Goal: Task Accomplishment & Management: Manage account settings

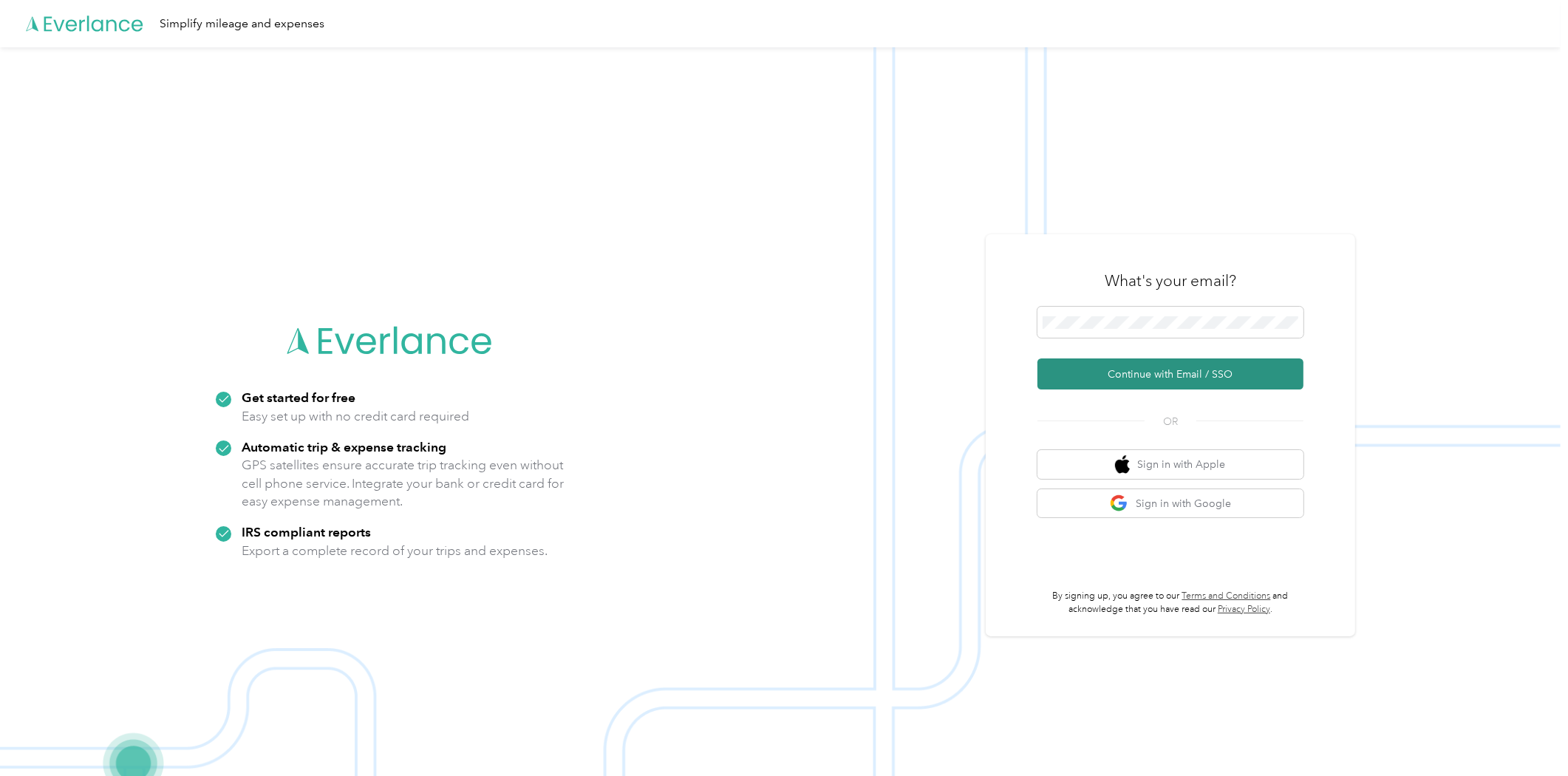
click at [1133, 379] on button "Continue with Email / SSO" at bounding box center [1171, 374] width 266 height 31
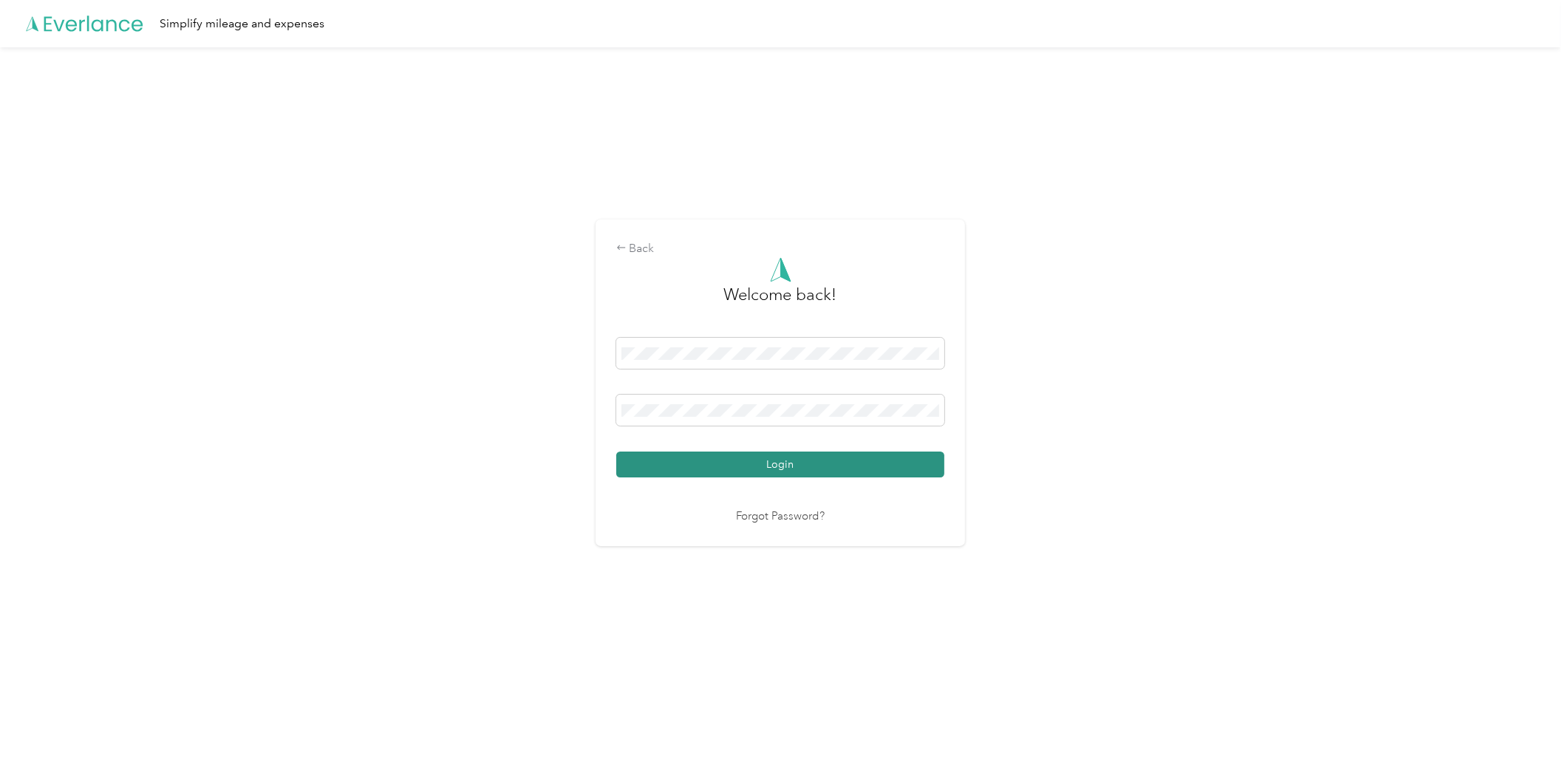
click at [737, 461] on button "Login" at bounding box center [780, 464] width 328 height 26
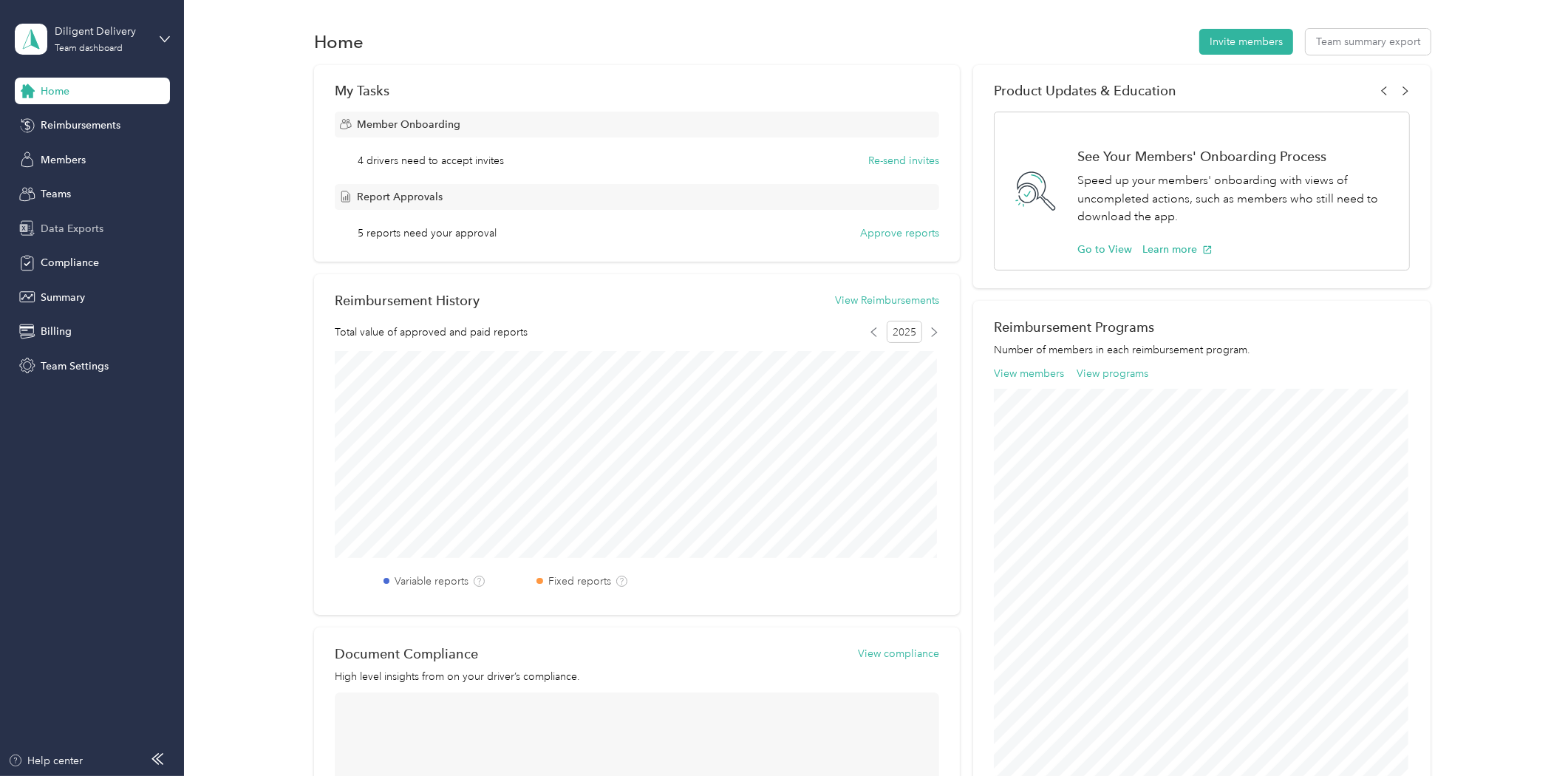
click at [66, 223] on span "Data Exports" at bounding box center [72, 229] width 63 height 16
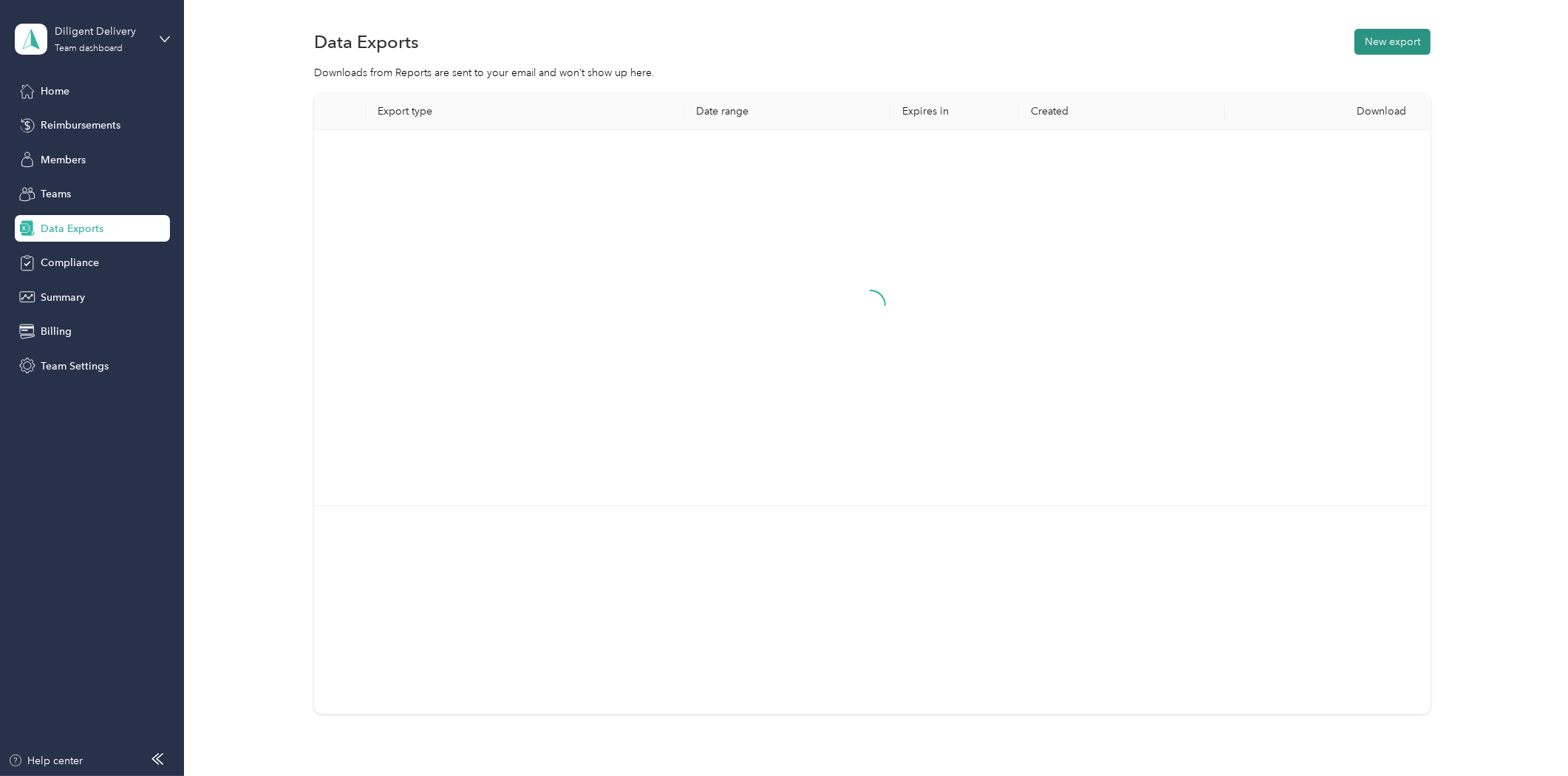
click at [1383, 40] on button "New export" at bounding box center [1393, 41] width 76 height 26
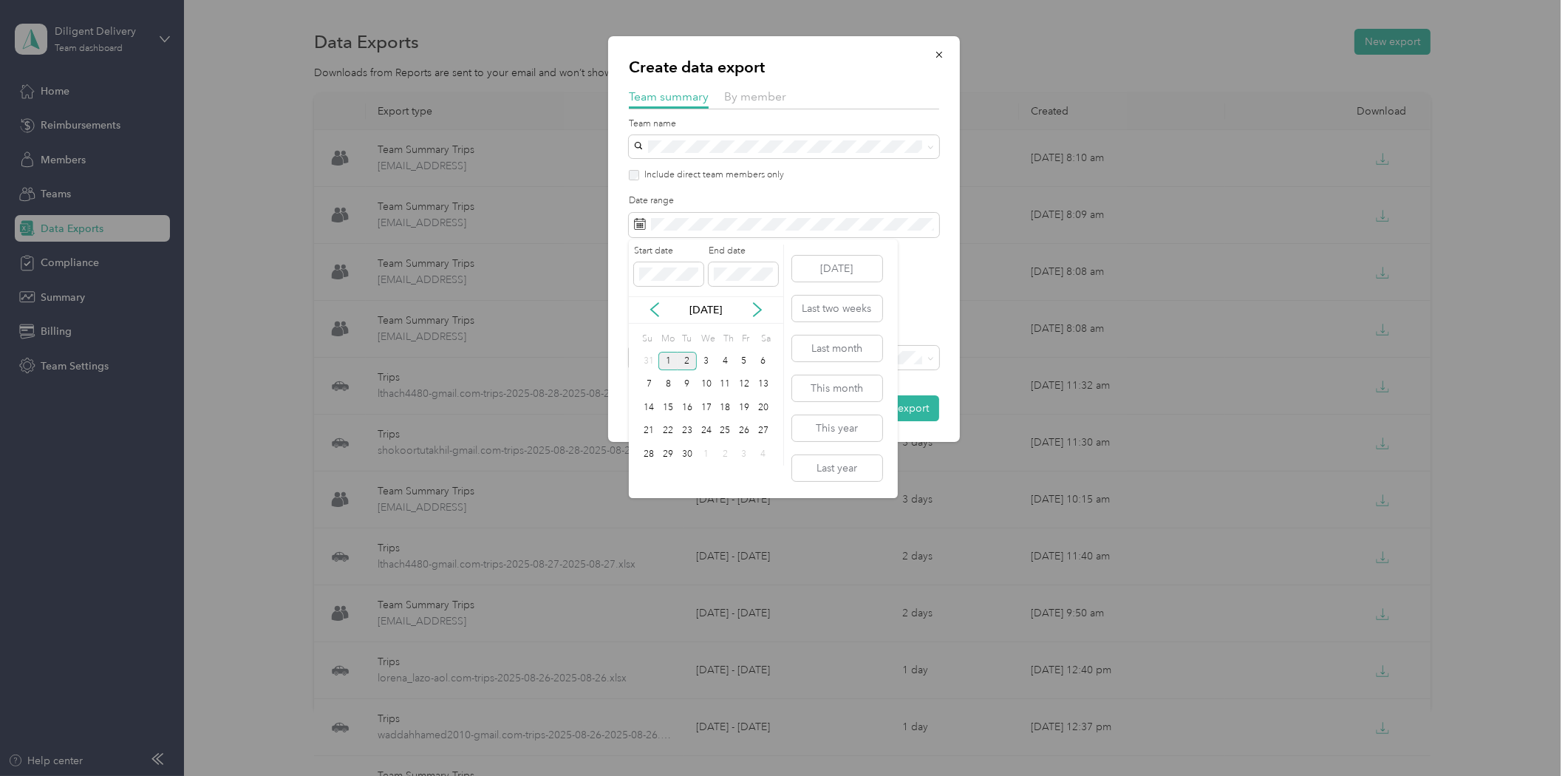
click at [666, 363] on div "1" at bounding box center [668, 361] width 19 height 19
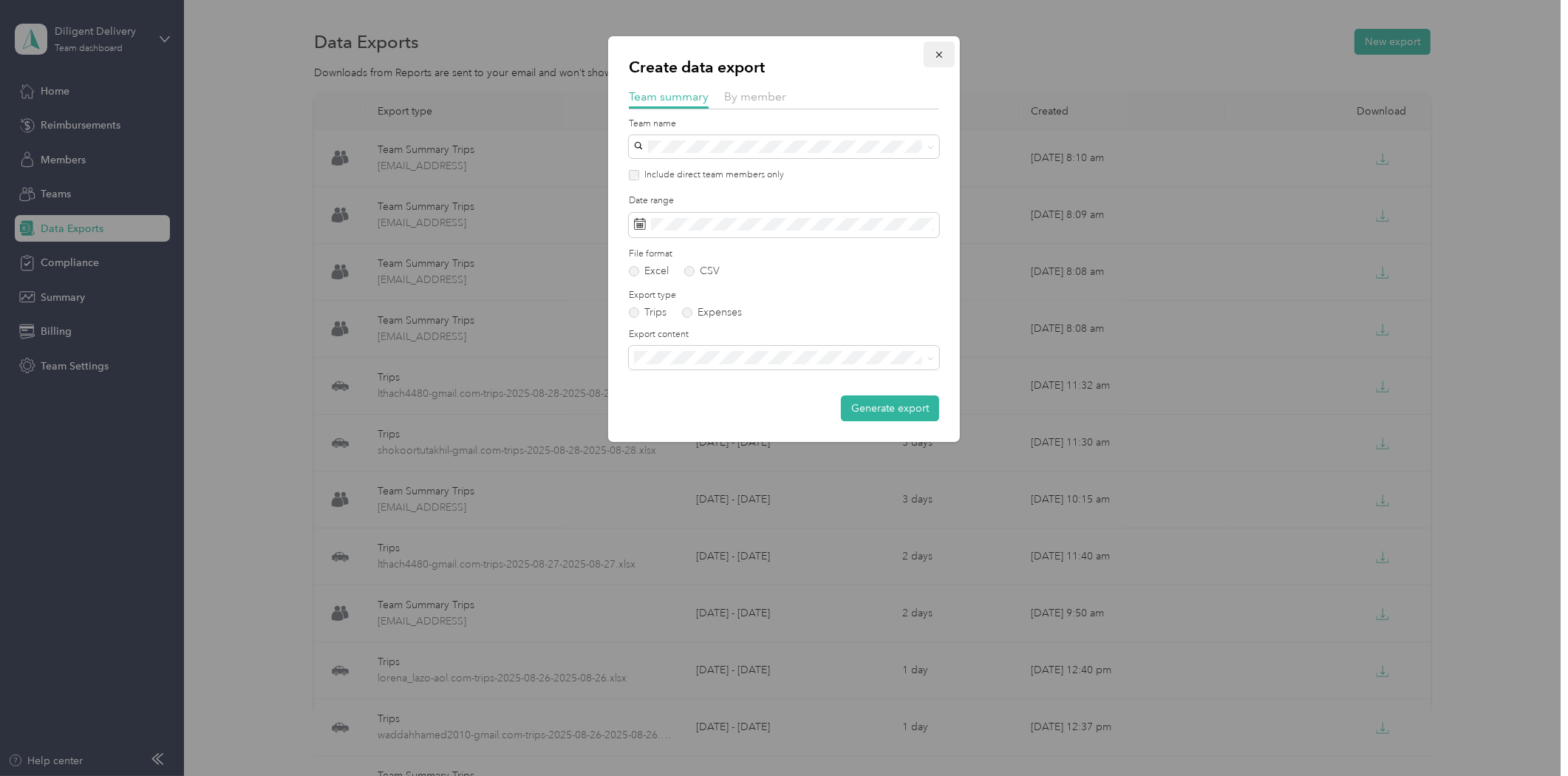
click at [943, 56] on icon "button" at bounding box center [939, 54] width 10 height 10
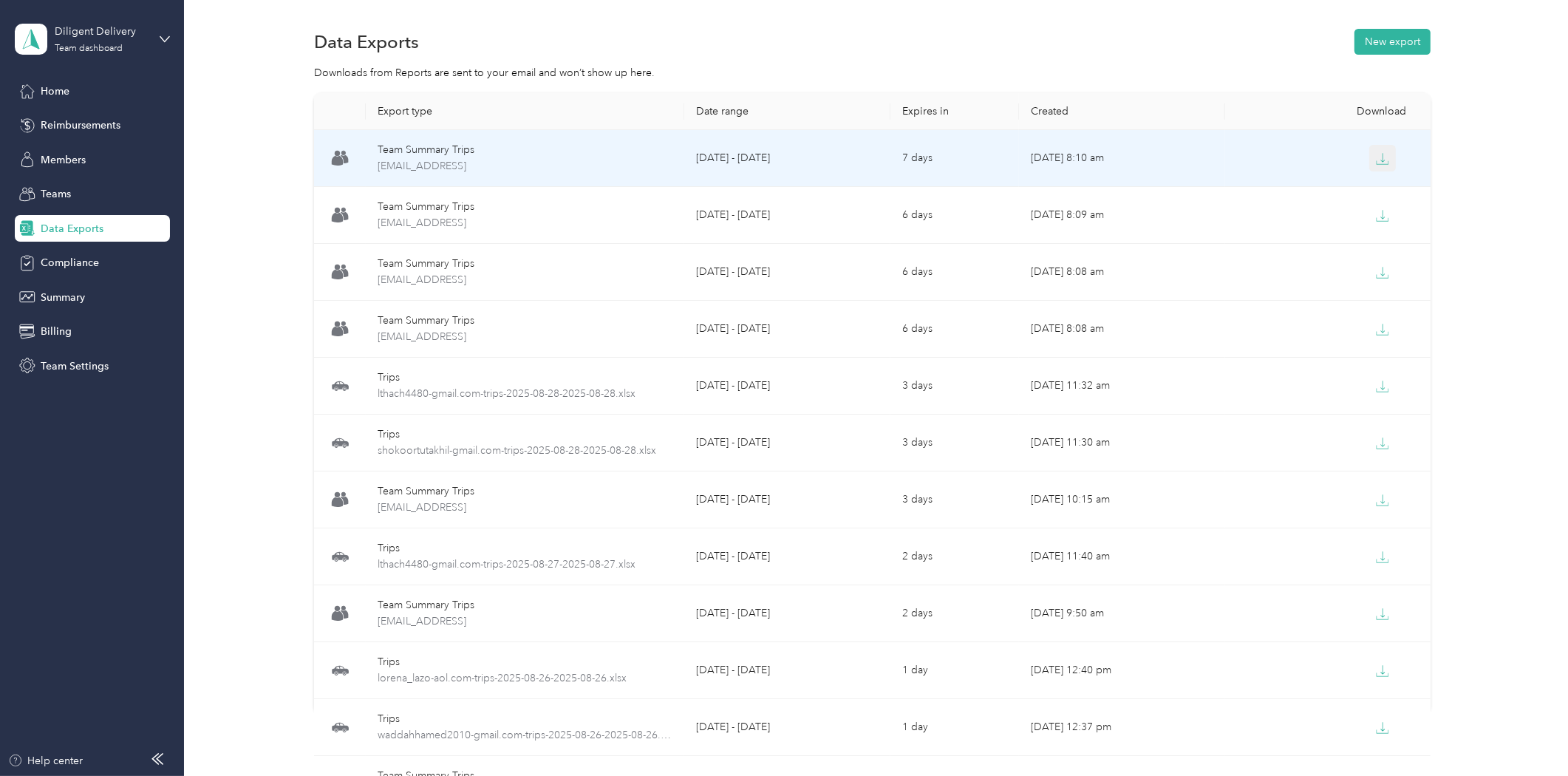
click at [1382, 158] on icon "button" at bounding box center [1383, 159] width 13 height 13
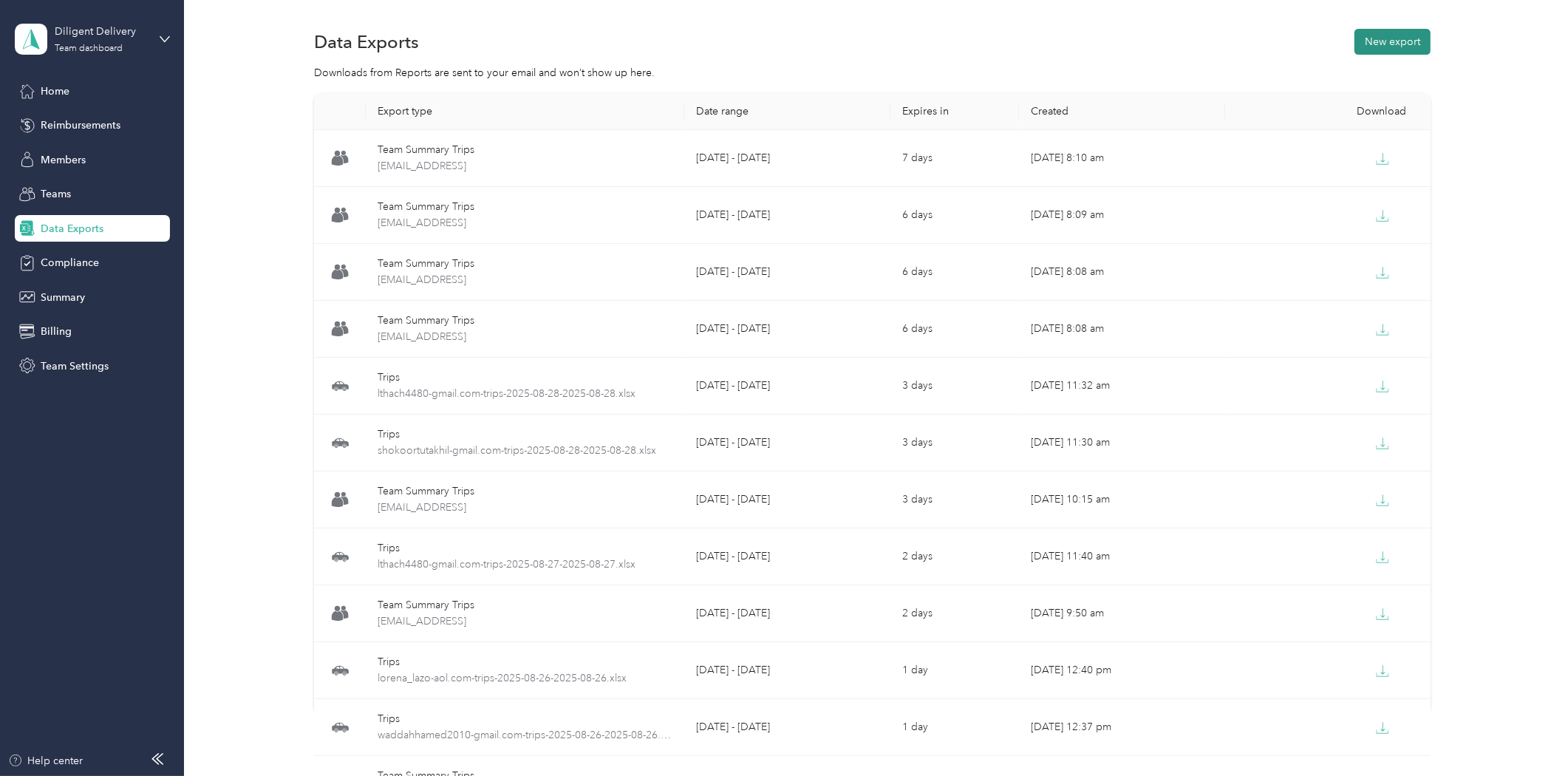
click at [1397, 39] on button "New export" at bounding box center [1393, 41] width 76 height 26
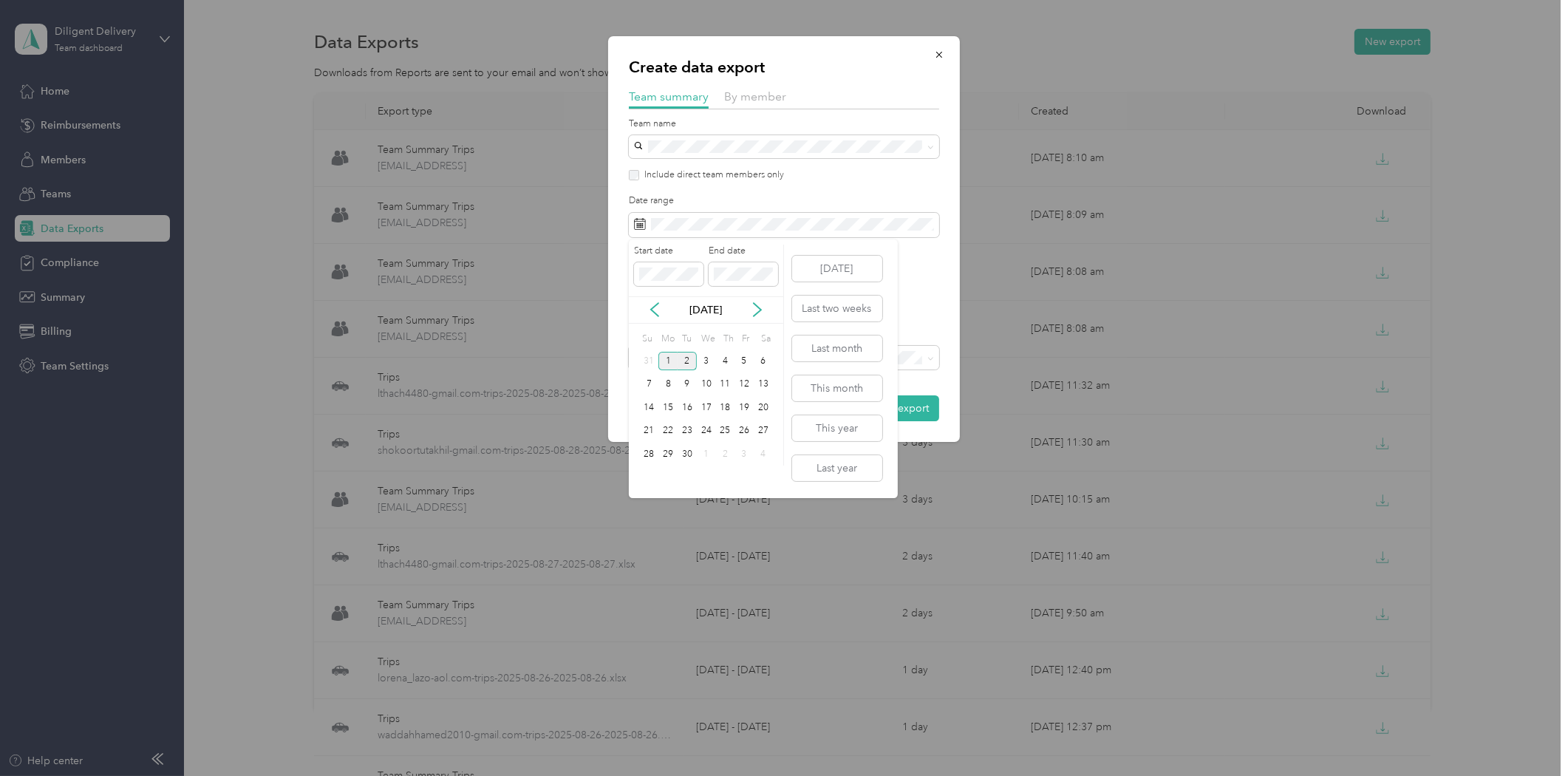
click at [667, 363] on div "1" at bounding box center [668, 361] width 19 height 19
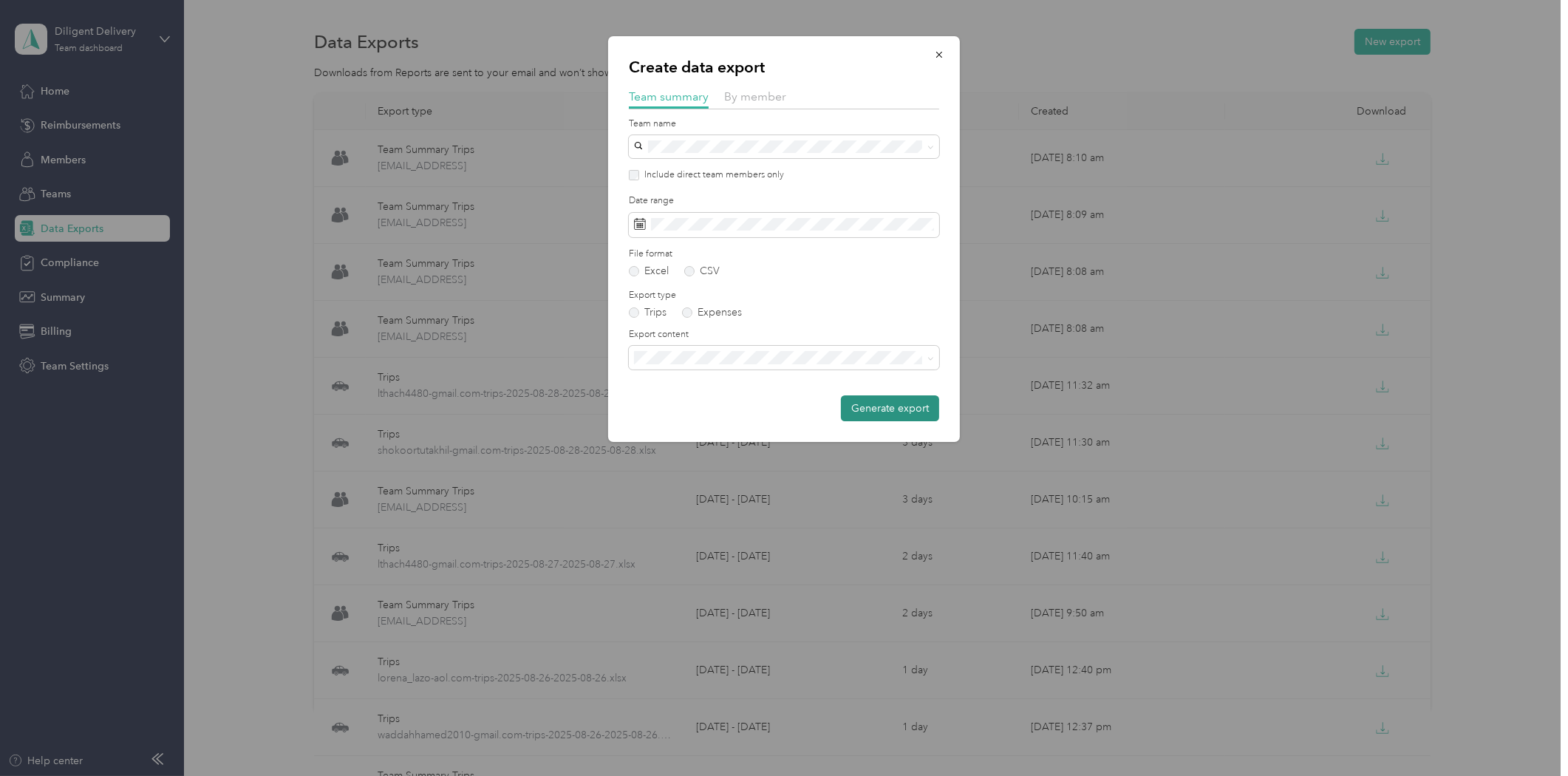
click at [903, 407] on button "Generate export" at bounding box center [890, 408] width 98 height 26
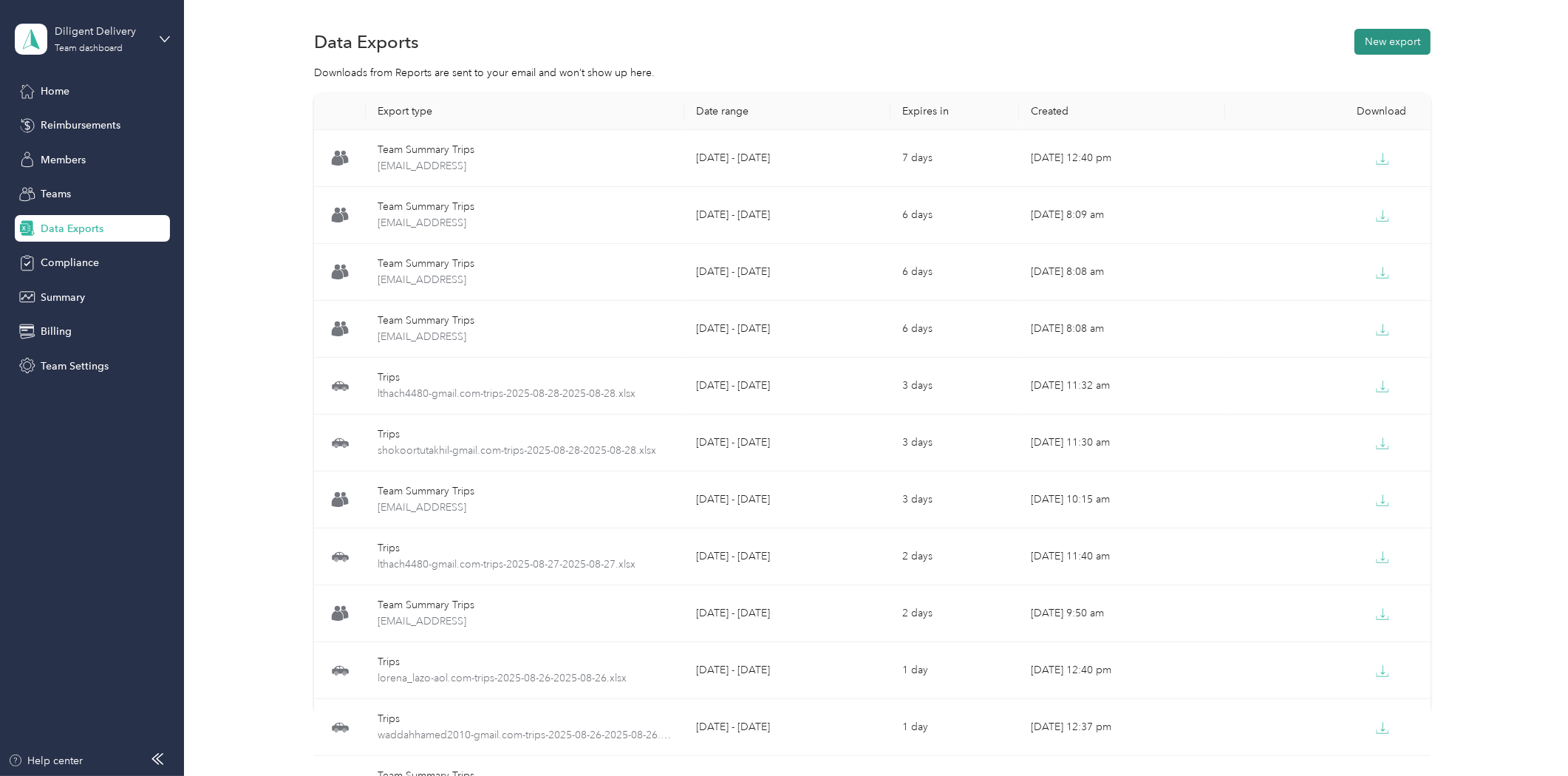
click at [1362, 41] on button "New export" at bounding box center [1393, 41] width 76 height 26
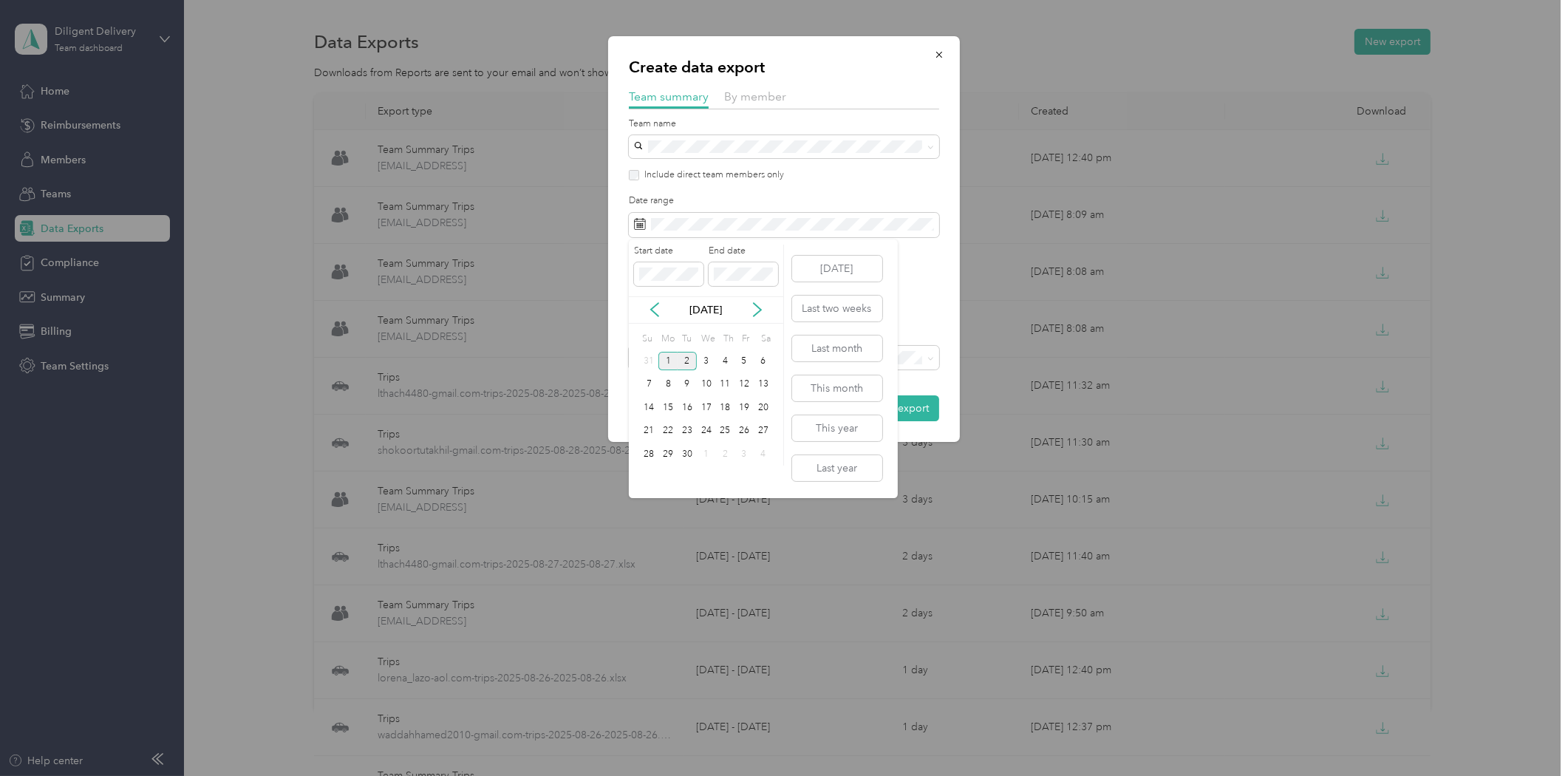
click at [665, 363] on div "1" at bounding box center [668, 361] width 19 height 19
click at [666, 363] on div "1" at bounding box center [668, 361] width 19 height 19
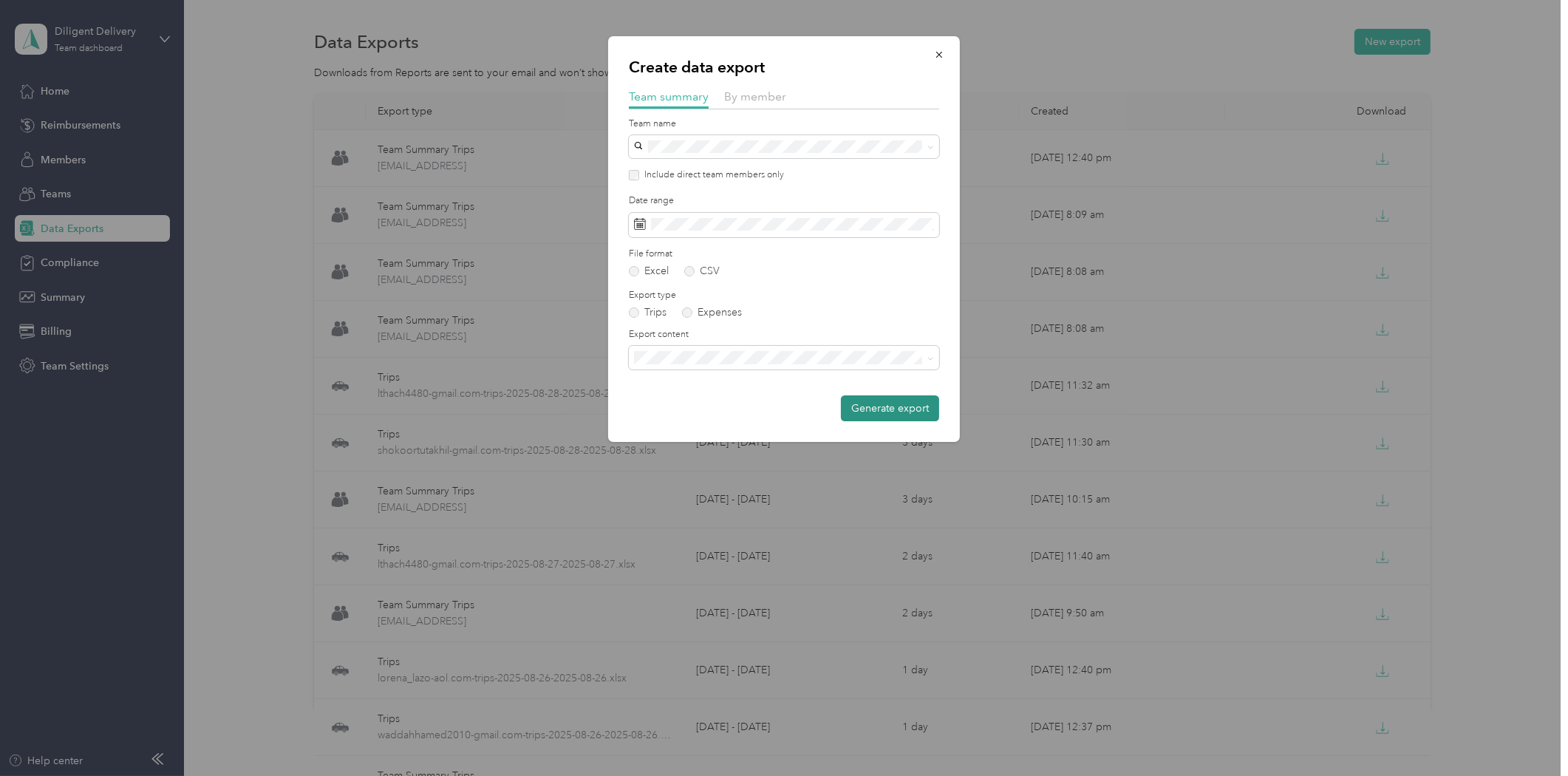
click at [861, 403] on button "Generate export" at bounding box center [890, 408] width 98 height 26
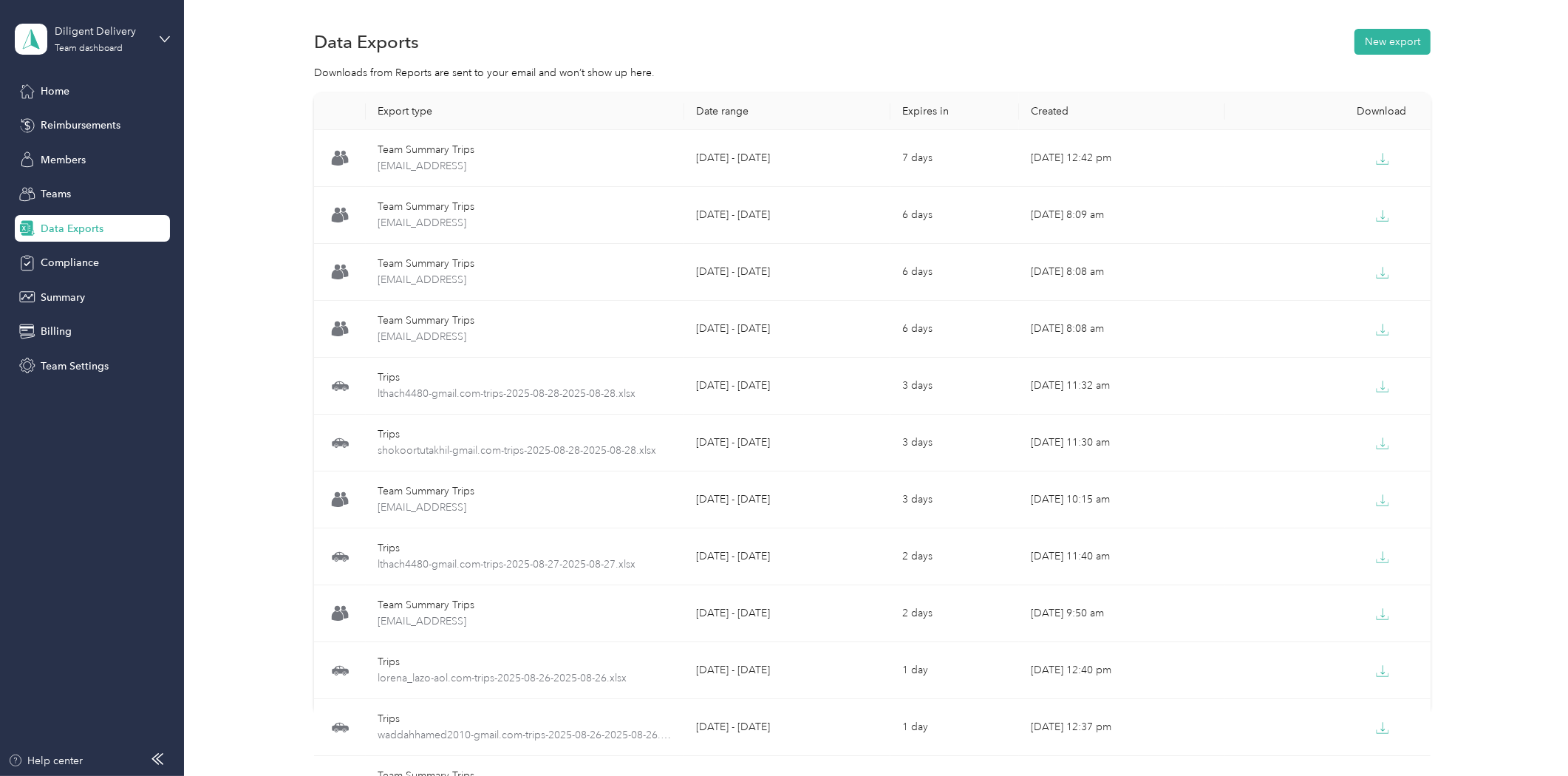
click at [69, 226] on span "Data Exports" at bounding box center [72, 229] width 63 height 16
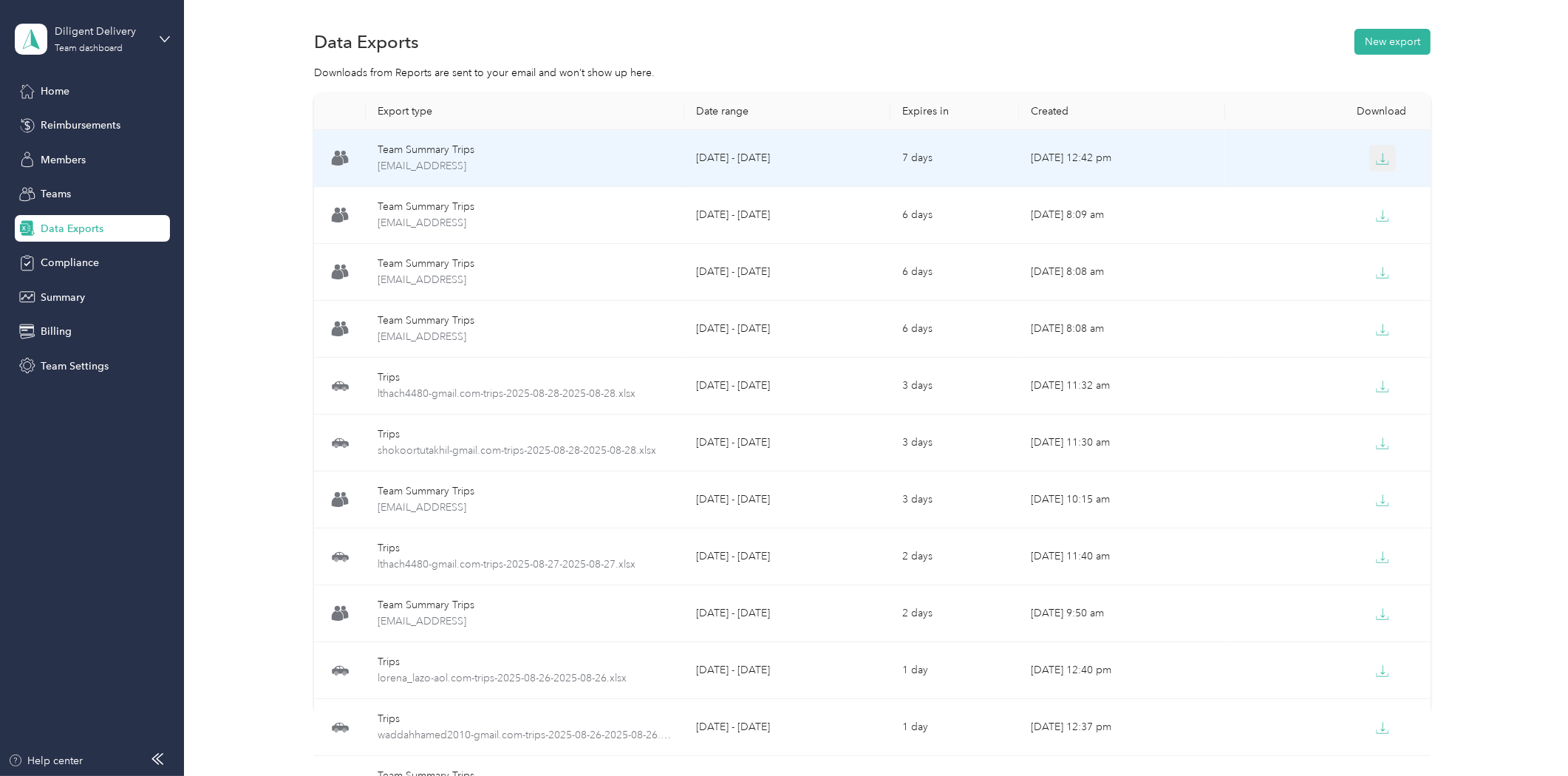
click at [1387, 153] on button "button" at bounding box center [1383, 158] width 26 height 26
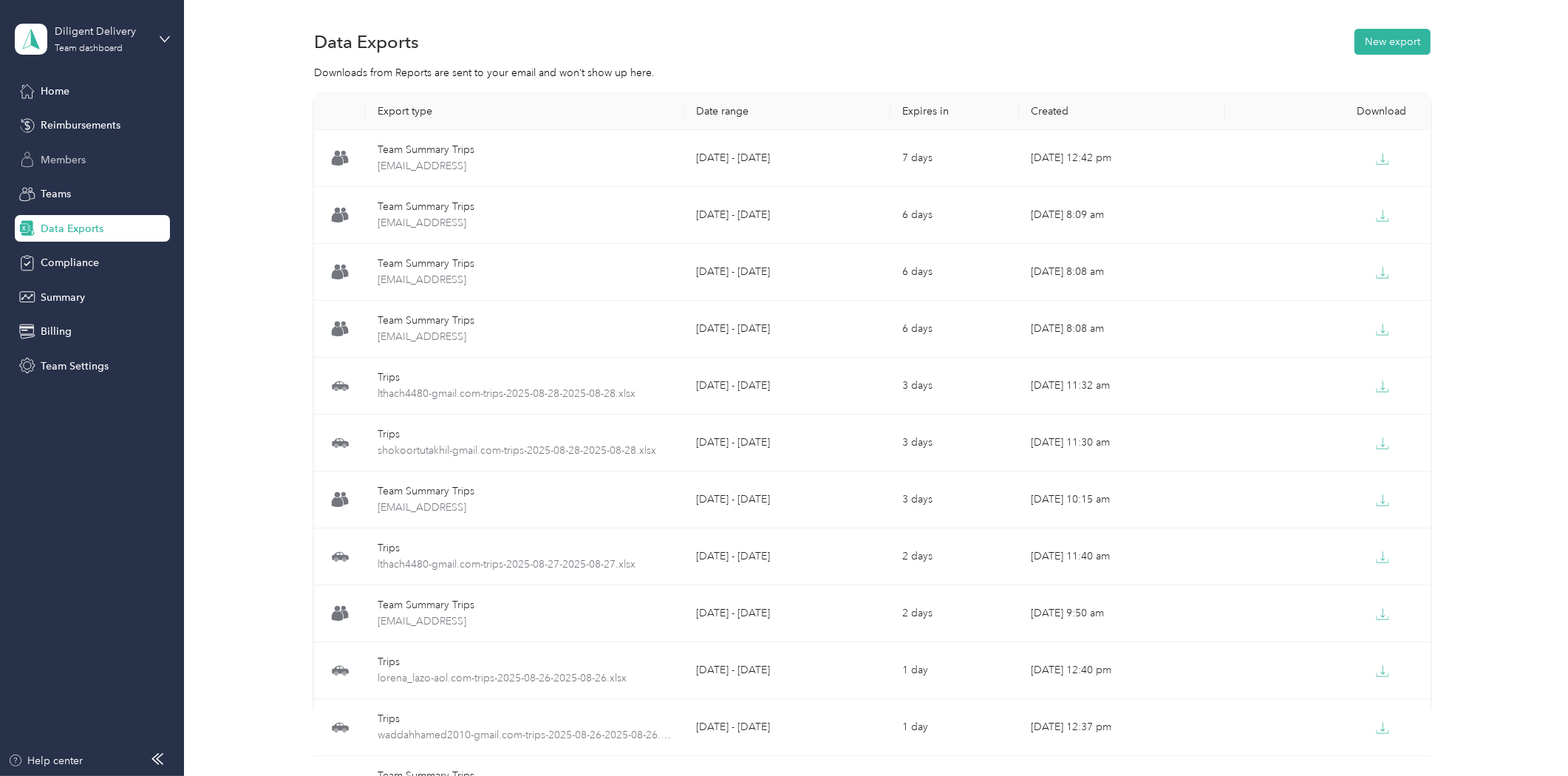
click at [80, 153] on span "Members" at bounding box center [63, 160] width 45 height 16
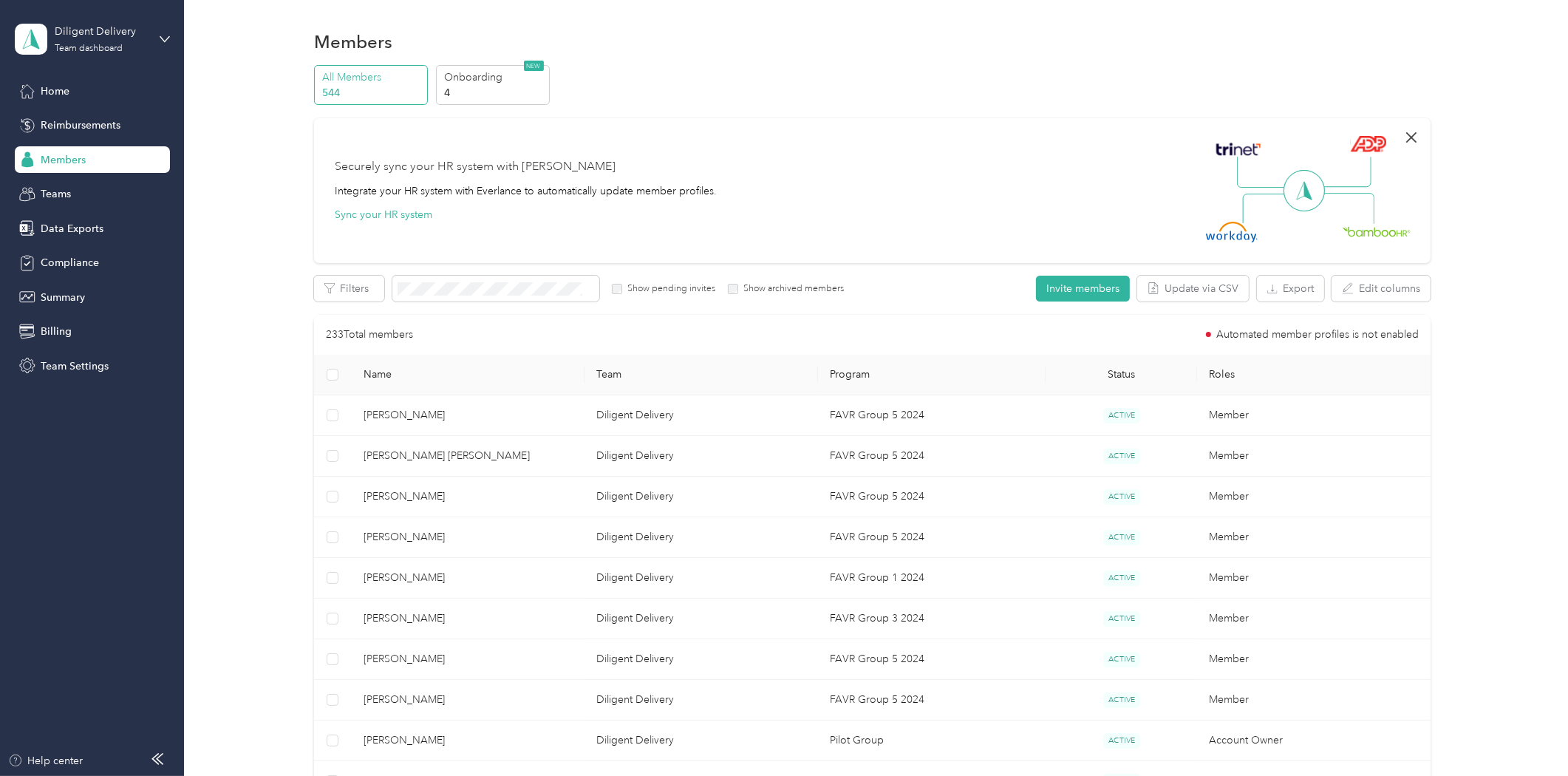
click at [1413, 139] on icon "button" at bounding box center [1412, 137] width 18 height 18
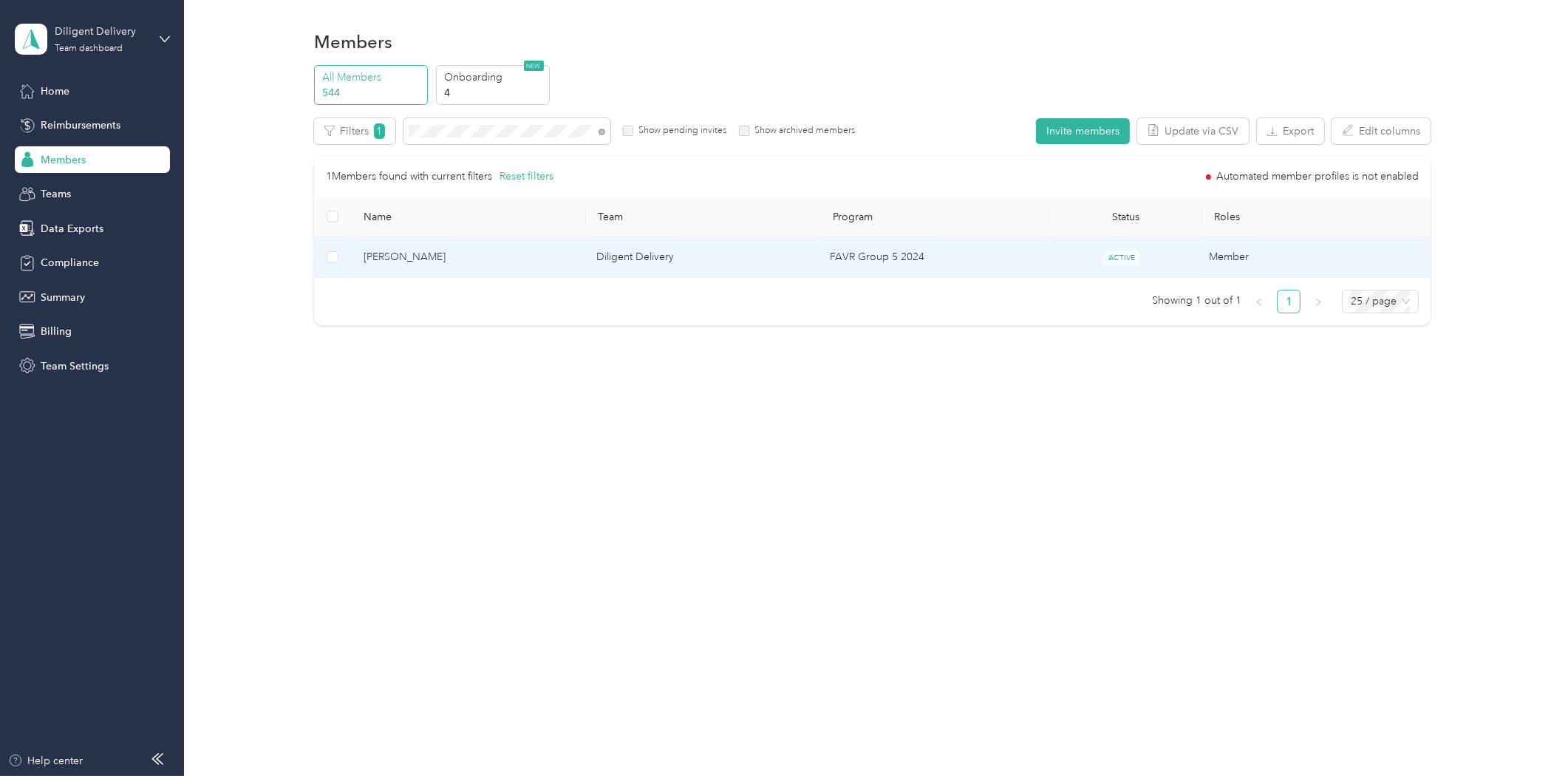
click at [401, 261] on span "Virgilio Robleto" at bounding box center [469, 257] width 210 height 16
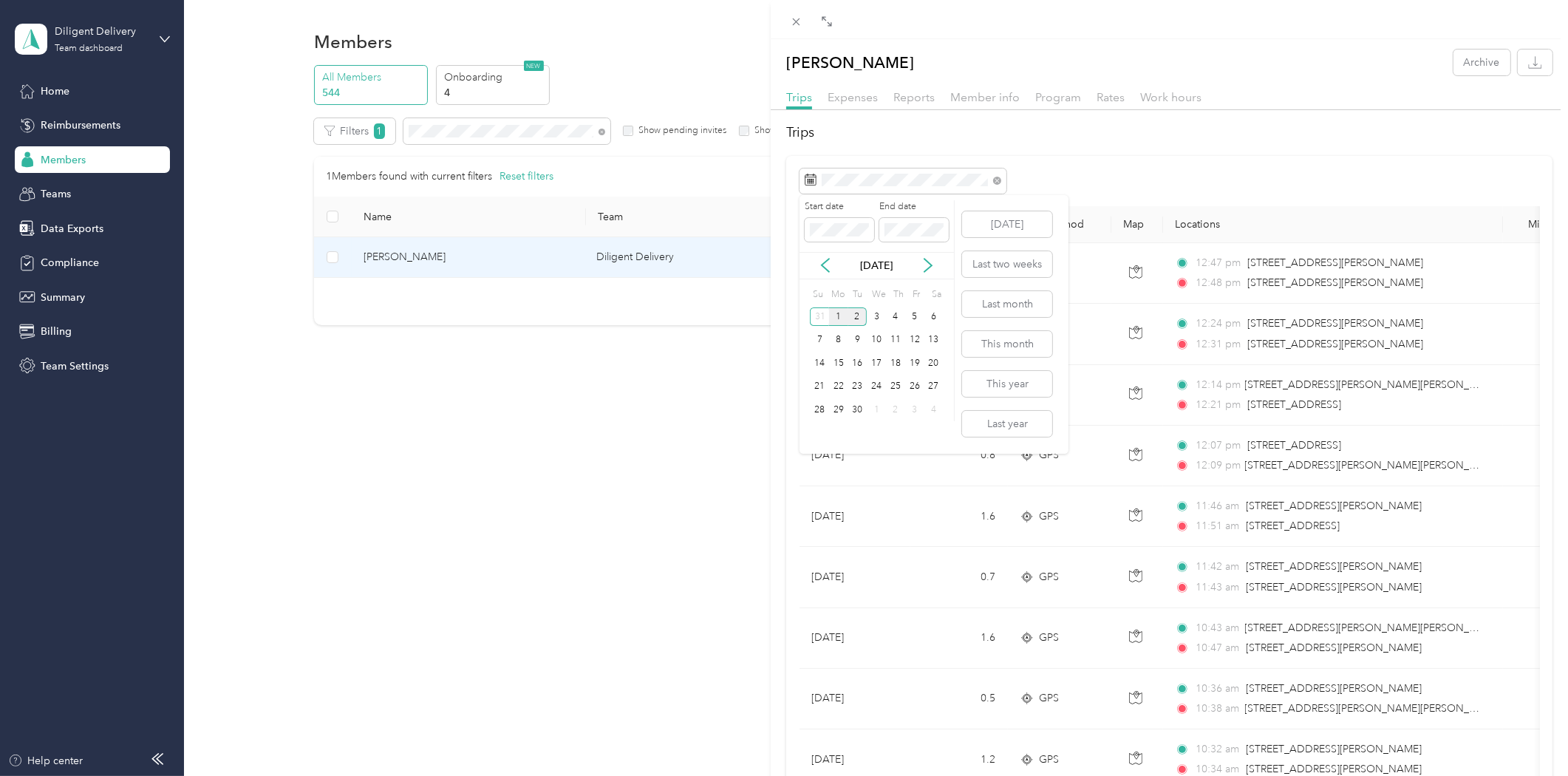
click at [838, 311] on div "1" at bounding box center [838, 317] width 19 height 19
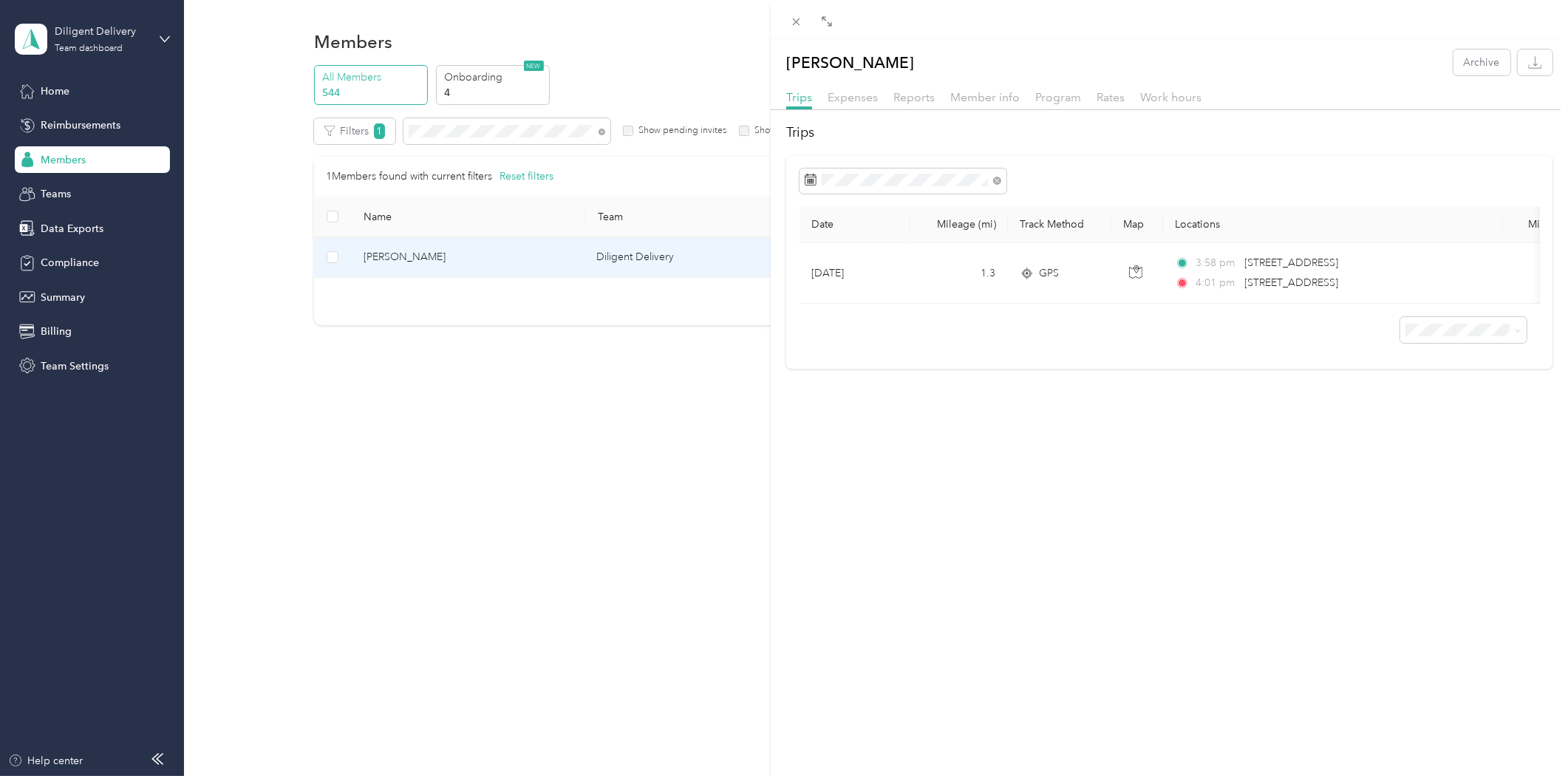
click at [459, 126] on div "Virgilio Robleto Archive Trips Expenses Reports Member info Program Rates Work …" at bounding box center [784, 388] width 1568 height 776
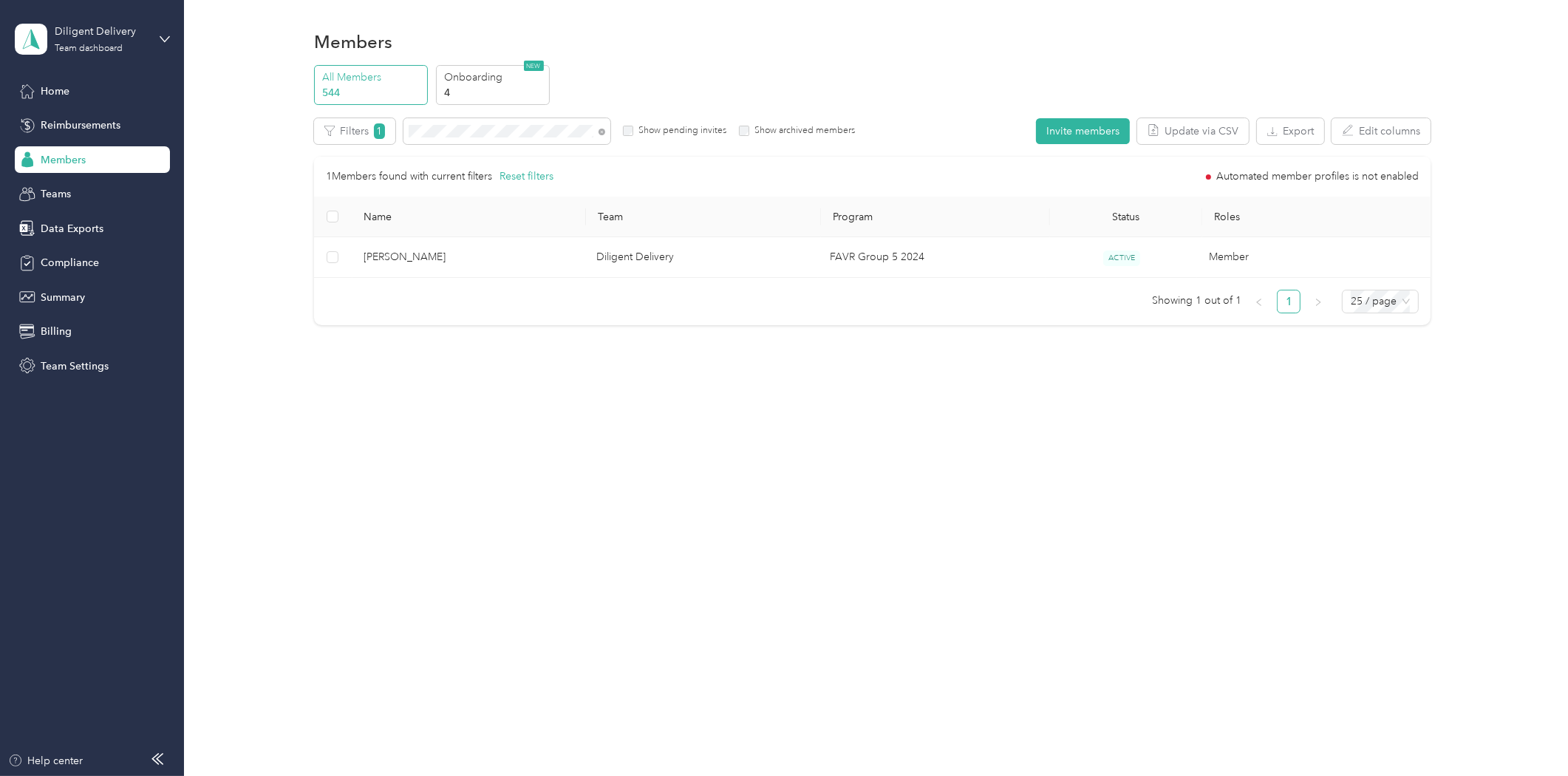
click at [459, 133] on div at bounding box center [784, 388] width 1568 height 776
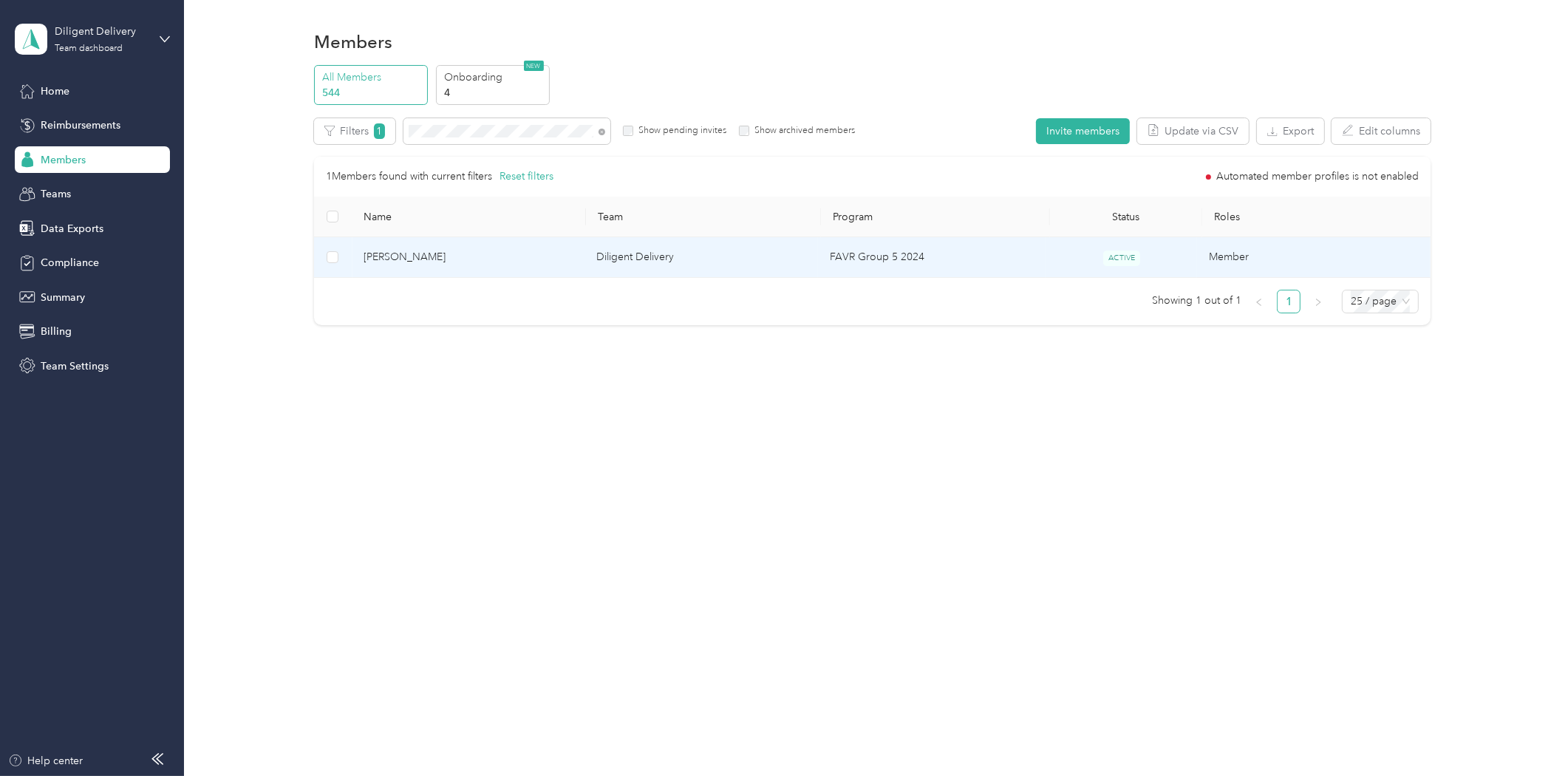
click at [430, 256] on span "Laura Benitez" at bounding box center [469, 257] width 210 height 16
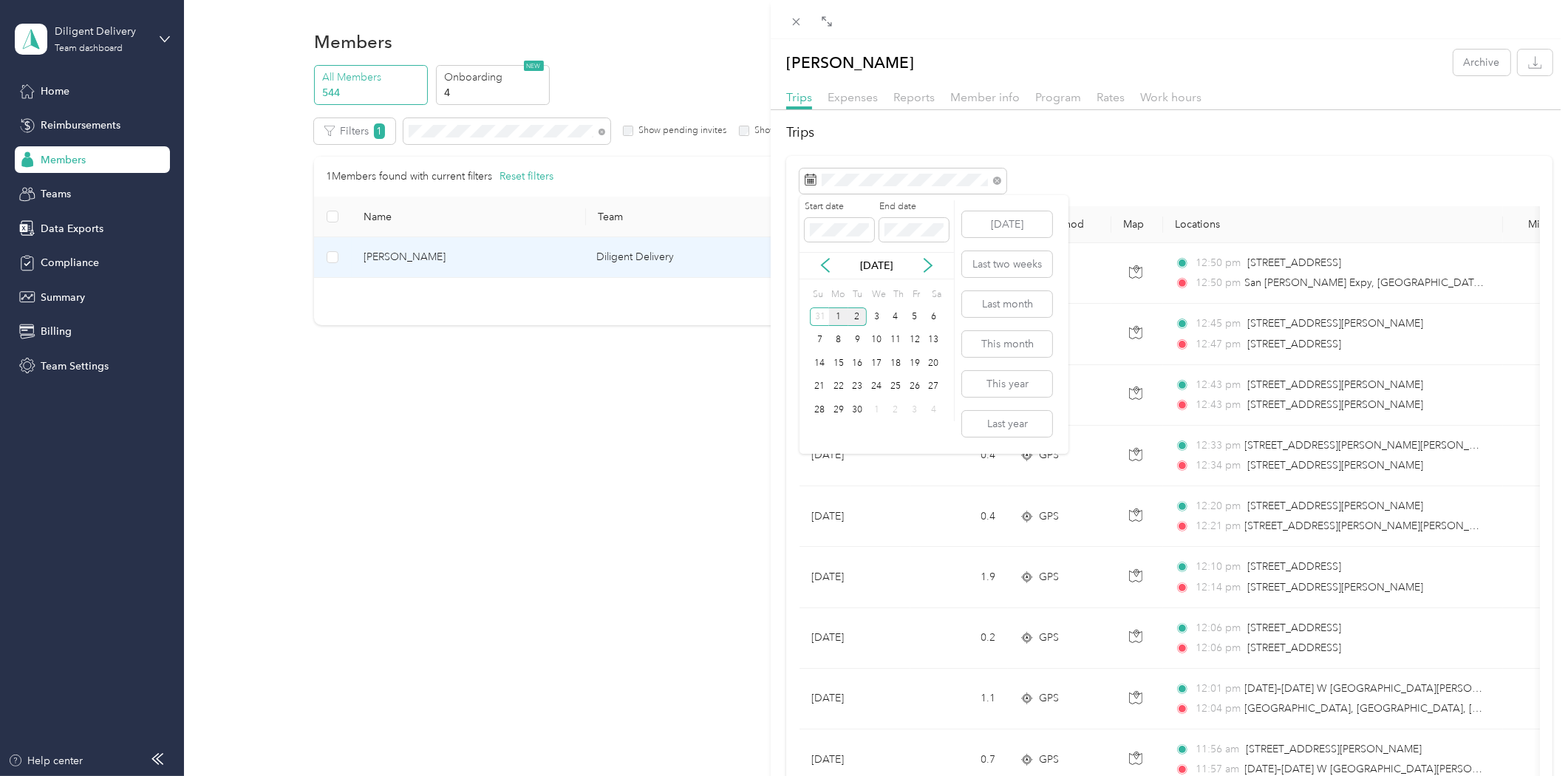
click at [846, 315] on div "1" at bounding box center [838, 317] width 19 height 19
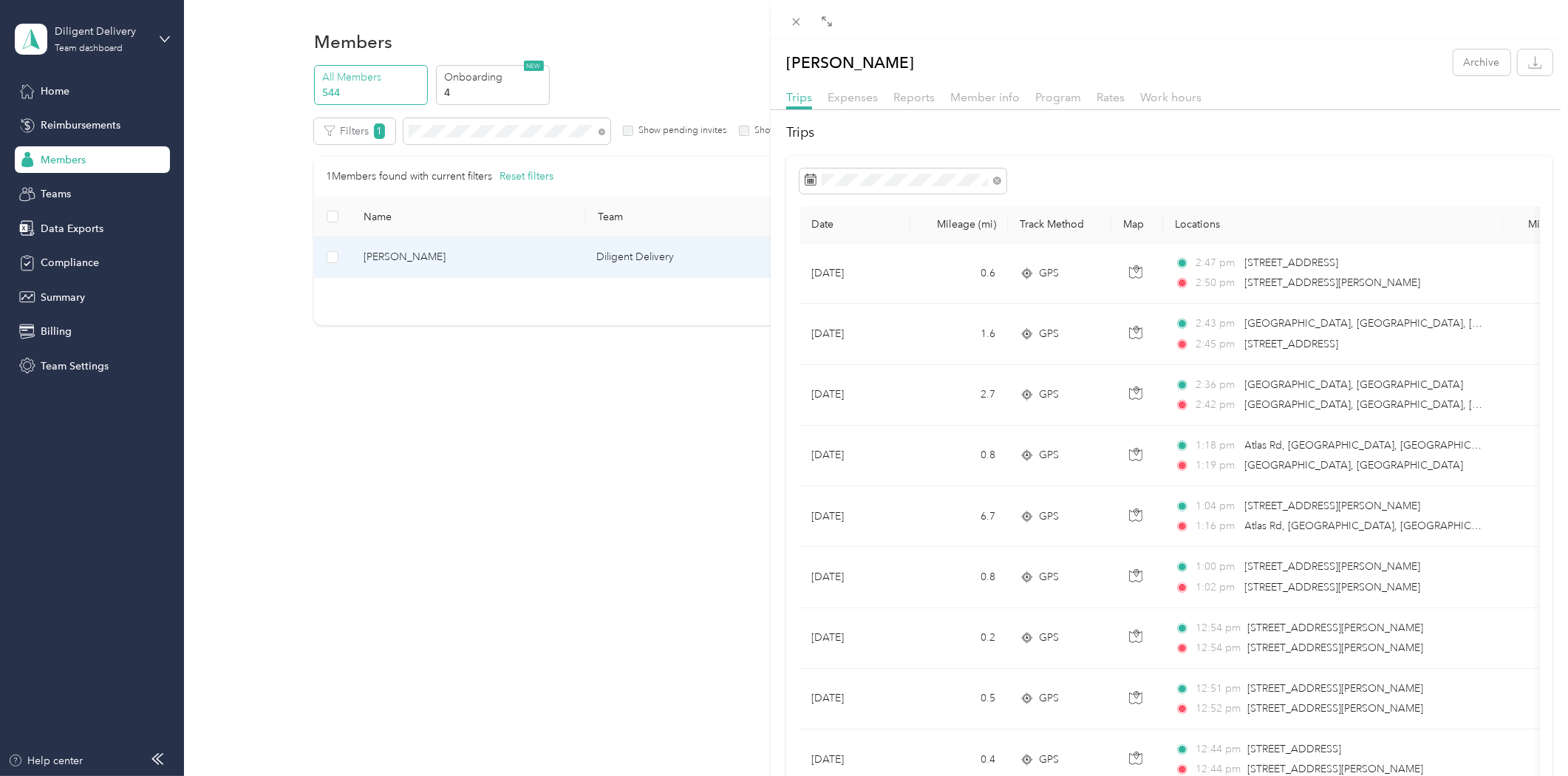
click at [464, 127] on div "Laura Benitez Archive Trips Expenses Reports Member info Program Rates Work hou…" at bounding box center [784, 388] width 1568 height 776
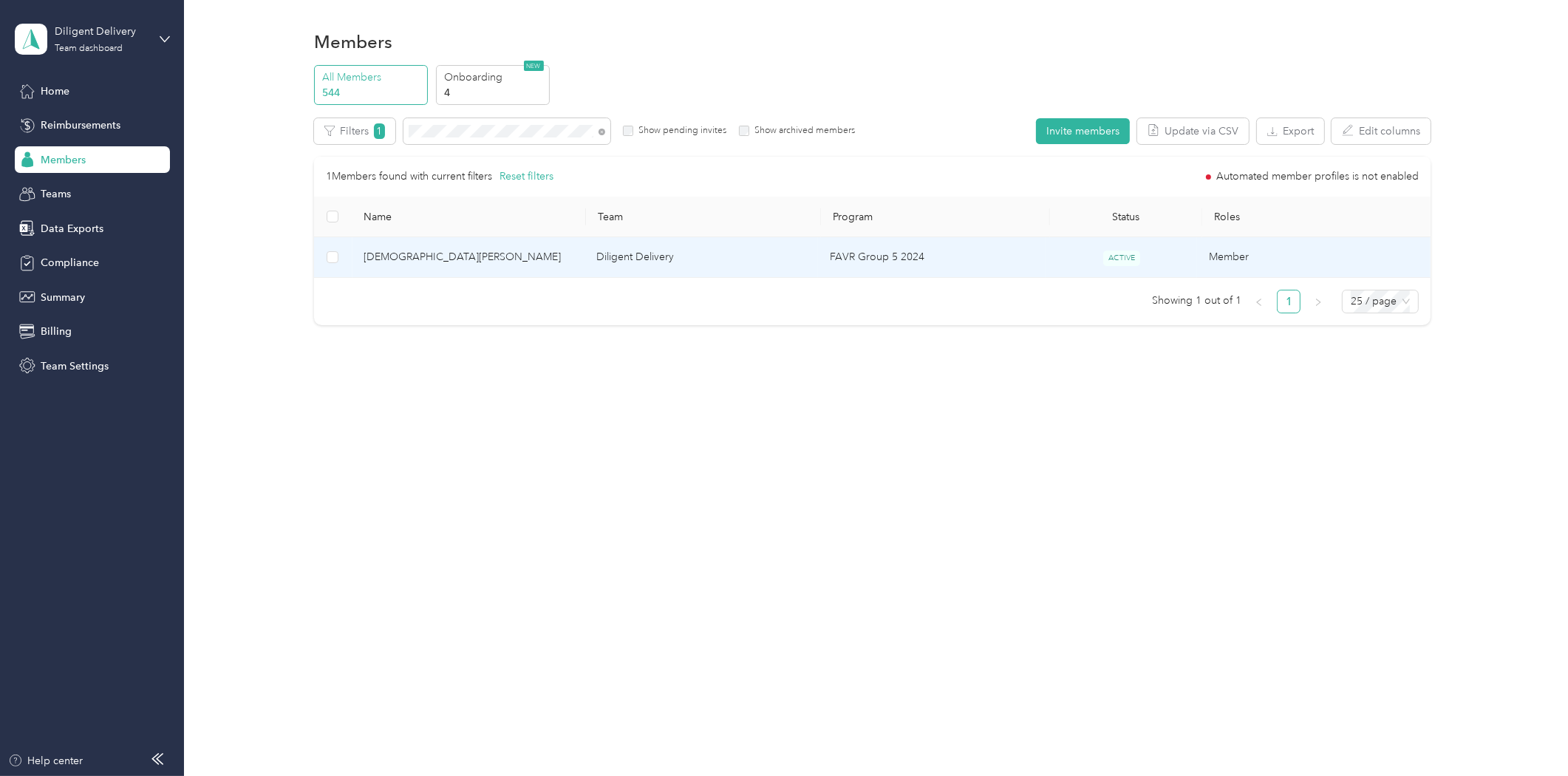
click at [427, 250] on span "Cristian Formenti" at bounding box center [469, 257] width 210 height 16
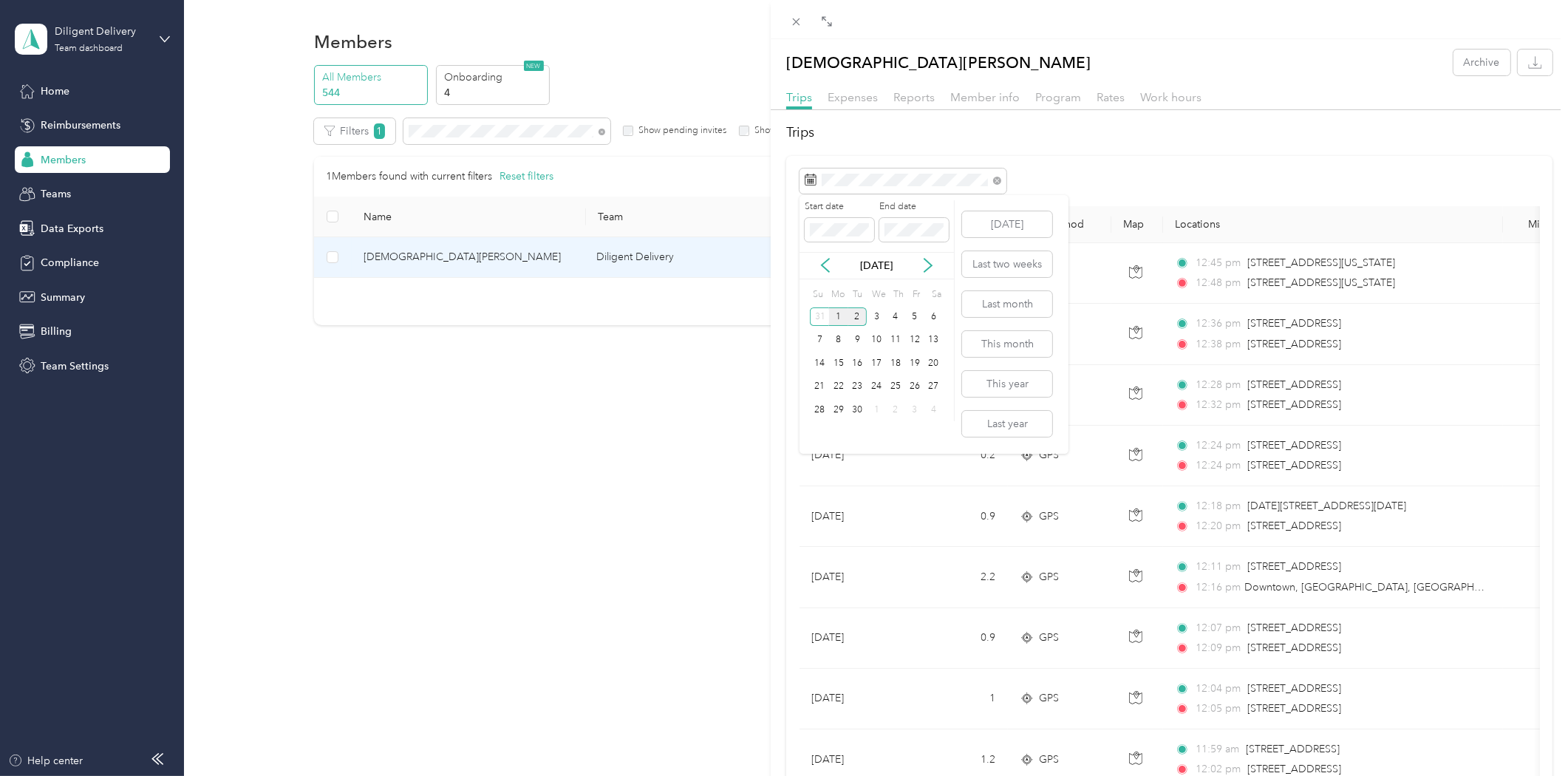
click at [840, 314] on div "1" at bounding box center [838, 317] width 19 height 19
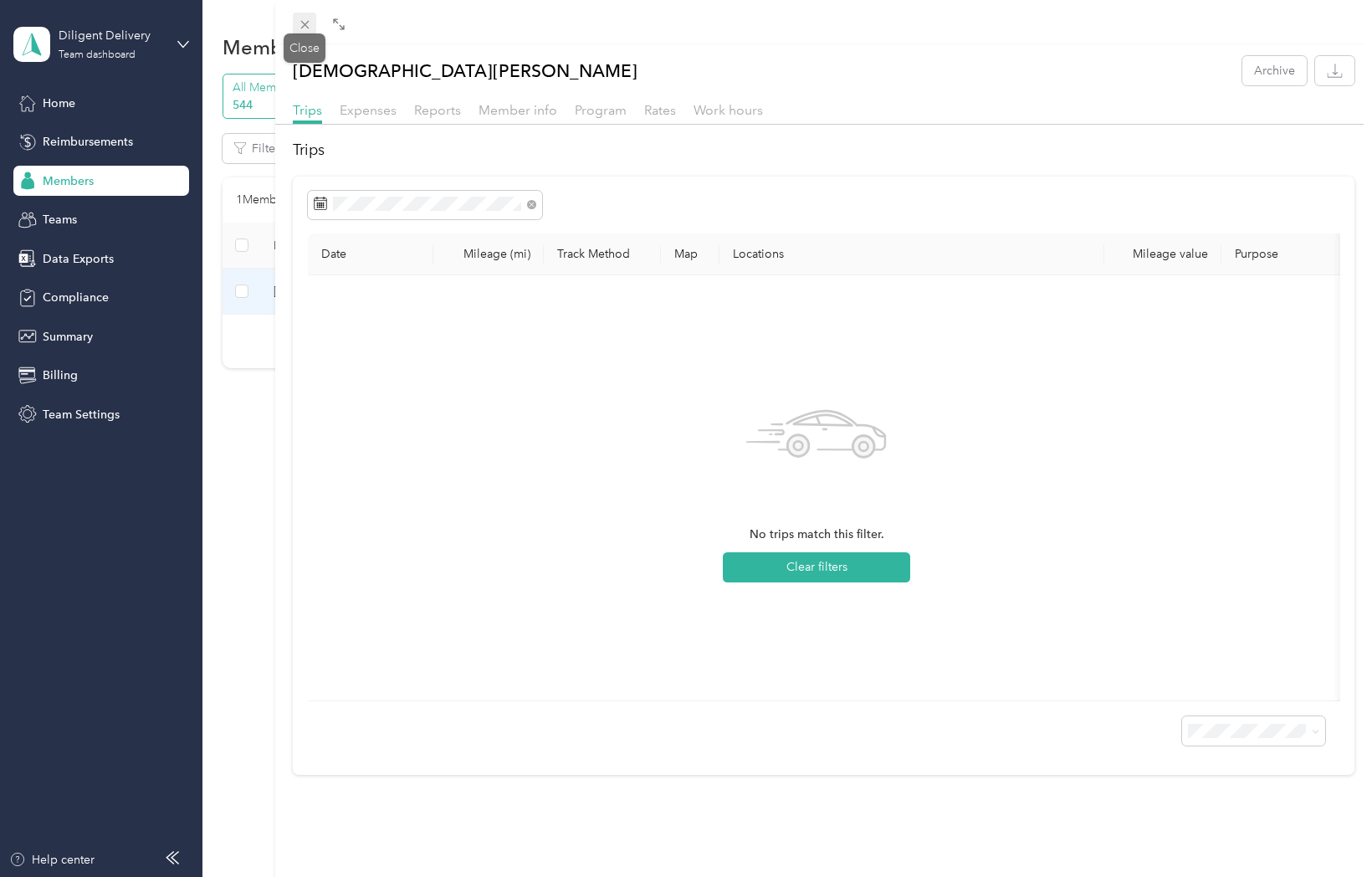
click at [304, 31] on icon at bounding box center [305, 25] width 14 height 14
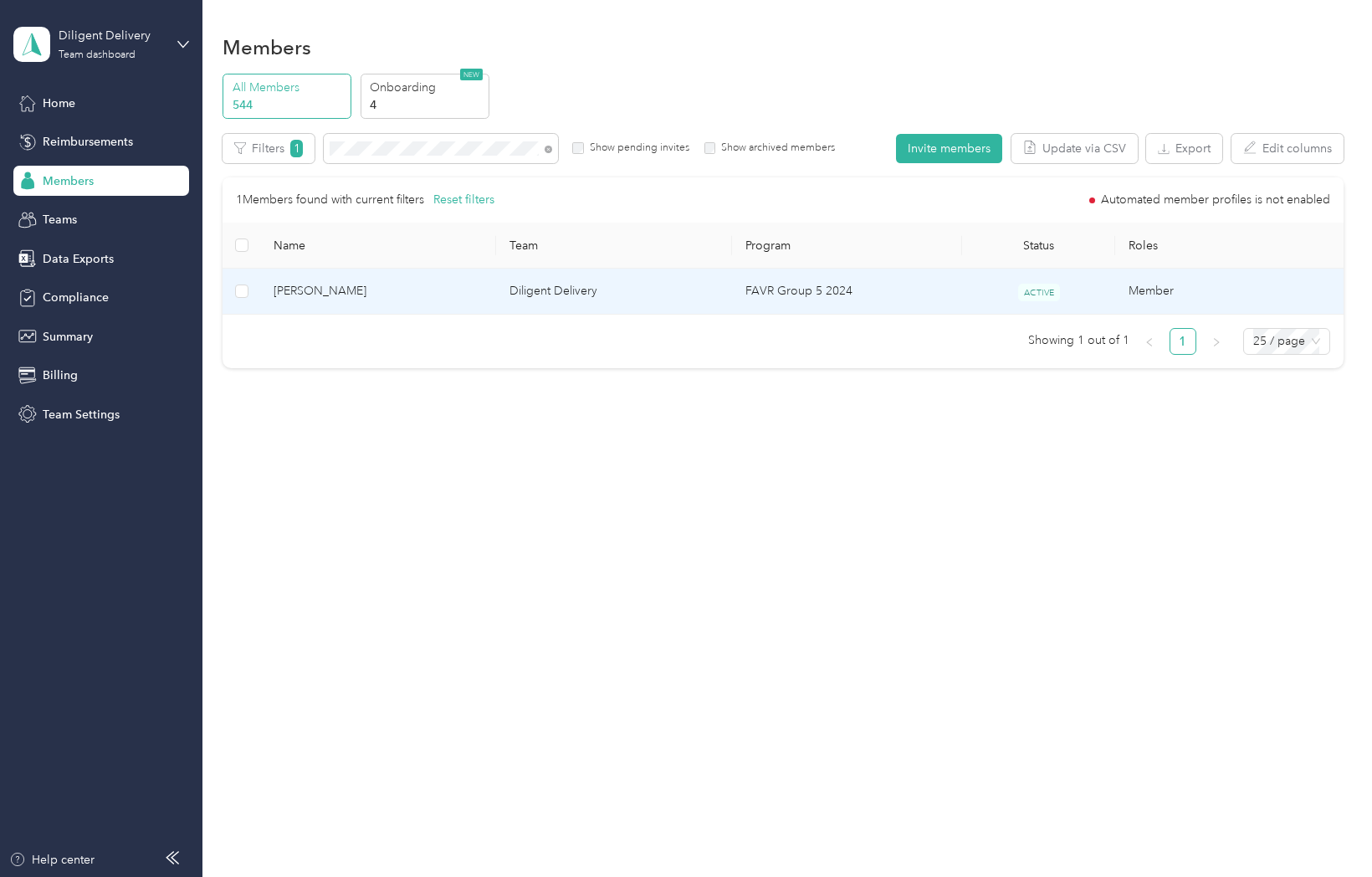
click at [345, 285] on span "Emanuel Onofre" at bounding box center [377, 291] width 209 height 19
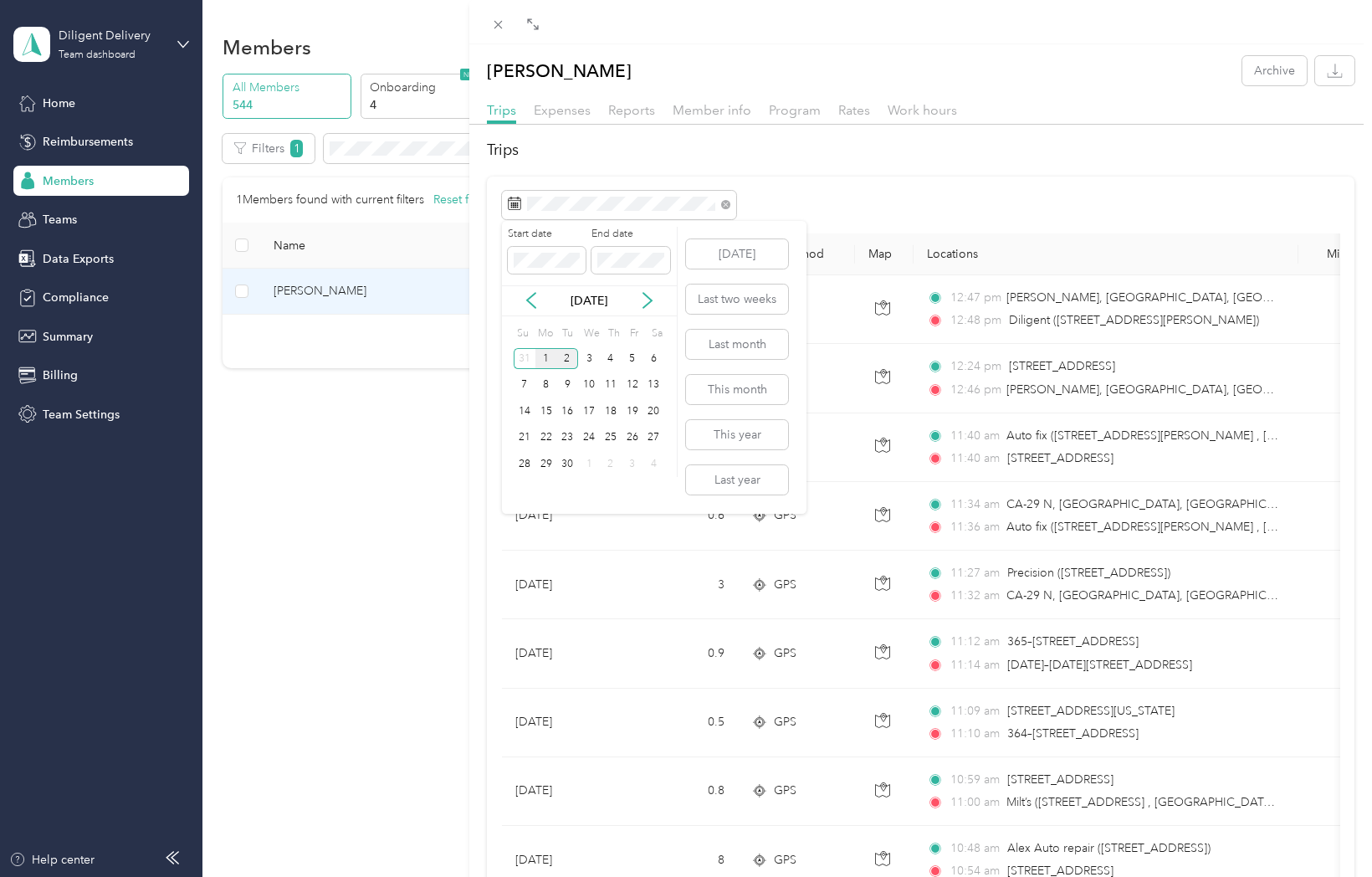
click at [551, 362] on div "1" at bounding box center [546, 359] width 22 height 21
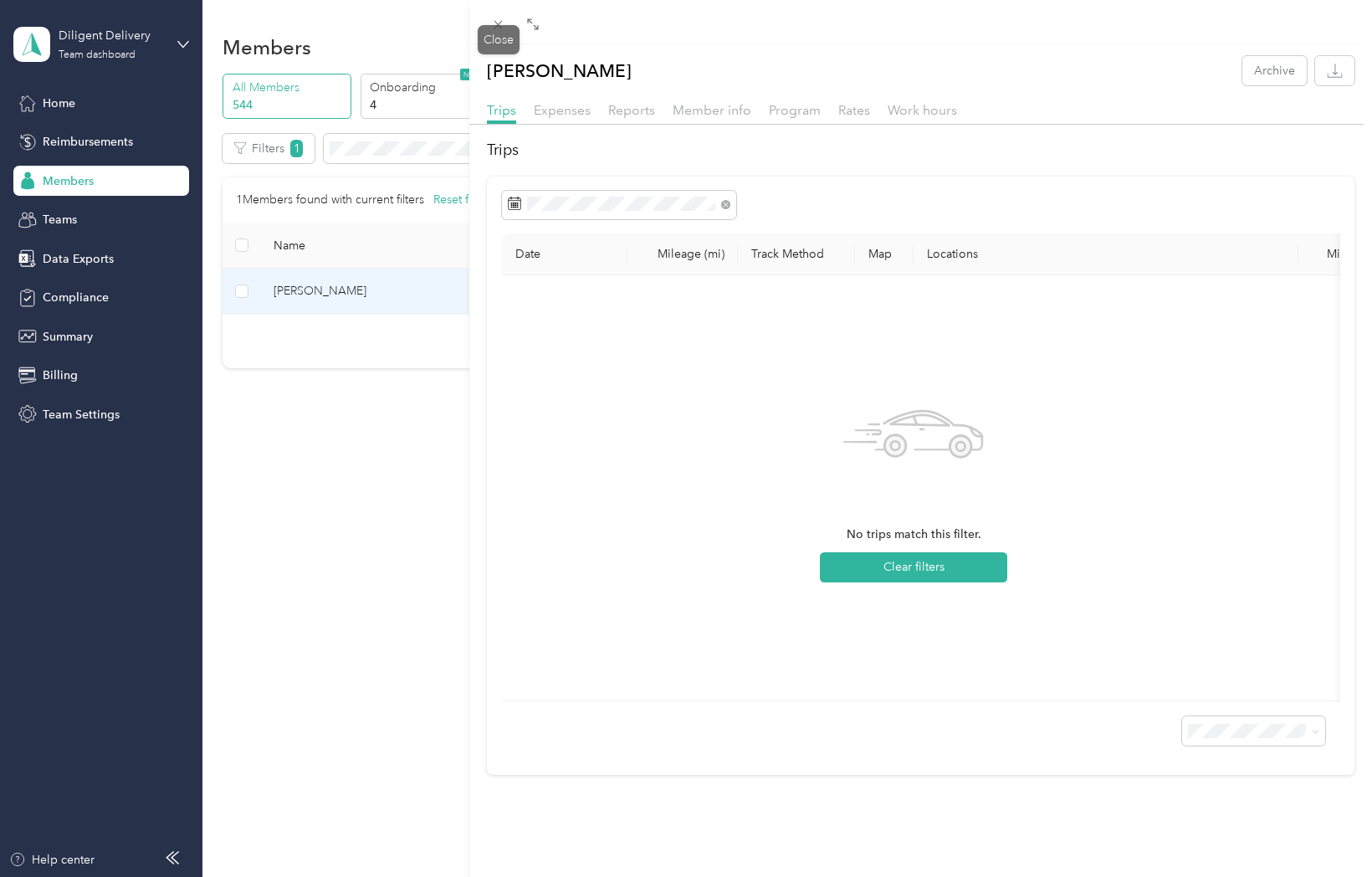
click at [512, 28] on div "Close" at bounding box center [498, 39] width 41 height 29
click at [498, 23] on icon at bounding box center [498, 25] width 14 height 14
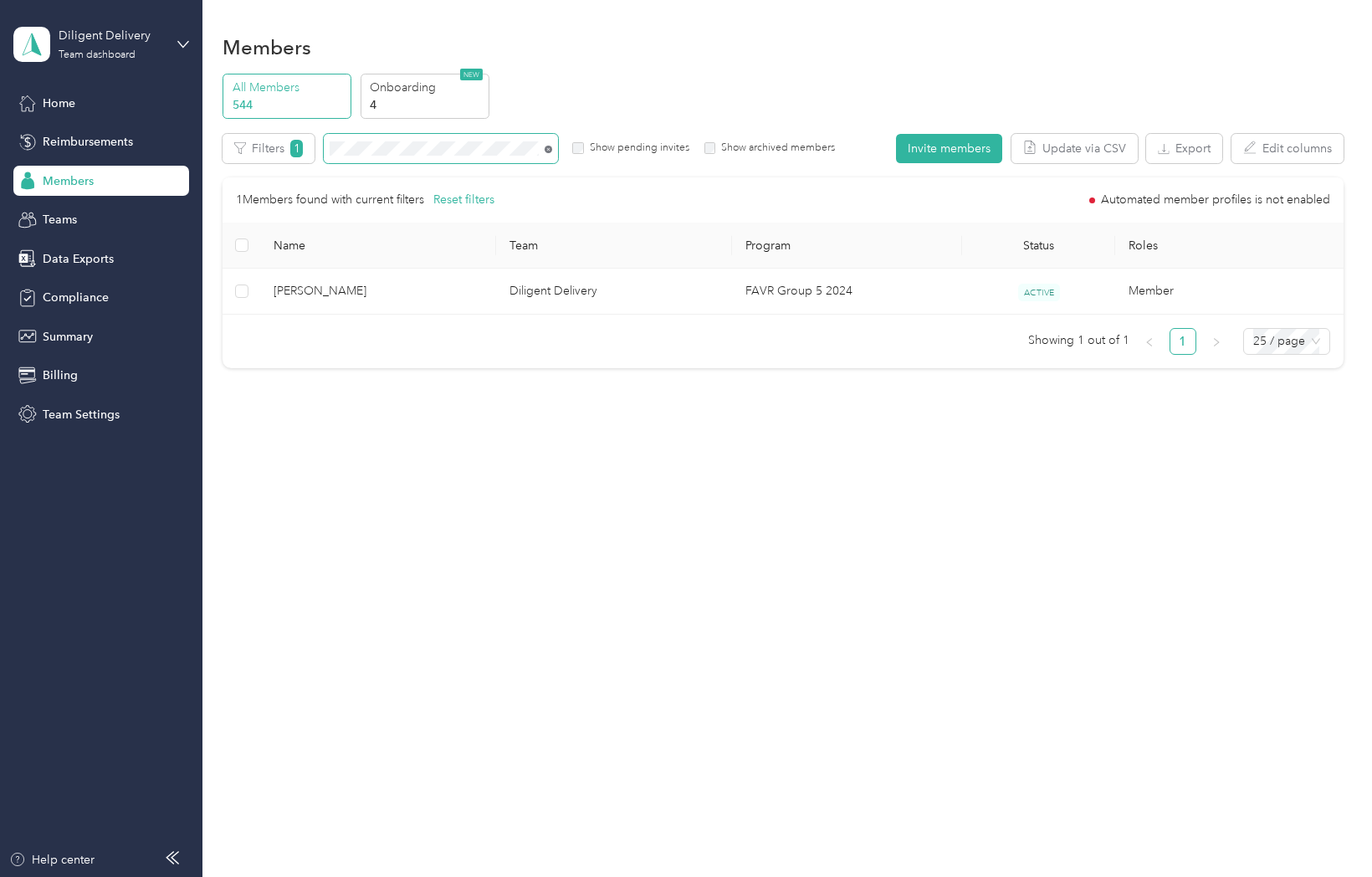
click at [544, 148] on span at bounding box center [545, 149] width 13 height 18
click at [546, 149] on icon at bounding box center [548, 149] width 4 height 4
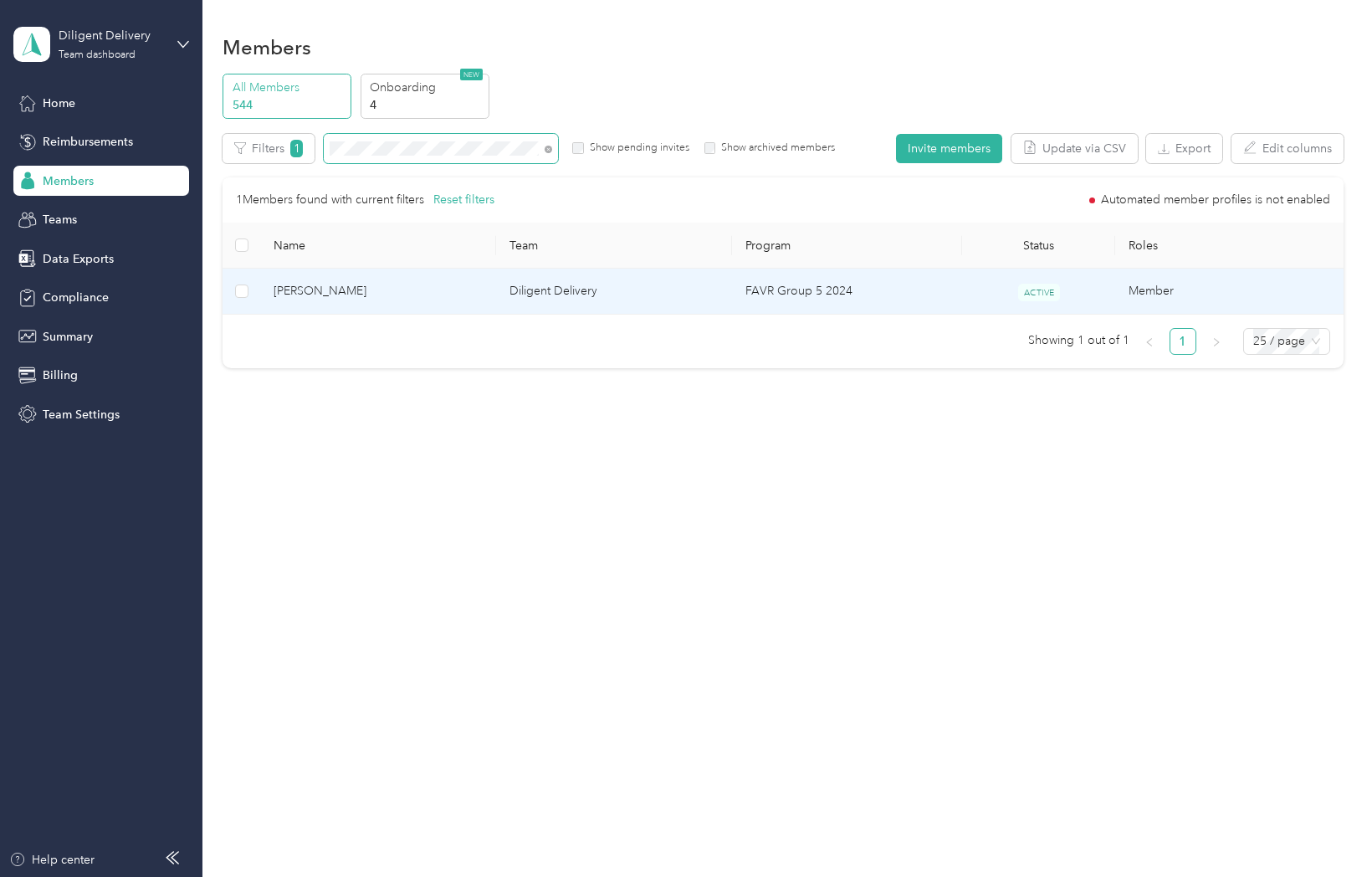
click at [326, 290] on span "Robeiro Acosta" at bounding box center [377, 291] width 209 height 19
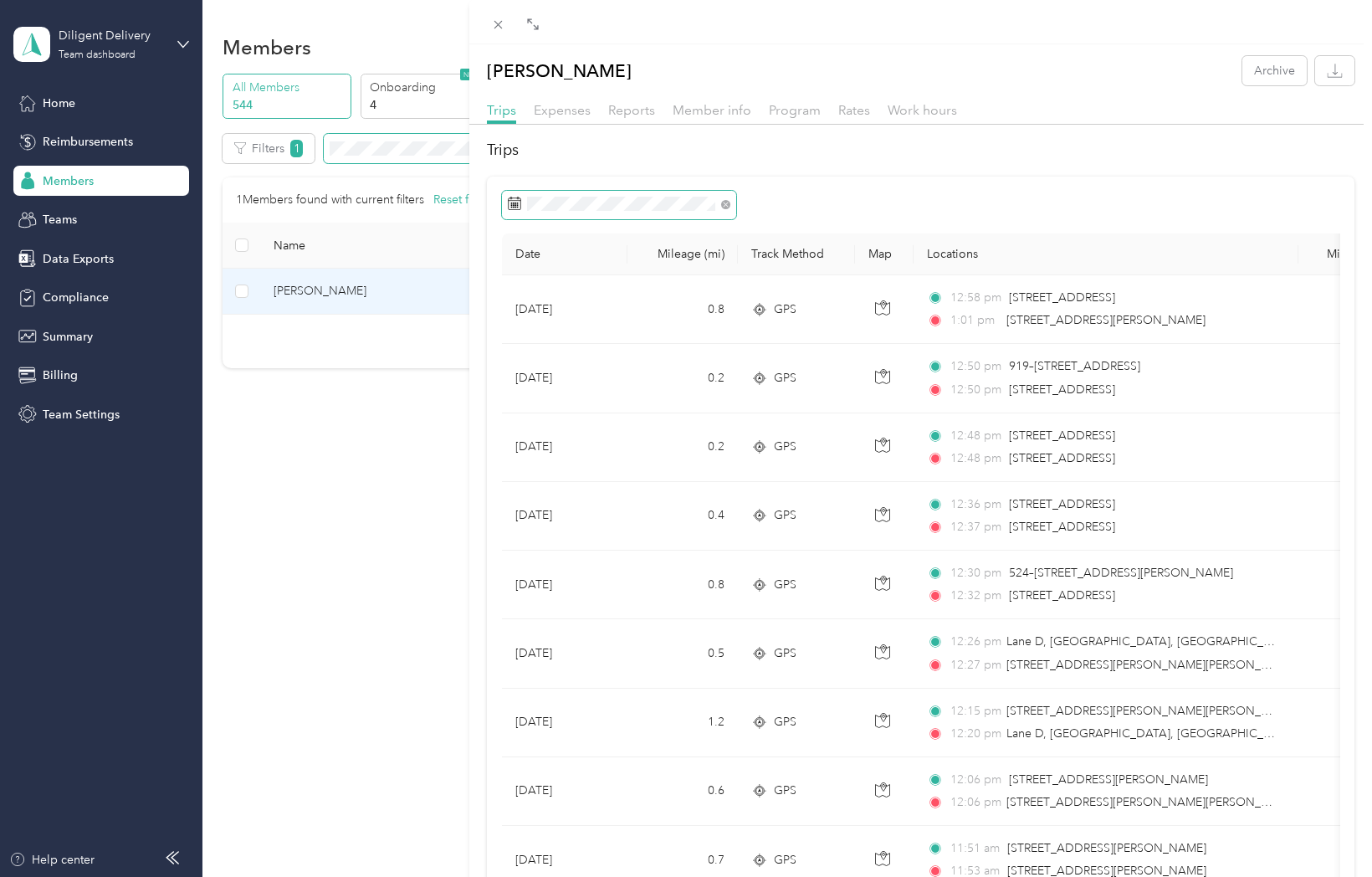
click at [531, 195] on span at bounding box center [619, 204] width 234 height 28
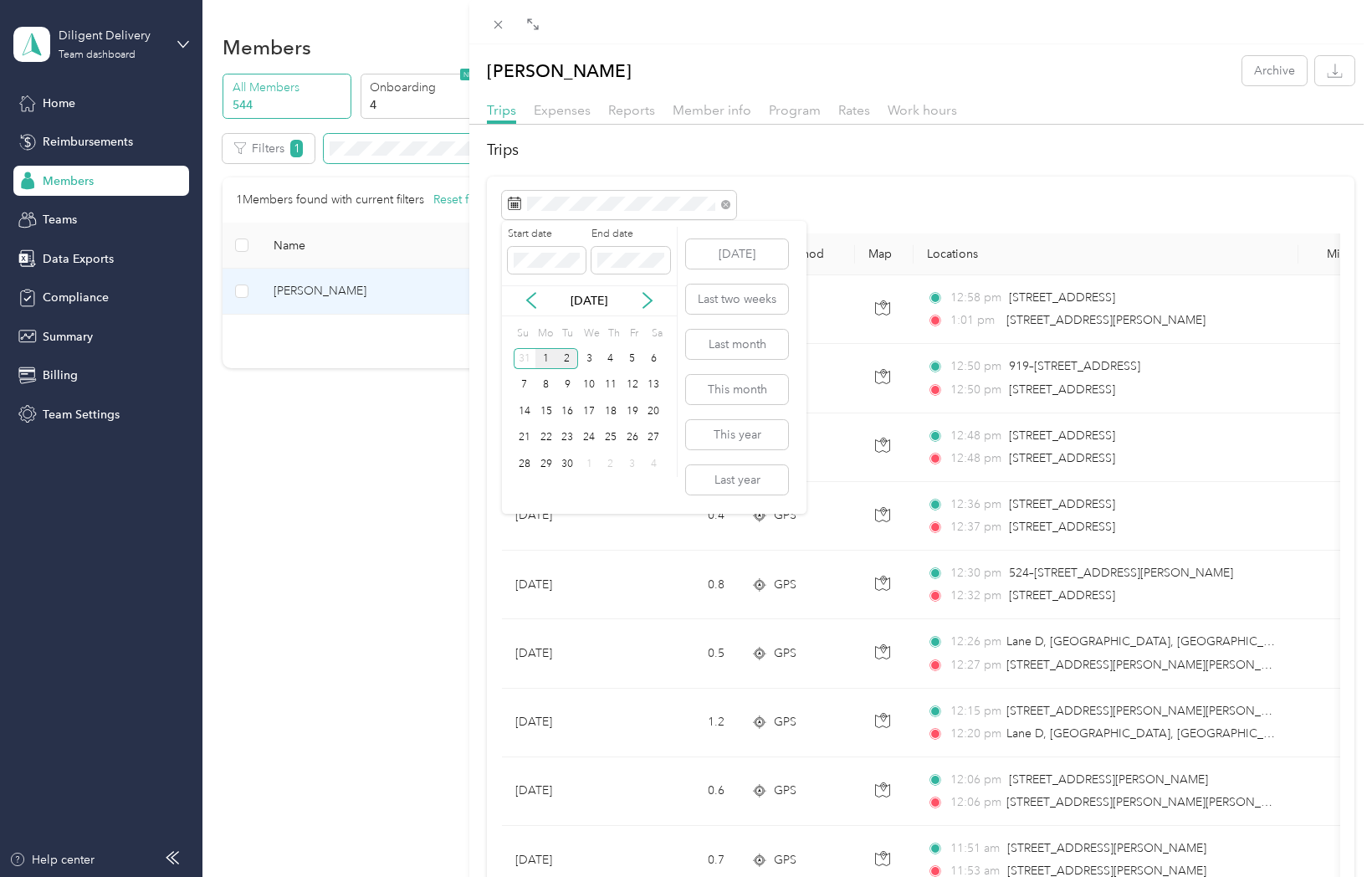
click at [547, 354] on div "1" at bounding box center [546, 359] width 22 height 21
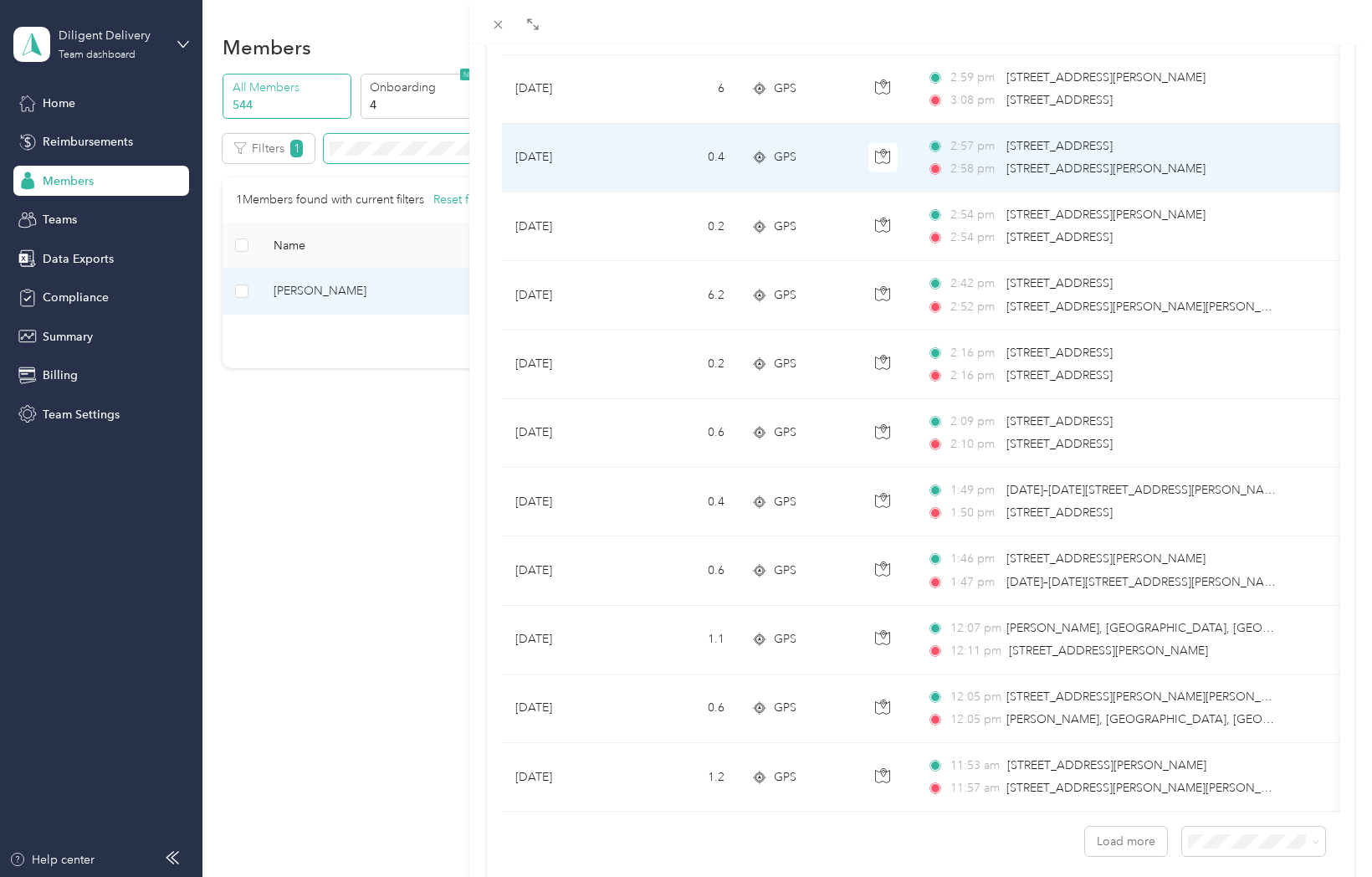
scroll to position [1208, 0]
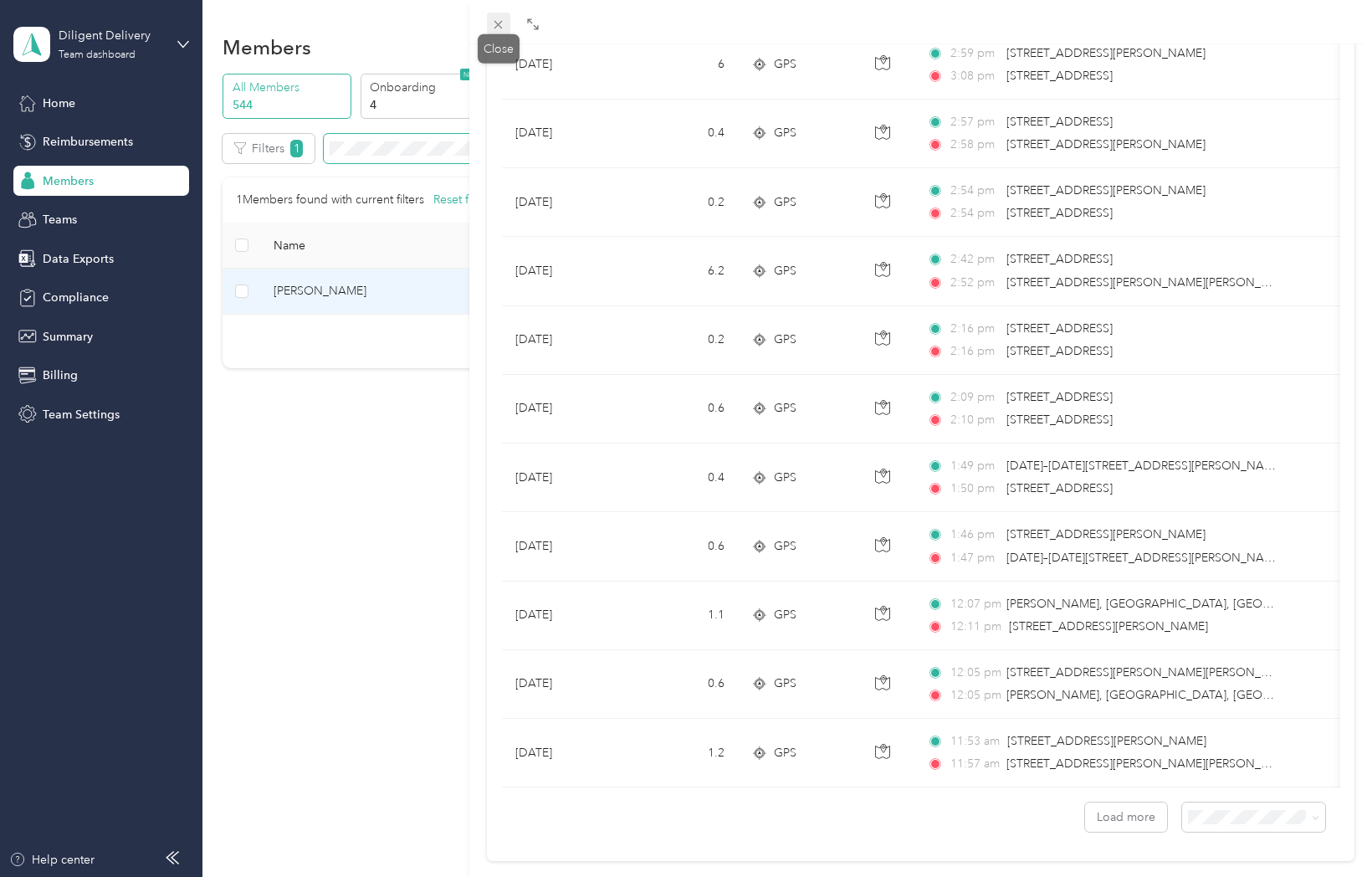
click at [500, 24] on icon at bounding box center [498, 25] width 14 height 14
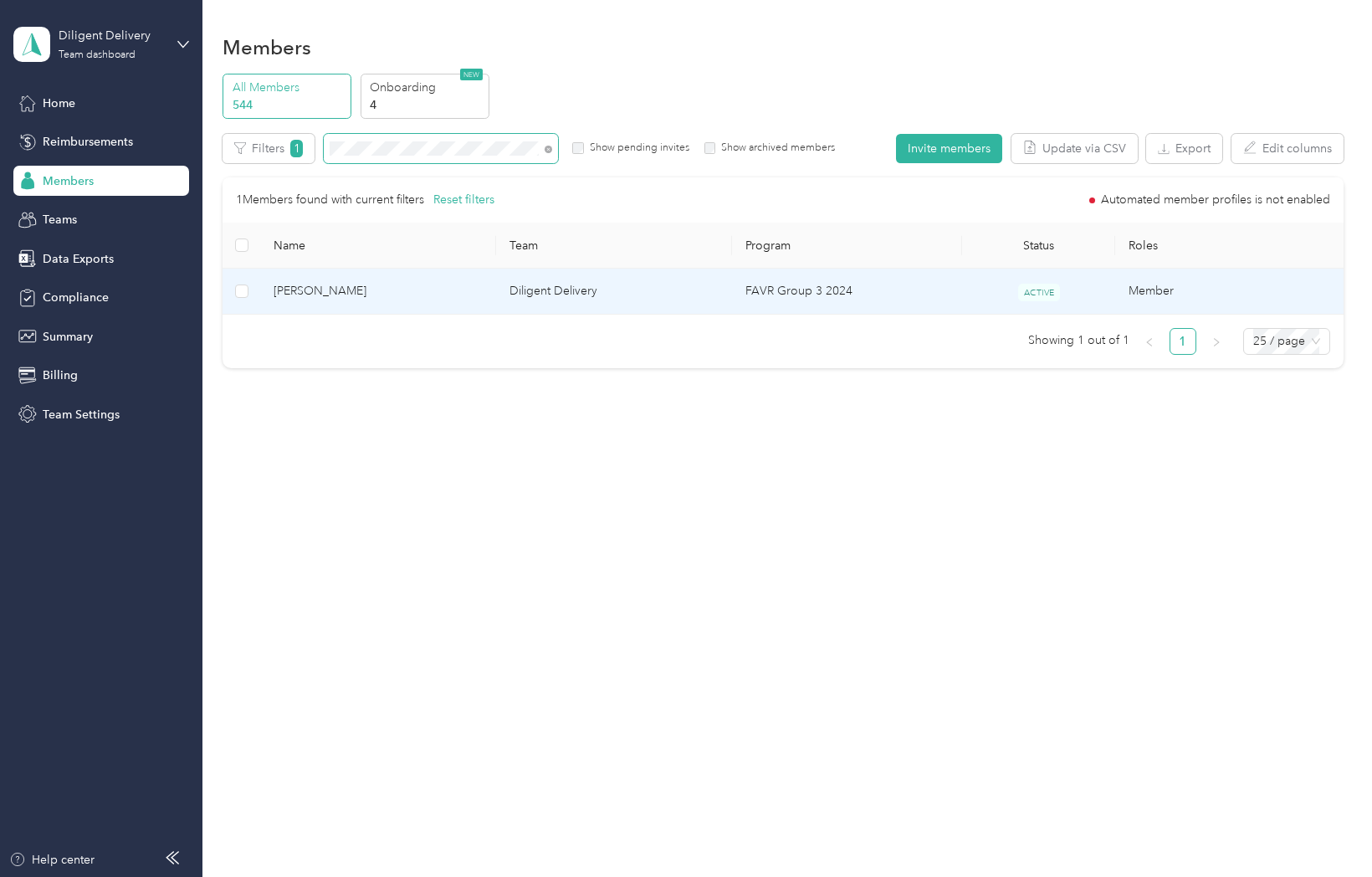
click at [307, 299] on span "Mario Bueno" at bounding box center [377, 291] width 209 height 19
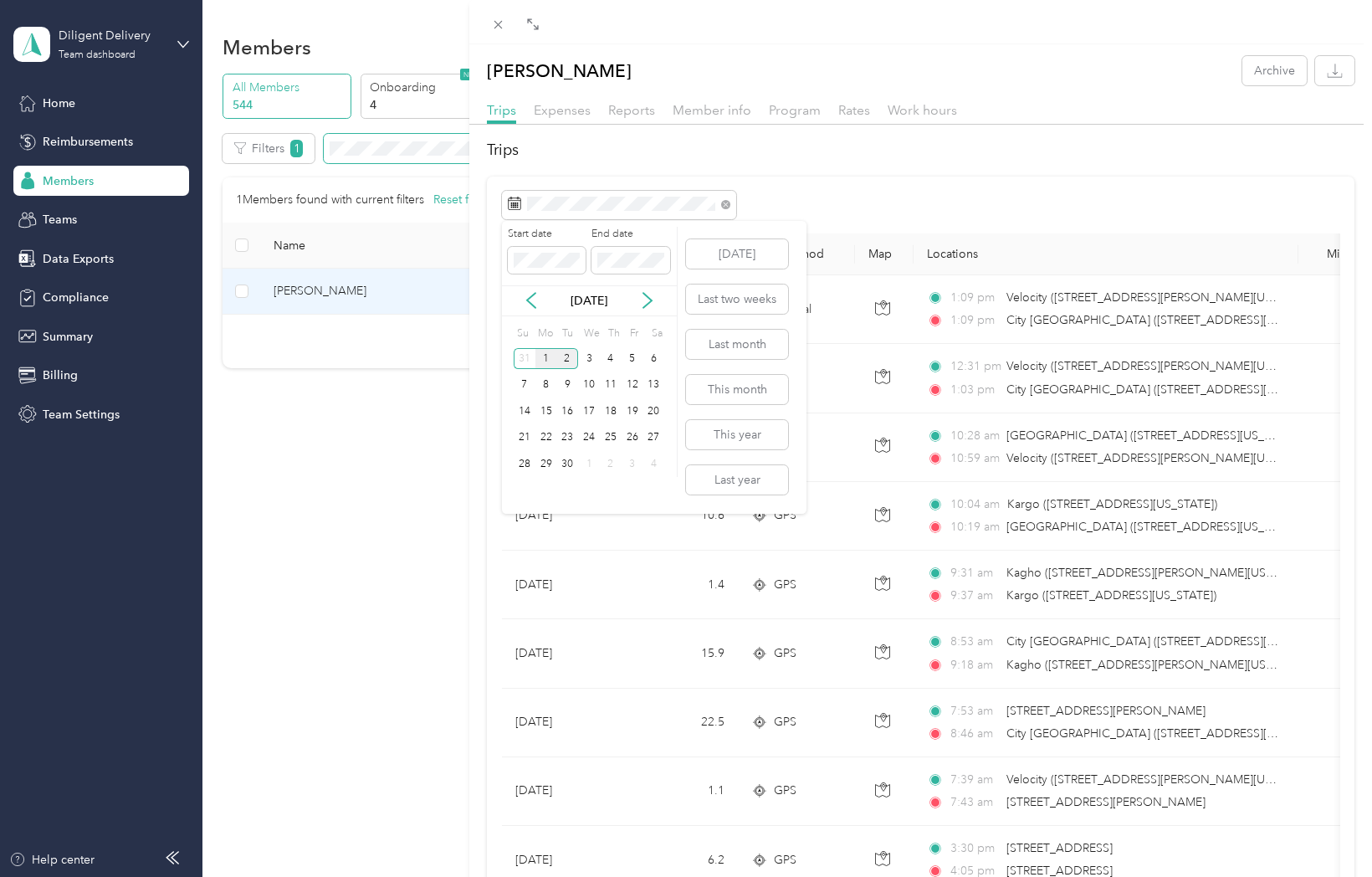
click at [548, 364] on div "1" at bounding box center [546, 359] width 22 height 21
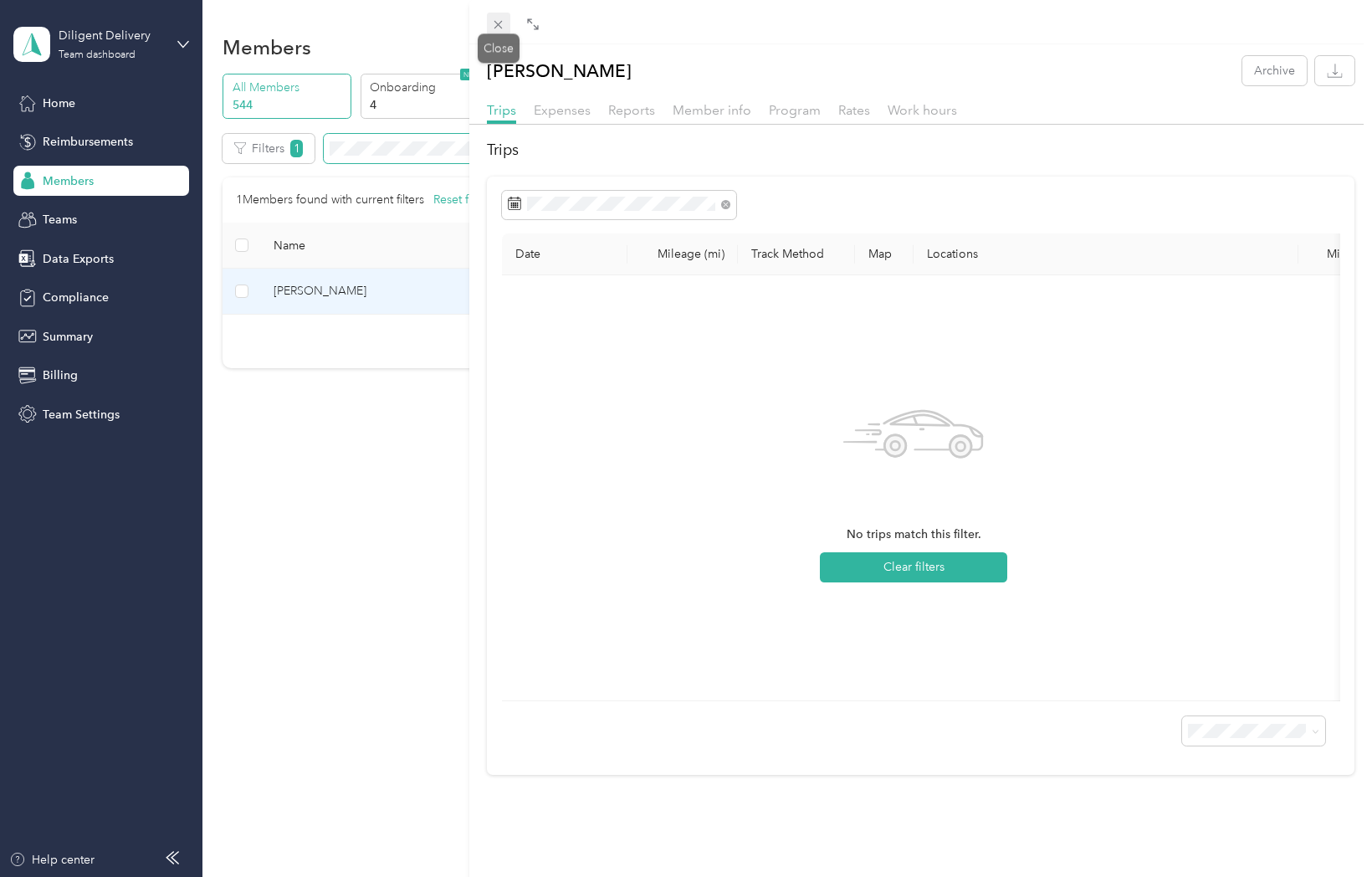
click at [500, 23] on icon at bounding box center [498, 25] width 8 height 8
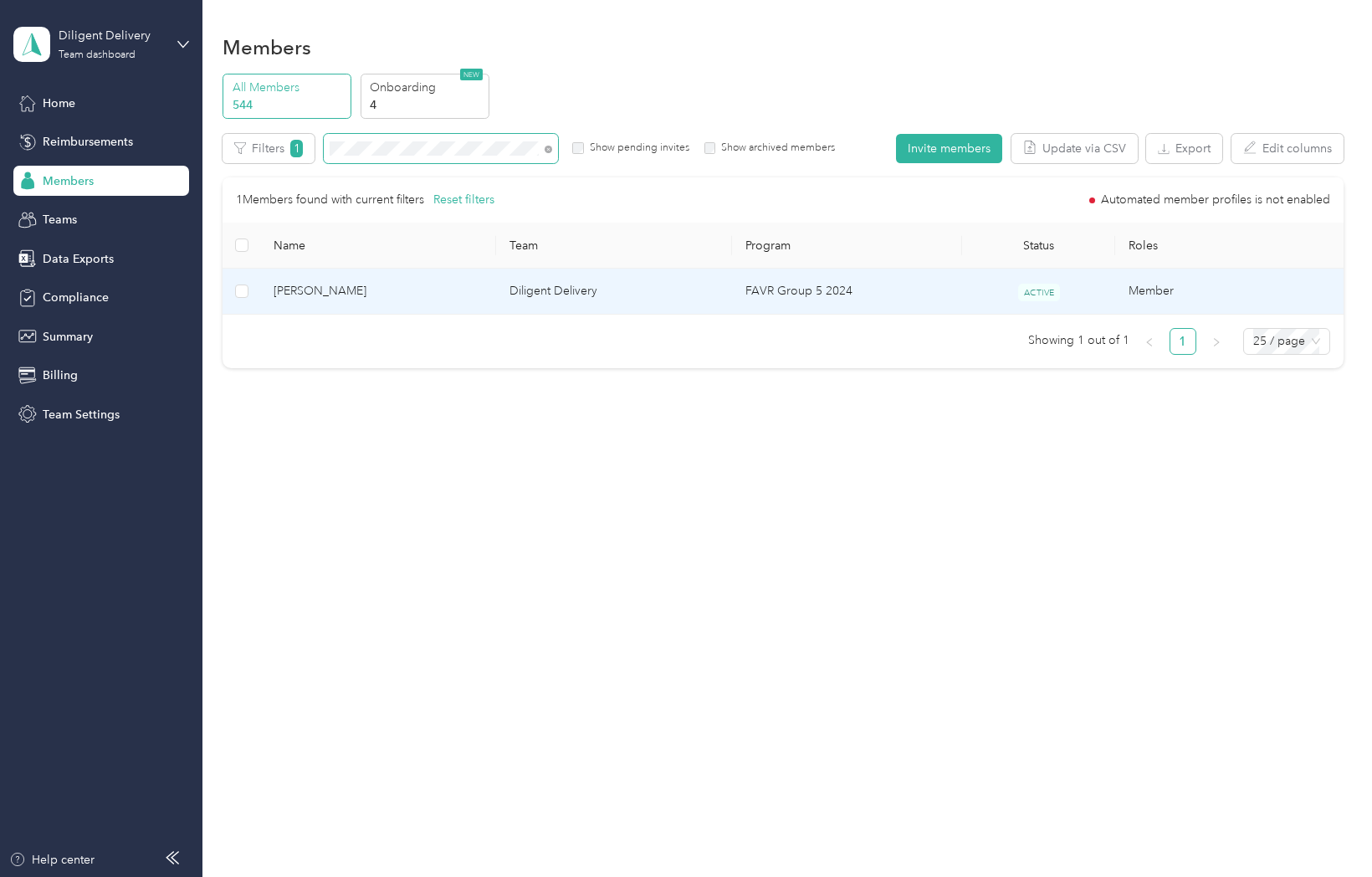
click at [322, 289] on span "Peter Soltis" at bounding box center [377, 291] width 209 height 19
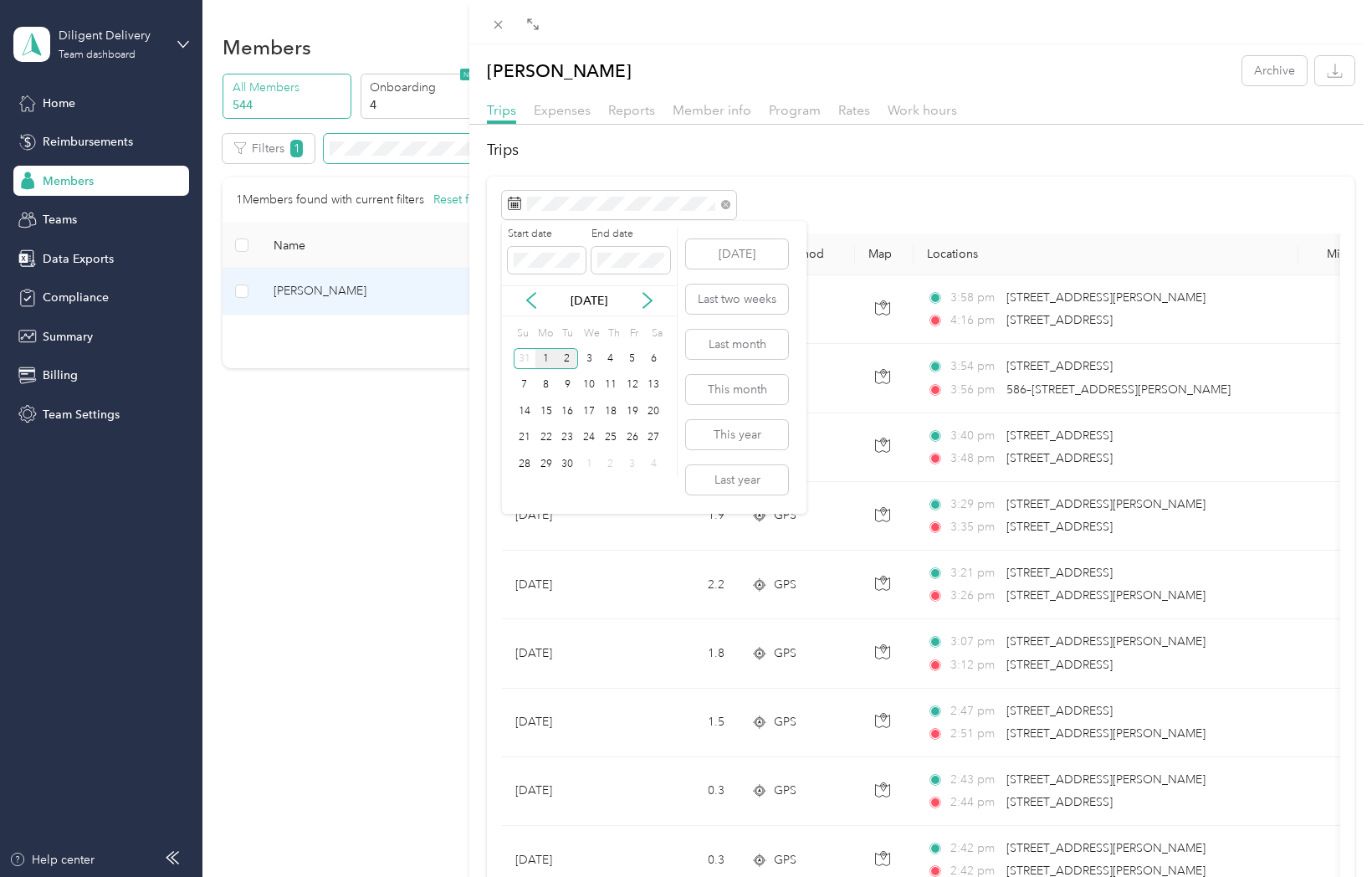
click at [547, 355] on div "1" at bounding box center [546, 359] width 22 height 21
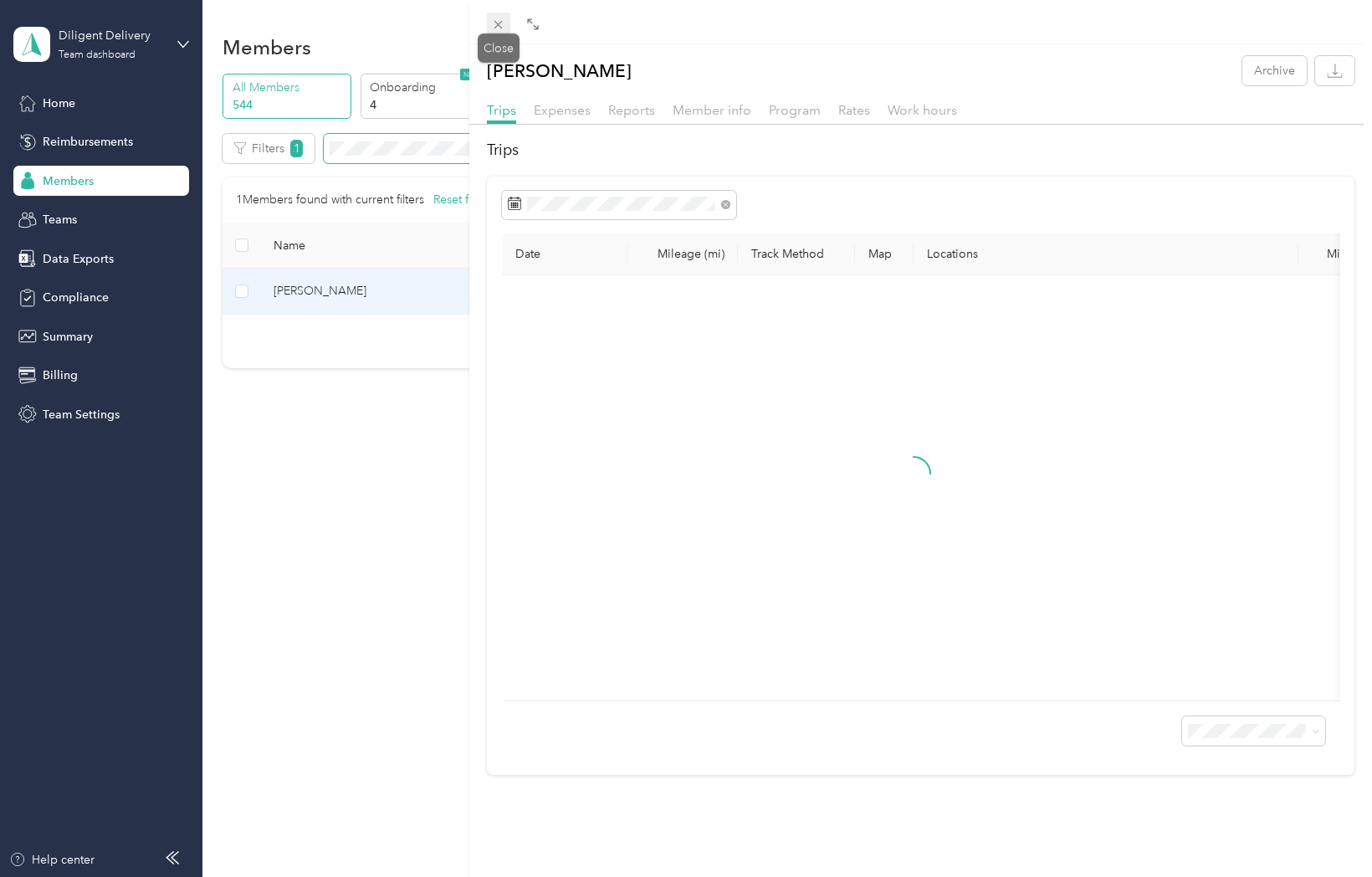
click at [498, 25] on icon at bounding box center [498, 25] width 8 height 8
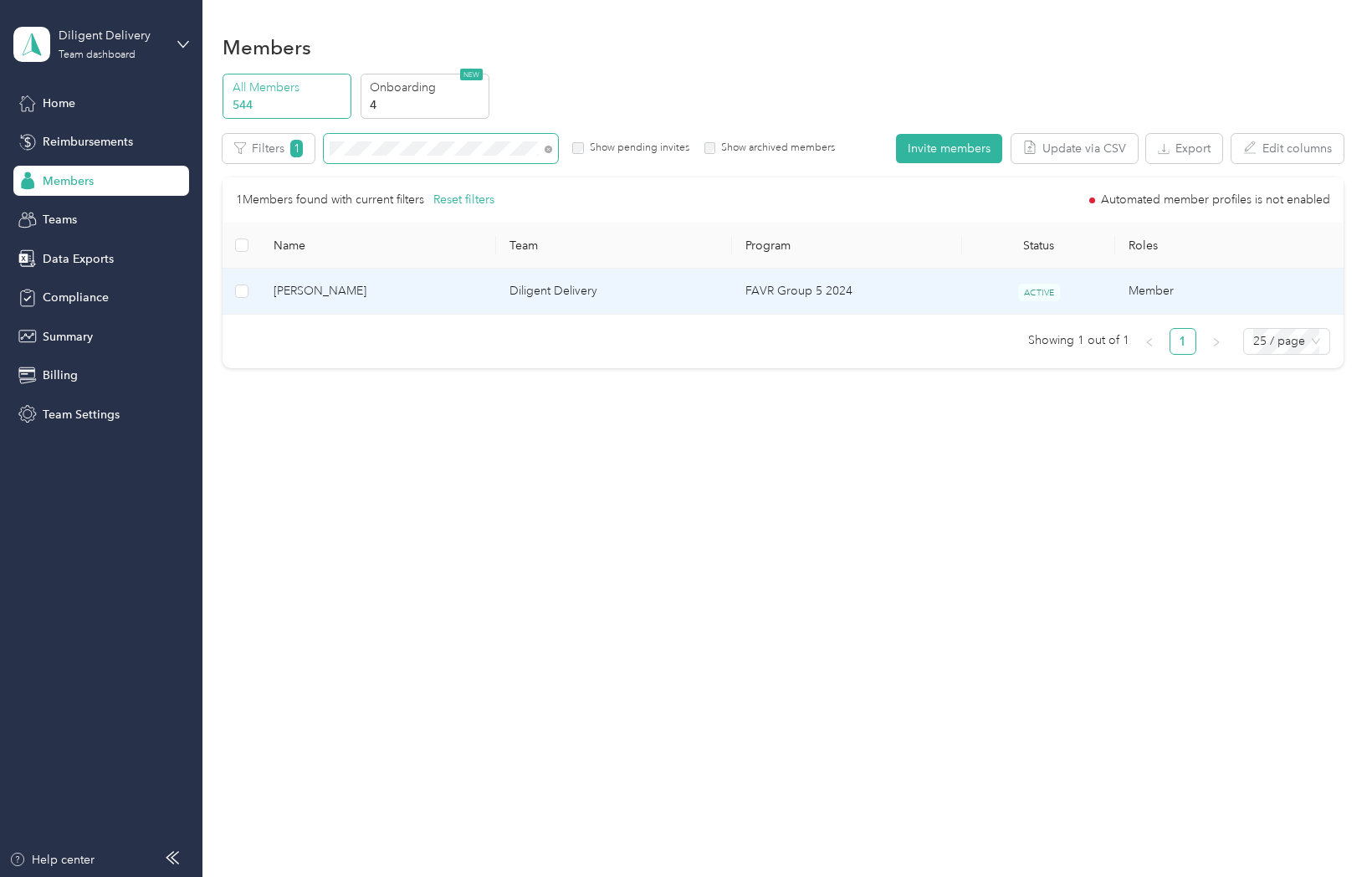
click at [331, 294] on span "Virgilio Robleto" at bounding box center [377, 291] width 209 height 19
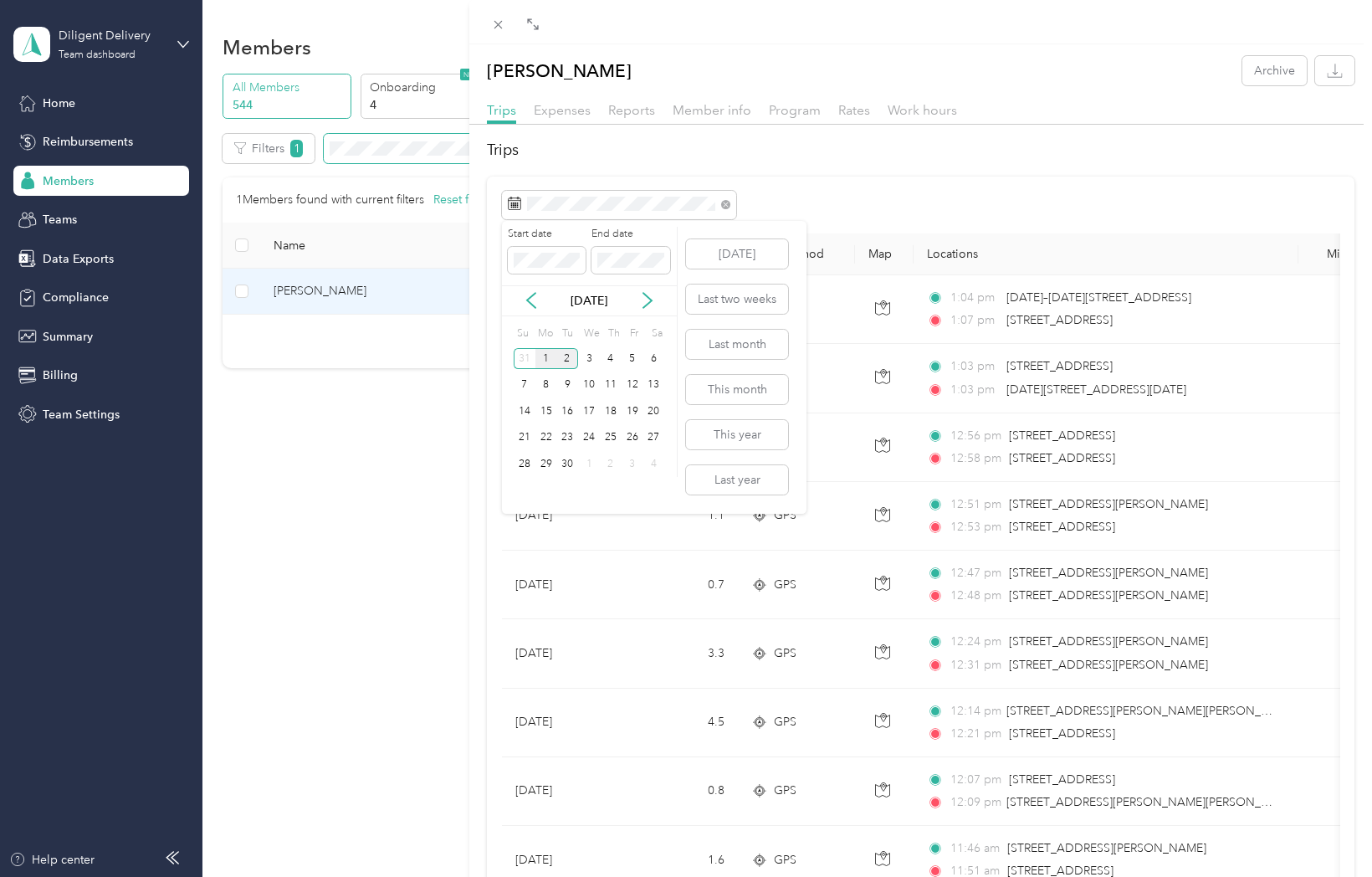
click at [539, 355] on div "1" at bounding box center [546, 359] width 22 height 21
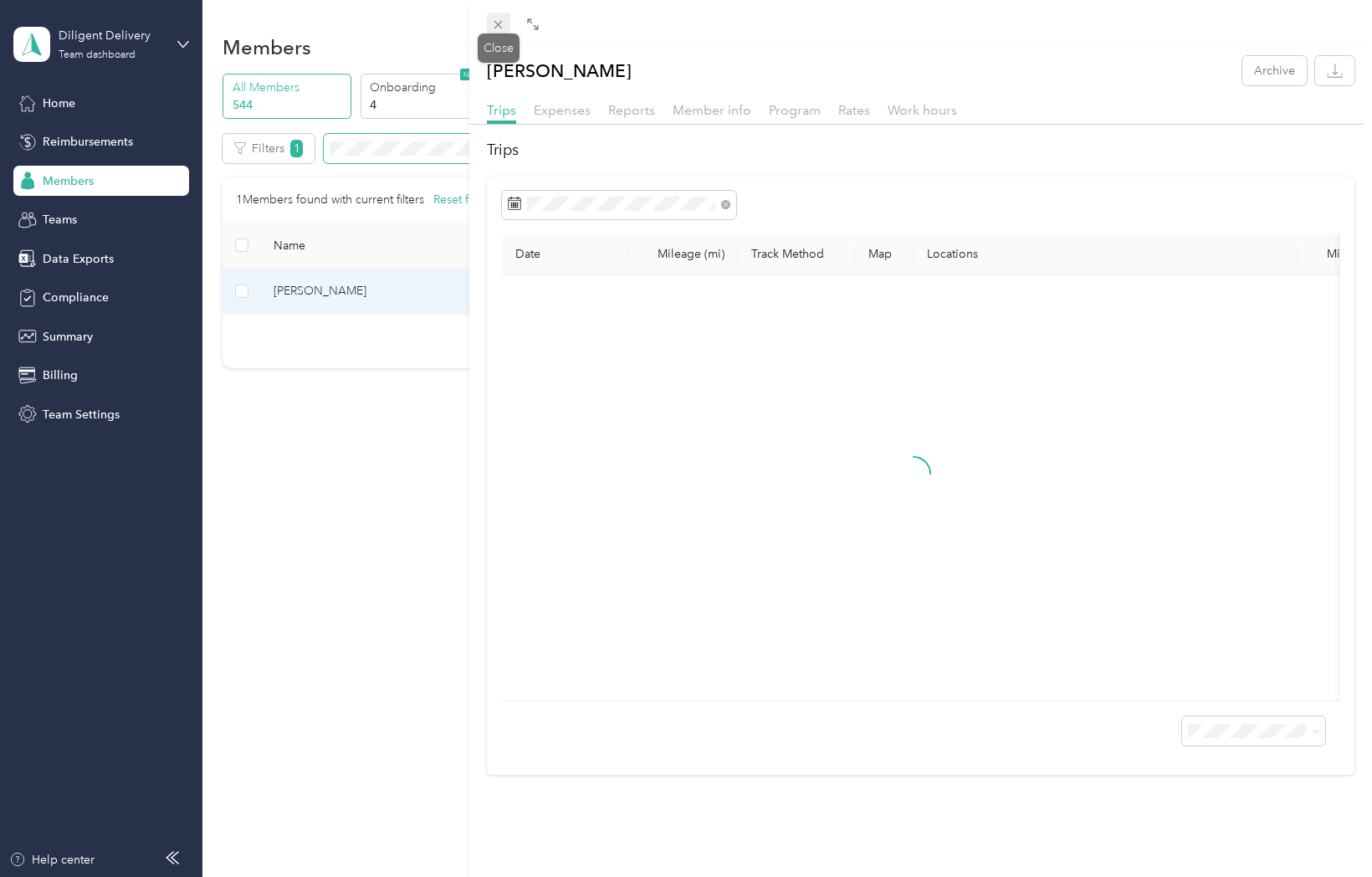
click at [505, 25] on span at bounding box center [498, 24] width 24 height 24
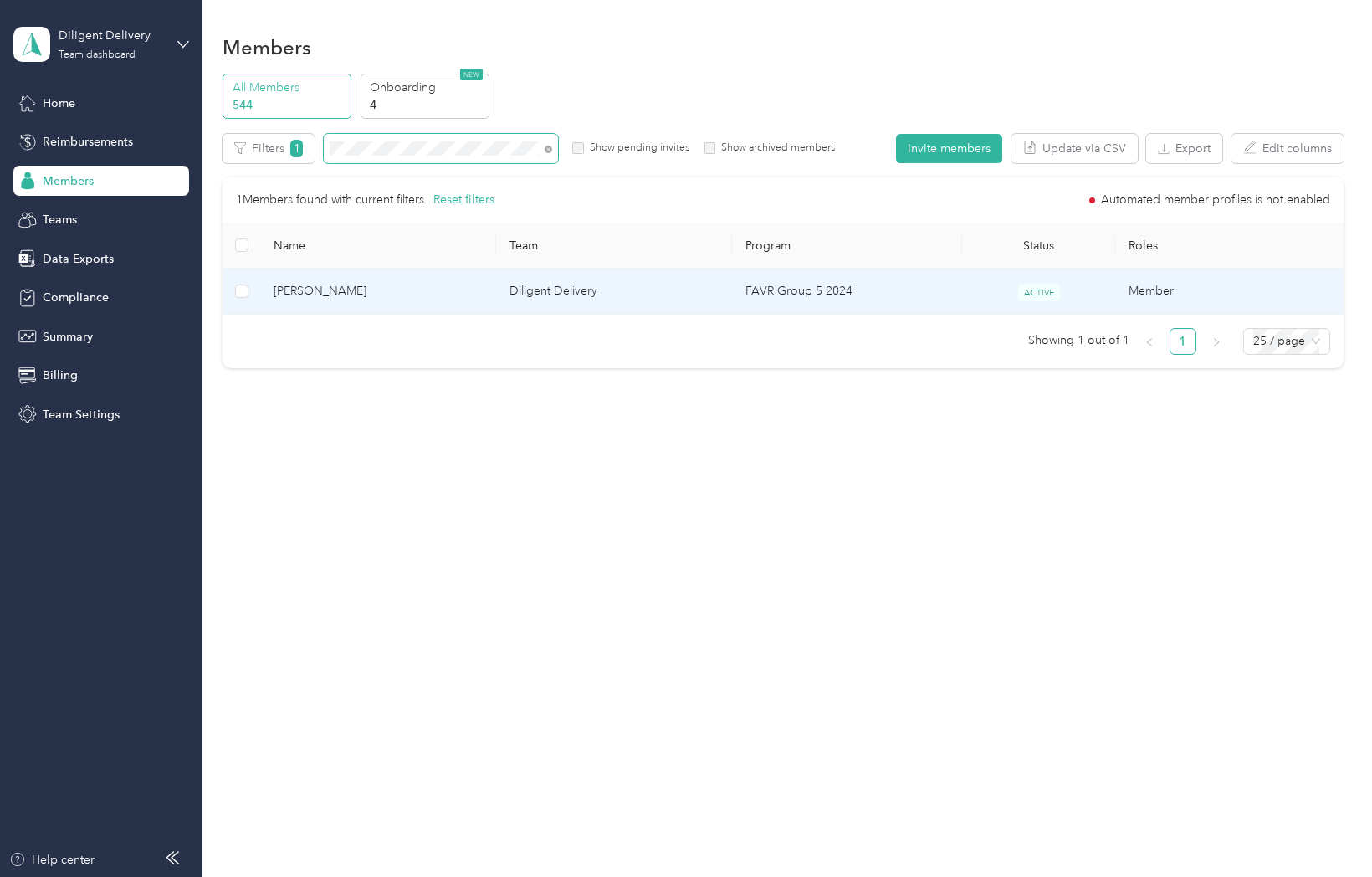
click at [314, 293] on span "Xochitl Hernandez" at bounding box center [377, 291] width 209 height 19
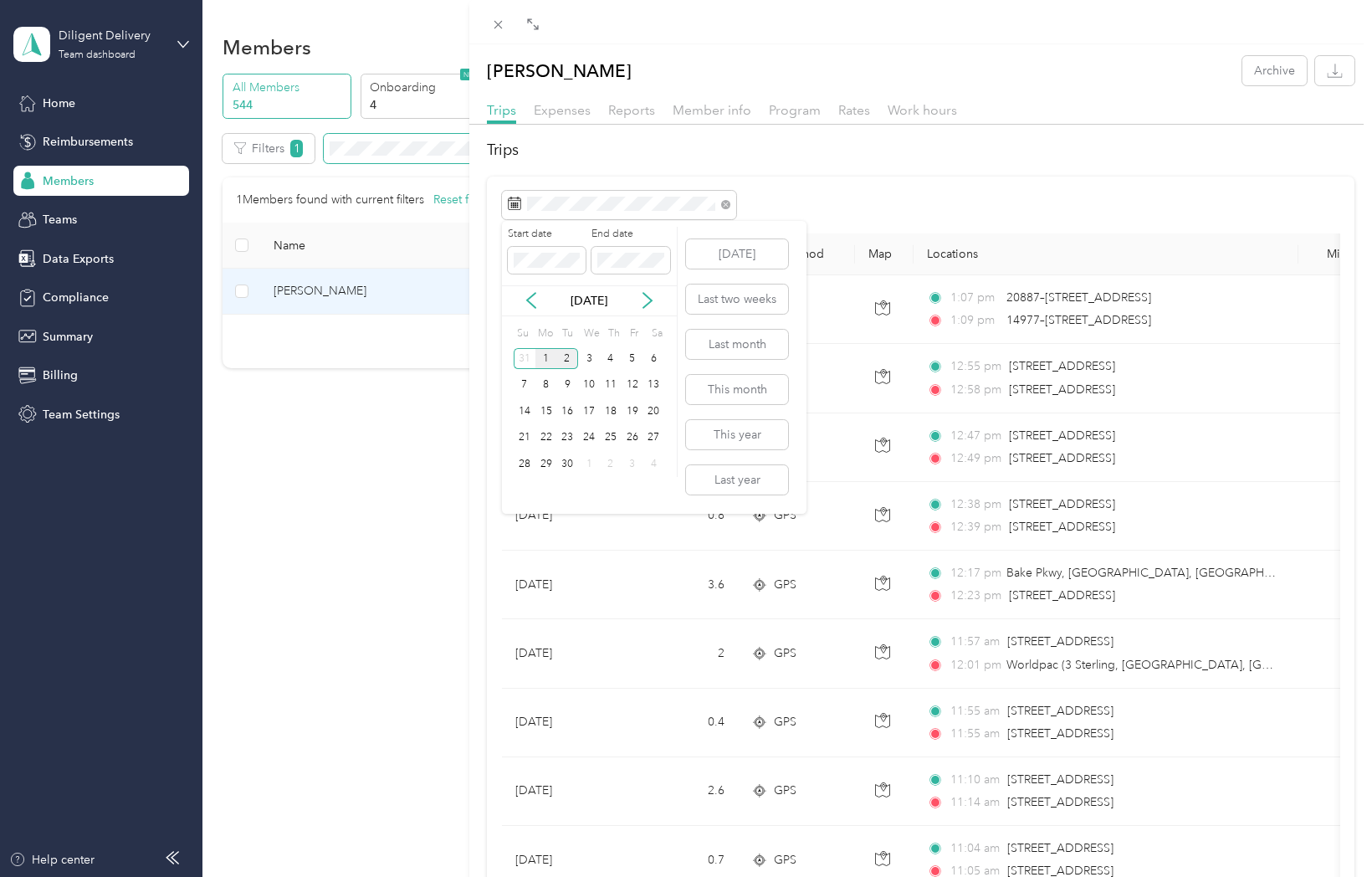
click at [545, 353] on div "1" at bounding box center [546, 359] width 22 height 21
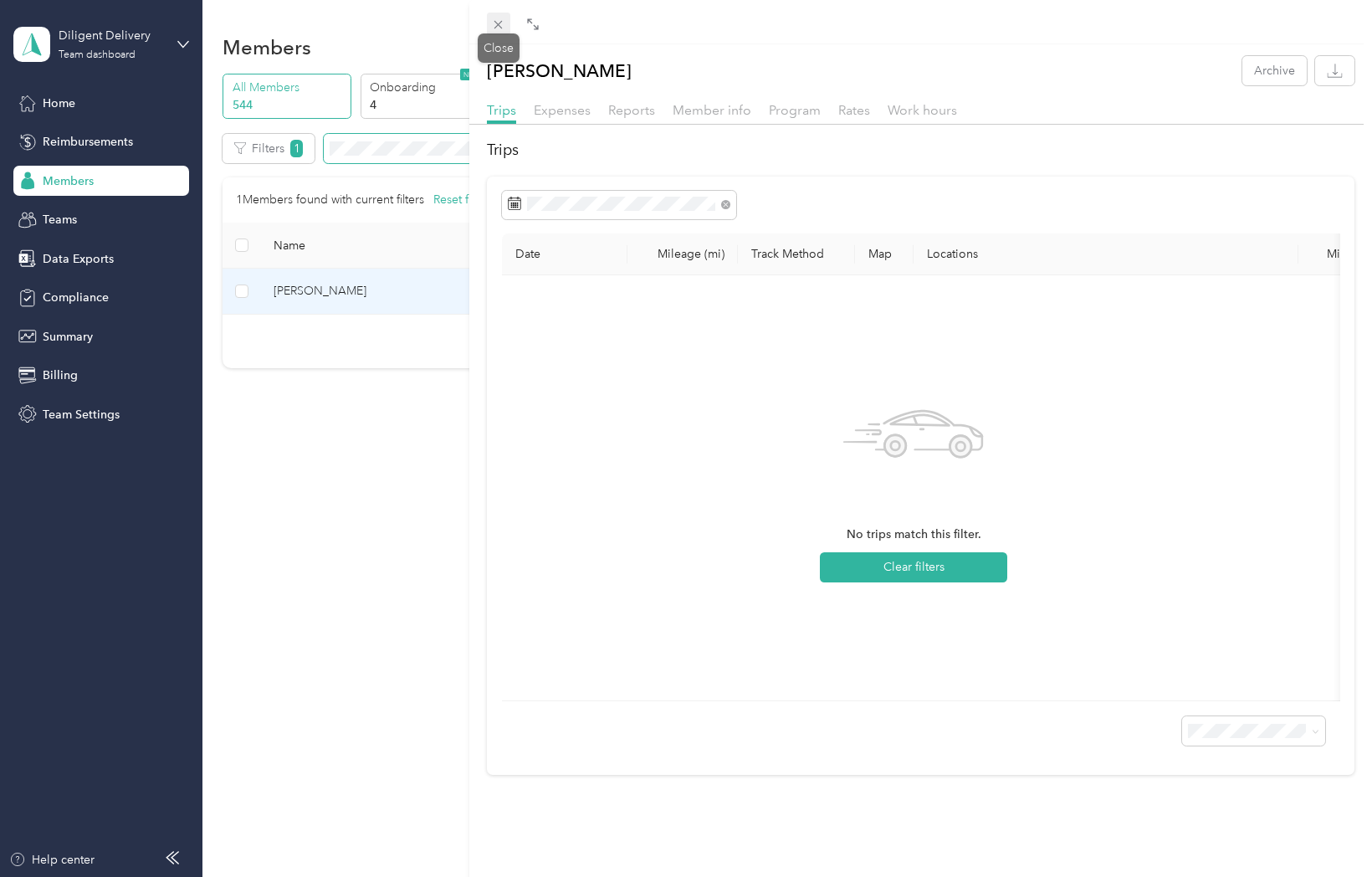
click at [502, 25] on icon at bounding box center [498, 25] width 14 height 14
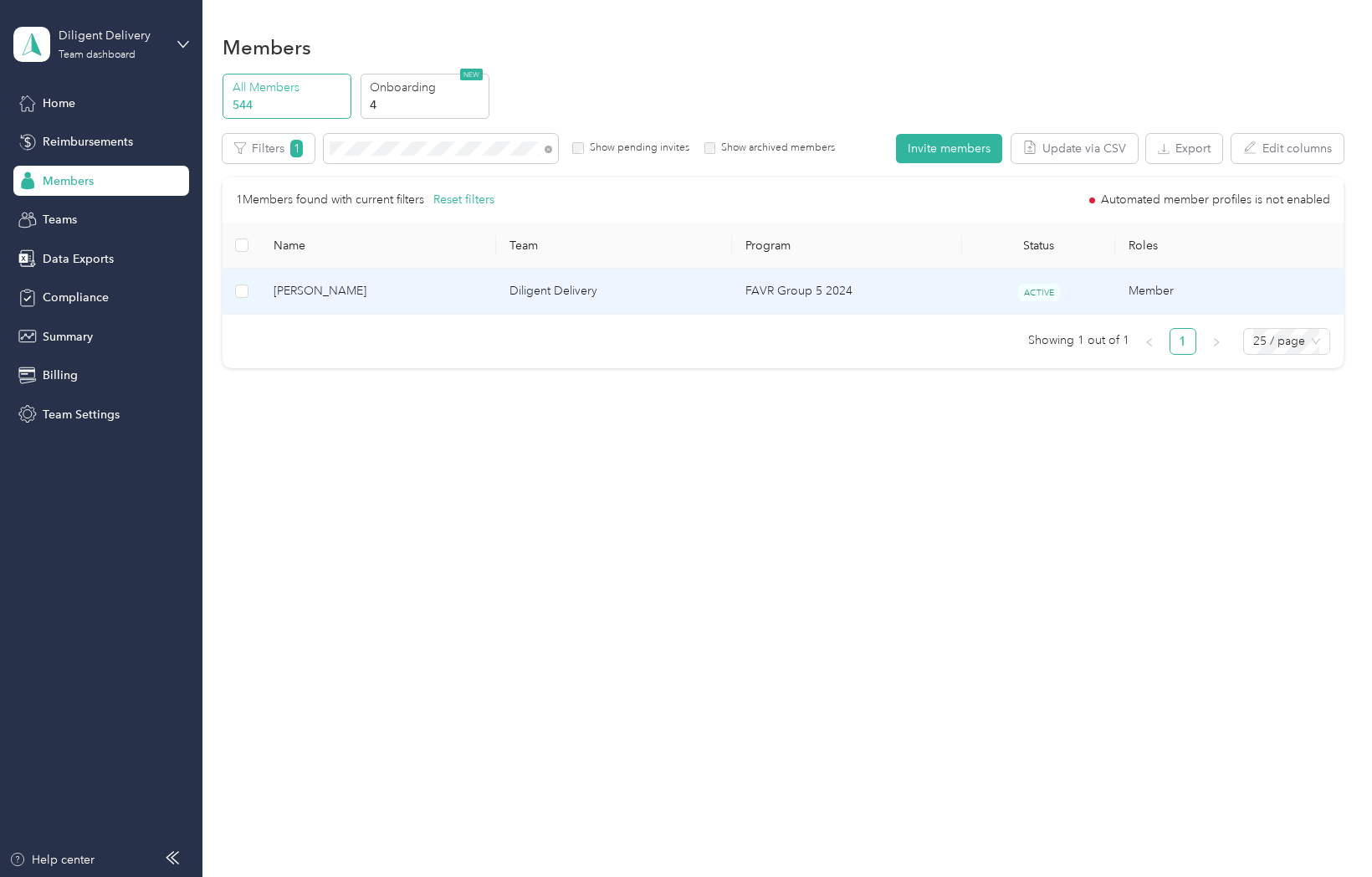
click at [296, 287] on span "Dion Carroll" at bounding box center [377, 291] width 209 height 19
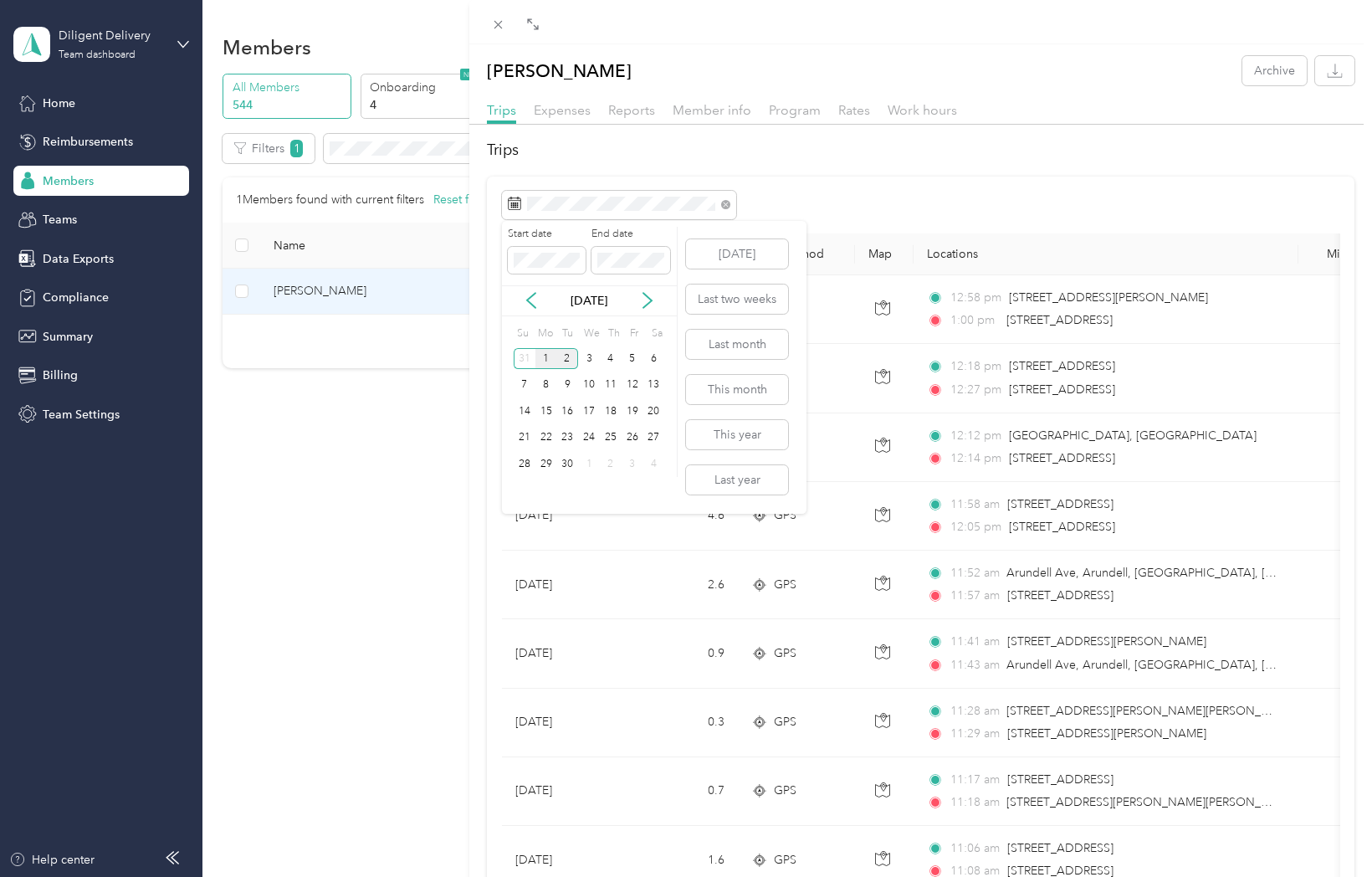
click at [547, 353] on div "1" at bounding box center [546, 359] width 22 height 21
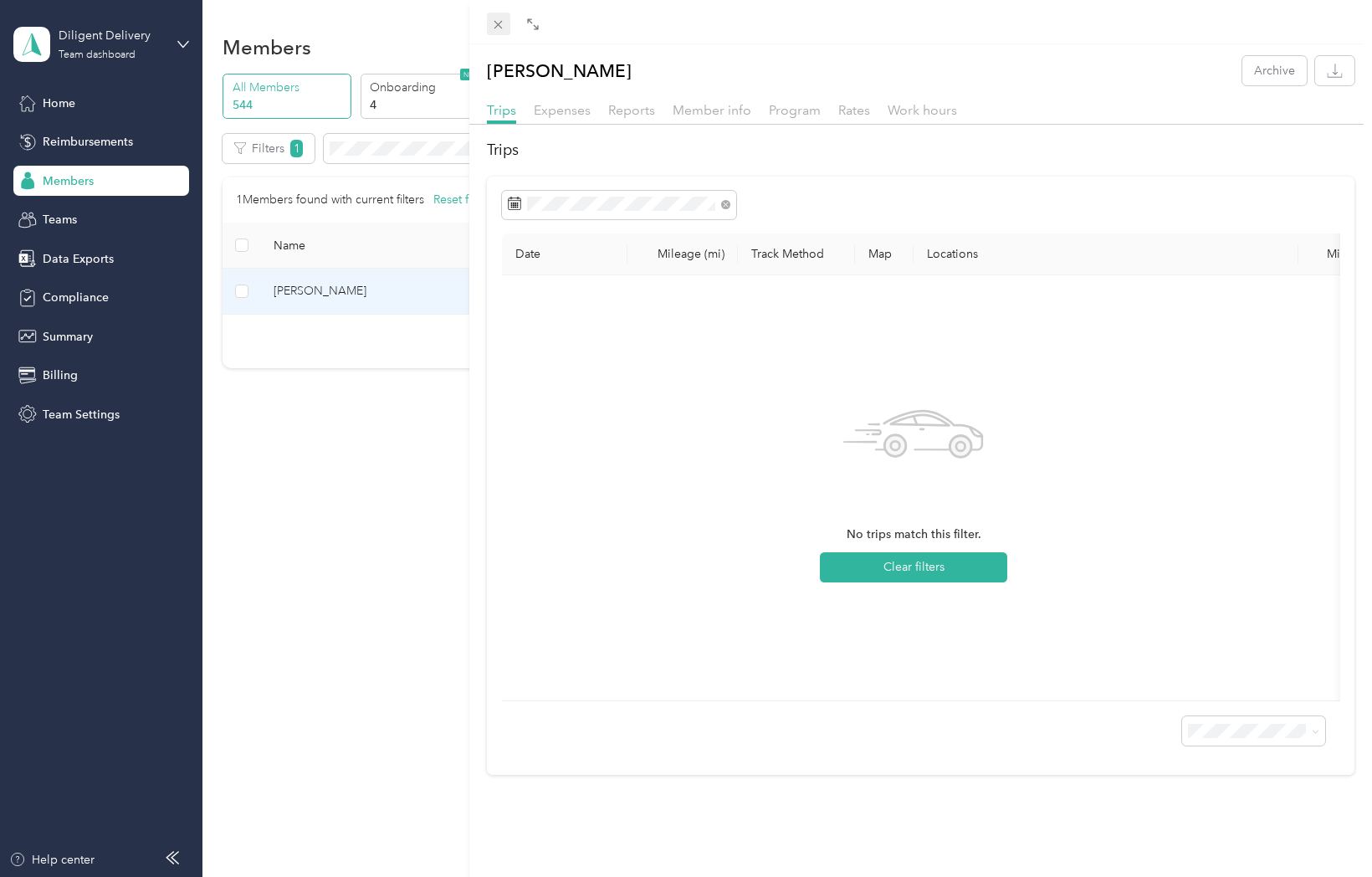
click at [495, 14] on span at bounding box center [498, 24] width 24 height 24
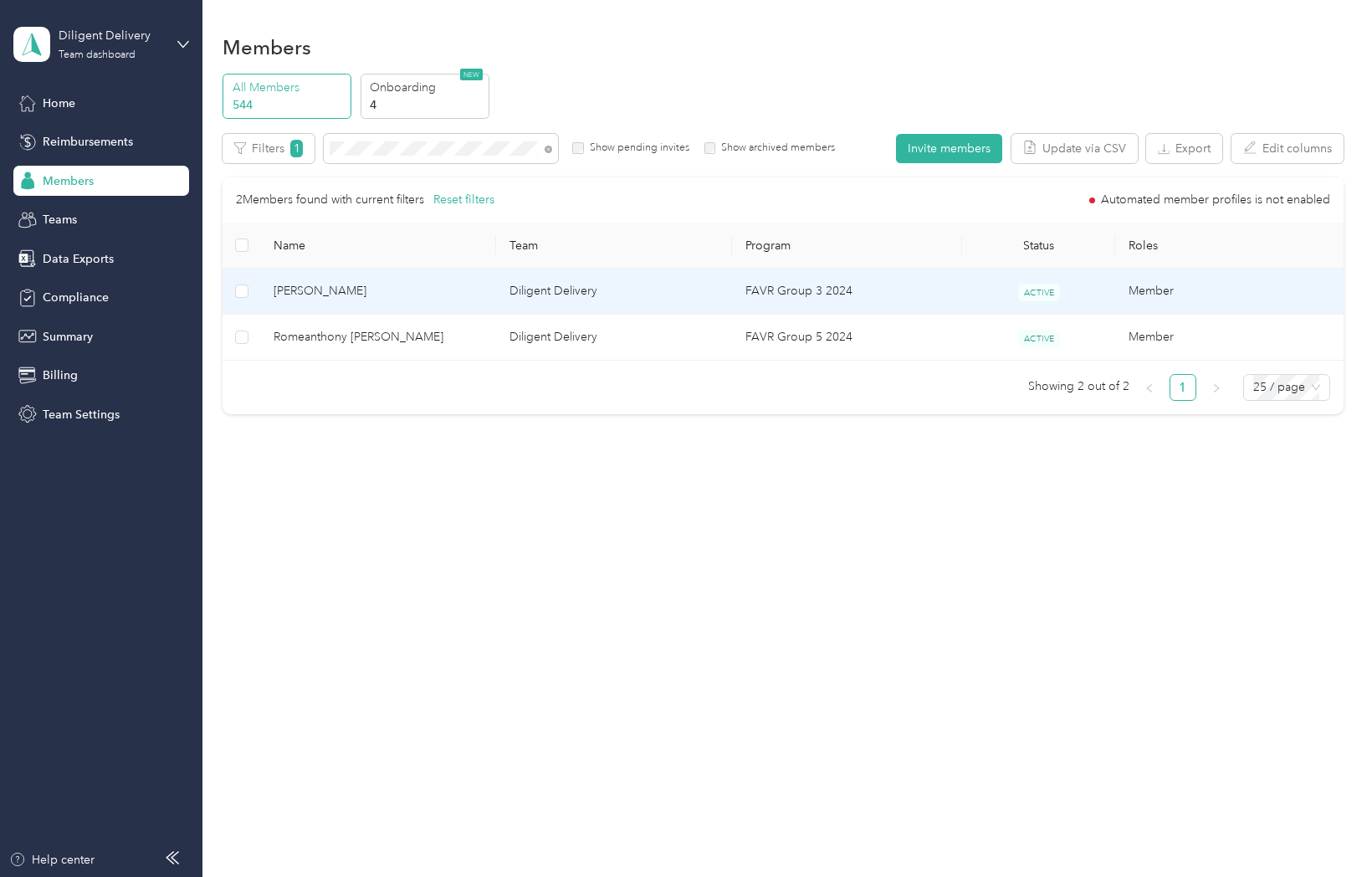
click at [350, 294] on span "Anthony Moreno" at bounding box center [377, 291] width 209 height 19
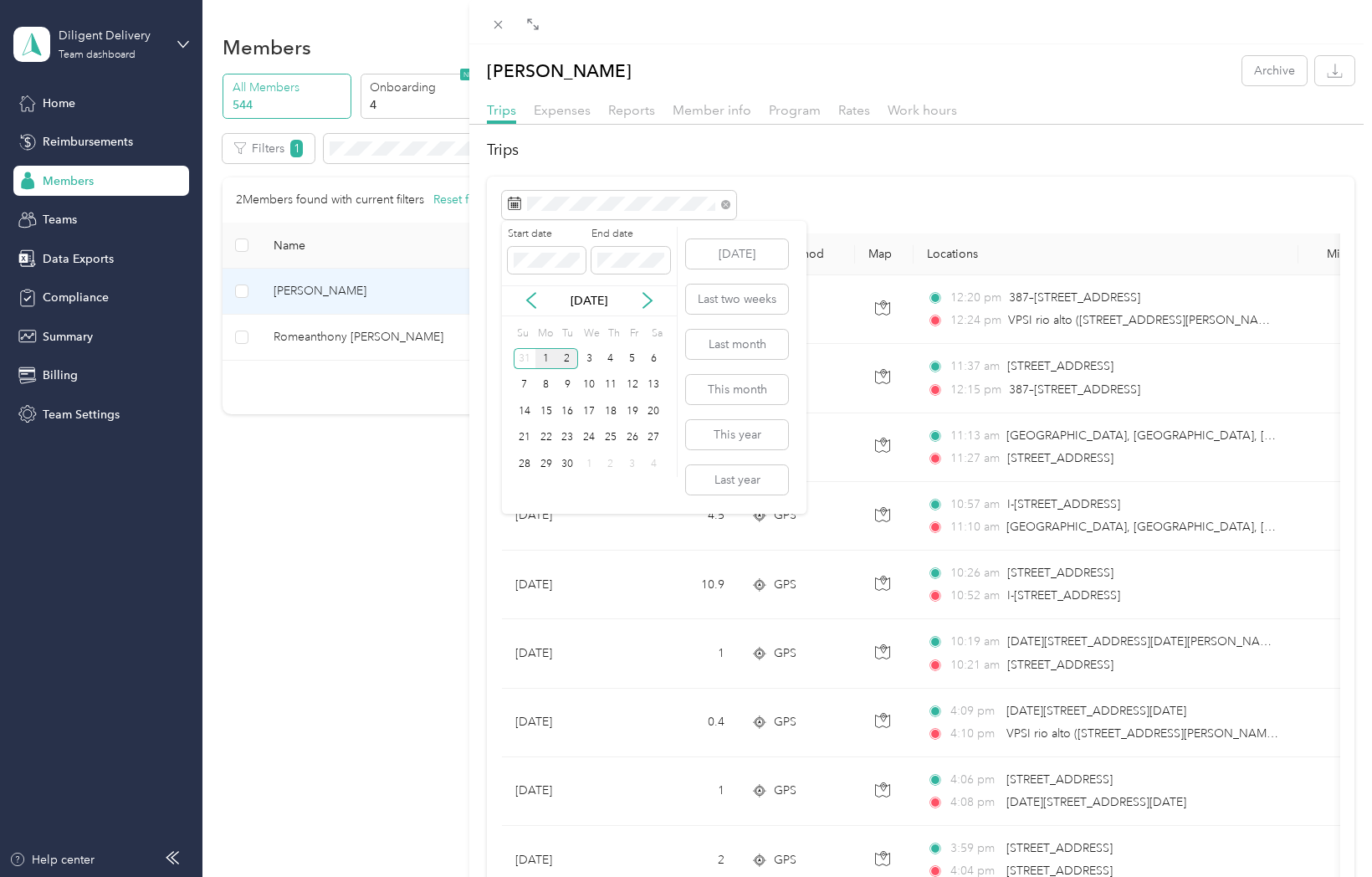
click at [541, 360] on div "1" at bounding box center [546, 359] width 22 height 21
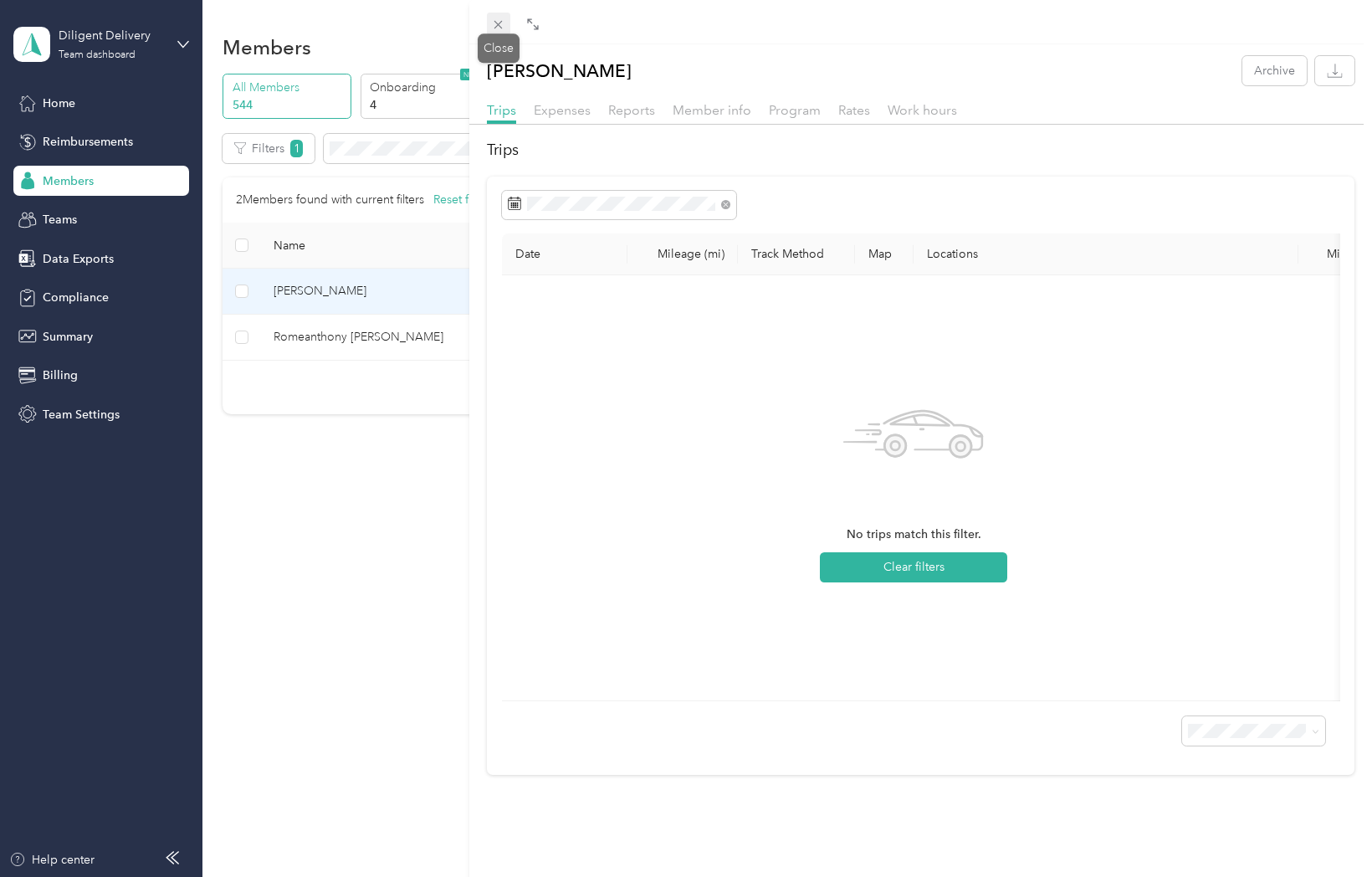
click at [503, 26] on icon at bounding box center [498, 25] width 14 height 14
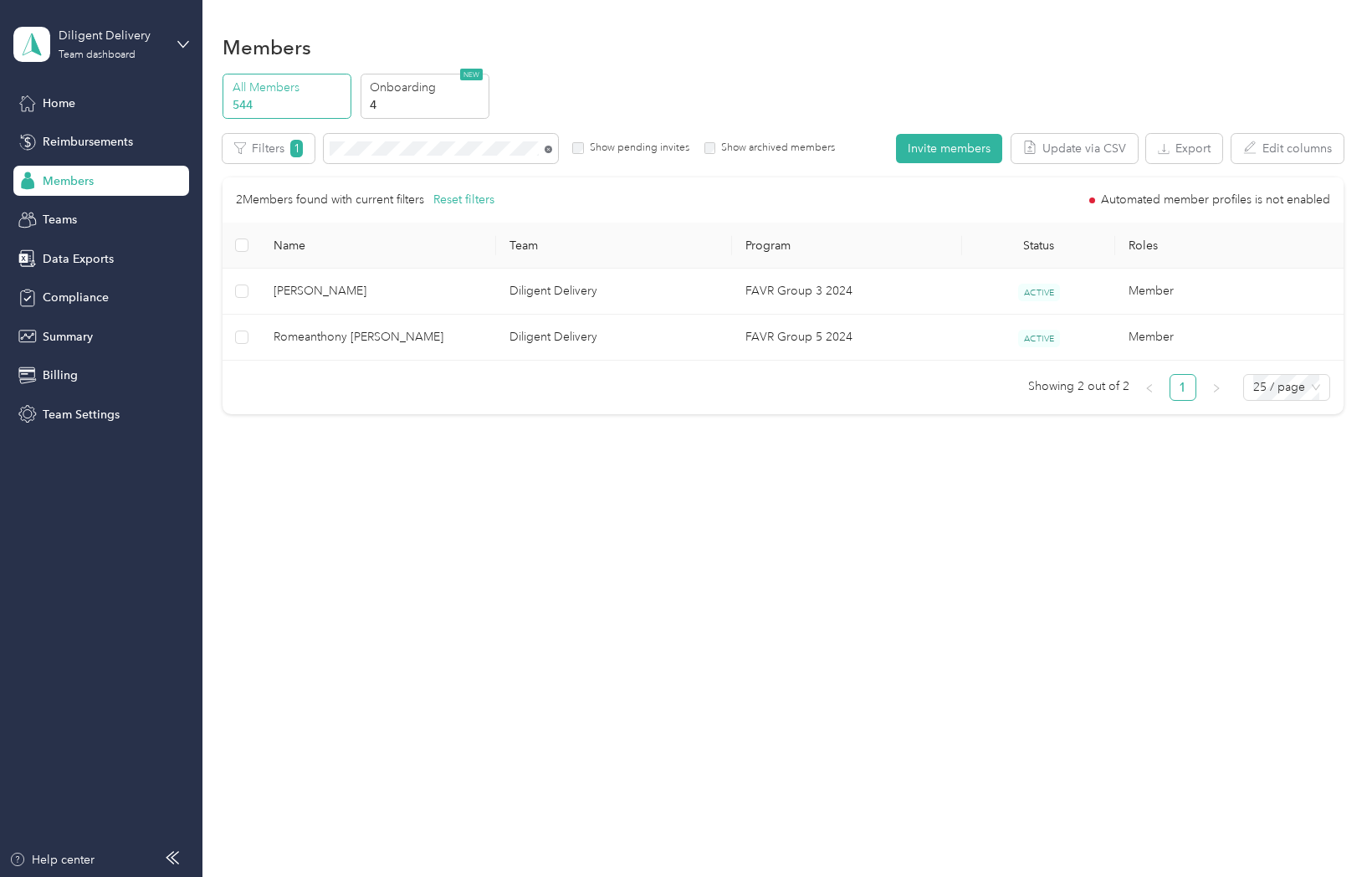
click at [551, 147] on icon at bounding box center [548, 149] width 8 height 8
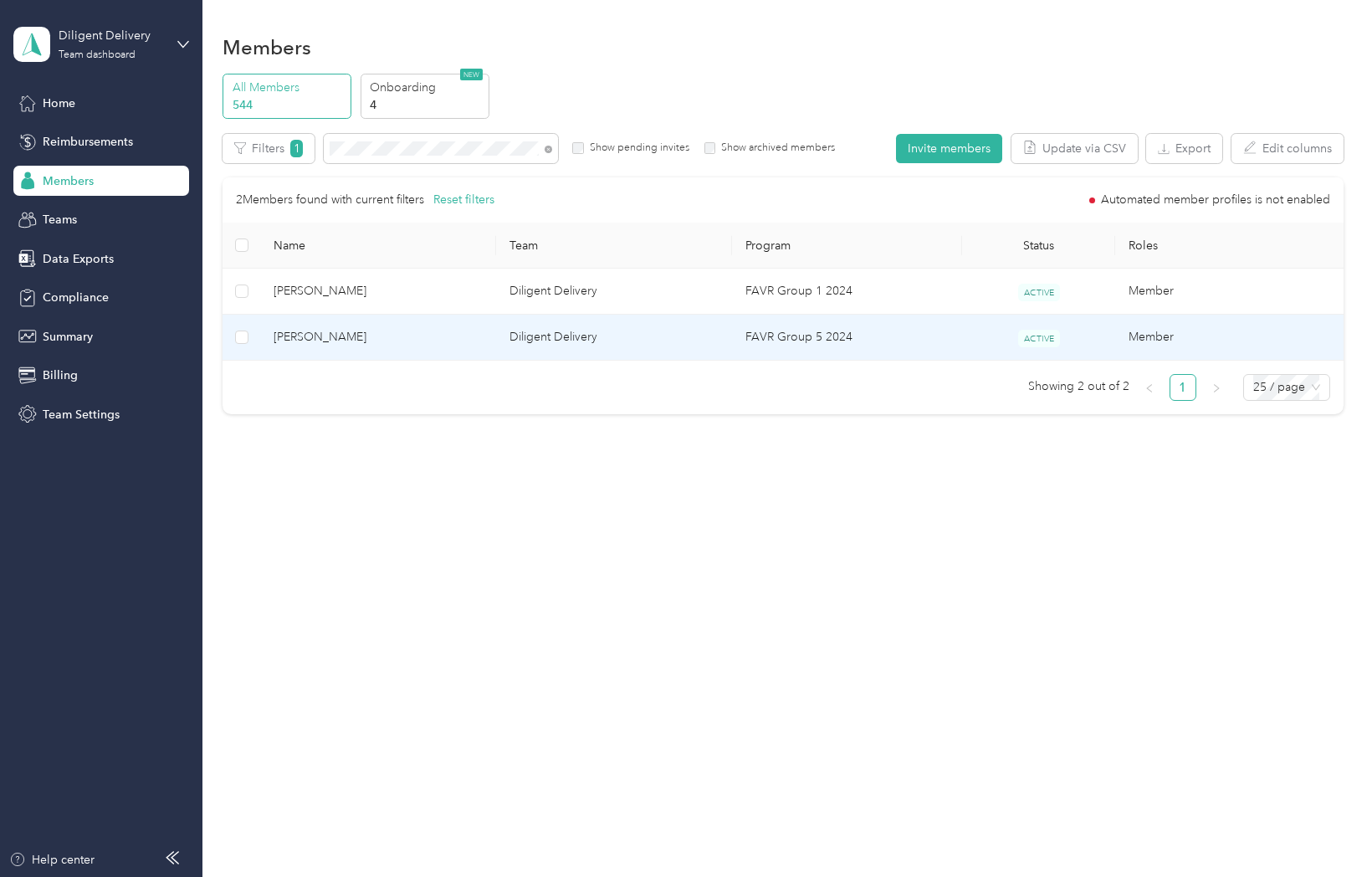
click at [338, 344] on span "Ricardo Castro" at bounding box center [377, 337] width 209 height 19
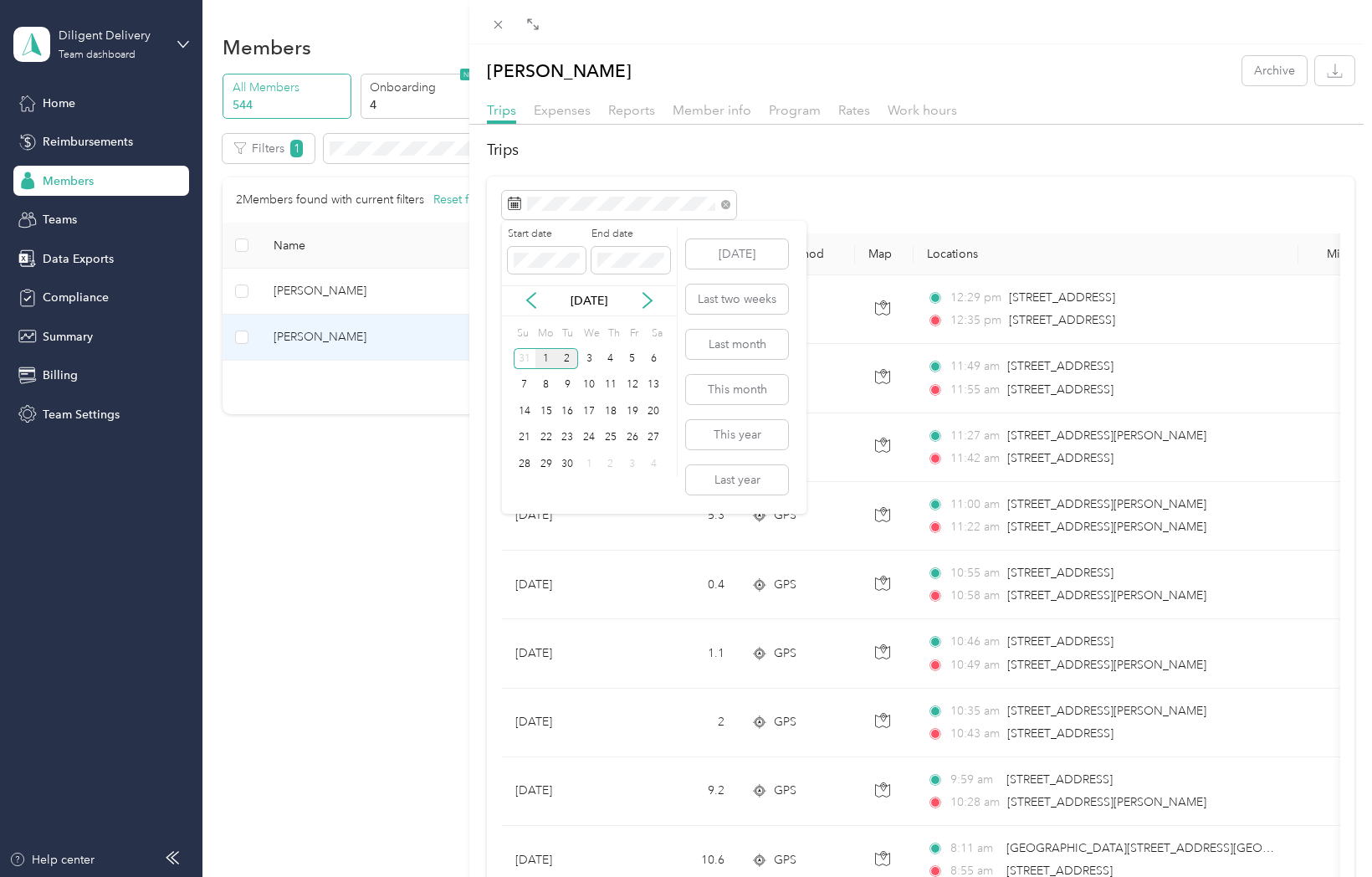
click at [547, 360] on div "1" at bounding box center [546, 359] width 22 height 21
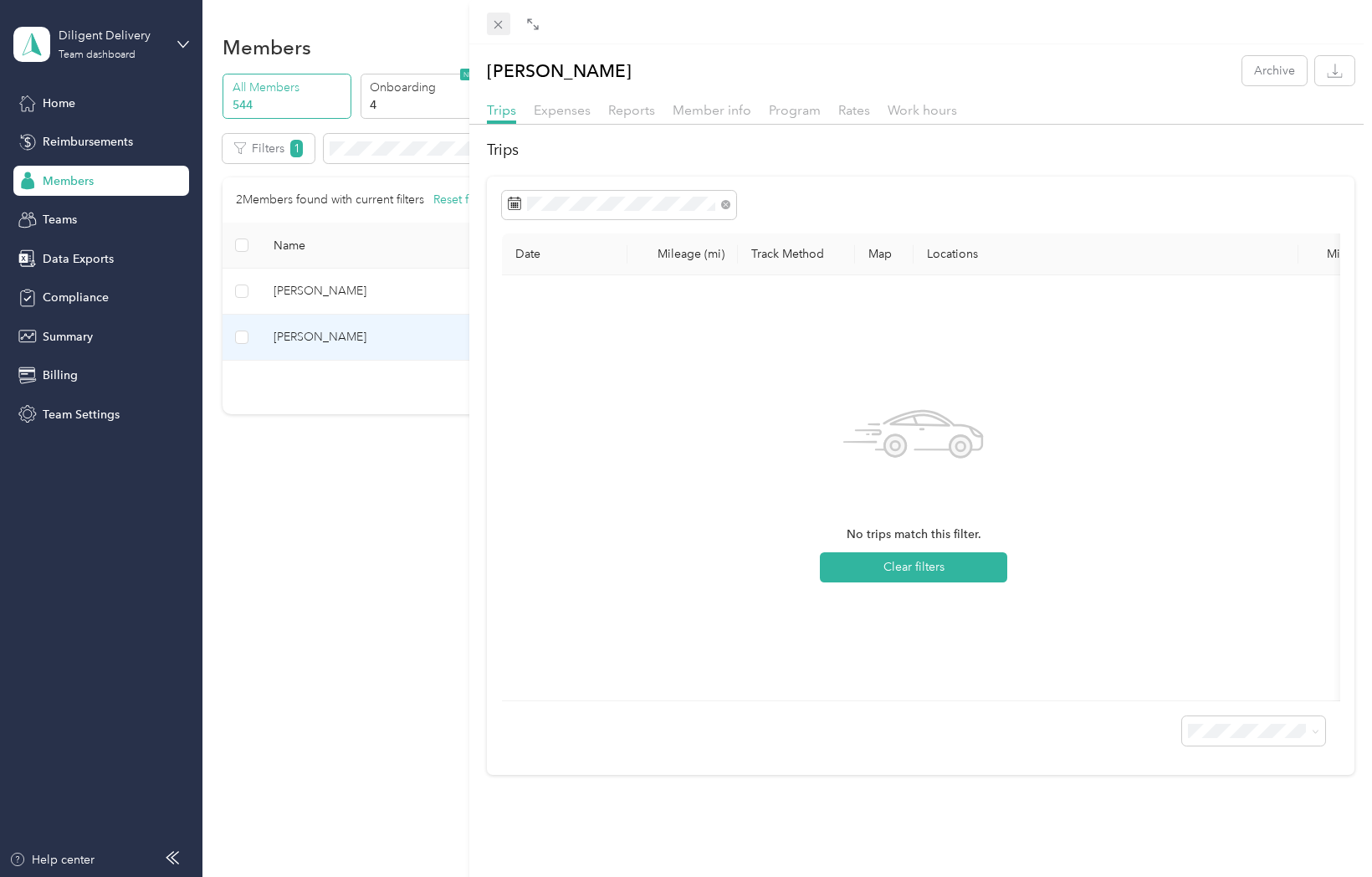
click at [502, 24] on icon at bounding box center [498, 25] width 14 height 14
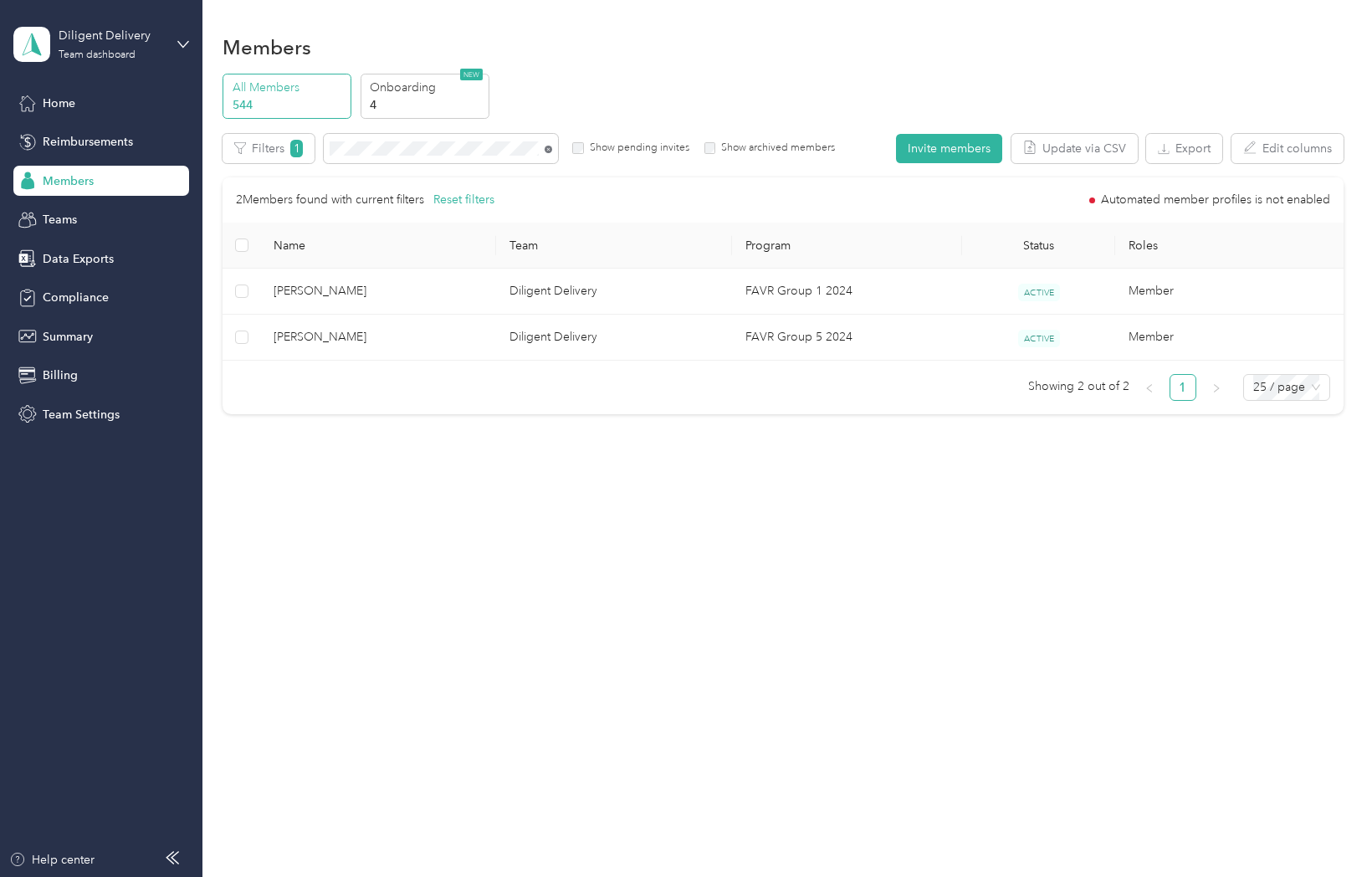
click at [550, 147] on icon at bounding box center [548, 149] width 8 height 8
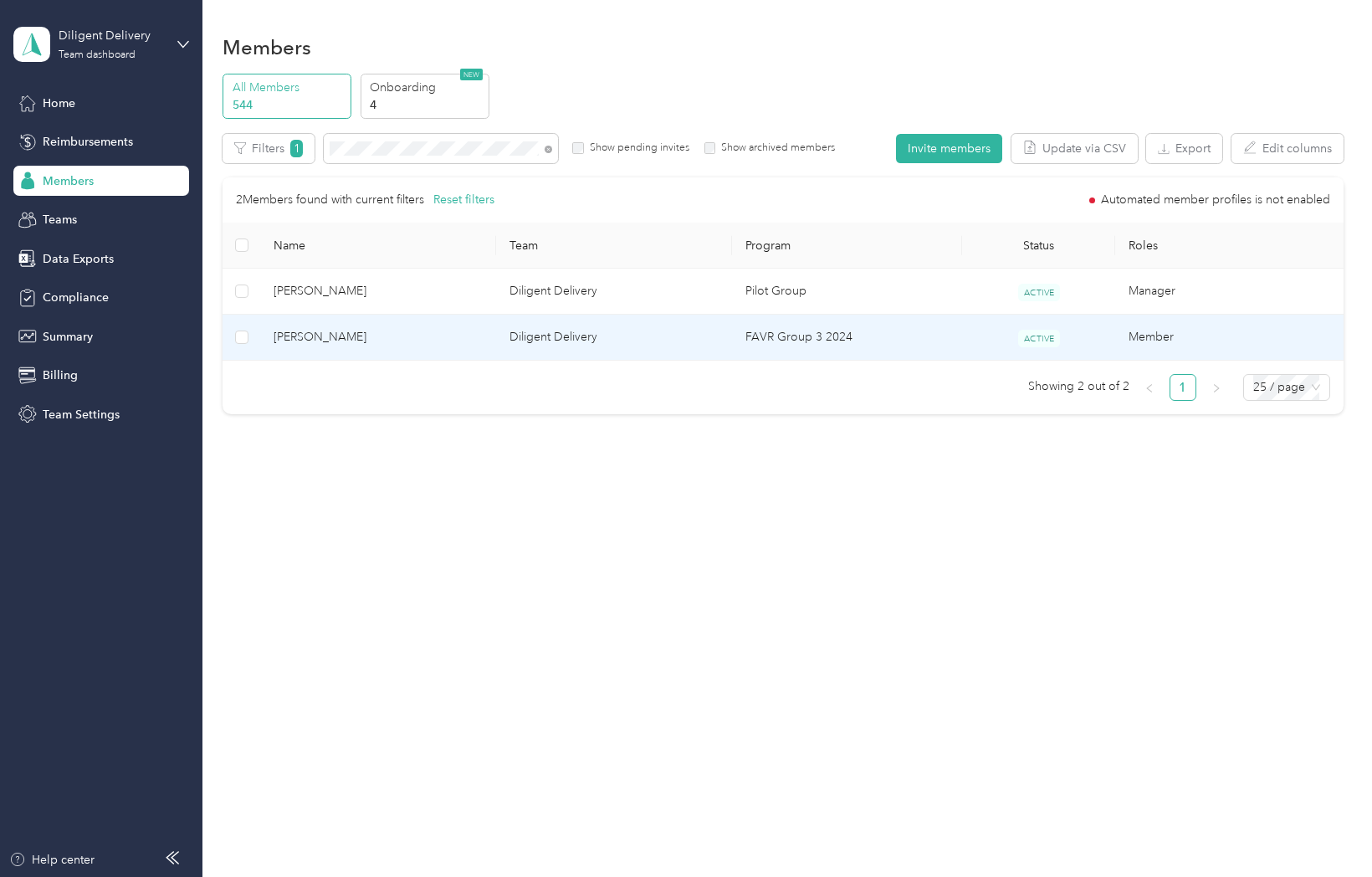
click at [323, 336] on span "Veronica Munoz" at bounding box center [377, 337] width 209 height 19
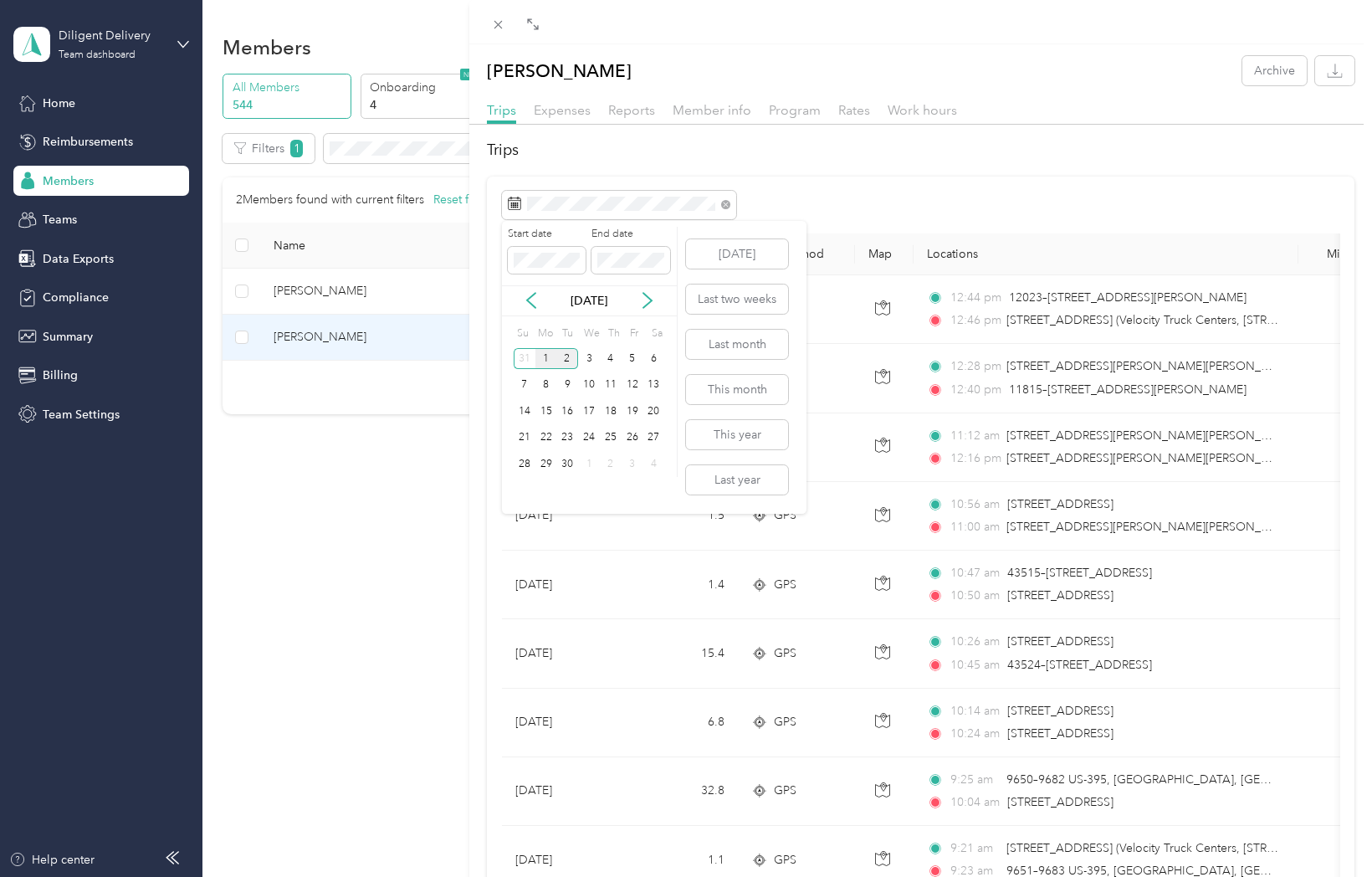
click at [545, 360] on div "1" at bounding box center [546, 359] width 22 height 21
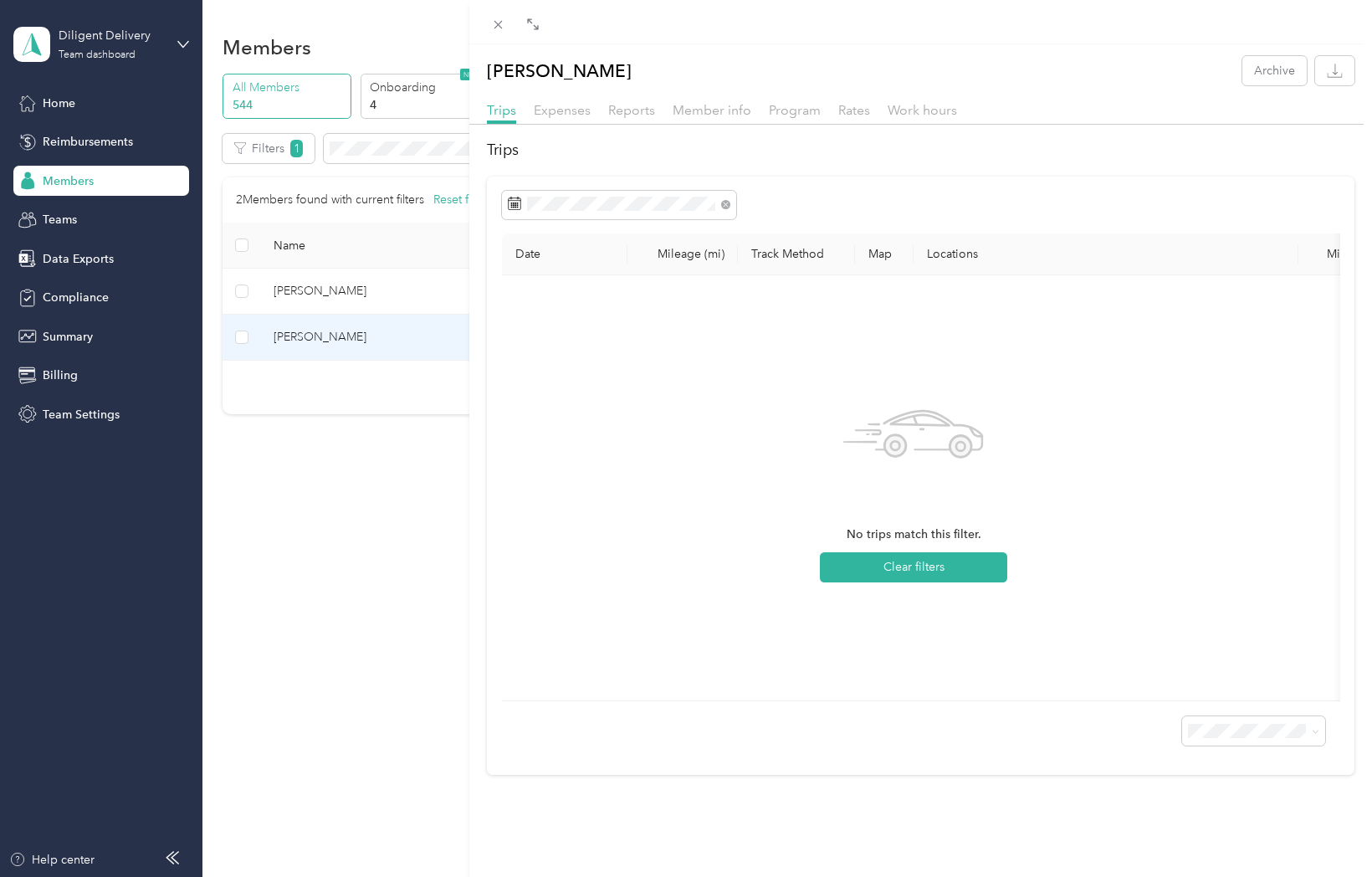
click at [60, 261] on div "Veronica Munoz Archive Trips Expenses Reports Member info Program Rates Work ho…" at bounding box center [686, 438] width 1372 height 877
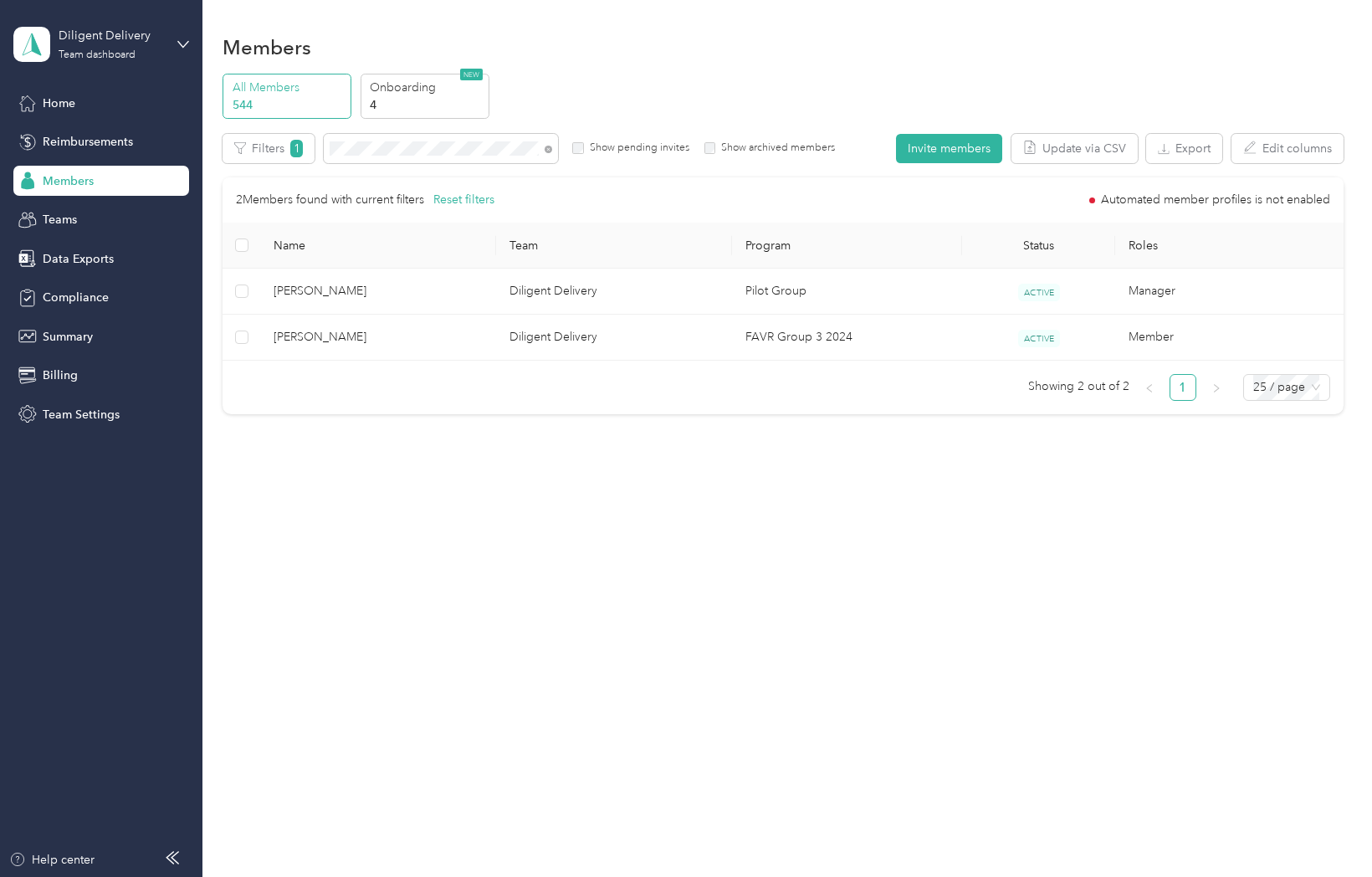
click at [86, 262] on span "Data Exports" at bounding box center [78, 259] width 71 height 18
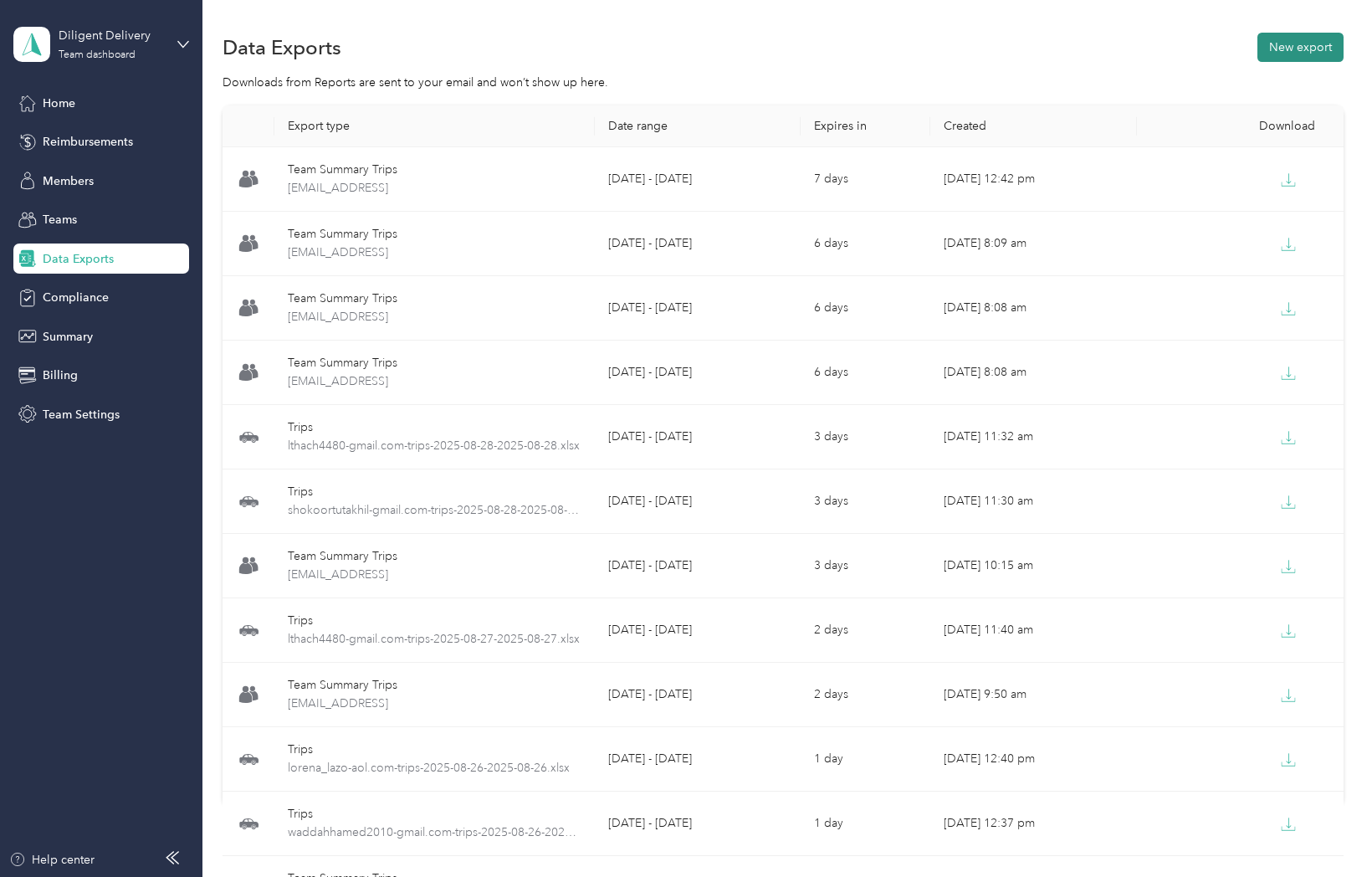
click at [1306, 44] on button "New export" at bounding box center [1301, 47] width 86 height 29
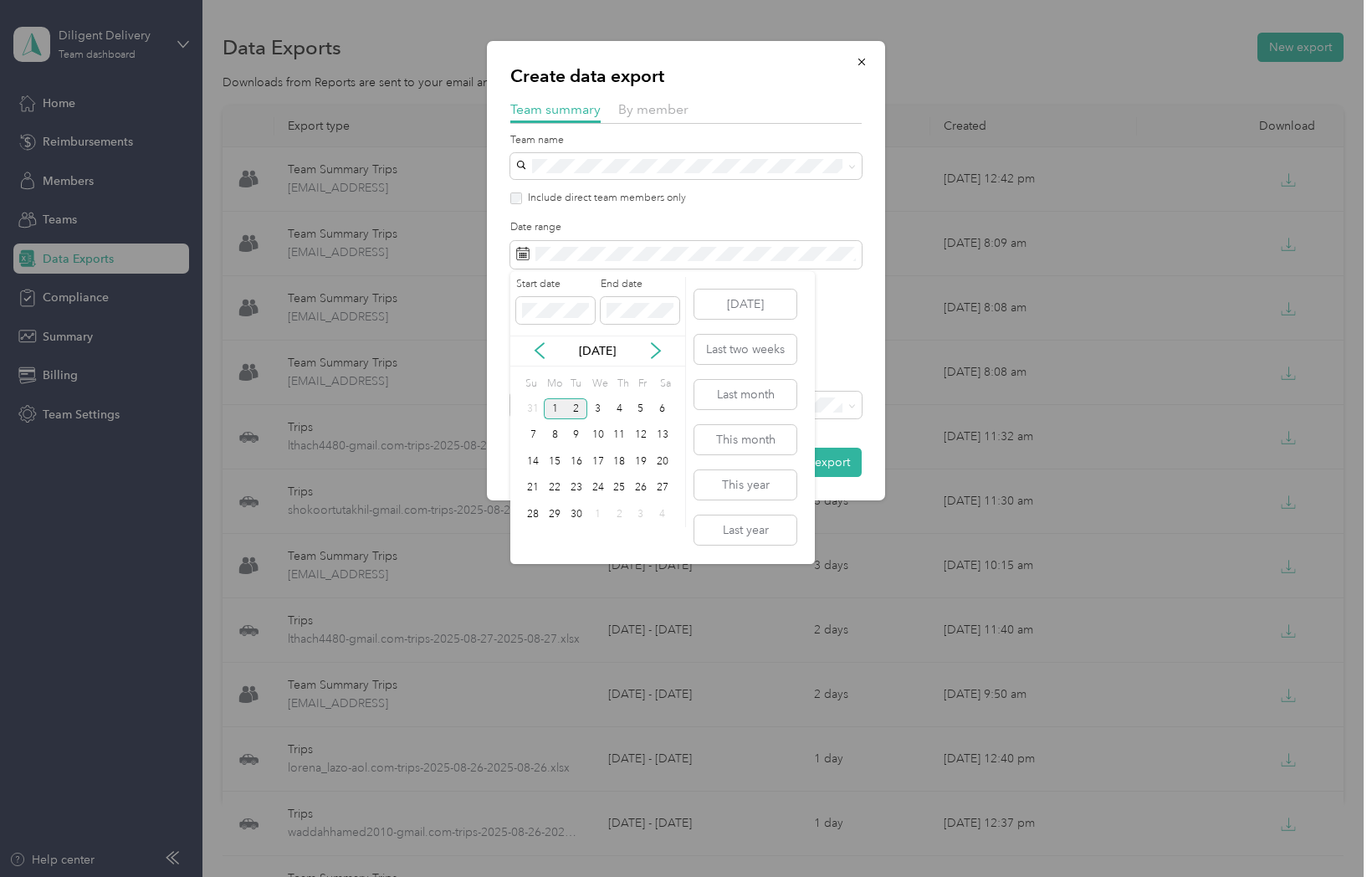
click at [553, 405] on div "1" at bounding box center [554, 409] width 22 height 21
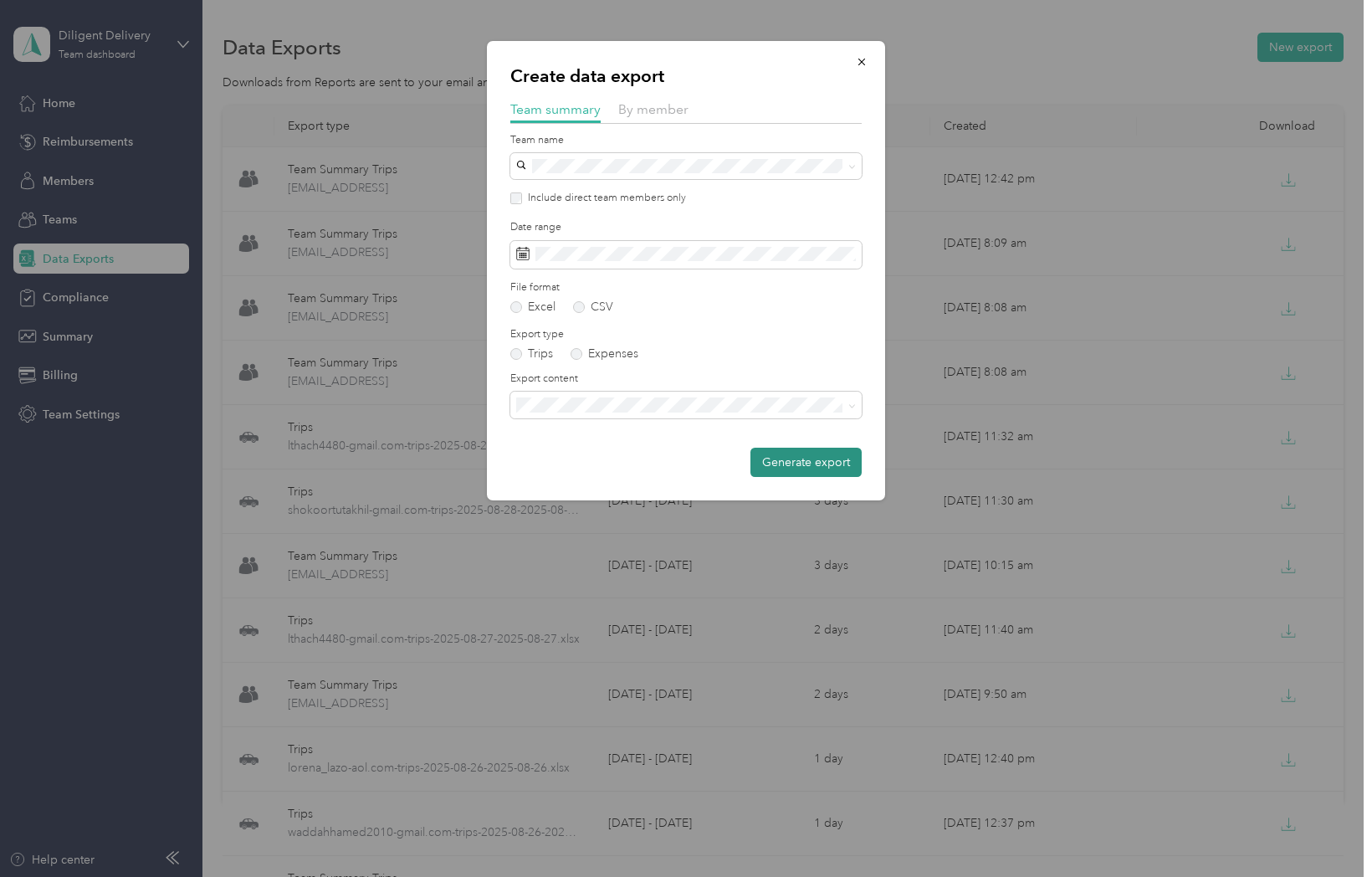
click at [817, 465] on button "Generate export" at bounding box center [806, 462] width 111 height 29
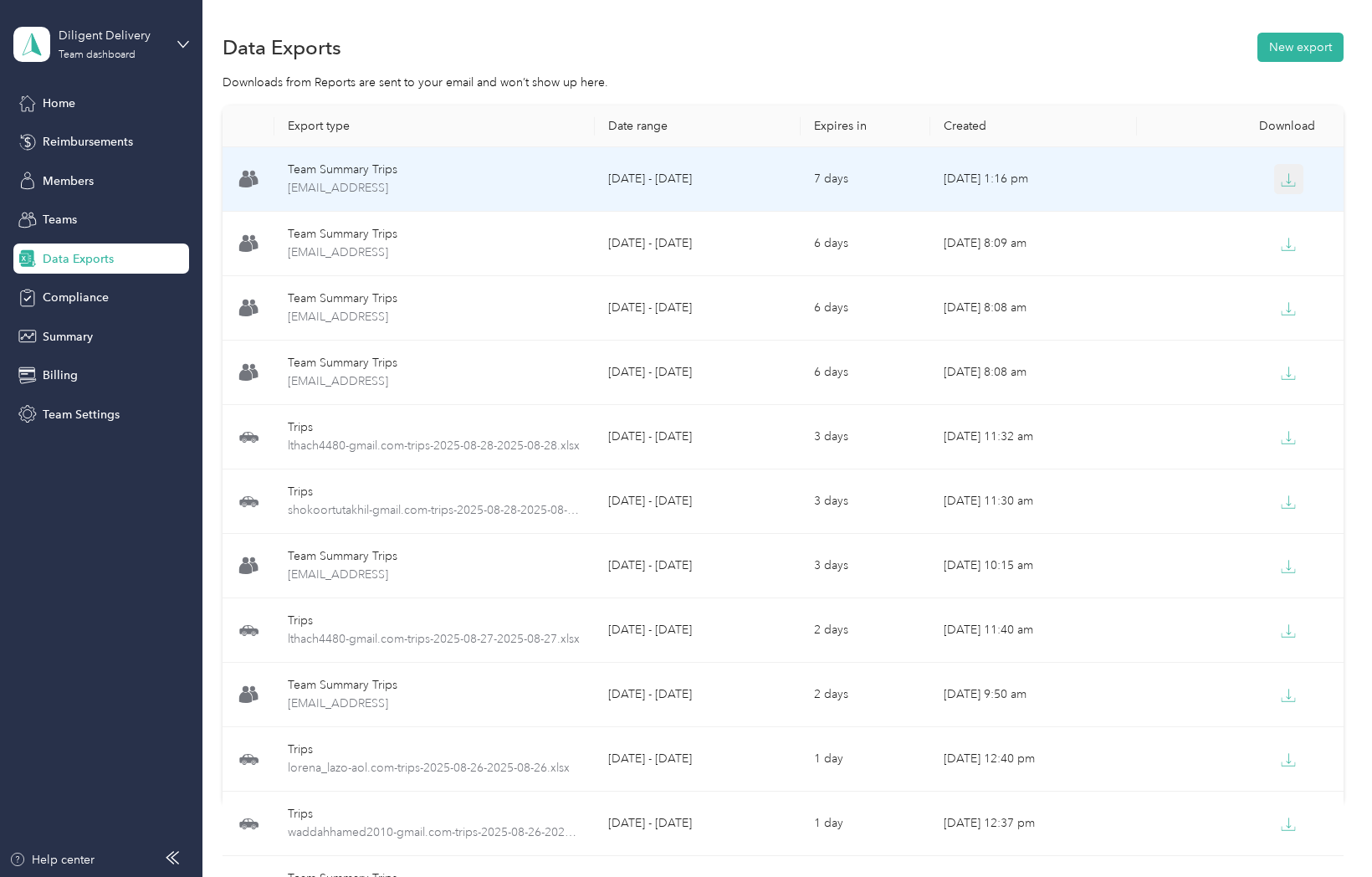
click at [1282, 178] on icon "button" at bounding box center [1287, 180] width 15 height 15
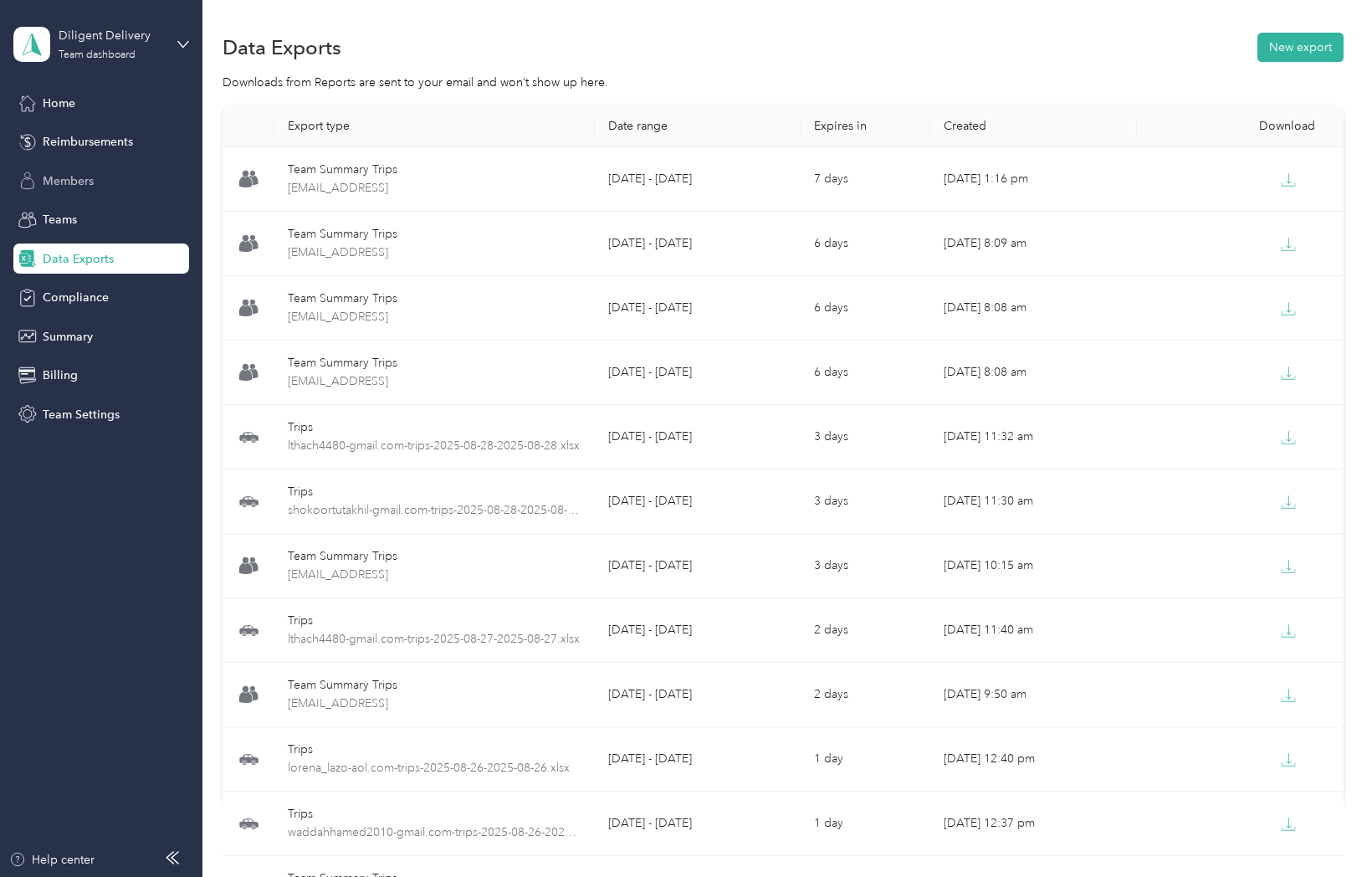
click at [93, 182] on span "Members" at bounding box center [68, 182] width 51 height 18
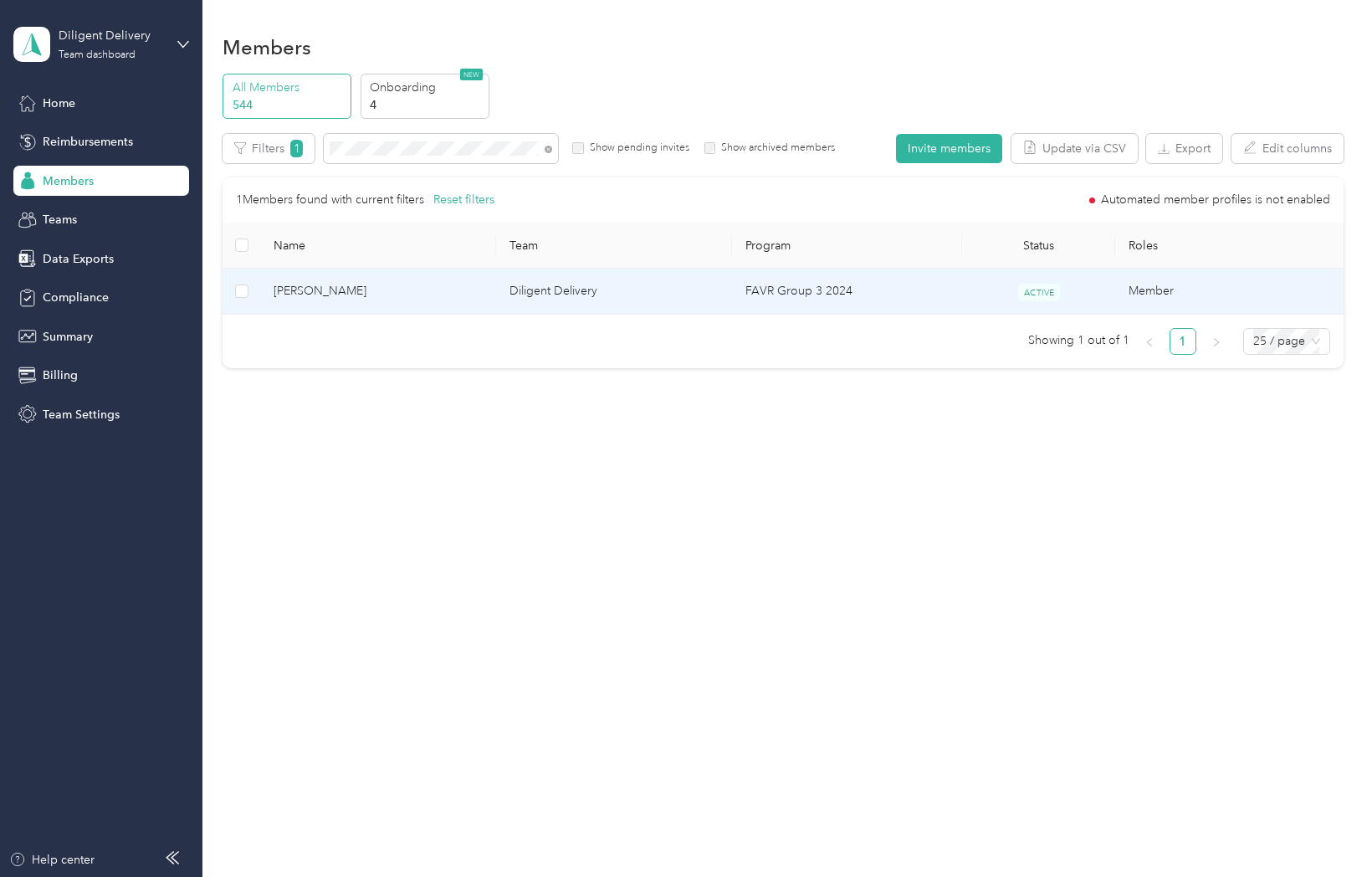
click at [323, 288] on span "[PERSON_NAME]" at bounding box center [377, 291] width 209 height 19
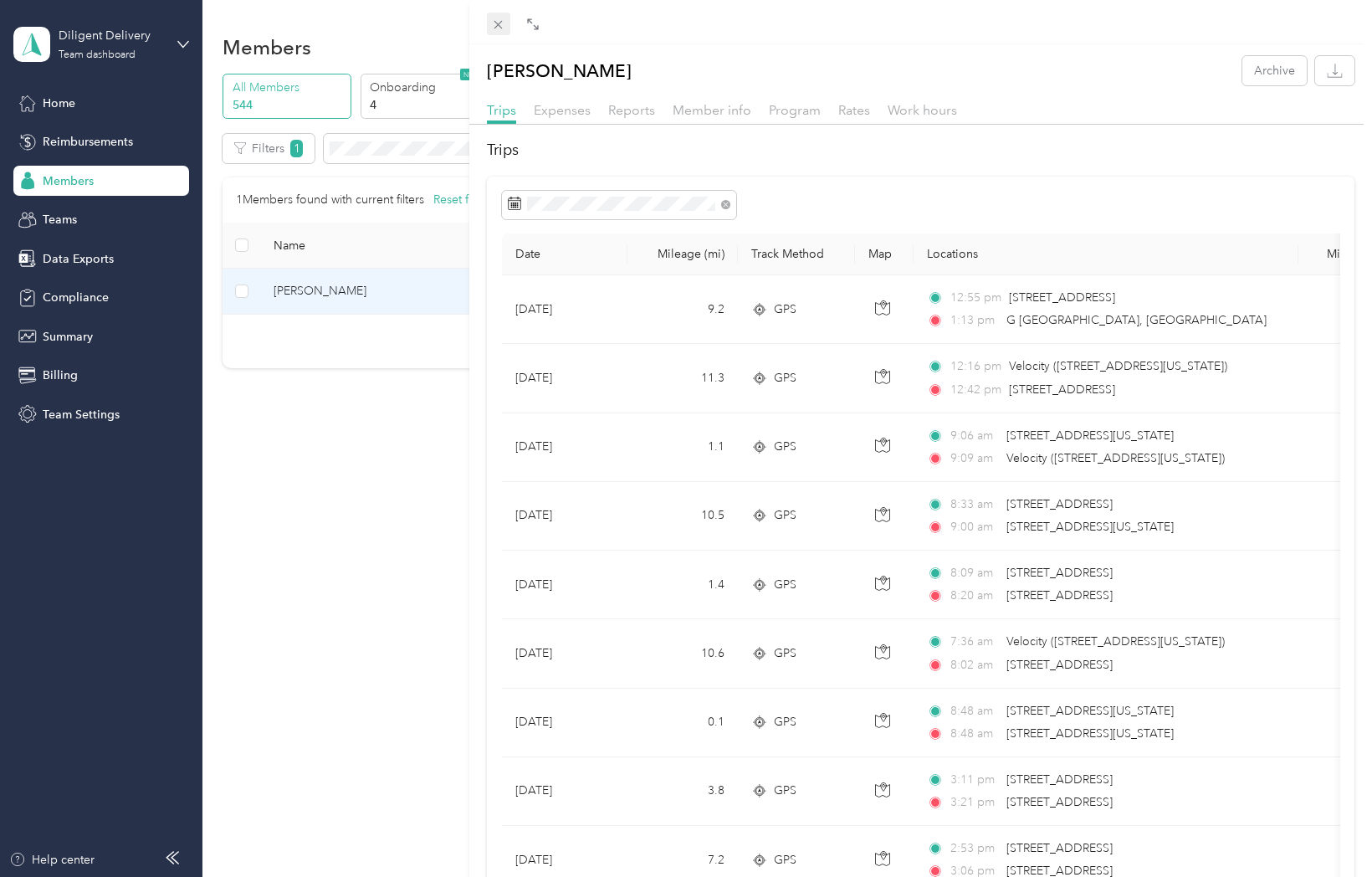
click at [503, 25] on icon at bounding box center [498, 25] width 14 height 14
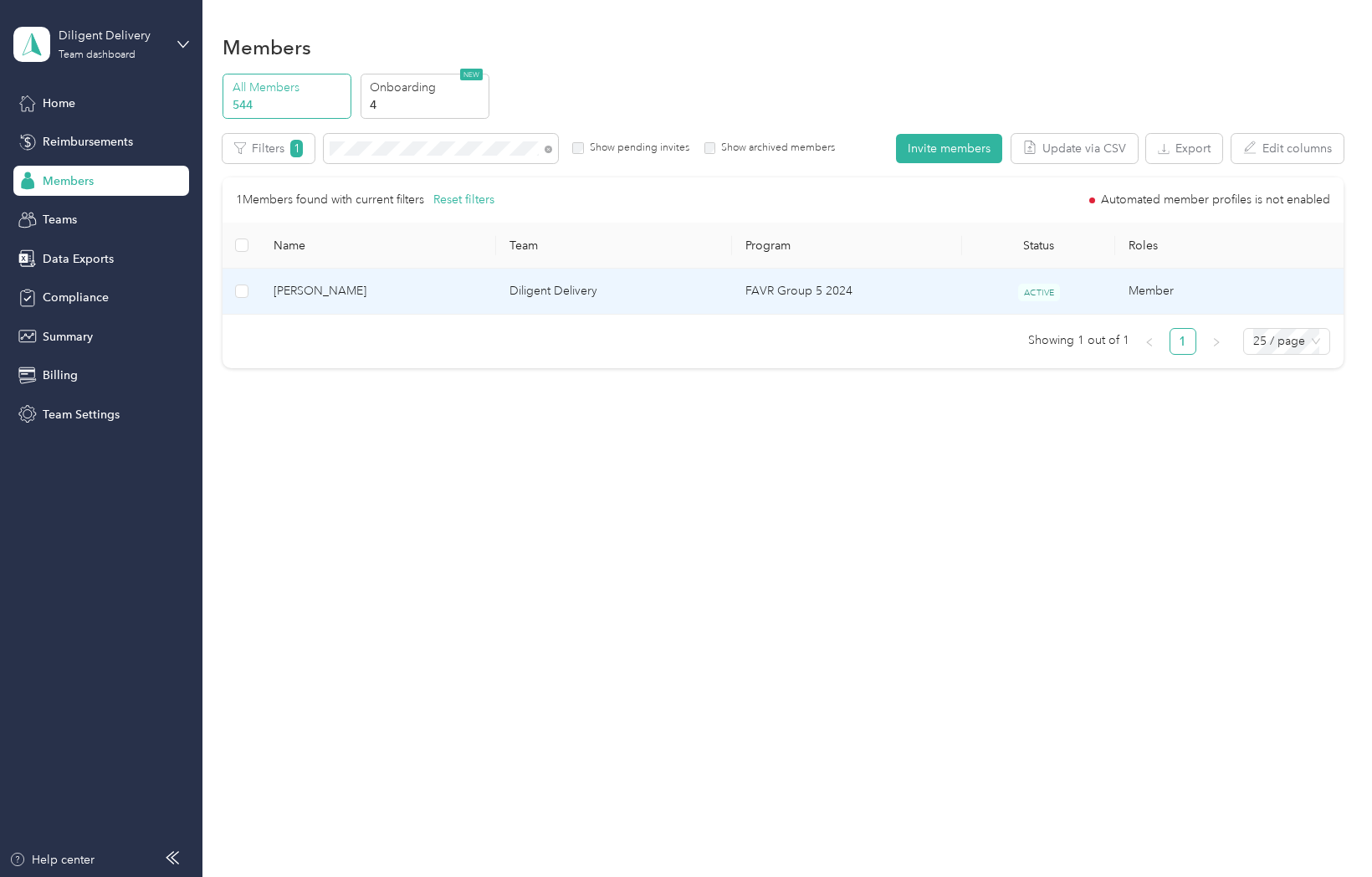
click at [337, 289] on span "Robeiro Acosta" at bounding box center [377, 291] width 209 height 19
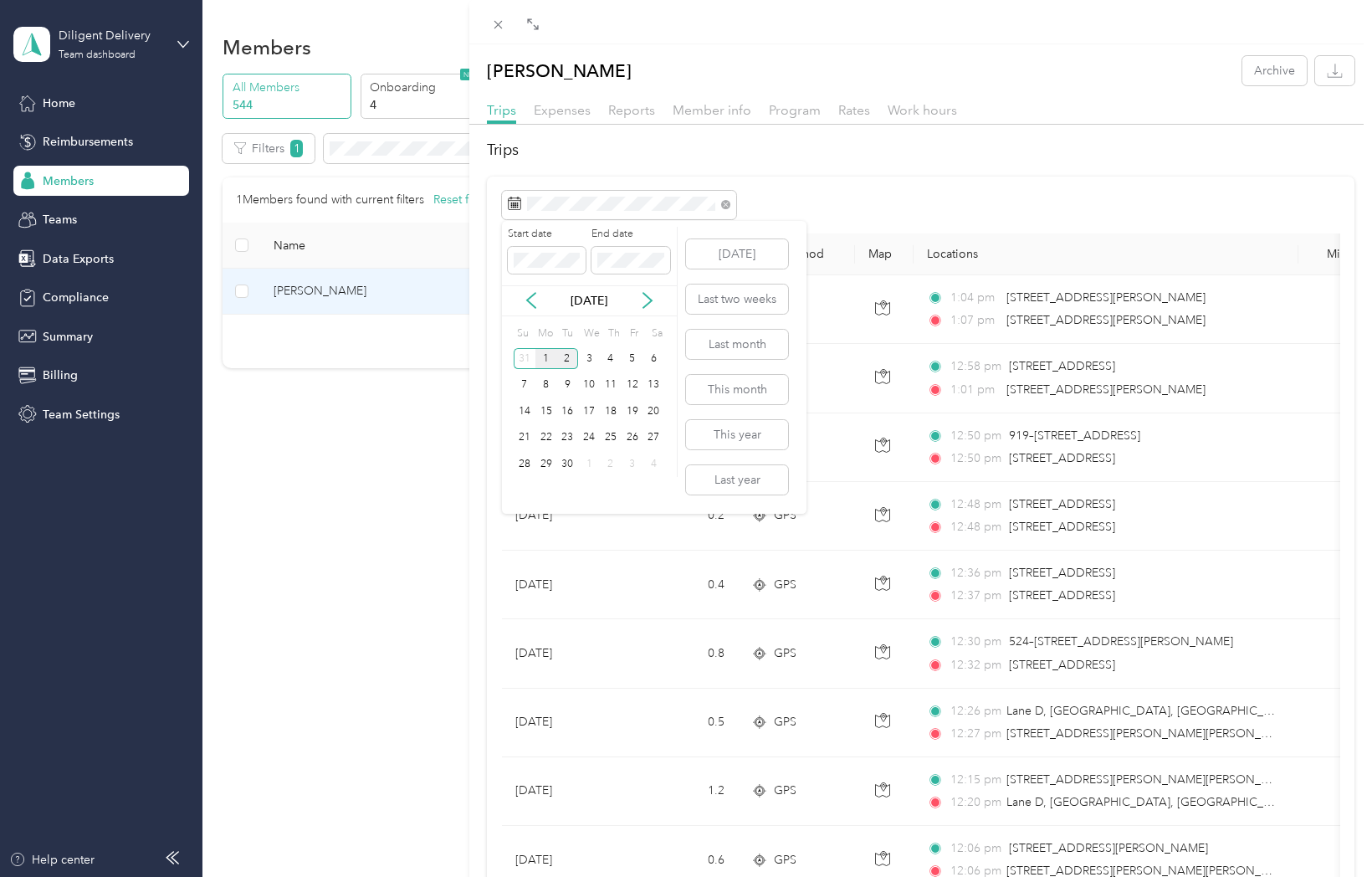
click at [545, 361] on div "1" at bounding box center [546, 359] width 22 height 21
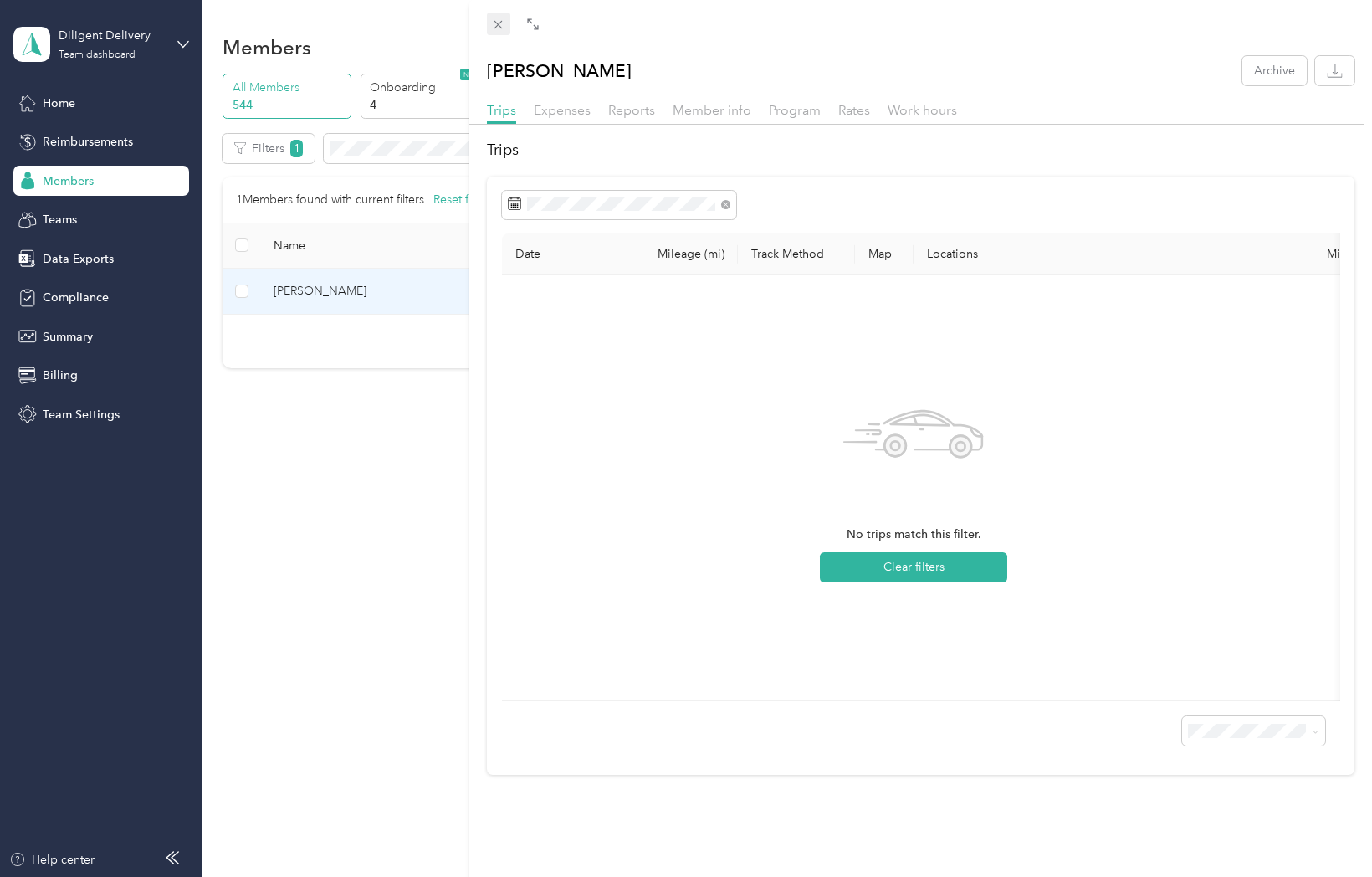
click at [498, 28] on icon at bounding box center [498, 25] width 14 height 14
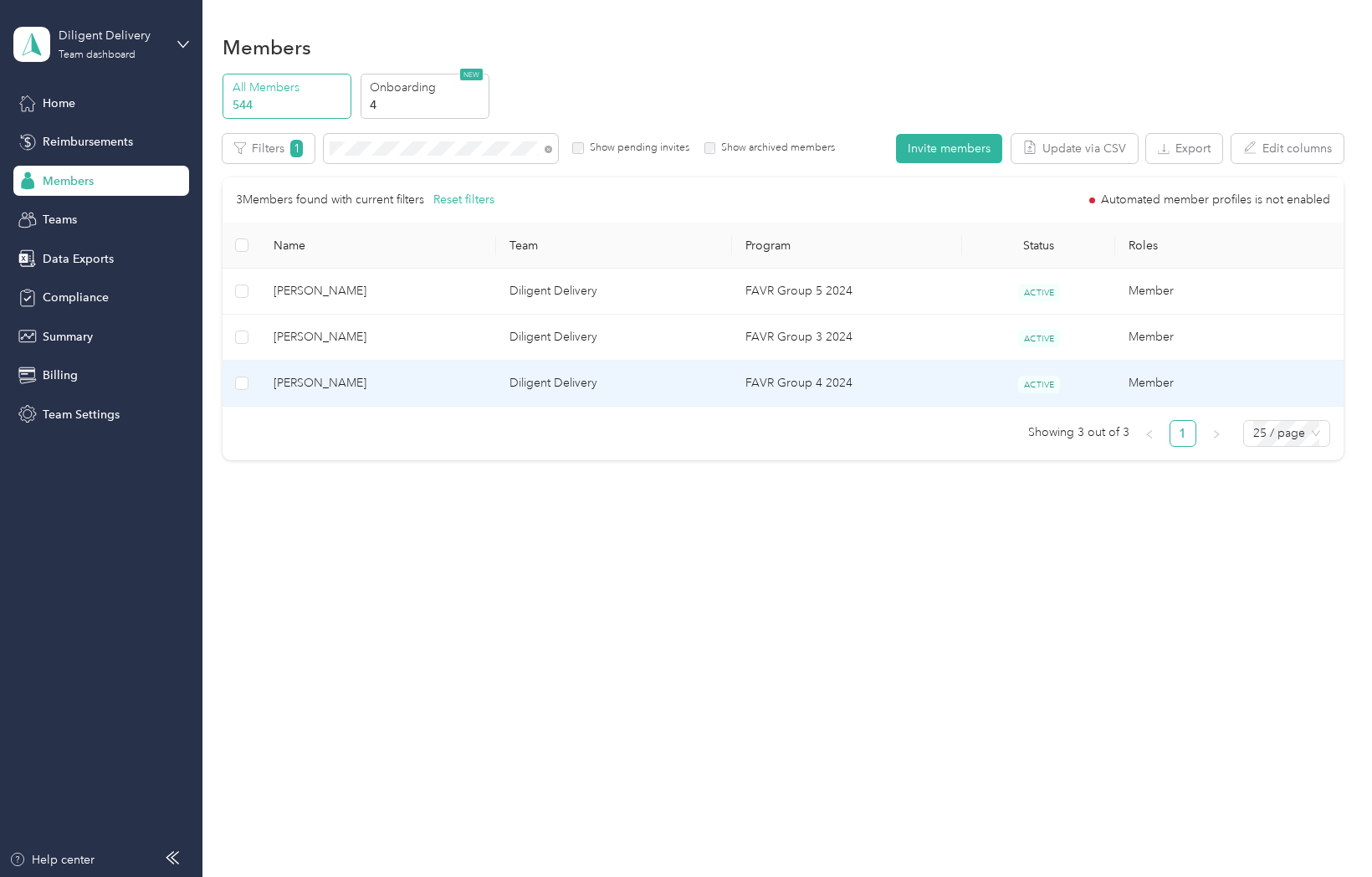
click at [330, 394] on td "Richard Longoria" at bounding box center [378, 383] width 236 height 46
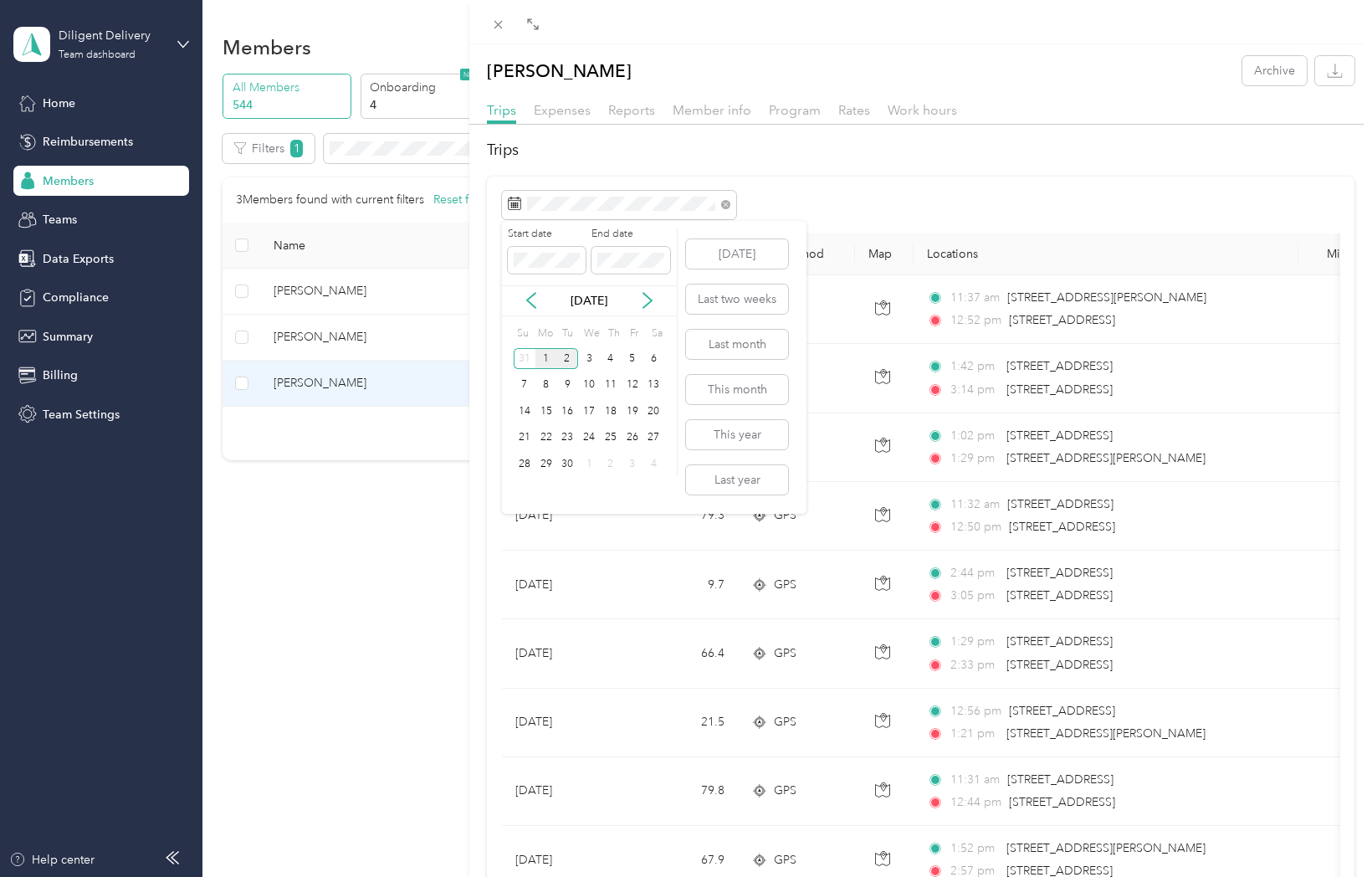
click at [545, 355] on div "1" at bounding box center [546, 359] width 22 height 21
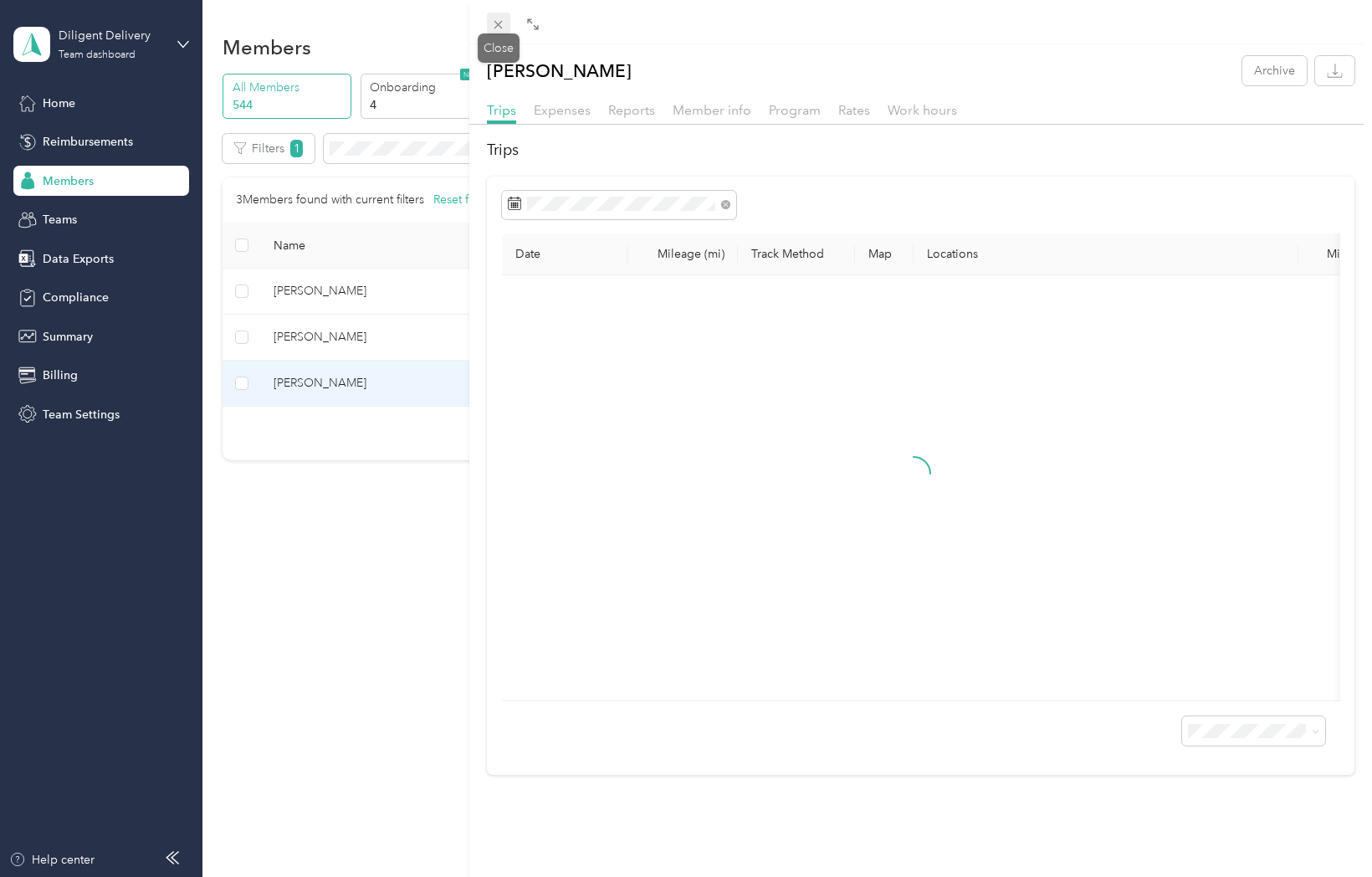
click at [500, 19] on icon at bounding box center [498, 25] width 14 height 14
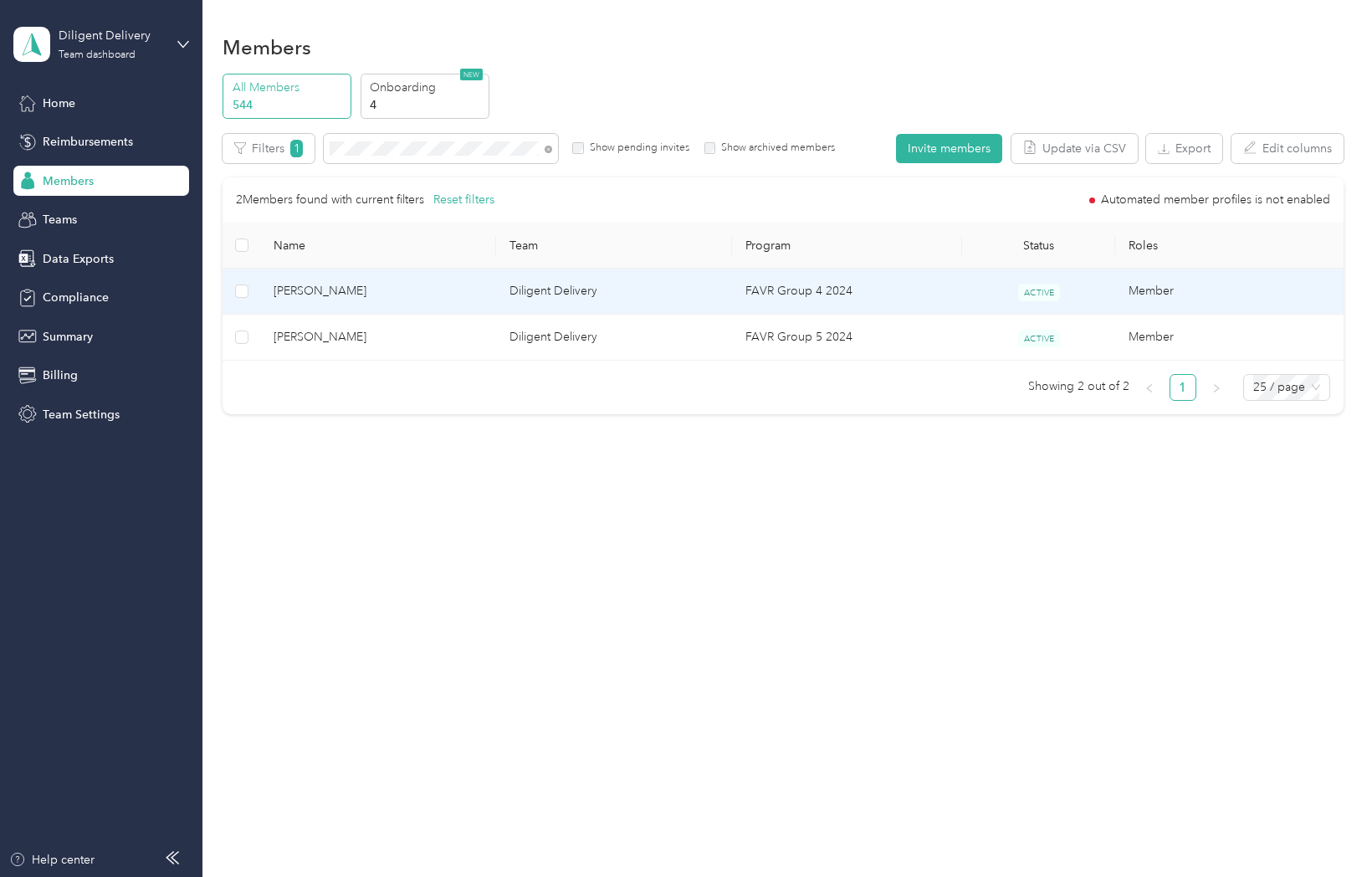
click at [337, 295] on span "Lida Londoño" at bounding box center [377, 291] width 209 height 19
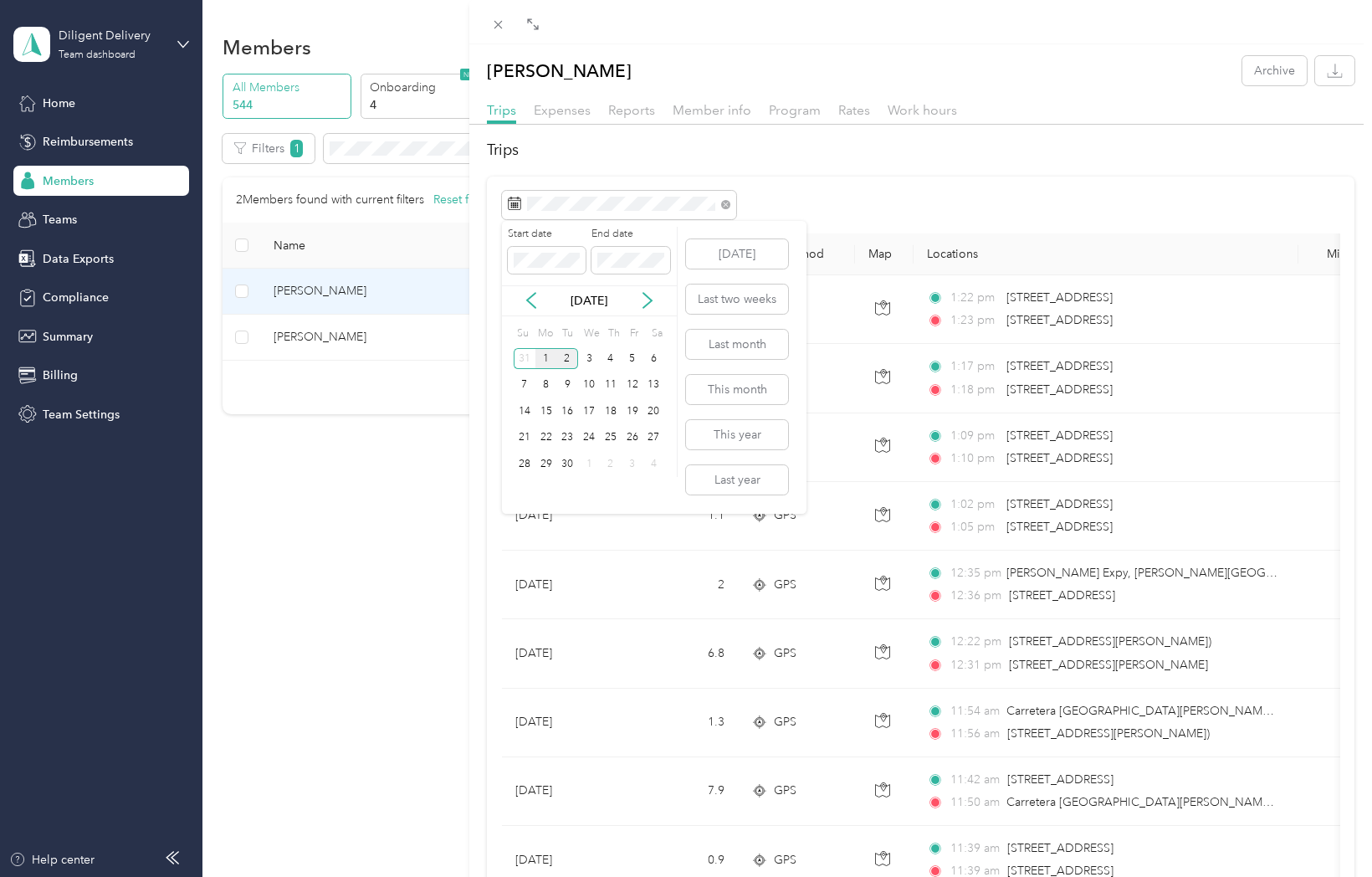
click at [547, 353] on div "1" at bounding box center [546, 359] width 22 height 21
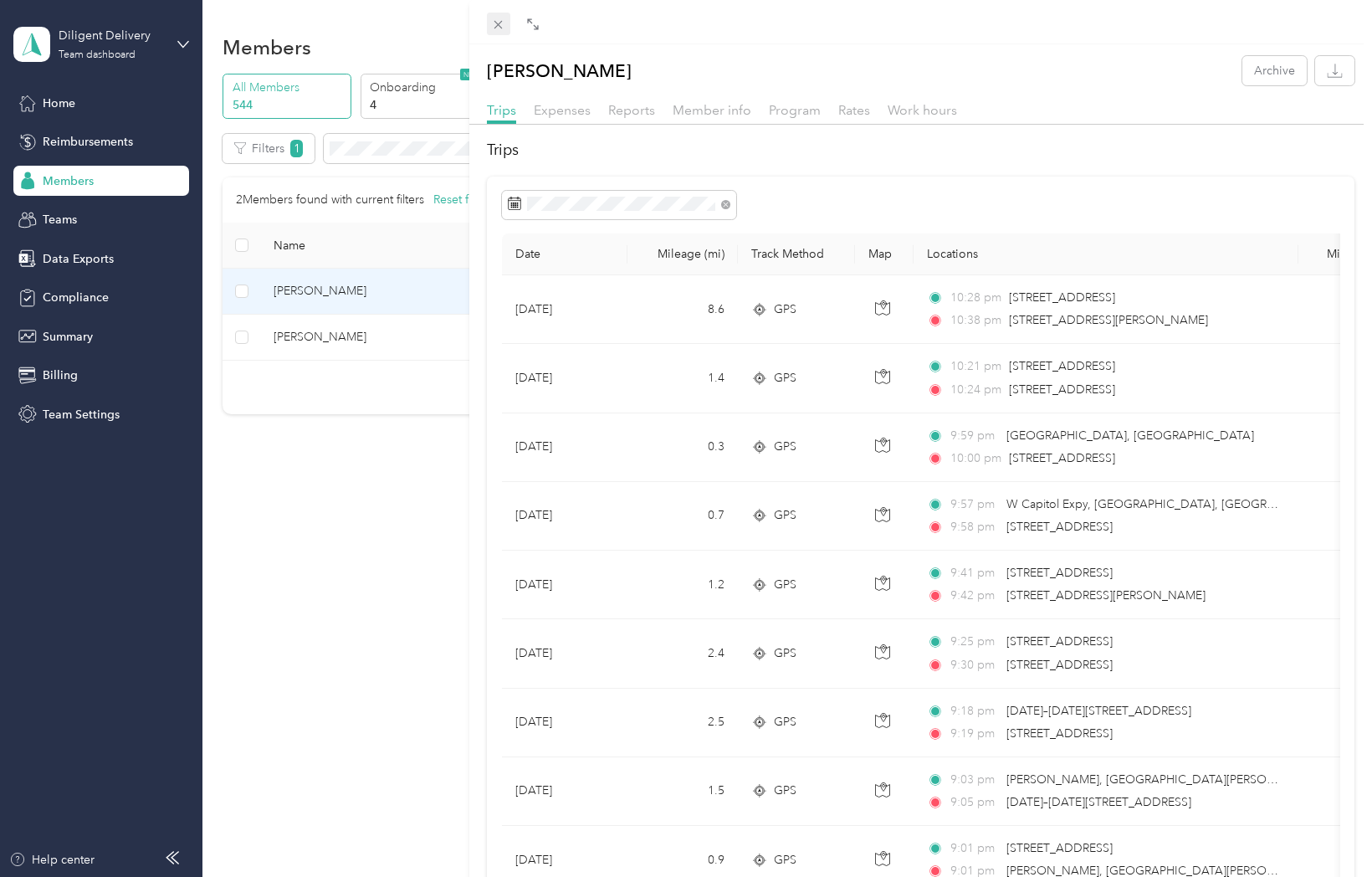
click at [494, 27] on icon at bounding box center [498, 25] width 14 height 14
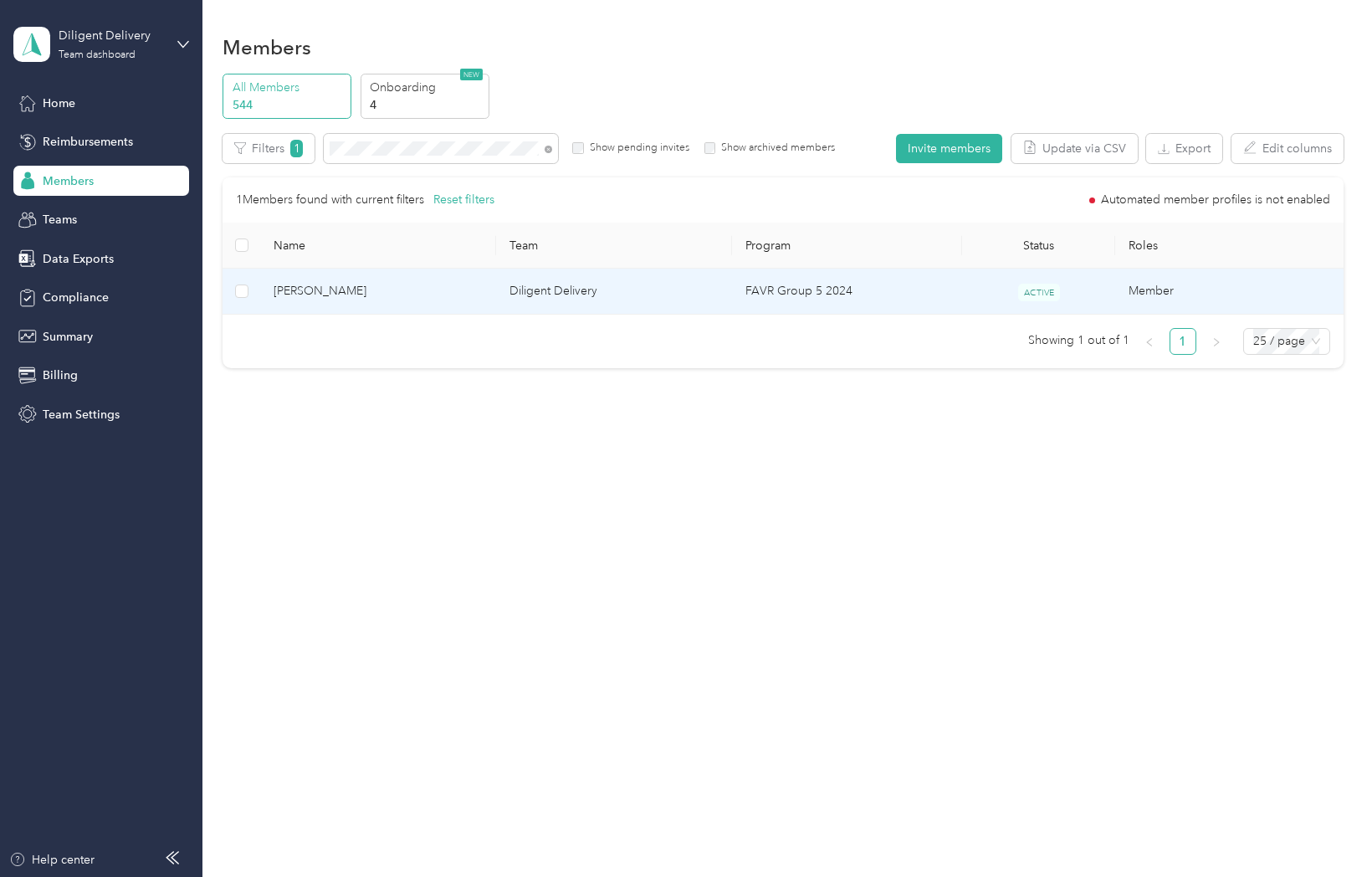
click at [335, 286] on span "Arthur Valenzuela" at bounding box center [377, 291] width 209 height 19
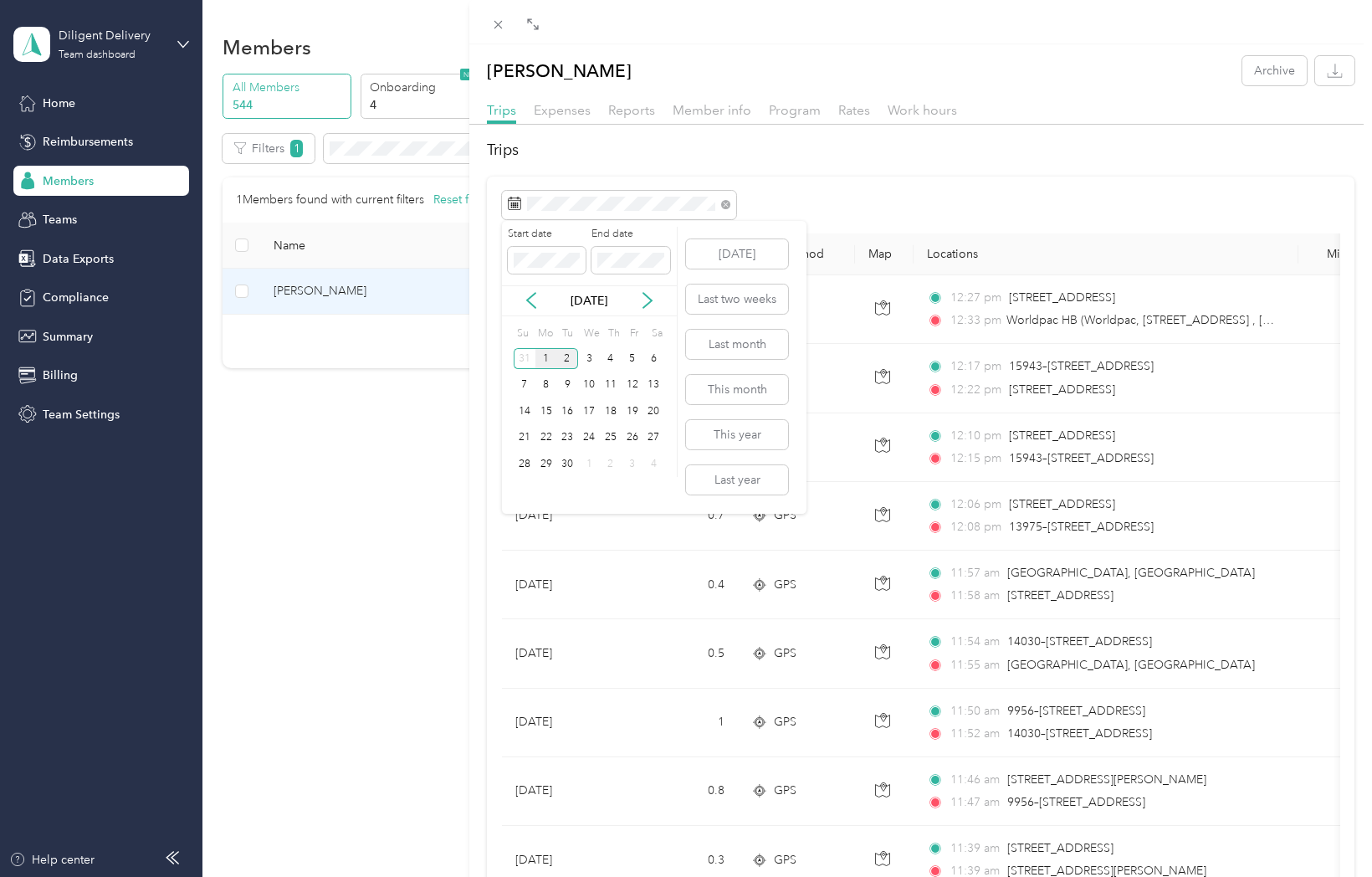
click at [548, 352] on div "1" at bounding box center [546, 359] width 22 height 21
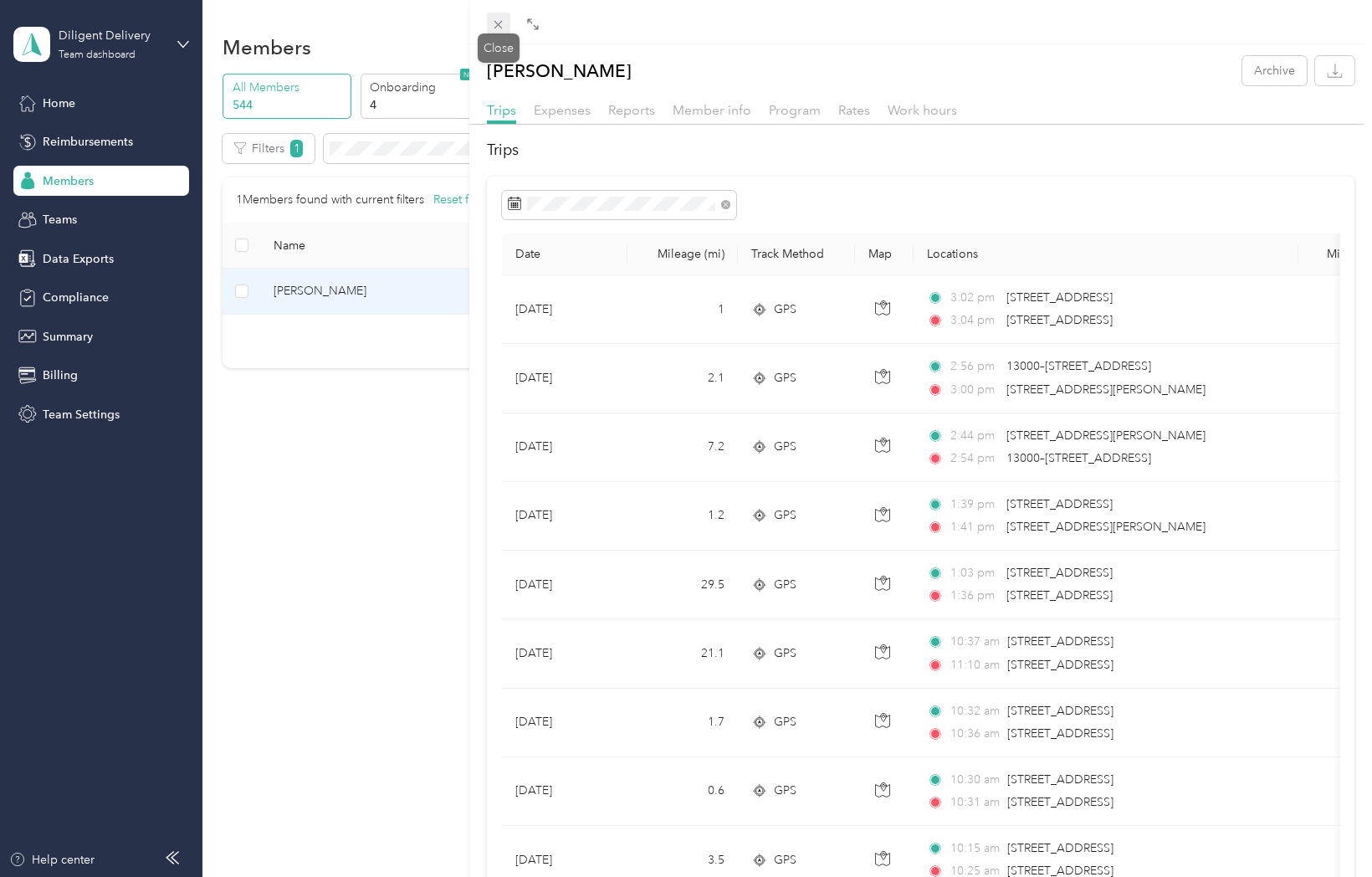
click at [498, 19] on icon at bounding box center [498, 25] width 14 height 14
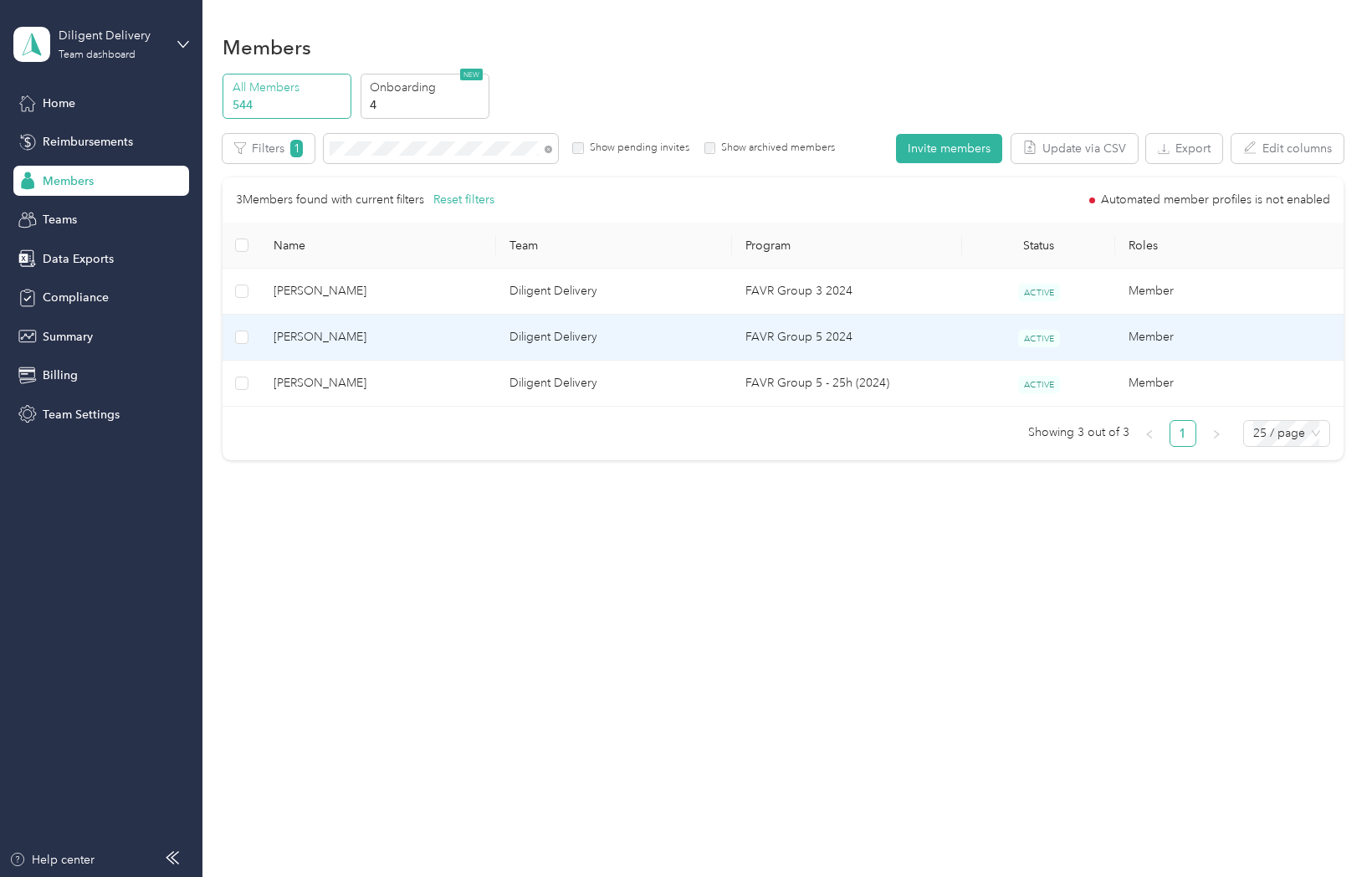
click at [312, 348] on td "Carlos Torres" at bounding box center [378, 338] width 236 height 46
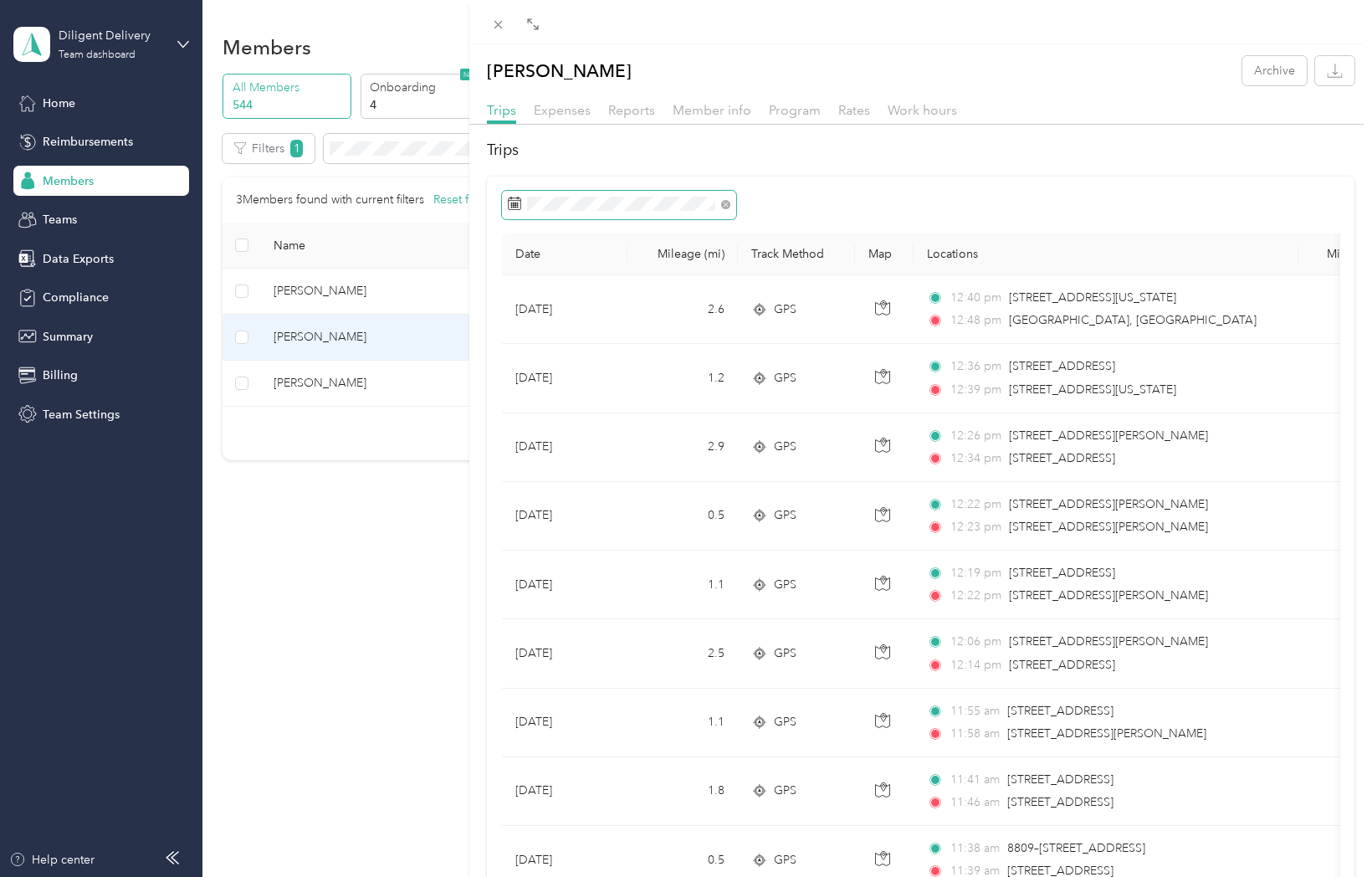
click at [536, 212] on span at bounding box center [619, 204] width 234 height 28
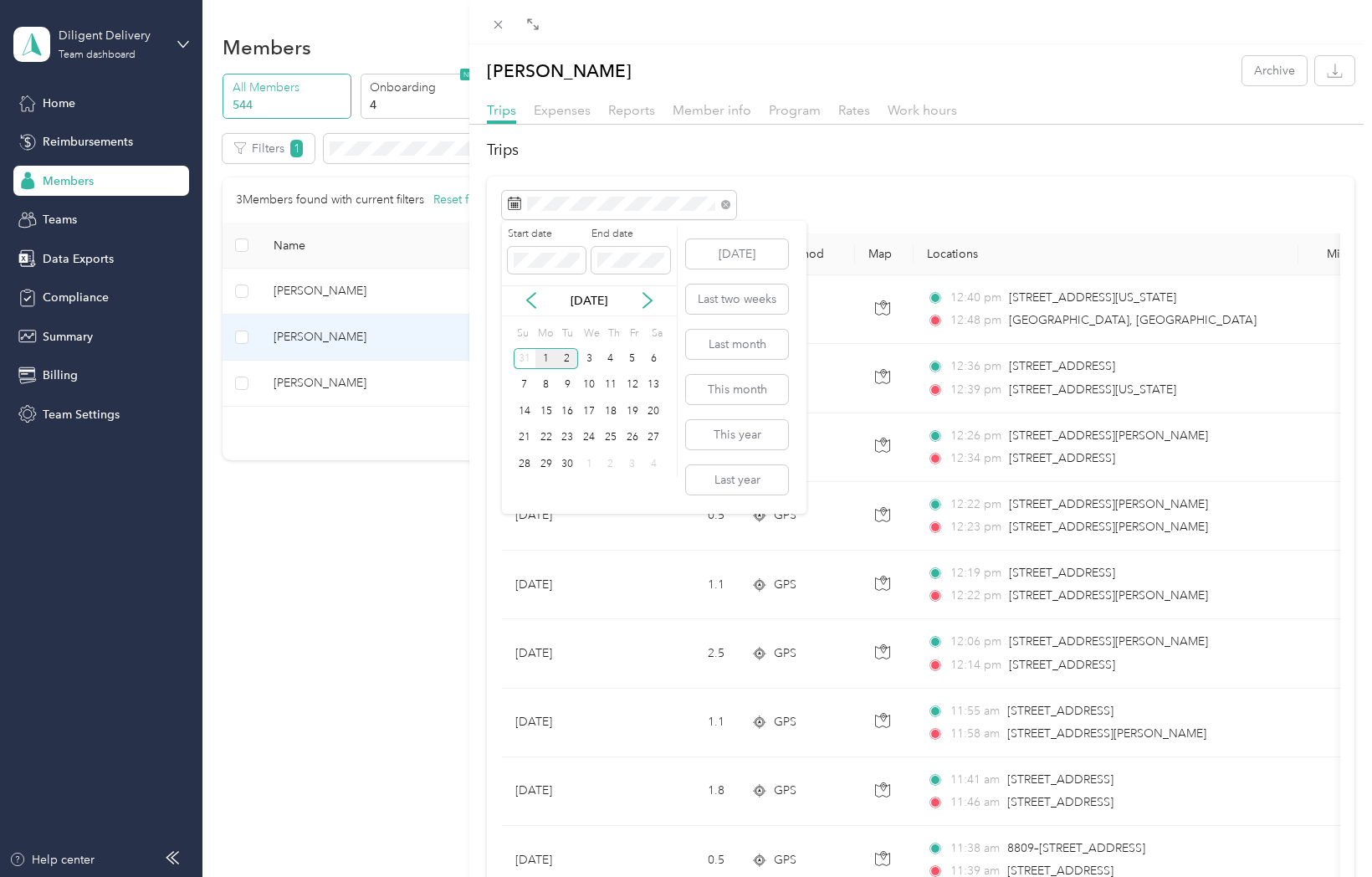
click at [545, 356] on div "1" at bounding box center [546, 359] width 22 height 21
click at [545, 356] on div "1" at bounding box center [546, 359] width 22 height 21
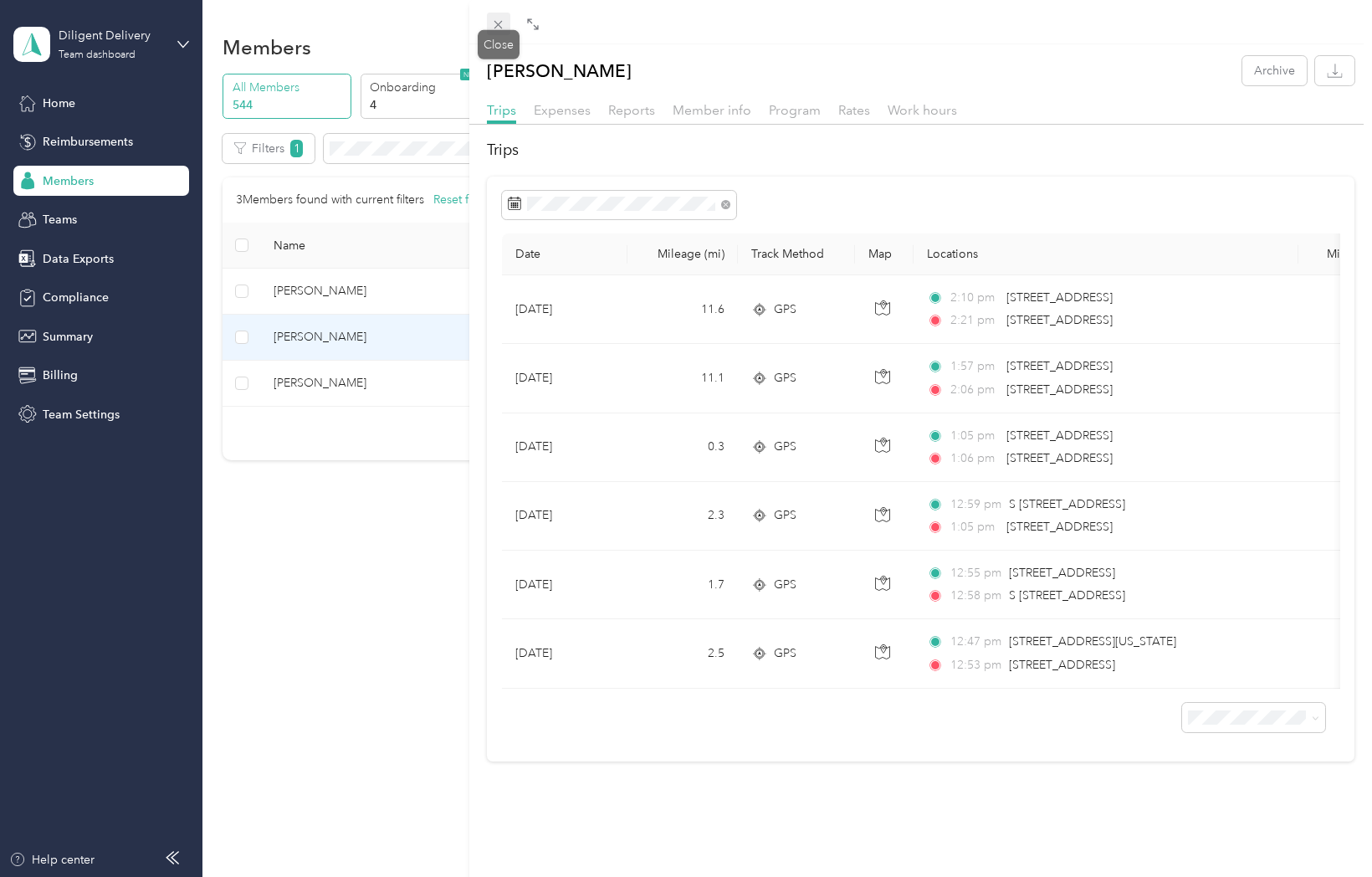
click at [500, 21] on icon at bounding box center [498, 25] width 14 height 14
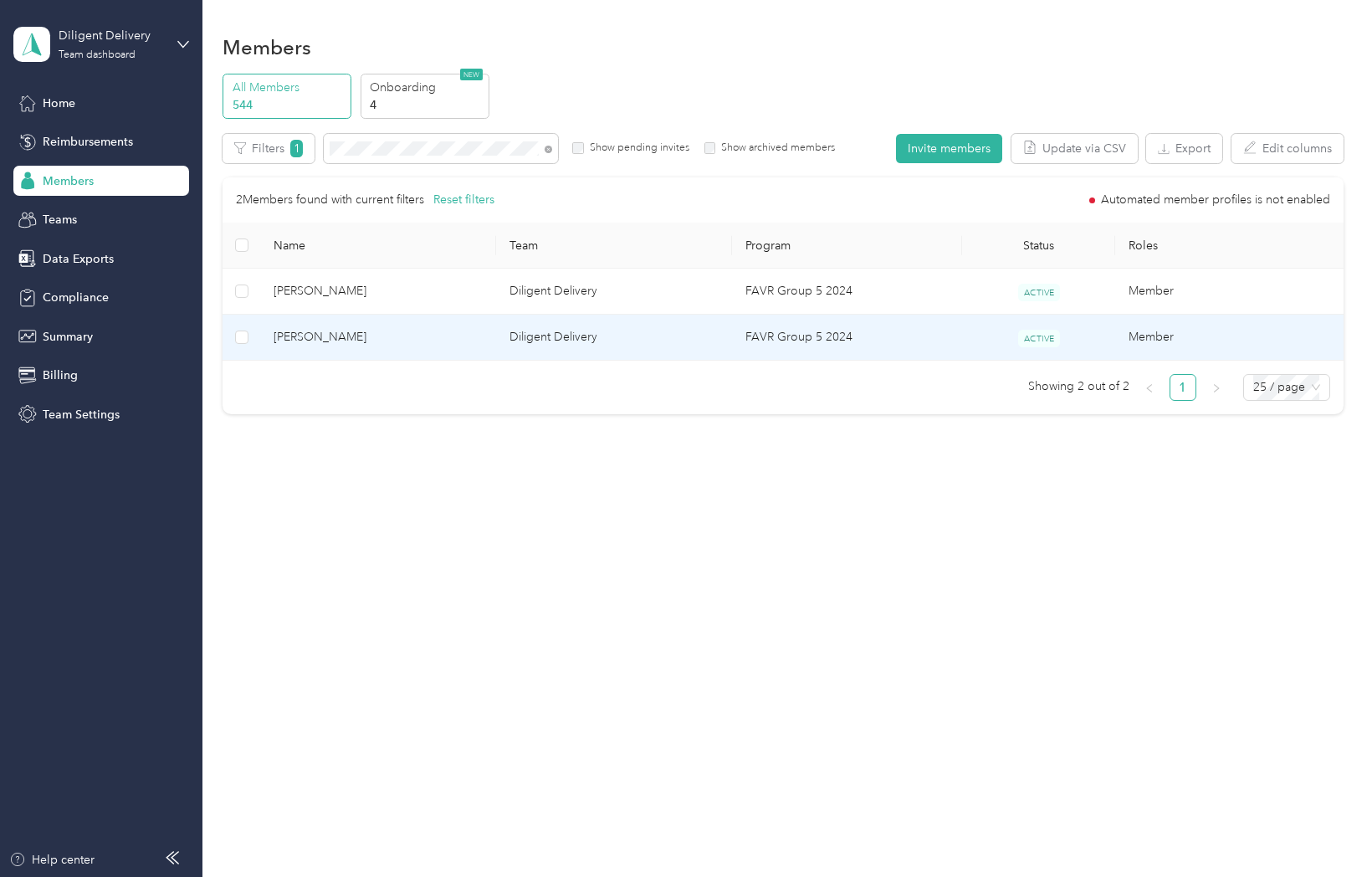
click at [316, 338] on span "Ian Almazan-Burns" at bounding box center [377, 337] width 209 height 19
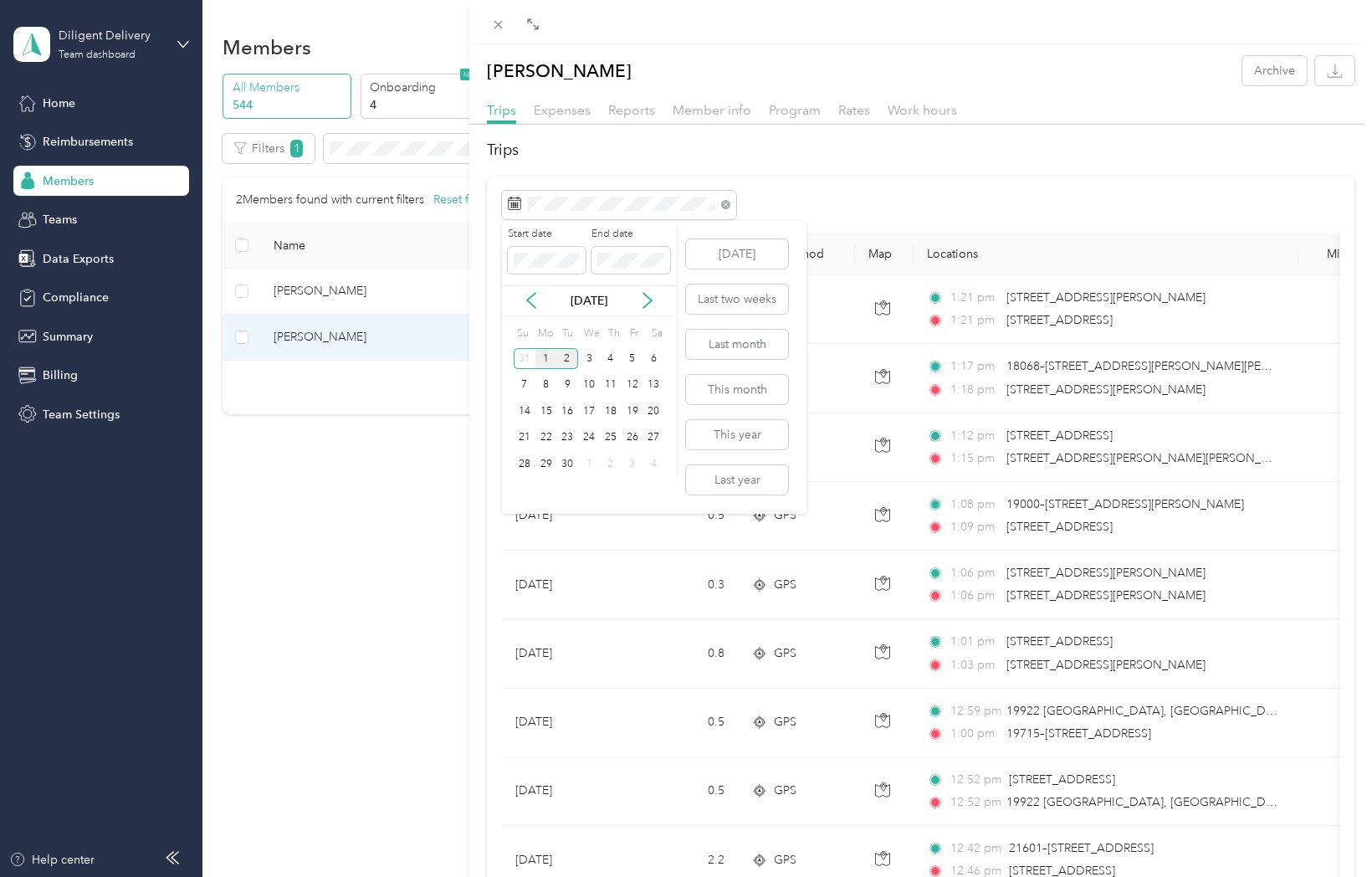
click at [545, 356] on div "1" at bounding box center [546, 359] width 22 height 21
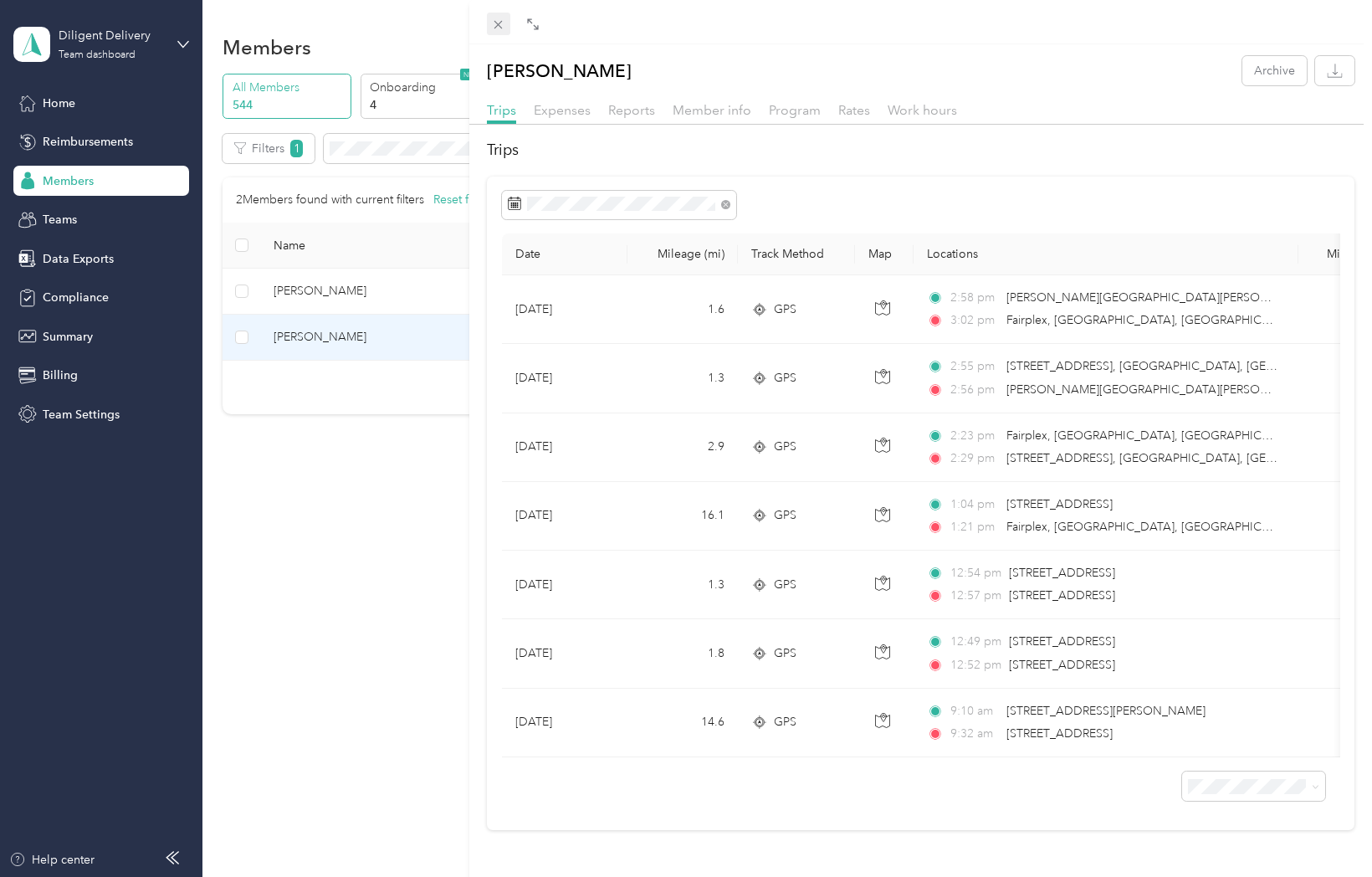
click at [495, 23] on icon at bounding box center [498, 25] width 14 height 14
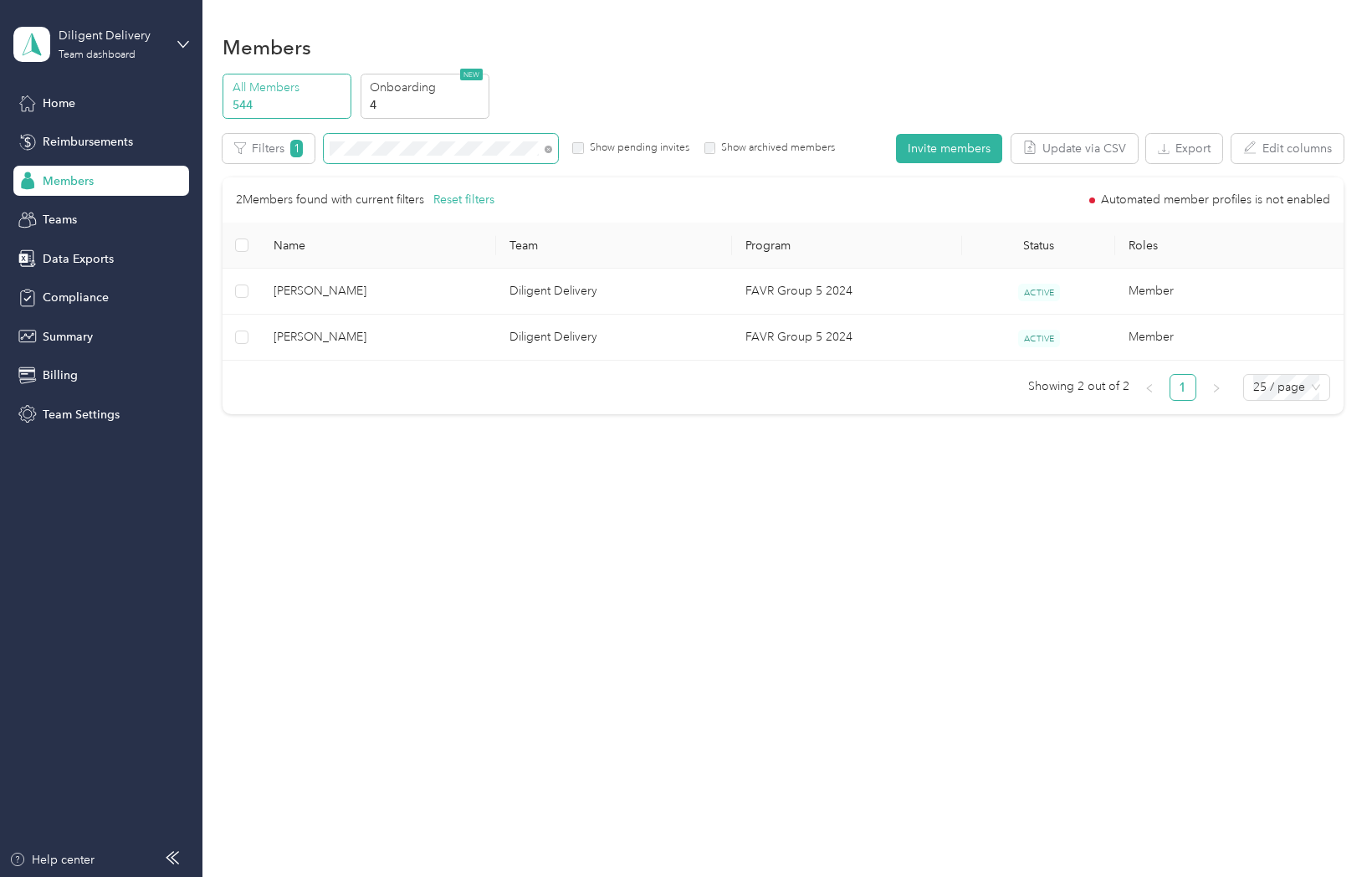
click at [405, 156] on span at bounding box center [441, 148] width 234 height 29
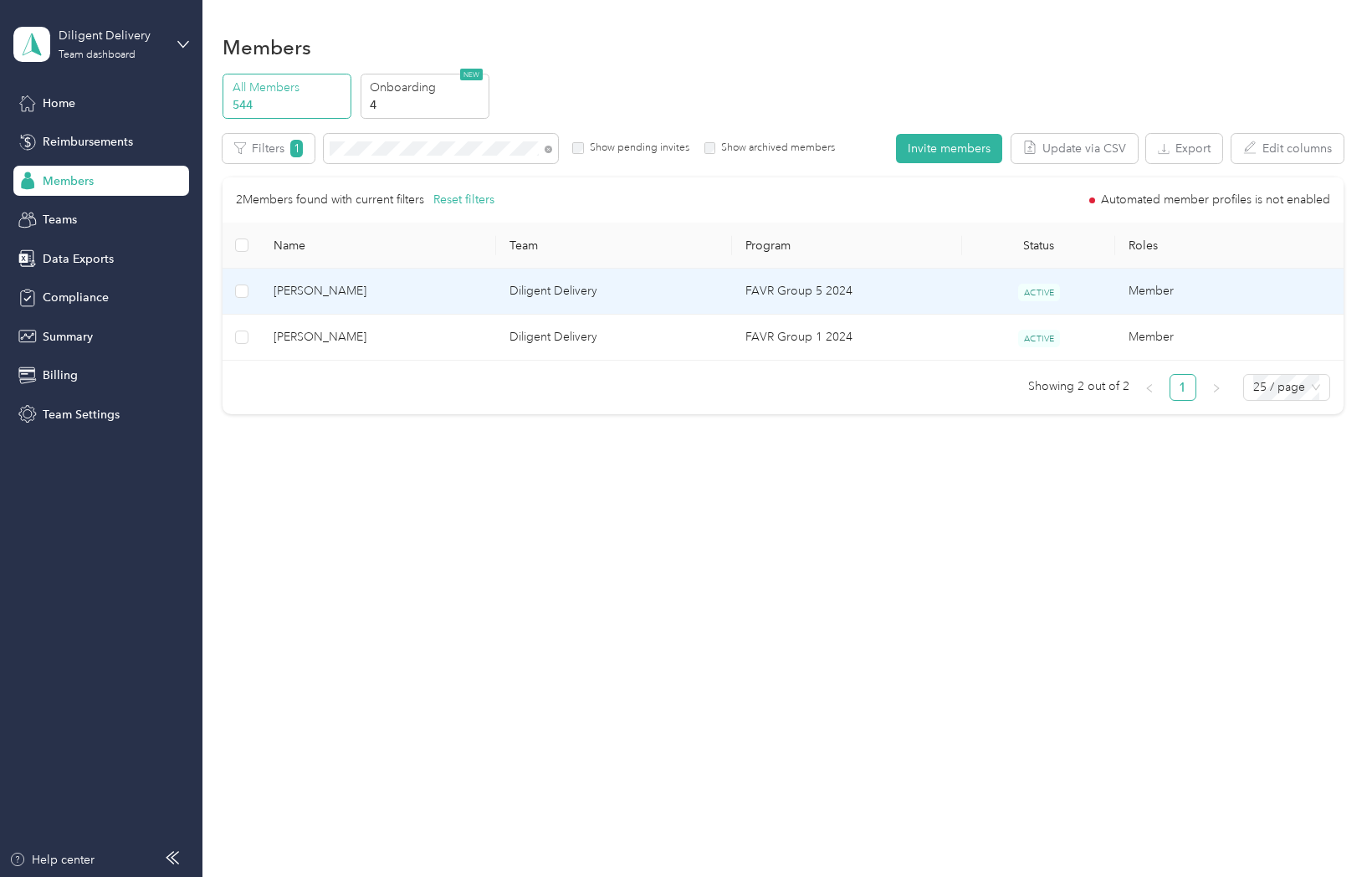
click at [335, 286] on span "Kevin Romero" at bounding box center [377, 291] width 209 height 19
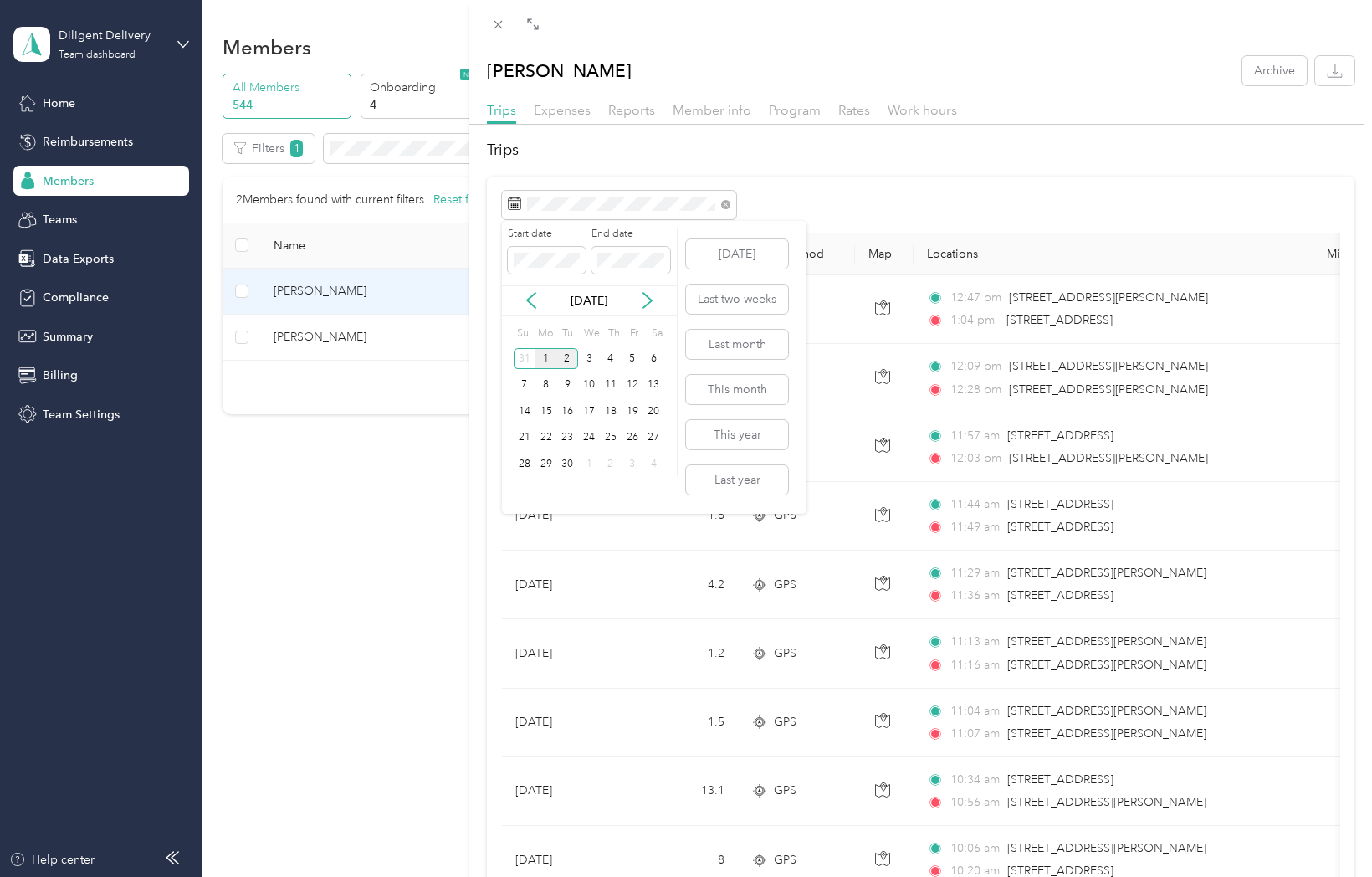
click at [545, 358] on div "1" at bounding box center [546, 359] width 22 height 21
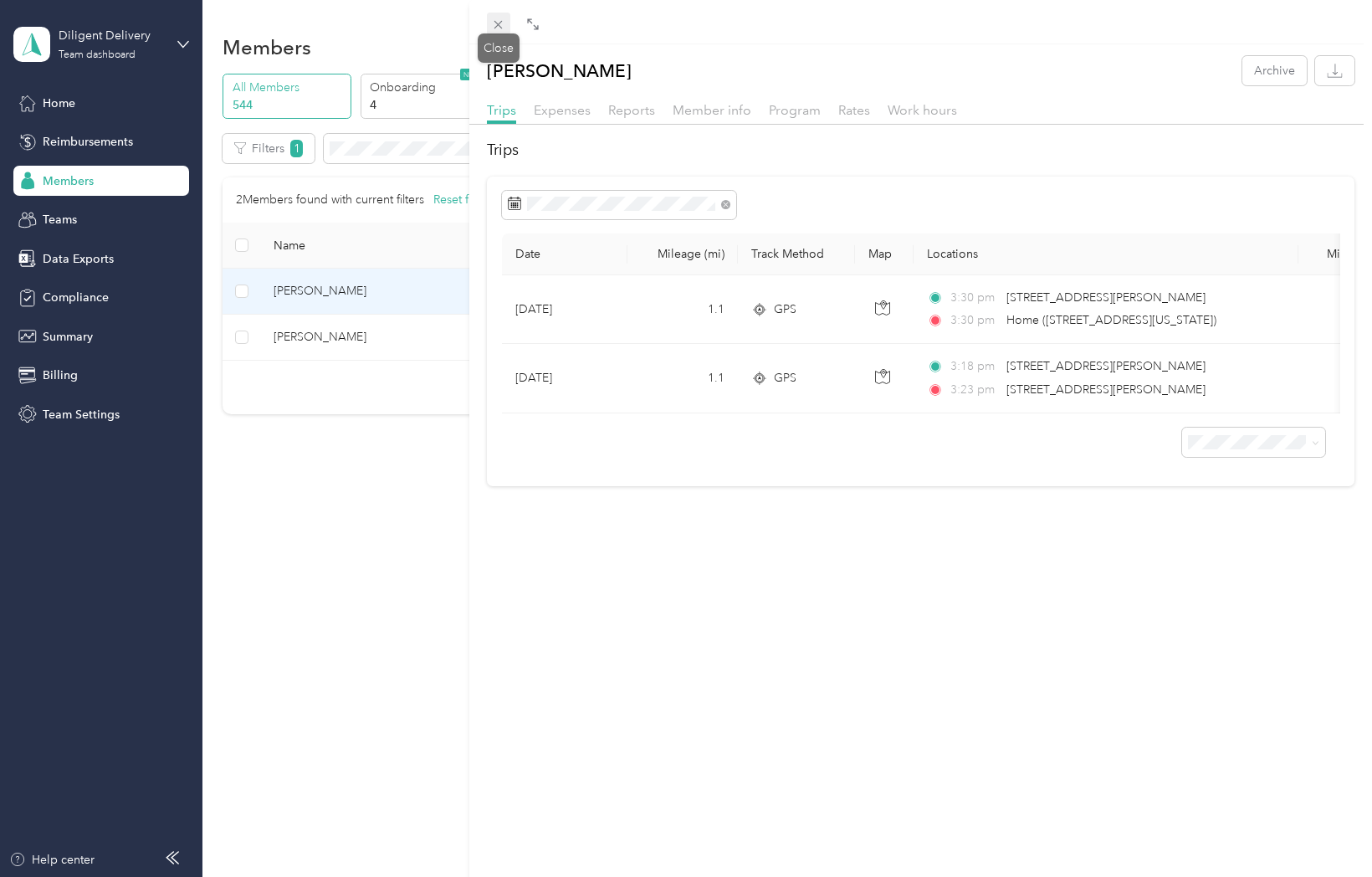
click at [502, 26] on icon at bounding box center [498, 25] width 14 height 14
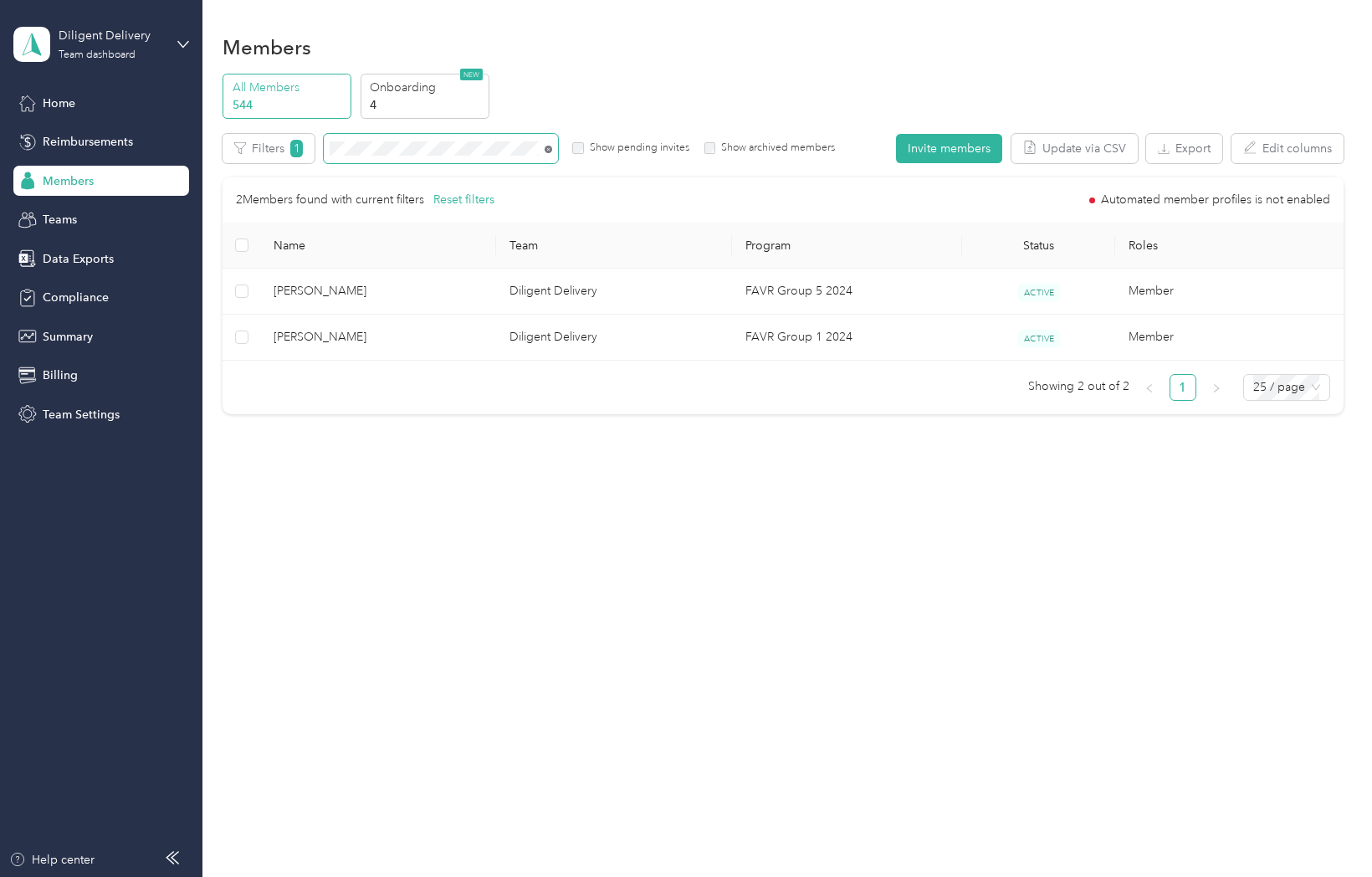
click at [547, 148] on icon at bounding box center [548, 149] width 8 height 8
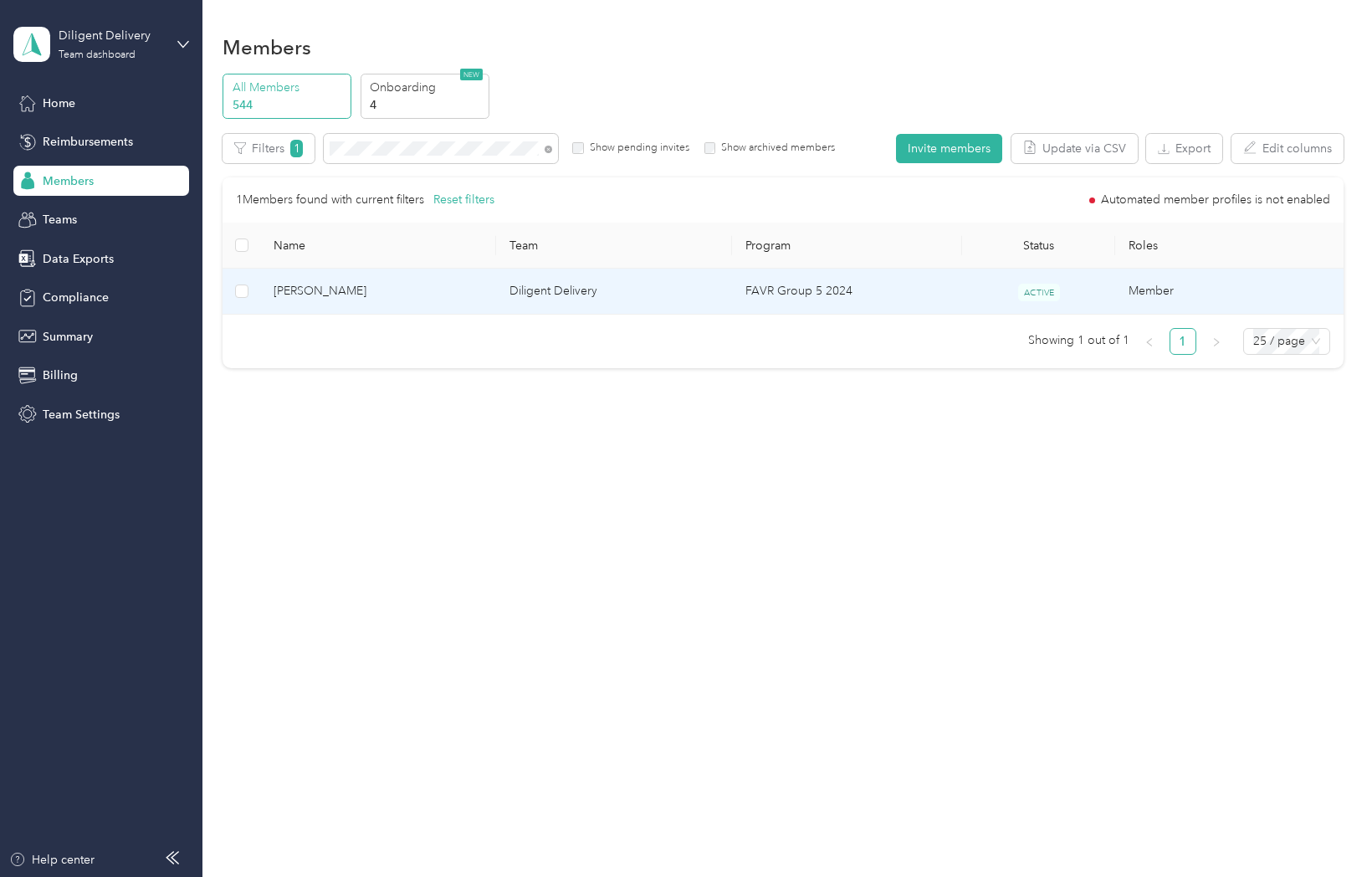
click at [327, 283] on span "Laura Benitez" at bounding box center [377, 291] width 209 height 19
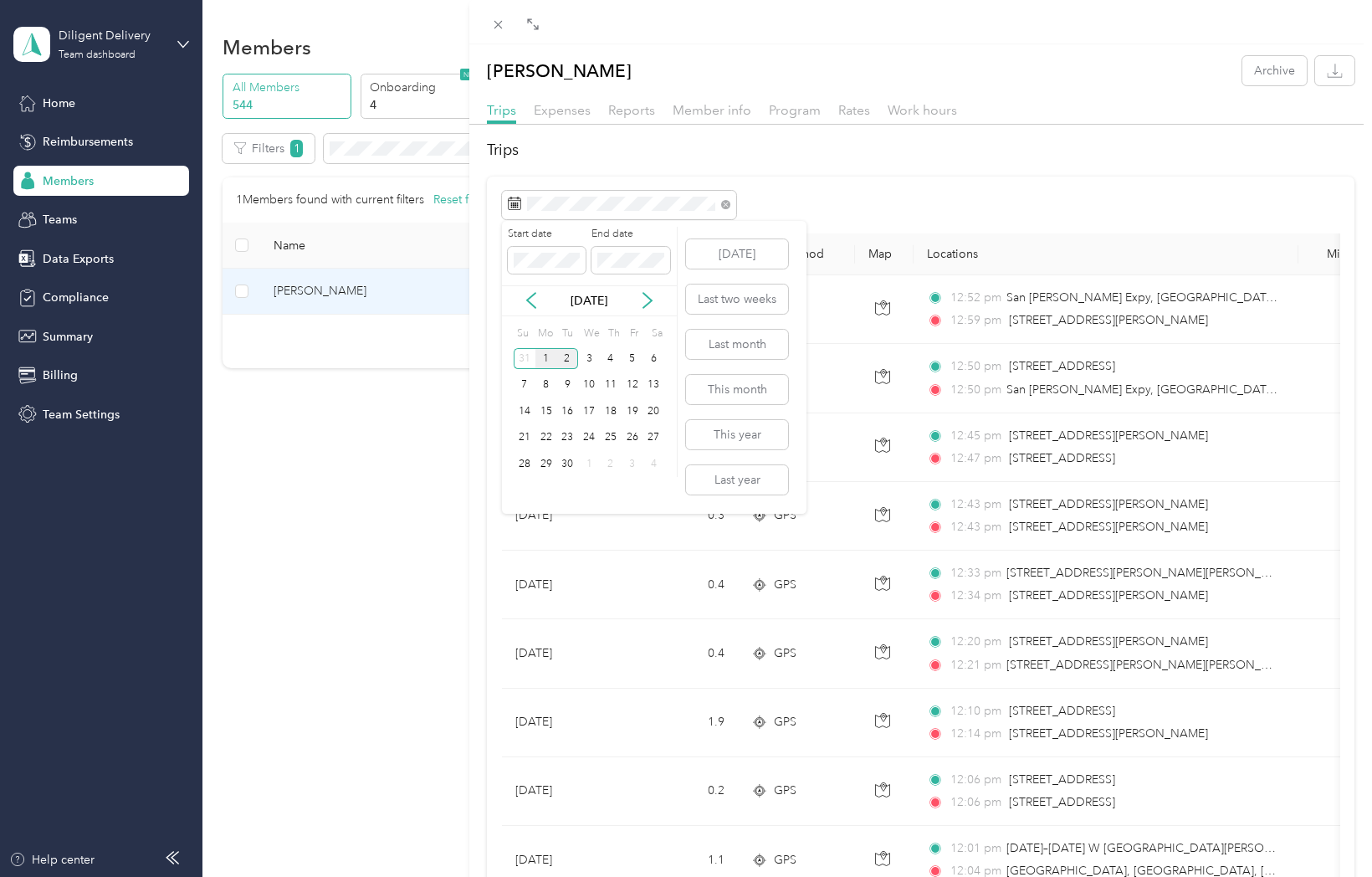
click at [546, 355] on div "1" at bounding box center [546, 359] width 22 height 21
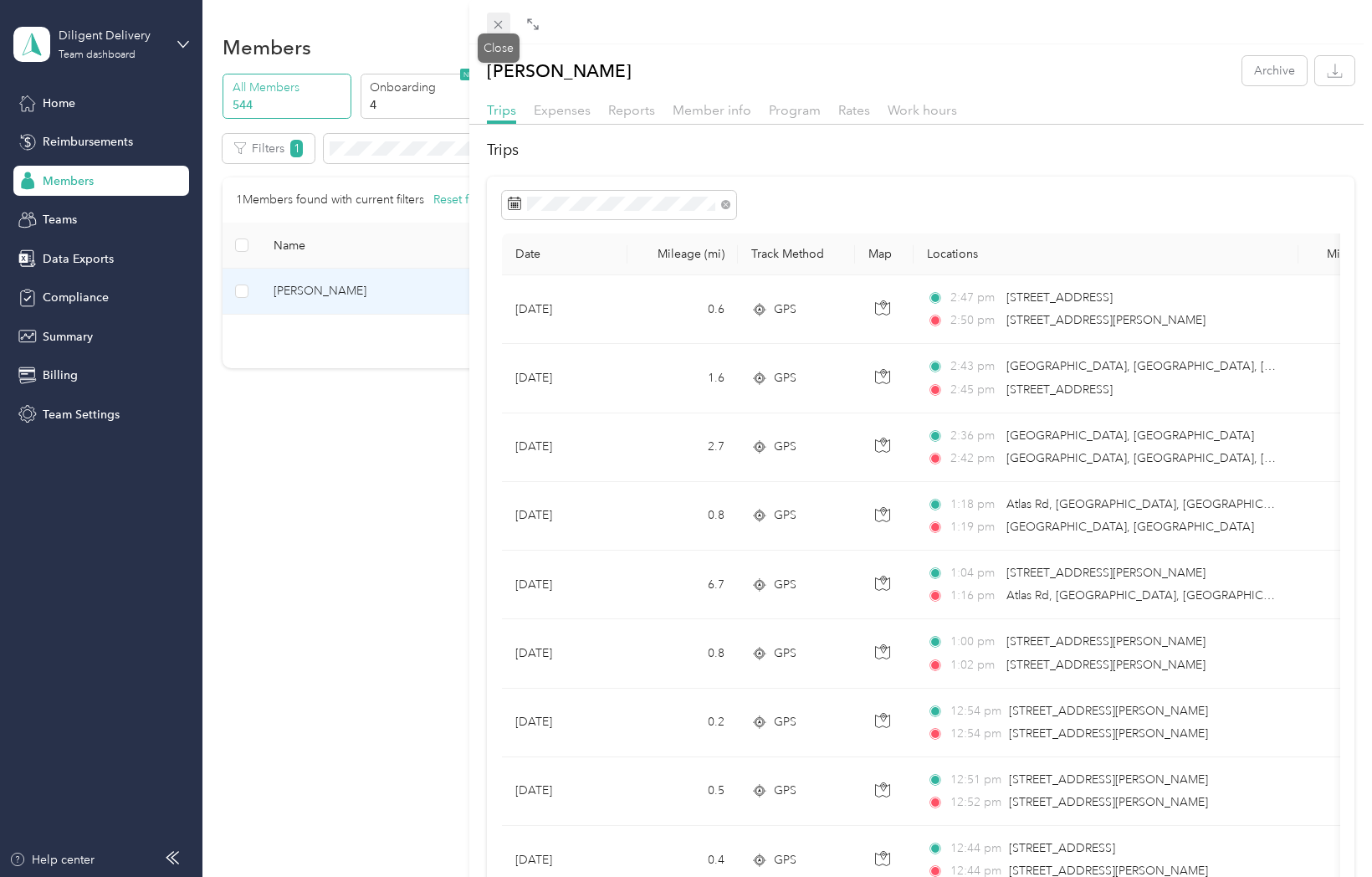
click at [498, 877] on div "Drag to resize Click to close Laura Benitez Archive Trips Expenses Reports Memb…" at bounding box center [681, 877] width 1363 height 0
click at [494, 22] on icon at bounding box center [498, 25] width 14 height 14
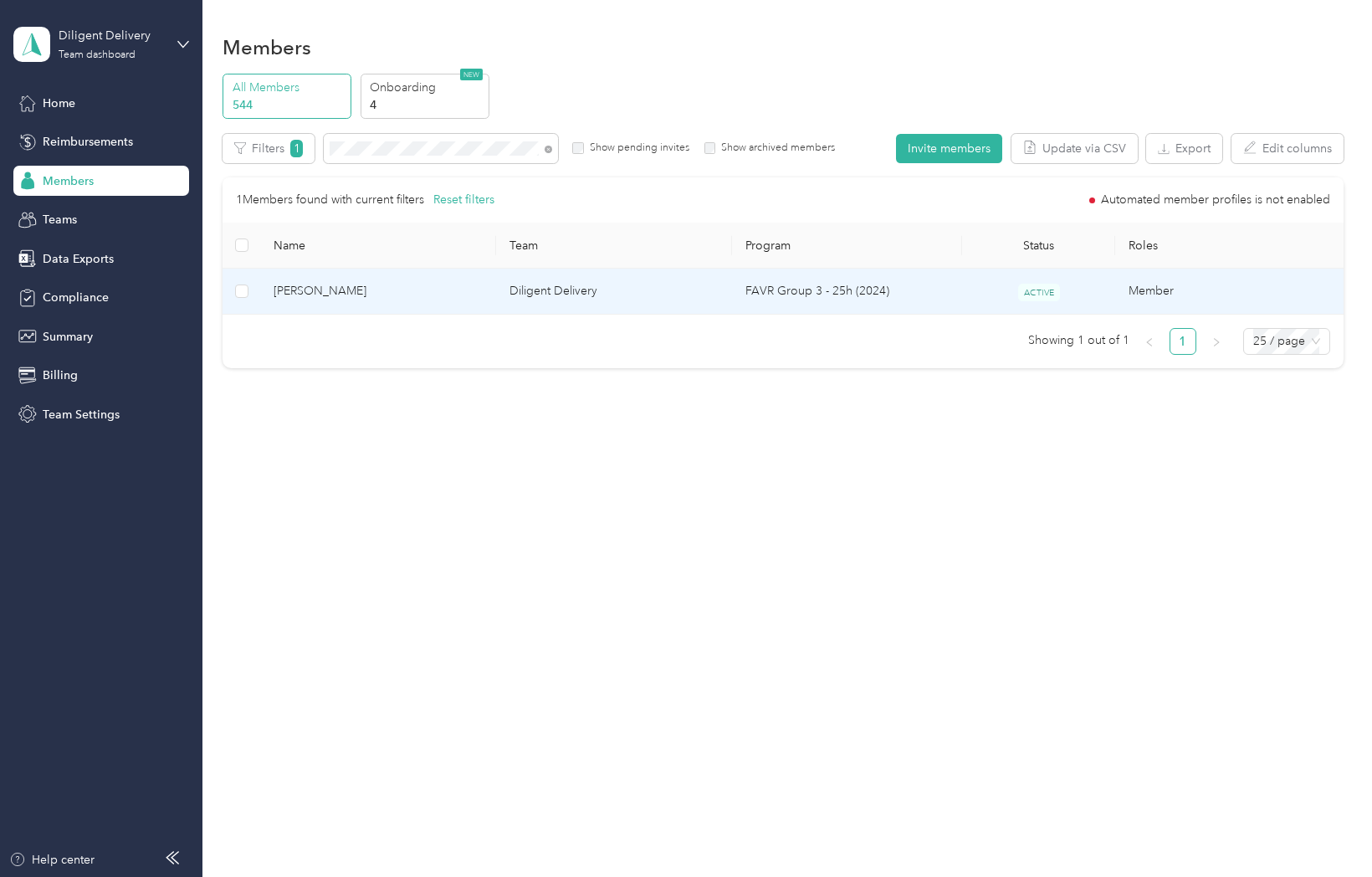
click at [341, 289] on span "Norman R. Aguilar" at bounding box center [377, 291] width 209 height 19
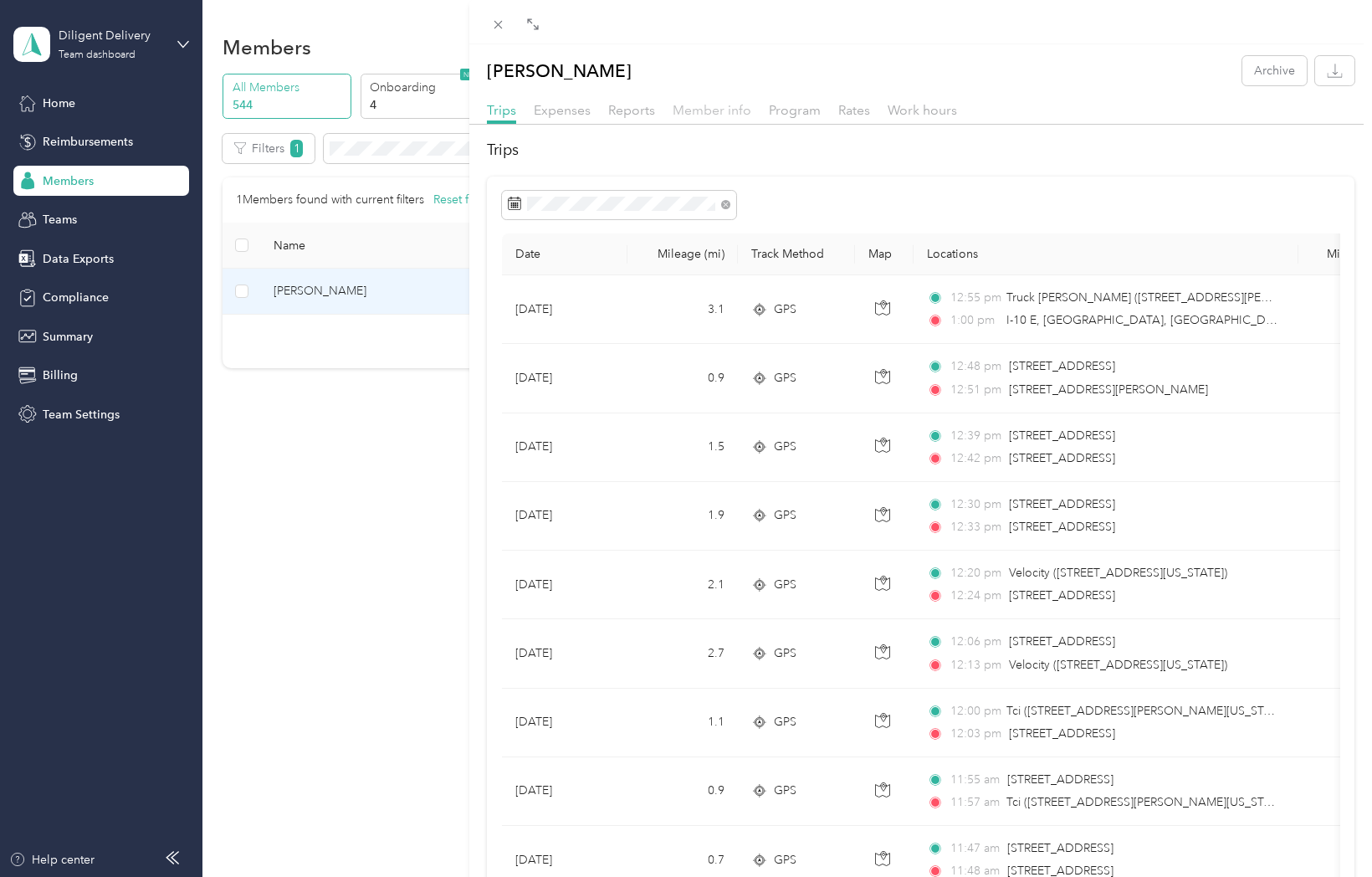
click at [734, 113] on span "Member info" at bounding box center [711, 110] width 78 height 16
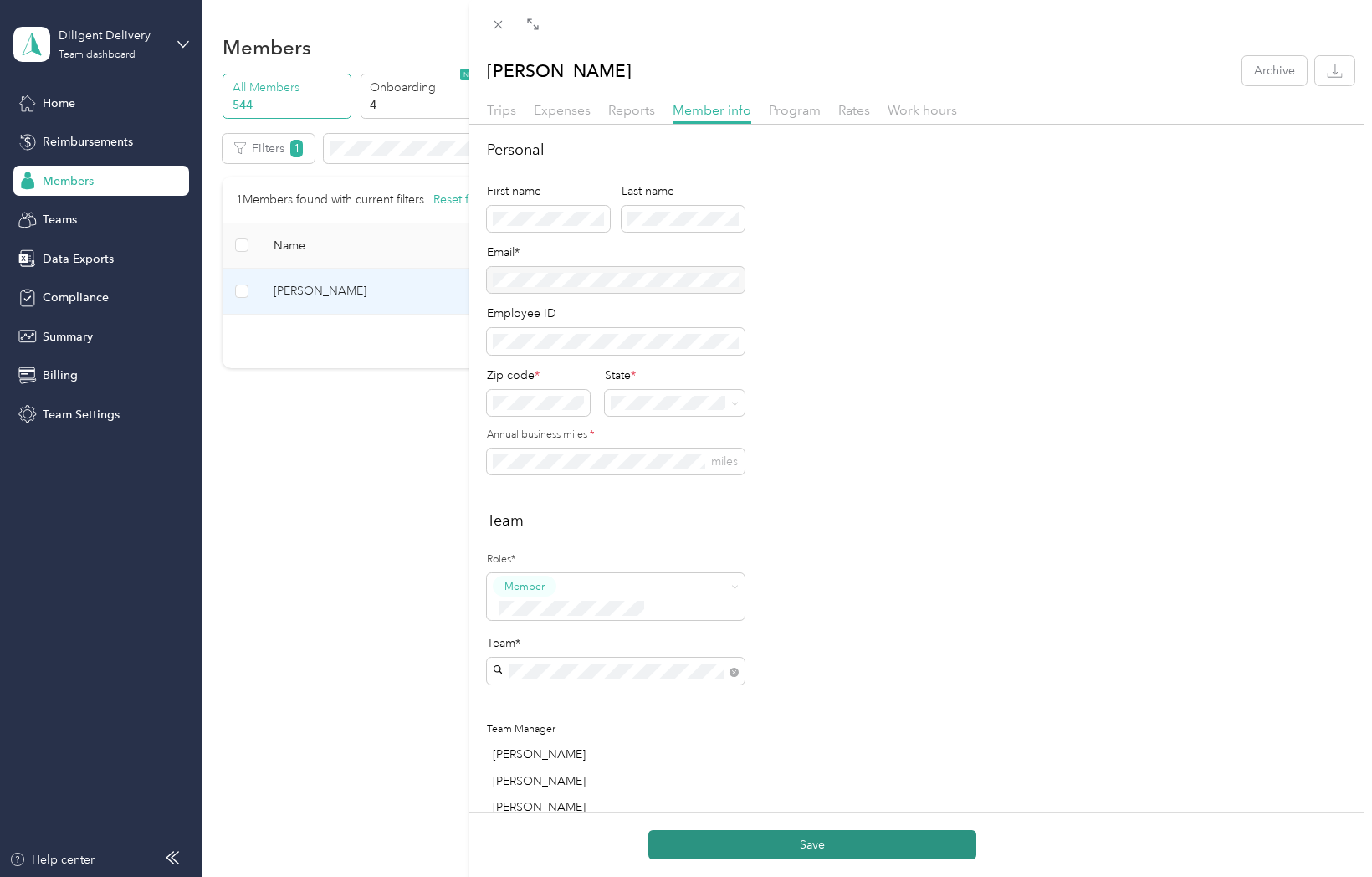
click at [817, 840] on button "Save" at bounding box center [812, 844] width 328 height 29
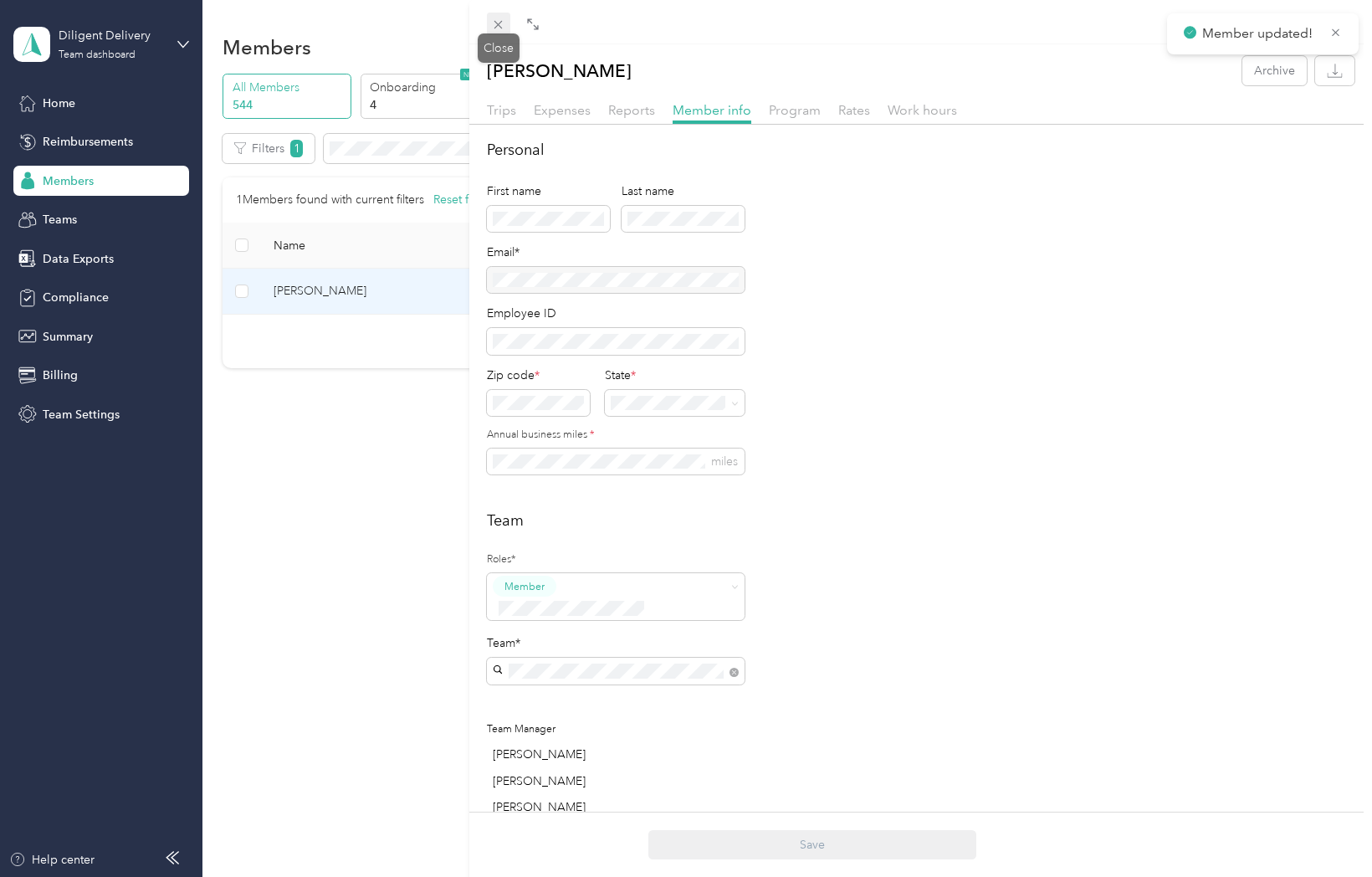
click at [499, 21] on icon at bounding box center [498, 25] width 14 height 14
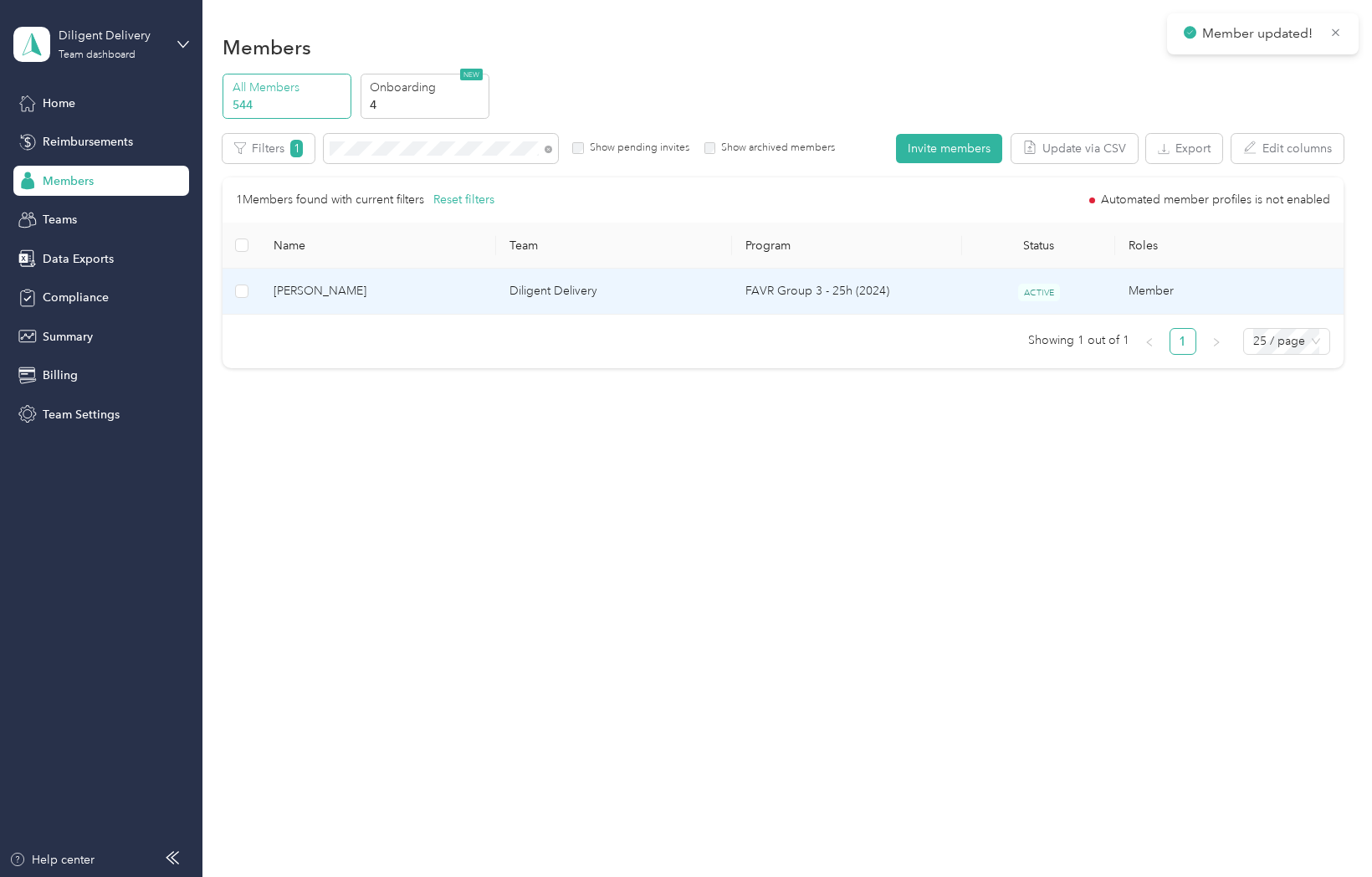
click at [338, 289] on span "Norman Aguilar" at bounding box center [377, 291] width 209 height 19
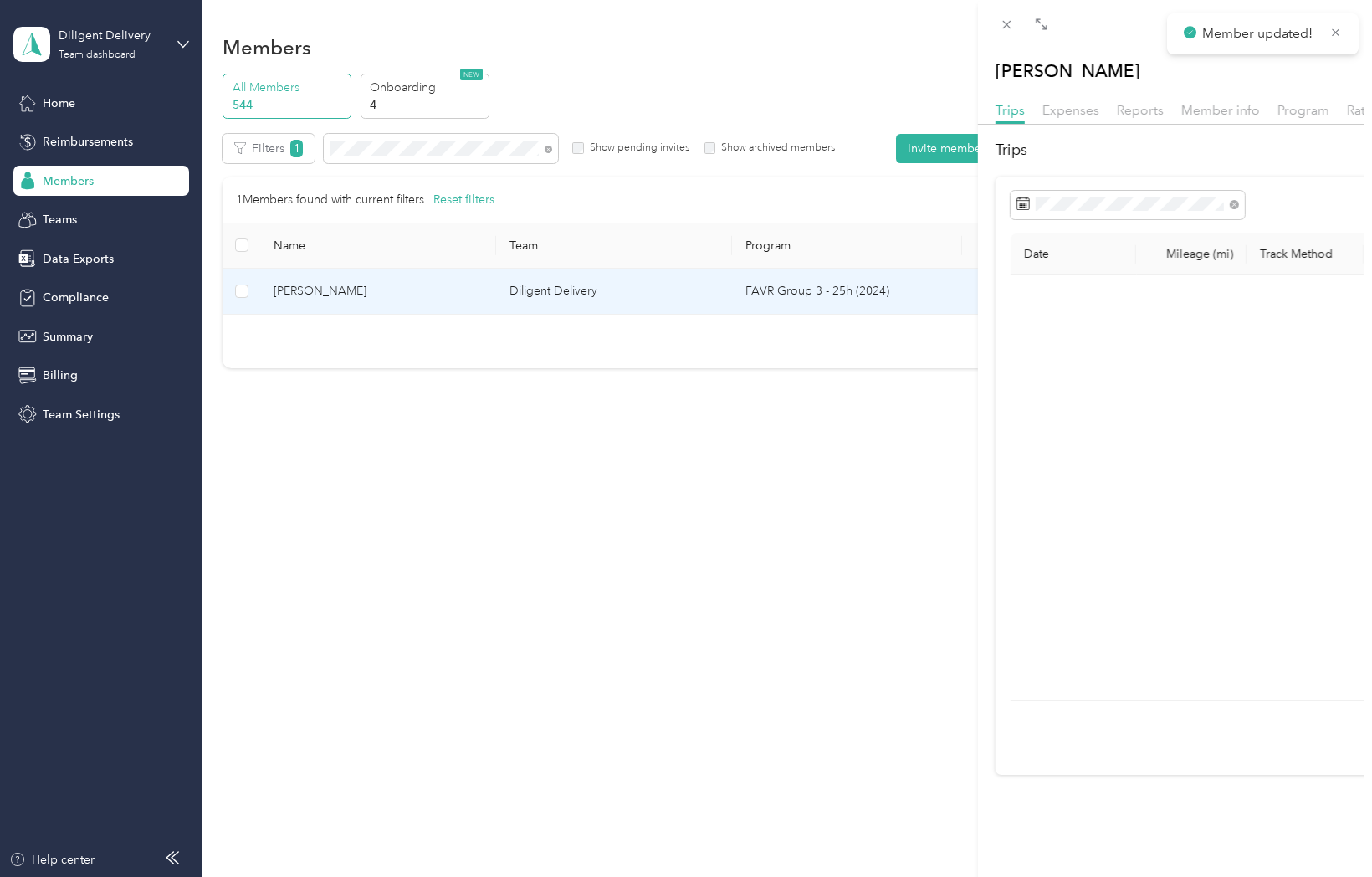
click at [338, 877] on div "Drag to resize Click to close Norman Aguilar Archive Trips Expenses Reports Mem…" at bounding box center [681, 877] width 1363 height 0
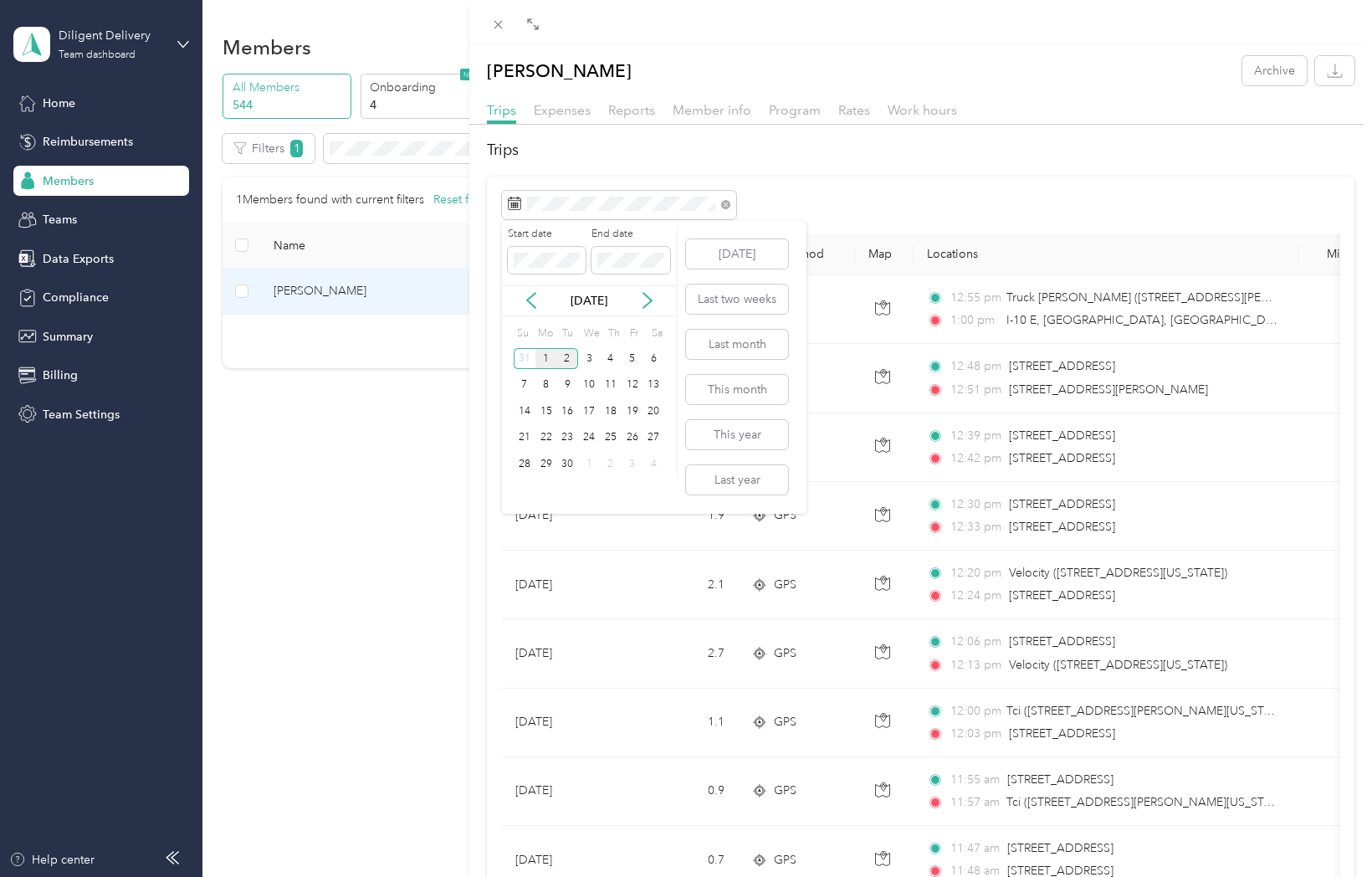
click at [542, 363] on div "1" at bounding box center [546, 359] width 22 height 21
click at [544, 363] on div "1" at bounding box center [546, 359] width 22 height 21
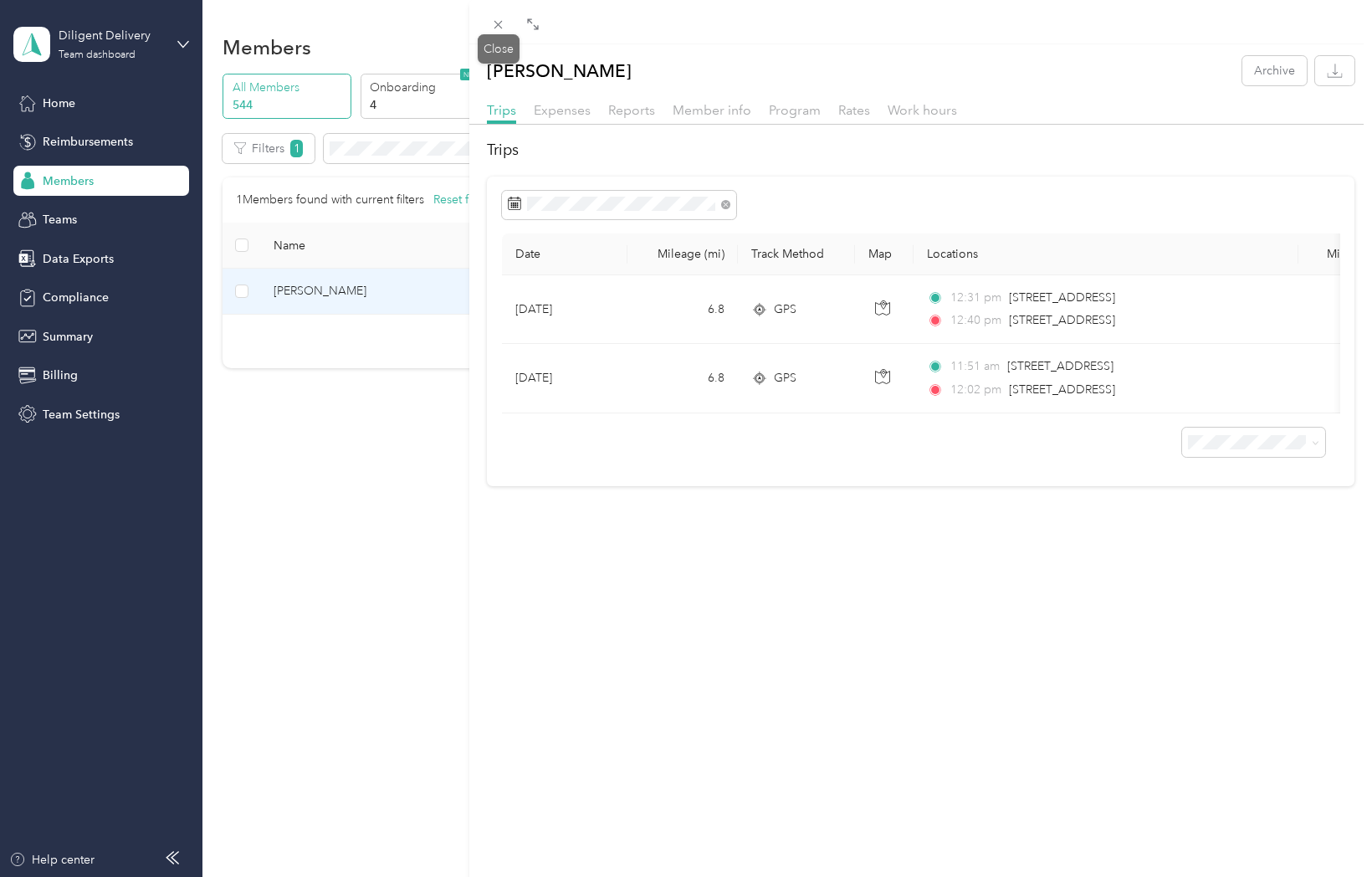
click at [500, 26] on icon at bounding box center [498, 25] width 8 height 8
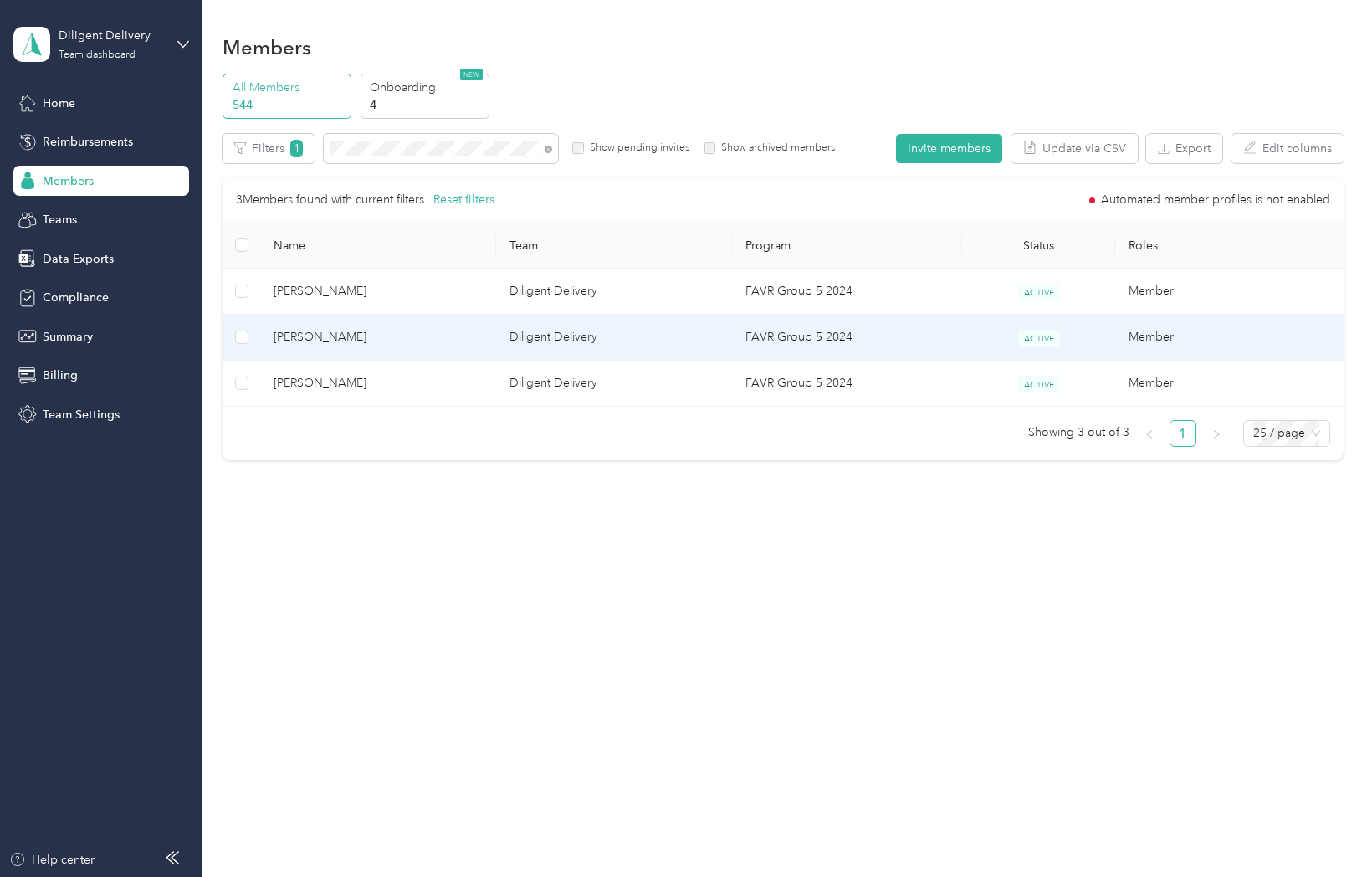
click at [305, 340] on span "Ryan Bloesch" at bounding box center [377, 337] width 209 height 19
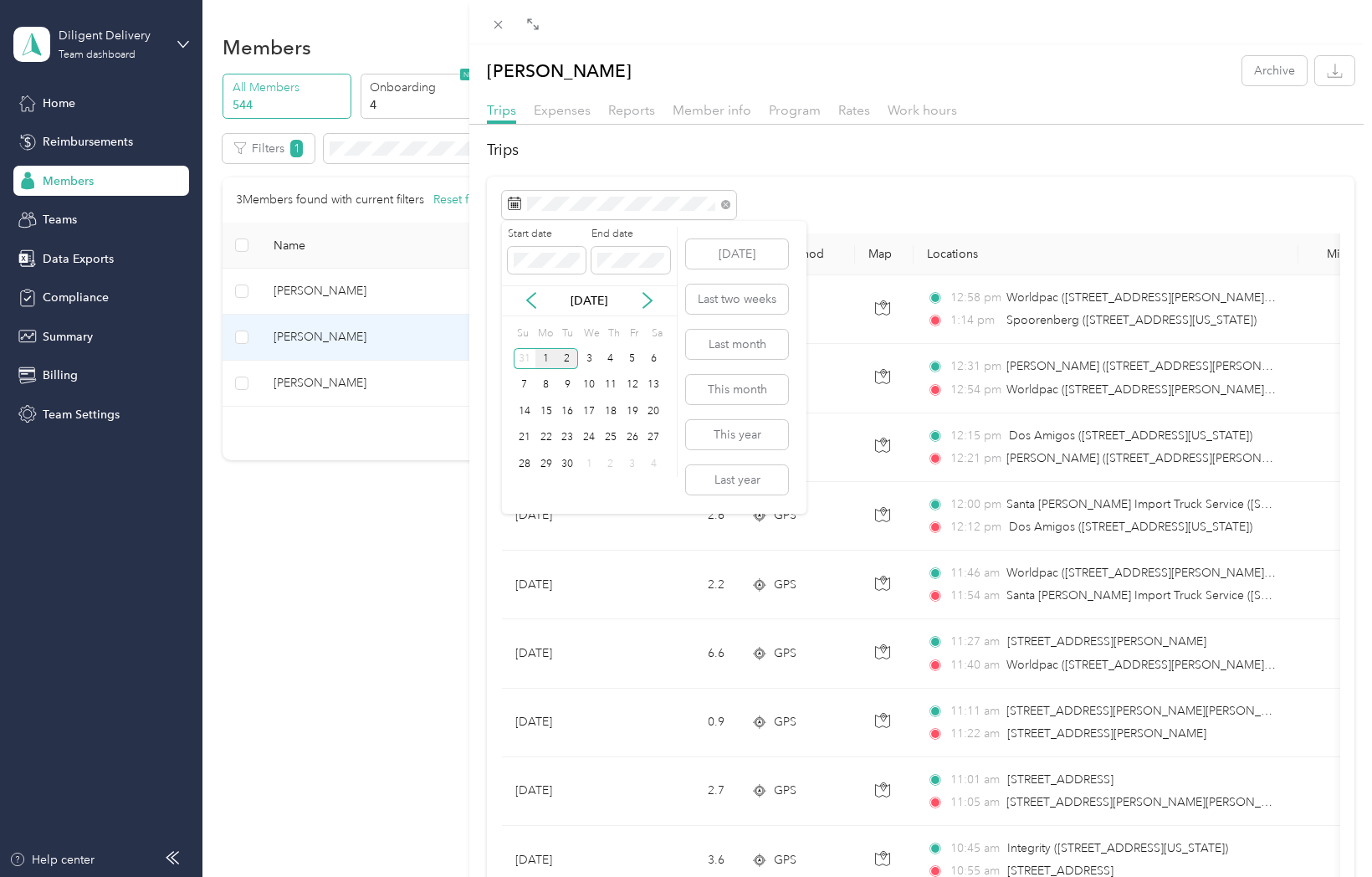
click at [545, 357] on div "1" at bounding box center [546, 359] width 22 height 21
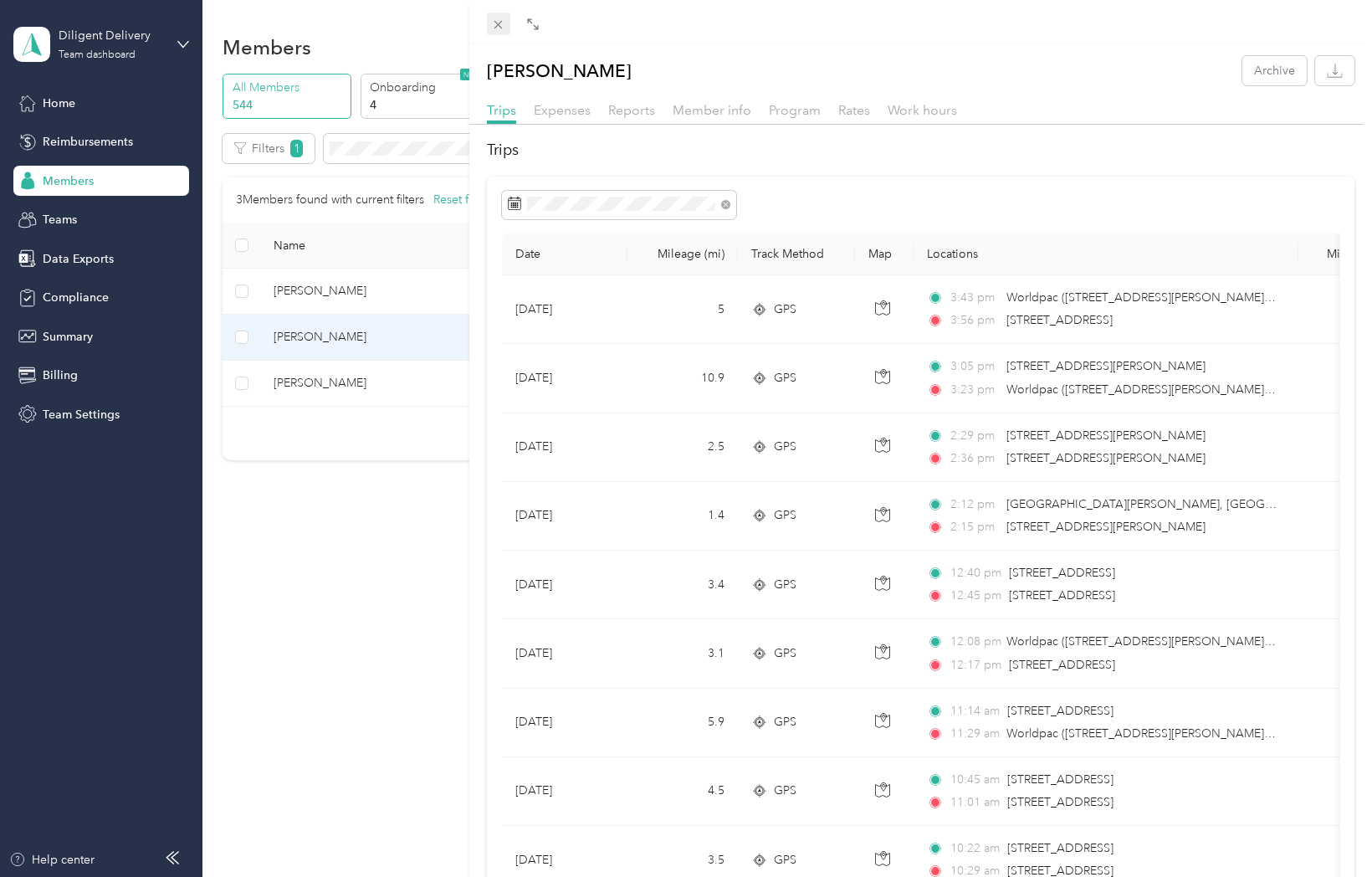
click at [503, 24] on icon at bounding box center [498, 25] width 14 height 14
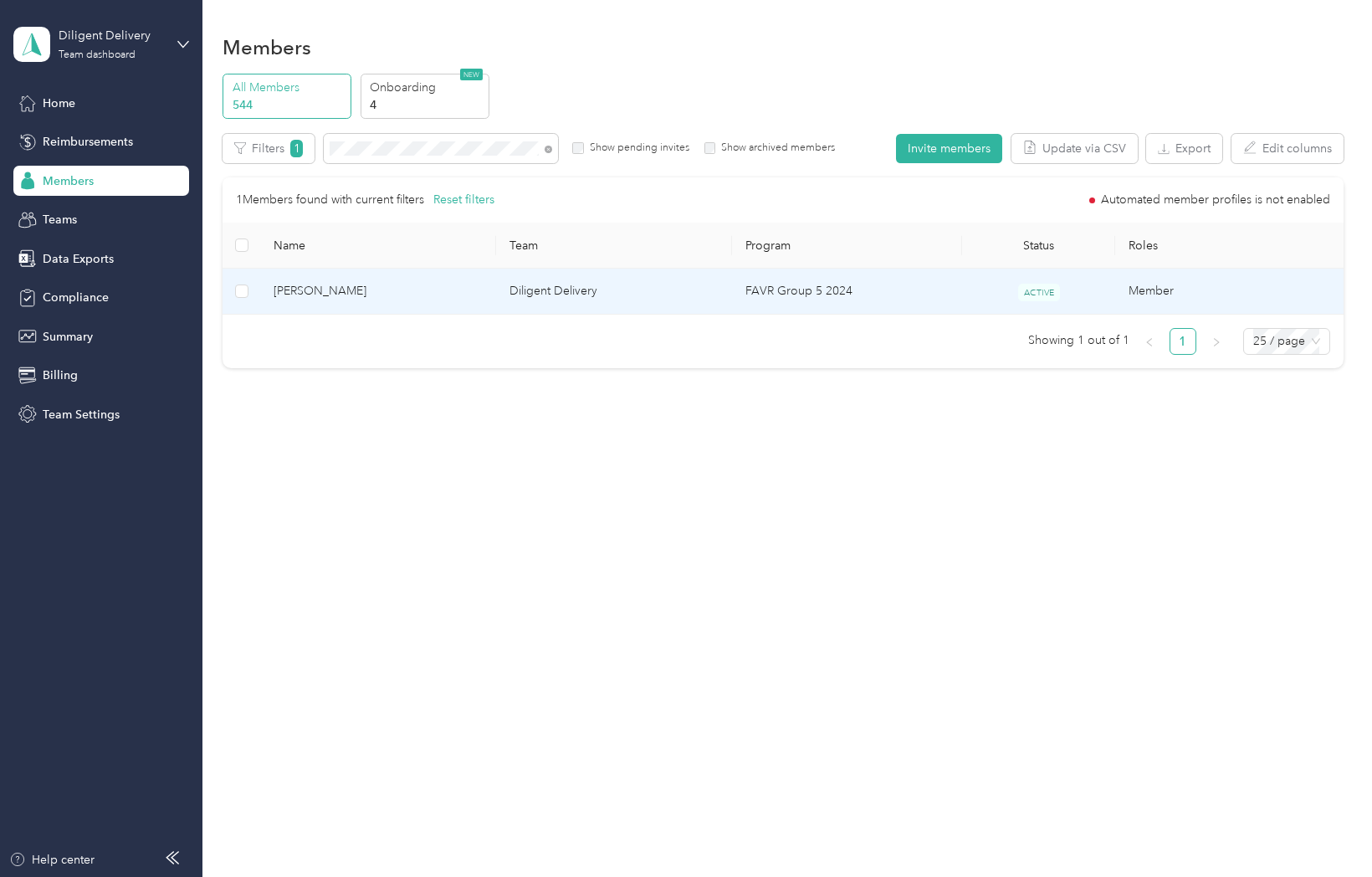
click at [338, 288] on span "Arthur Valenzuela" at bounding box center [377, 291] width 209 height 19
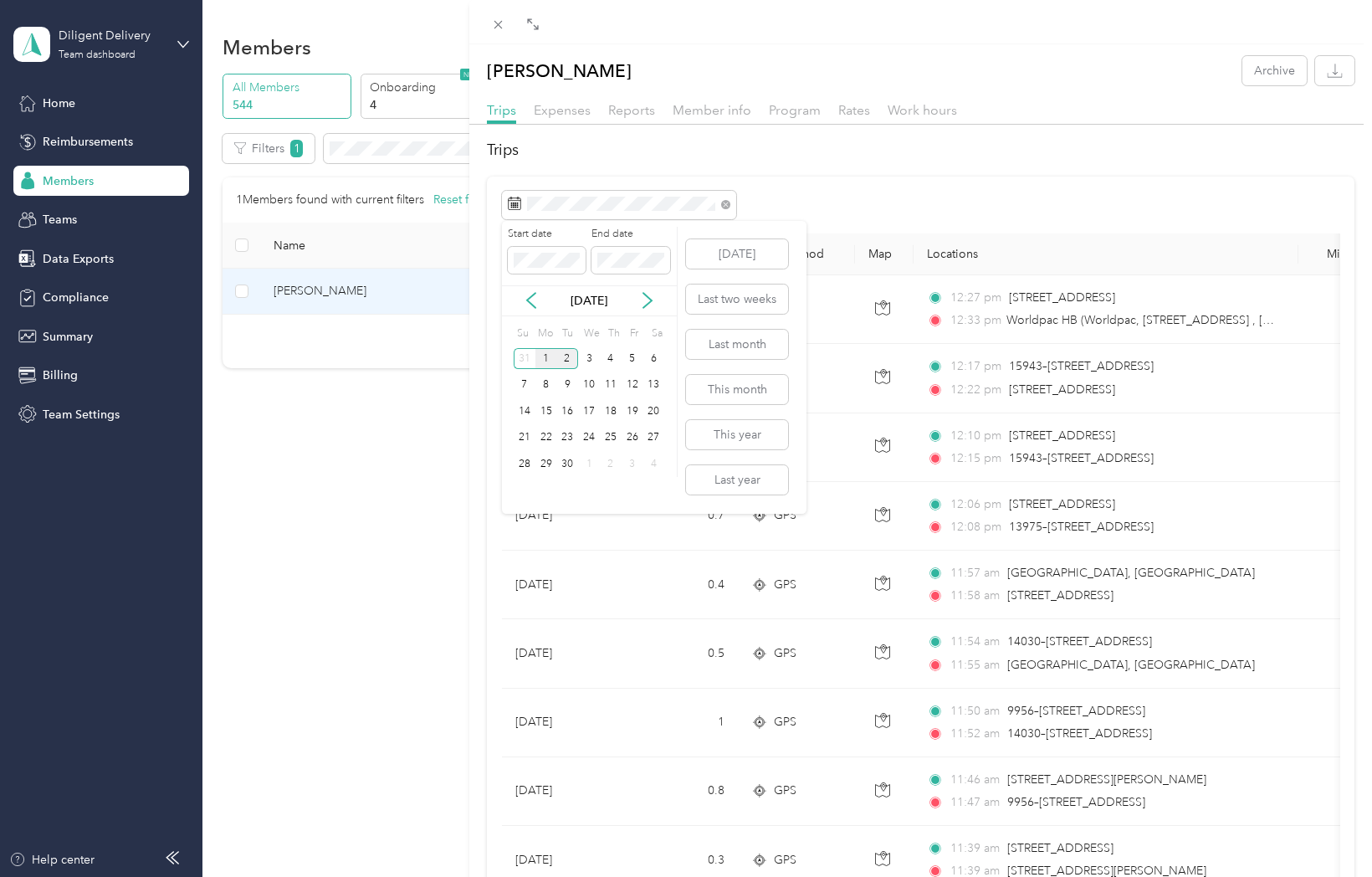
click at [545, 360] on div "1" at bounding box center [546, 359] width 22 height 21
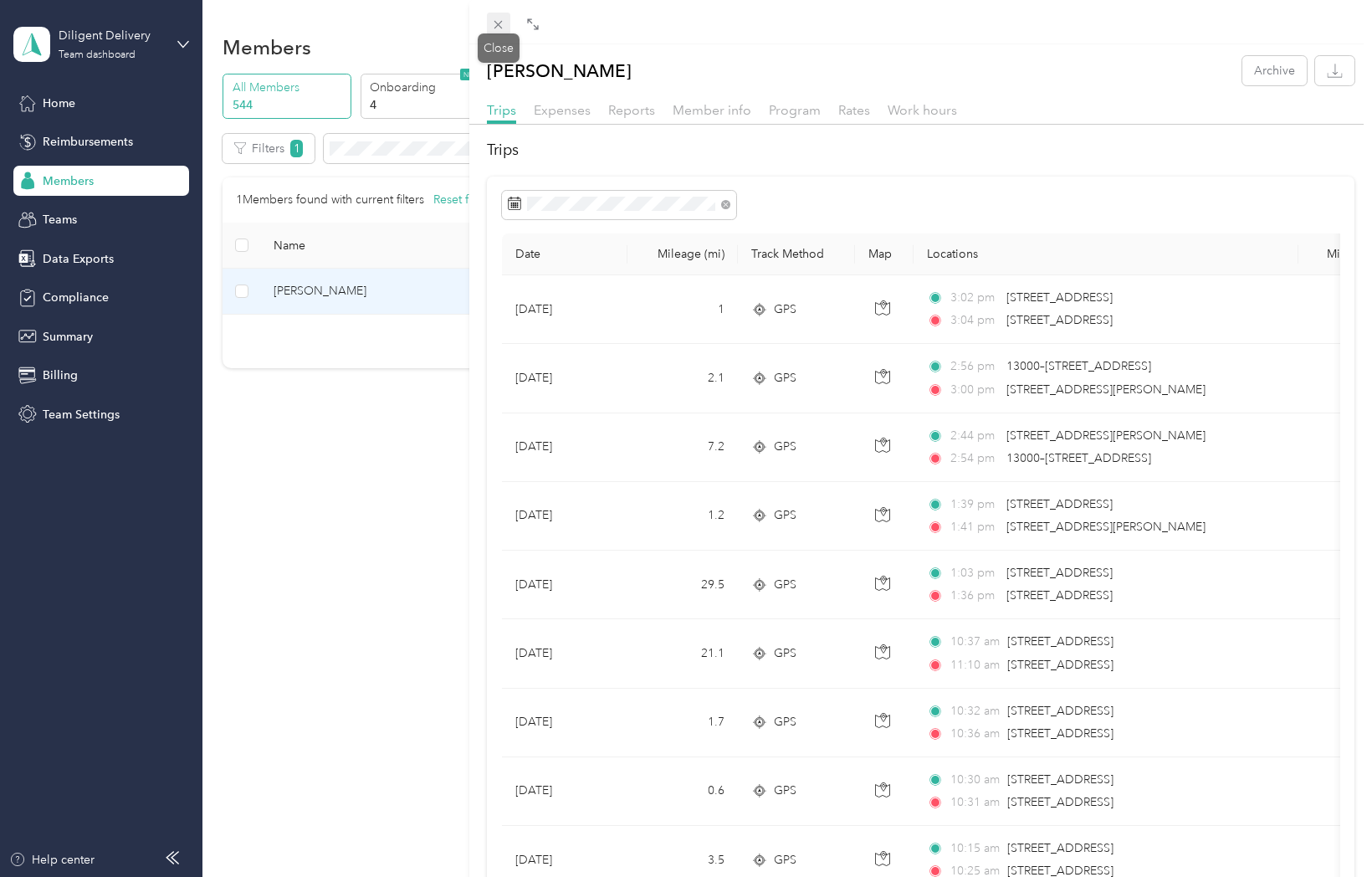
click at [500, 23] on icon at bounding box center [498, 25] width 8 height 8
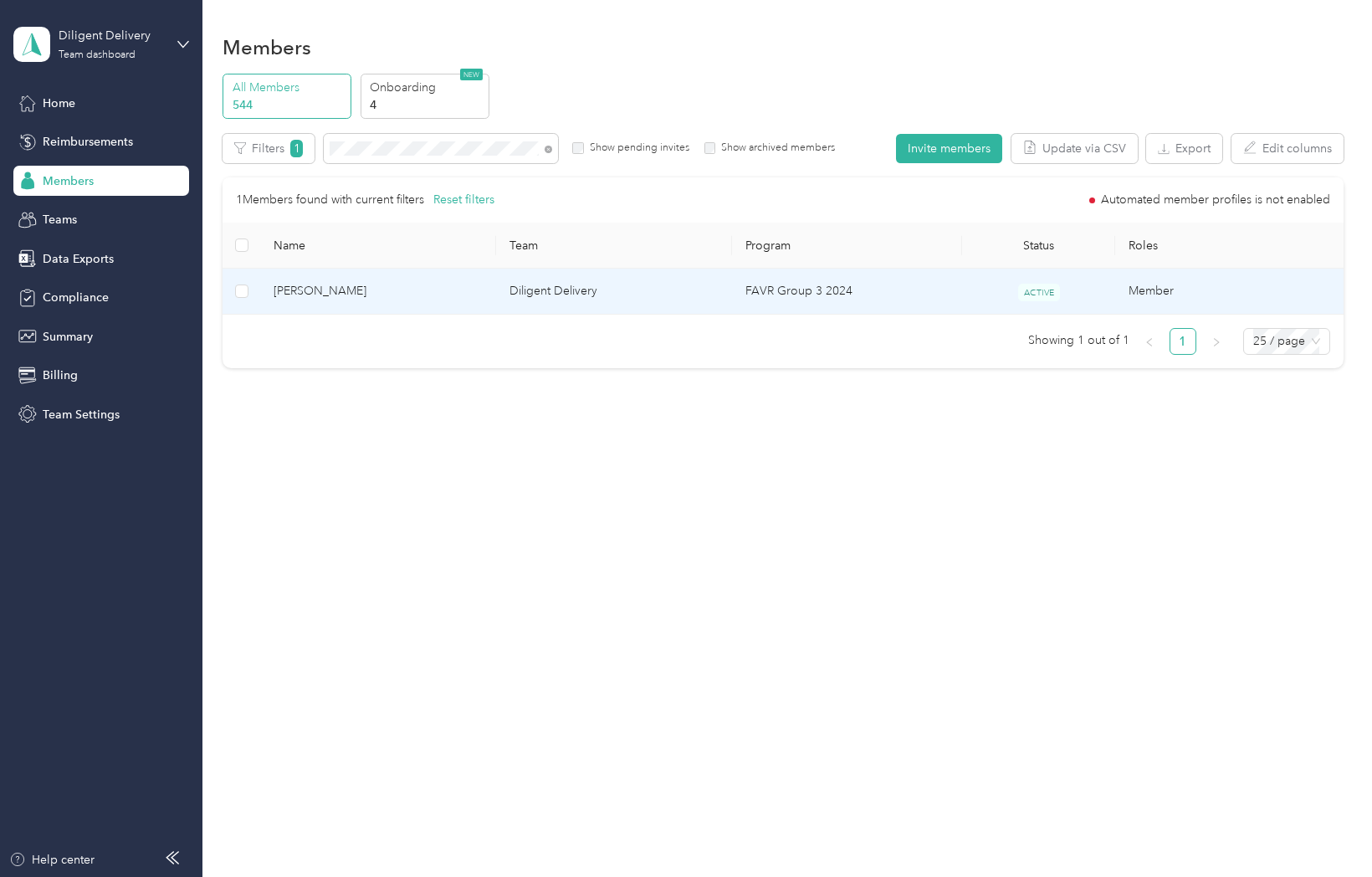
click at [315, 282] on span "Aspul Anwar" at bounding box center [377, 291] width 209 height 19
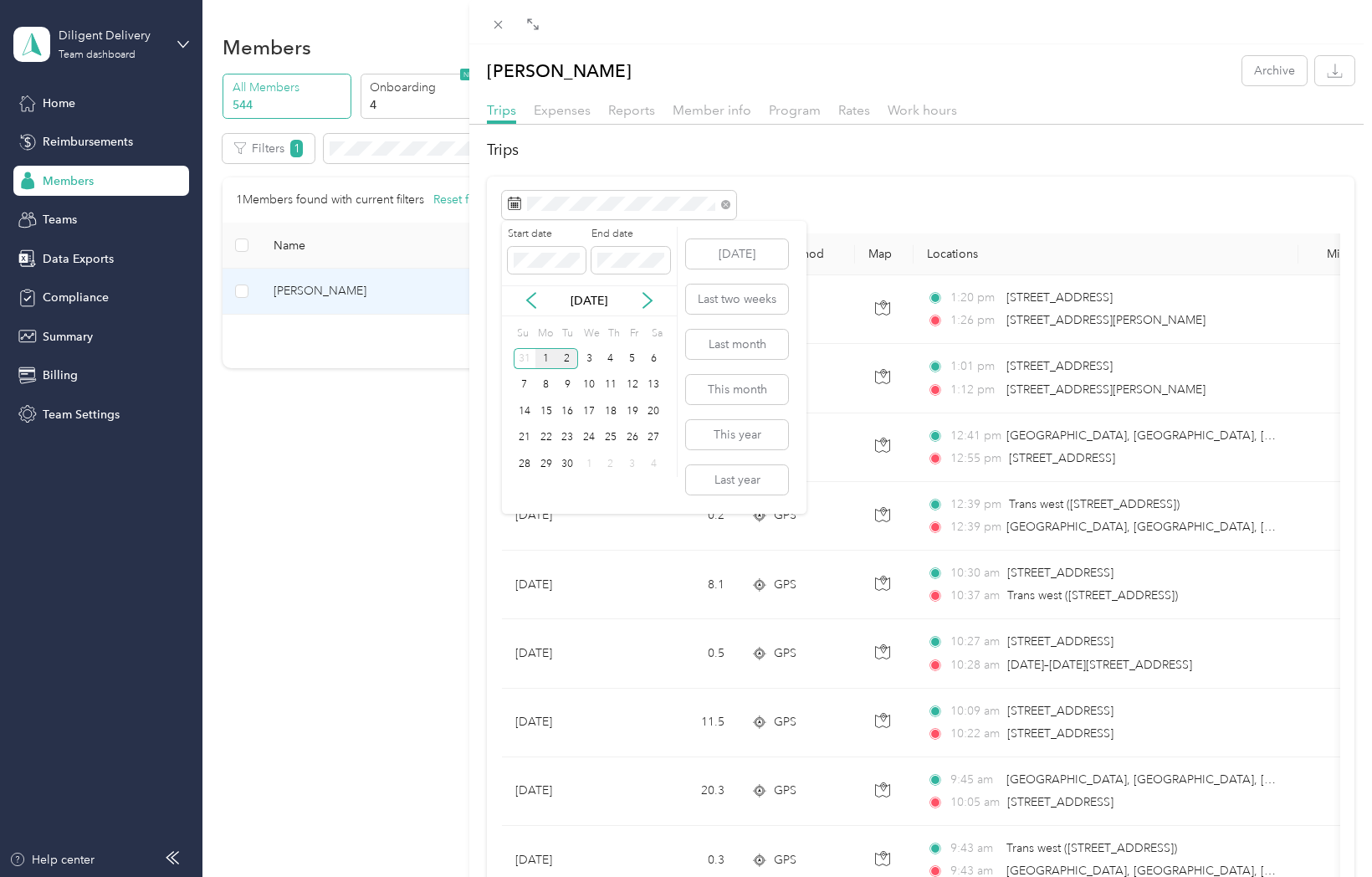
click at [547, 366] on div "1" at bounding box center [546, 359] width 22 height 21
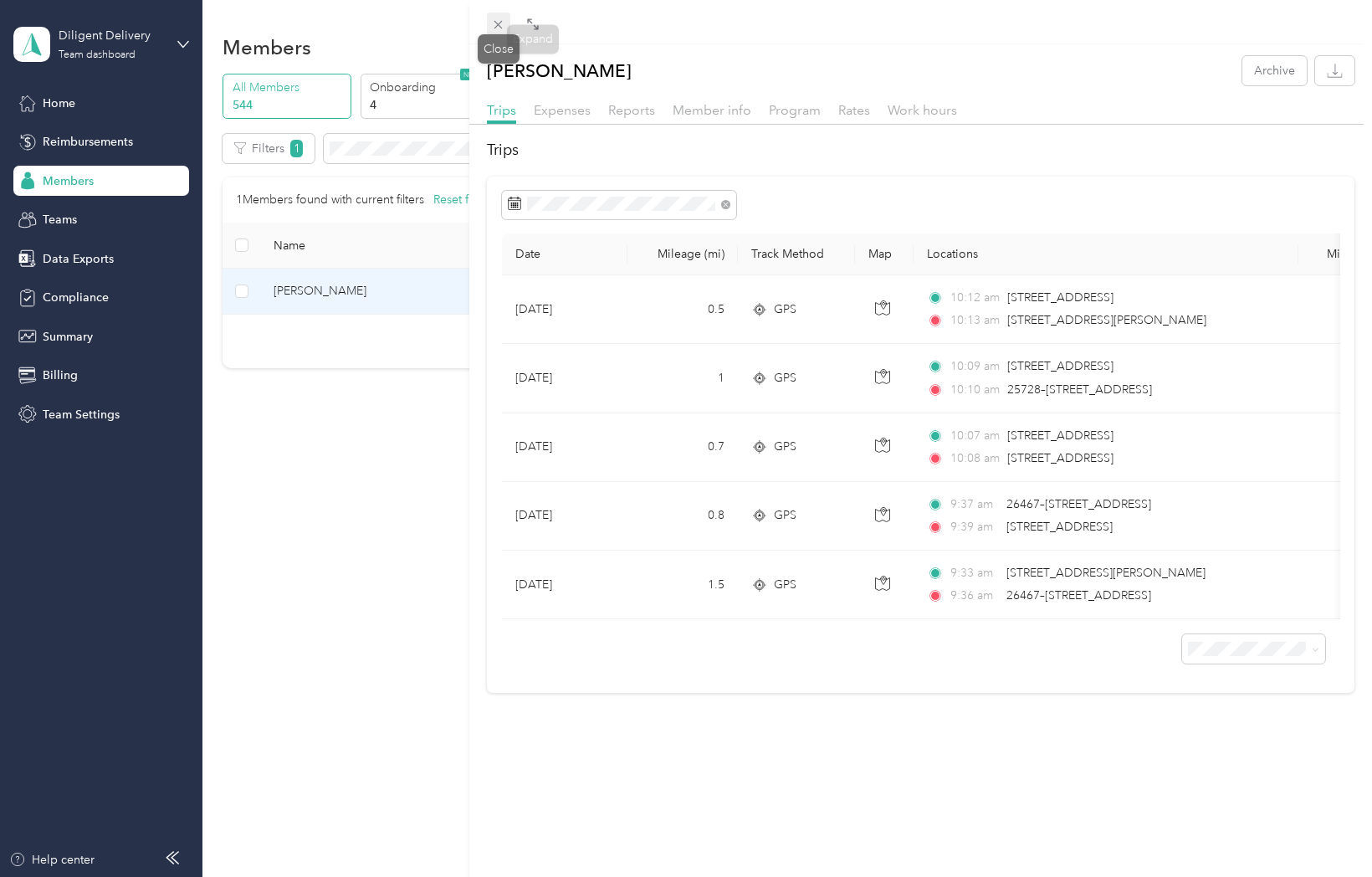
click at [502, 12] on span at bounding box center [498, 24] width 24 height 24
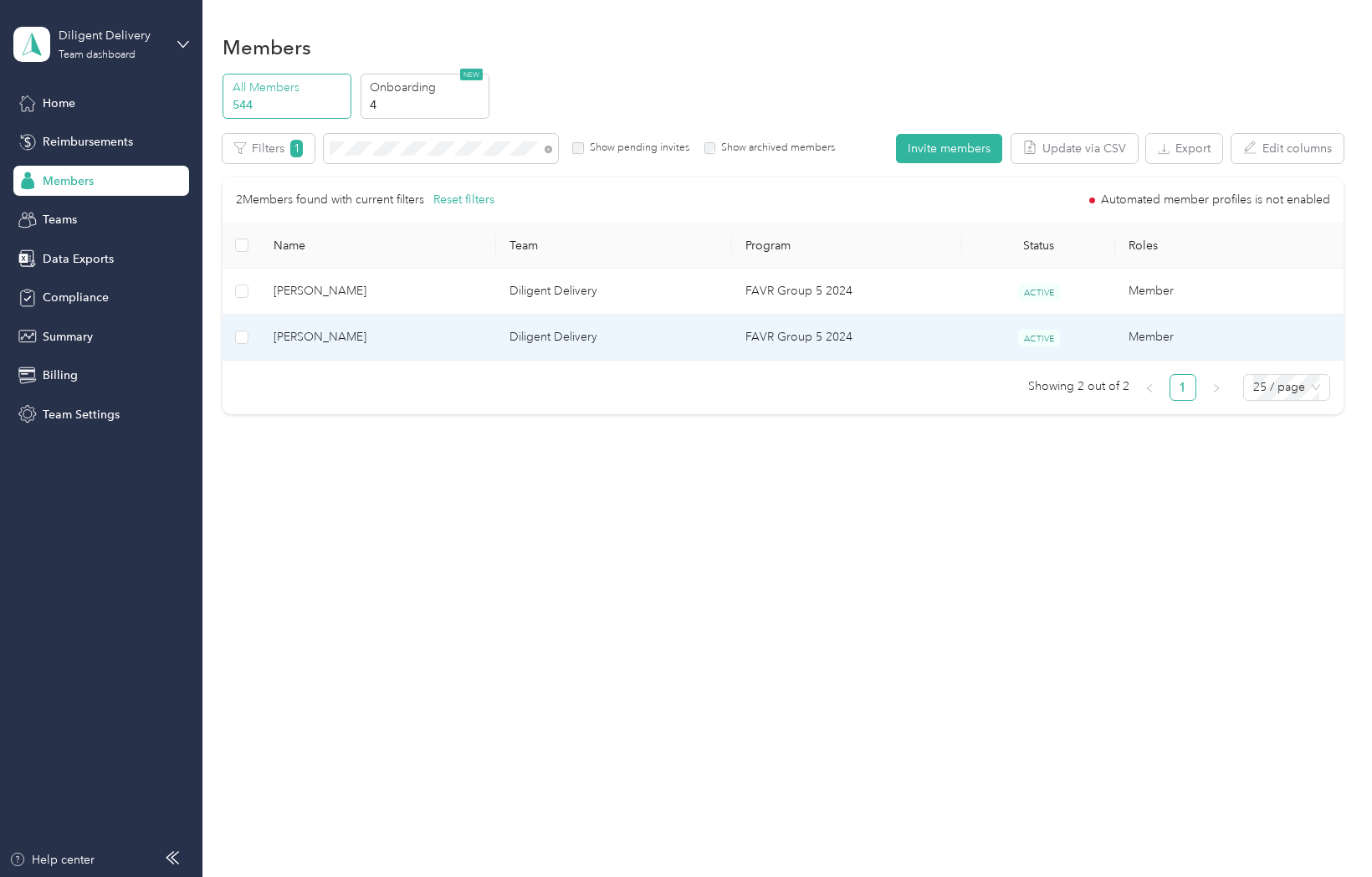
click at [323, 340] on span "Ian Almazan-Burns" at bounding box center [377, 337] width 209 height 19
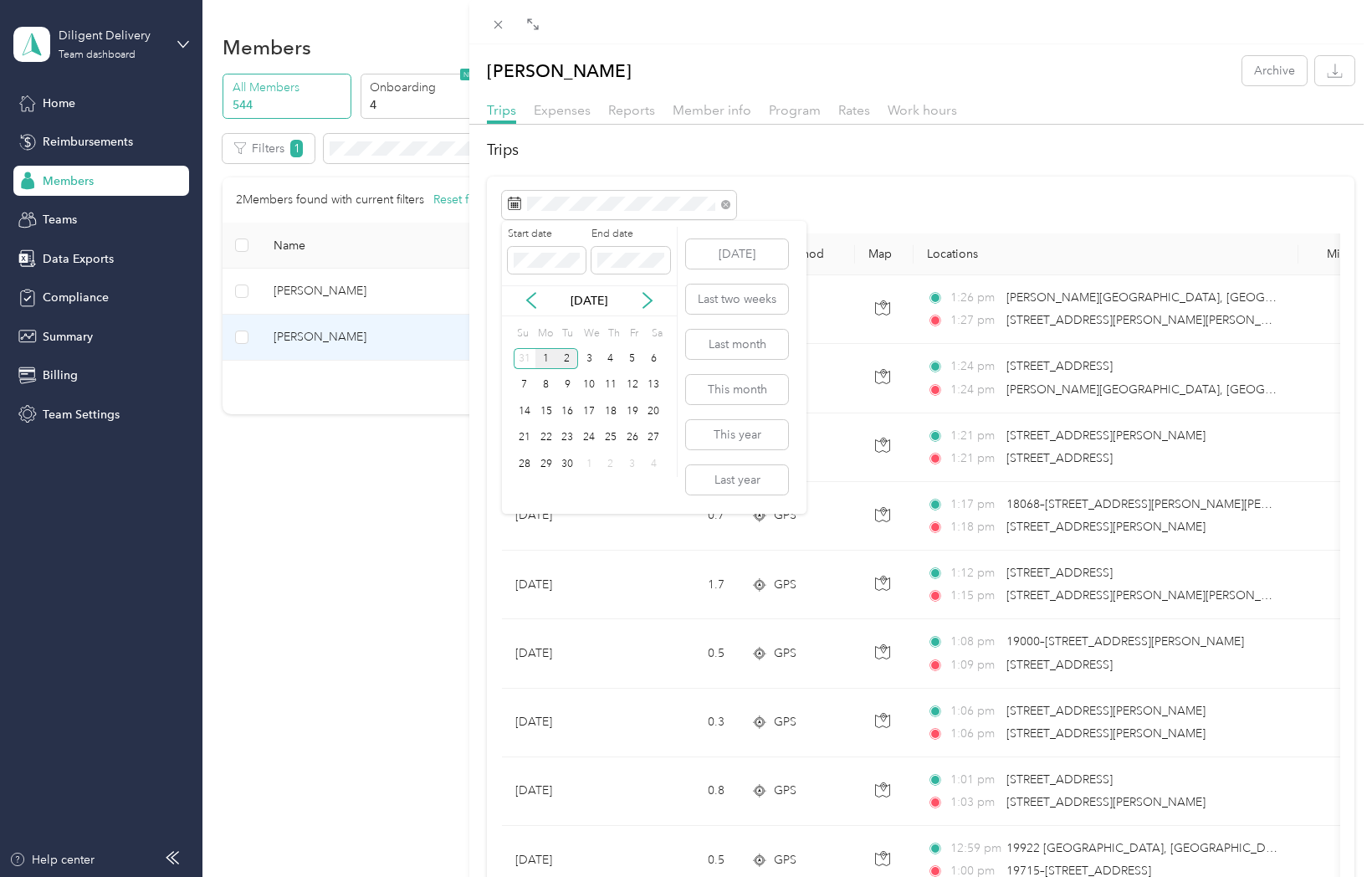
click at [545, 349] on div "1" at bounding box center [546, 359] width 22 height 21
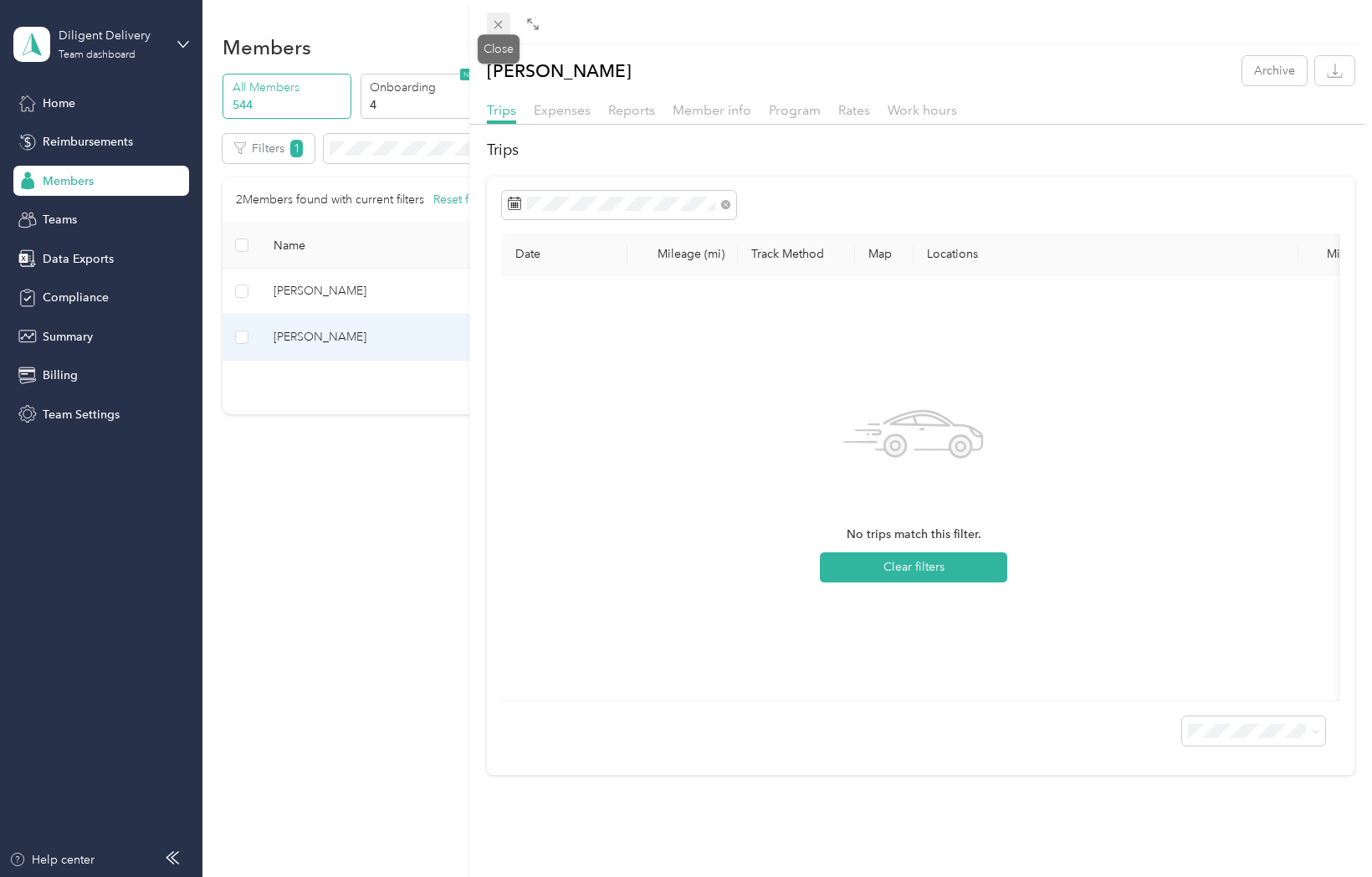
click at [500, 22] on icon at bounding box center [498, 25] width 14 height 14
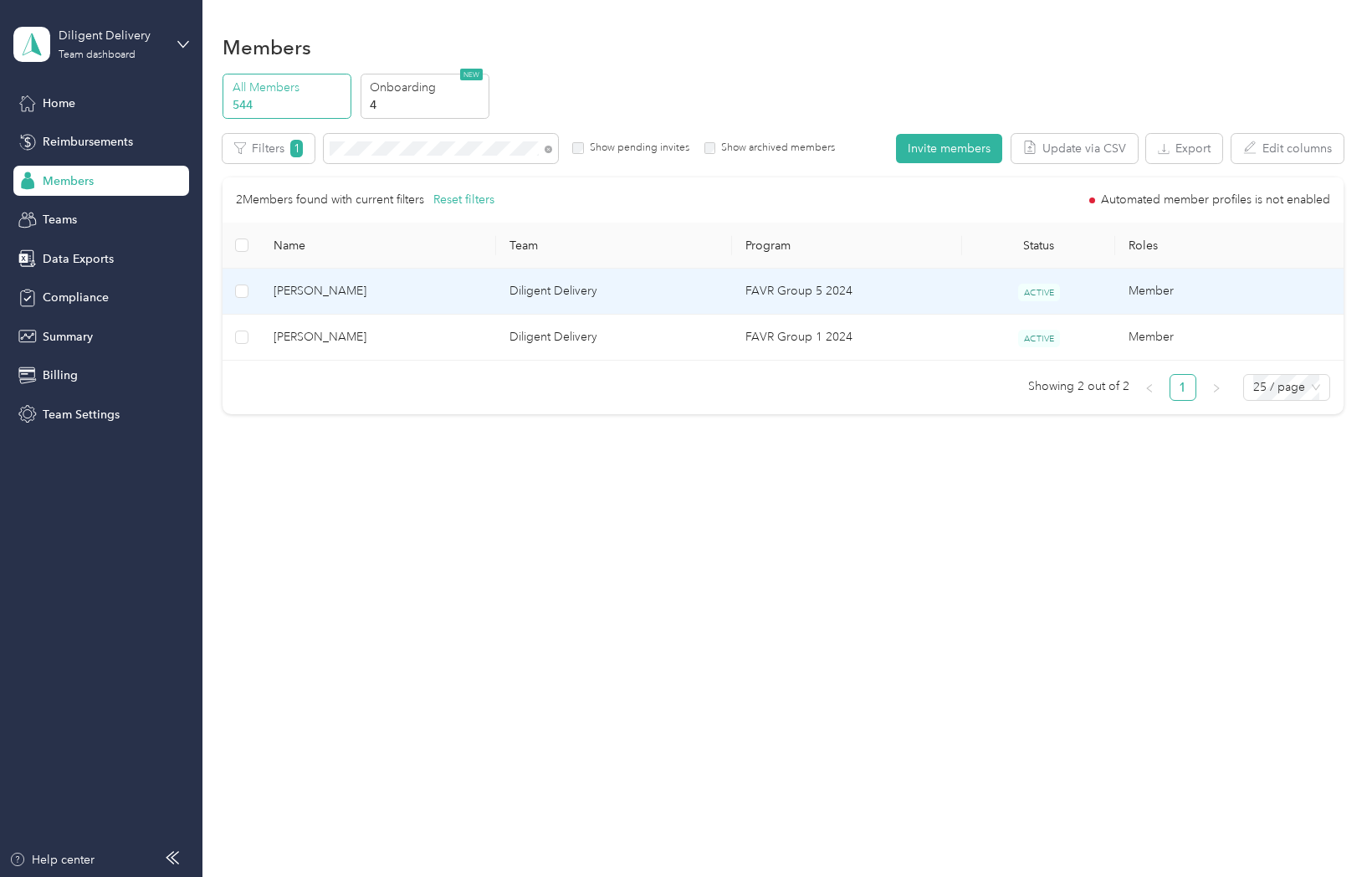
click at [328, 287] on span "Kevin Romero" at bounding box center [377, 291] width 209 height 19
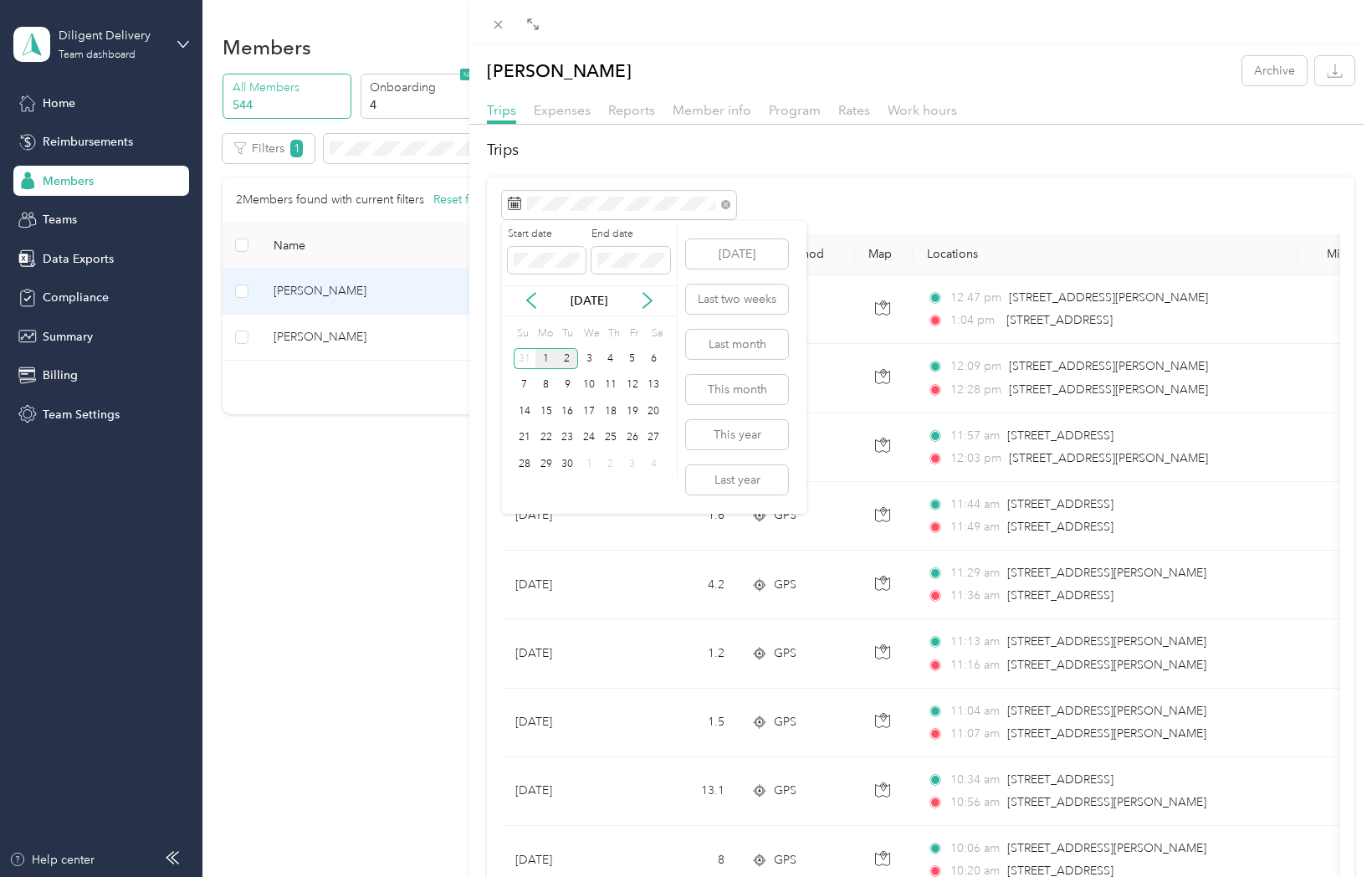
click at [544, 356] on div "1" at bounding box center [546, 359] width 22 height 21
click at [544, 355] on div "1" at bounding box center [546, 359] width 22 height 21
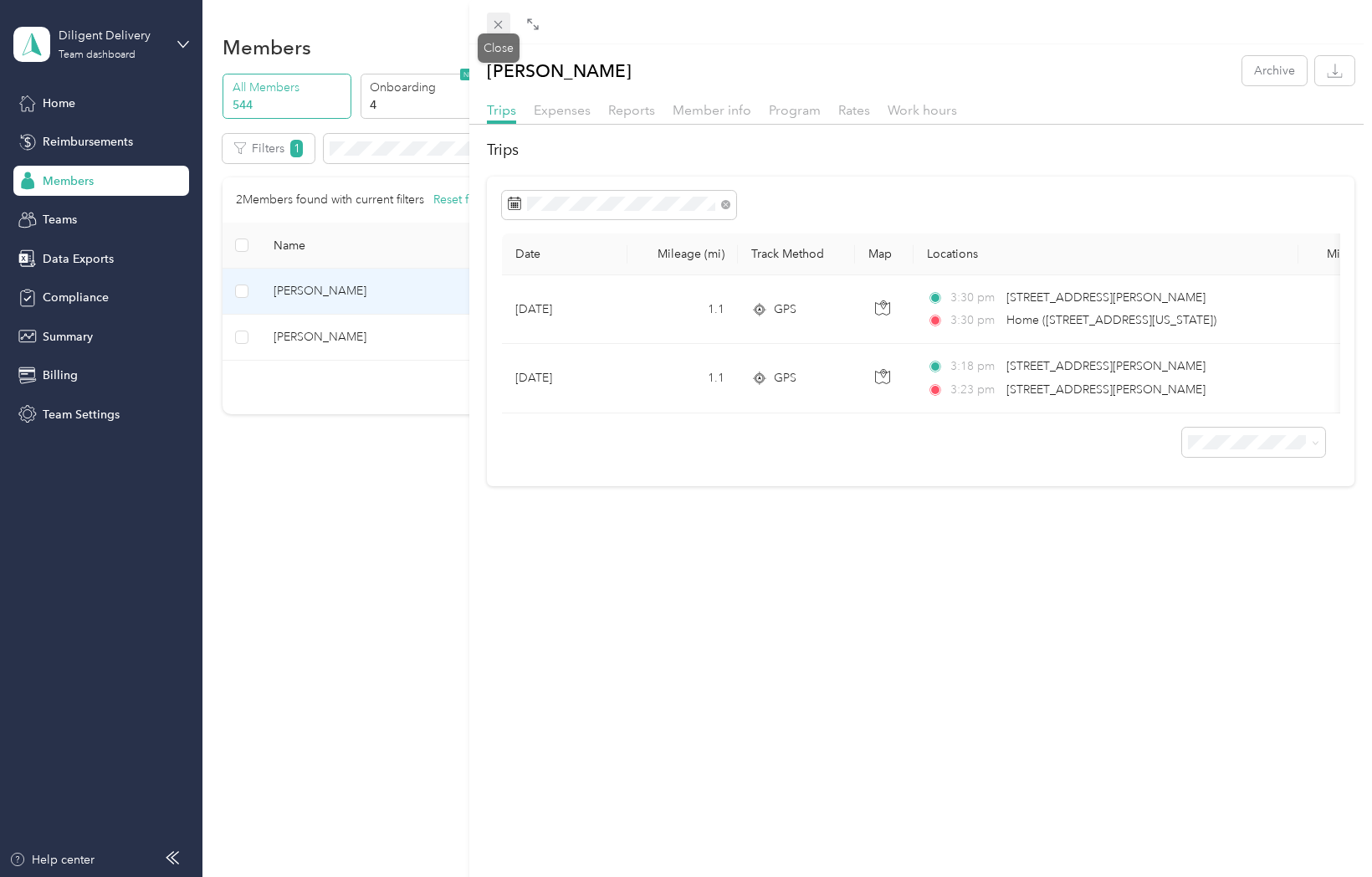
click at [502, 26] on icon at bounding box center [498, 25] width 14 height 14
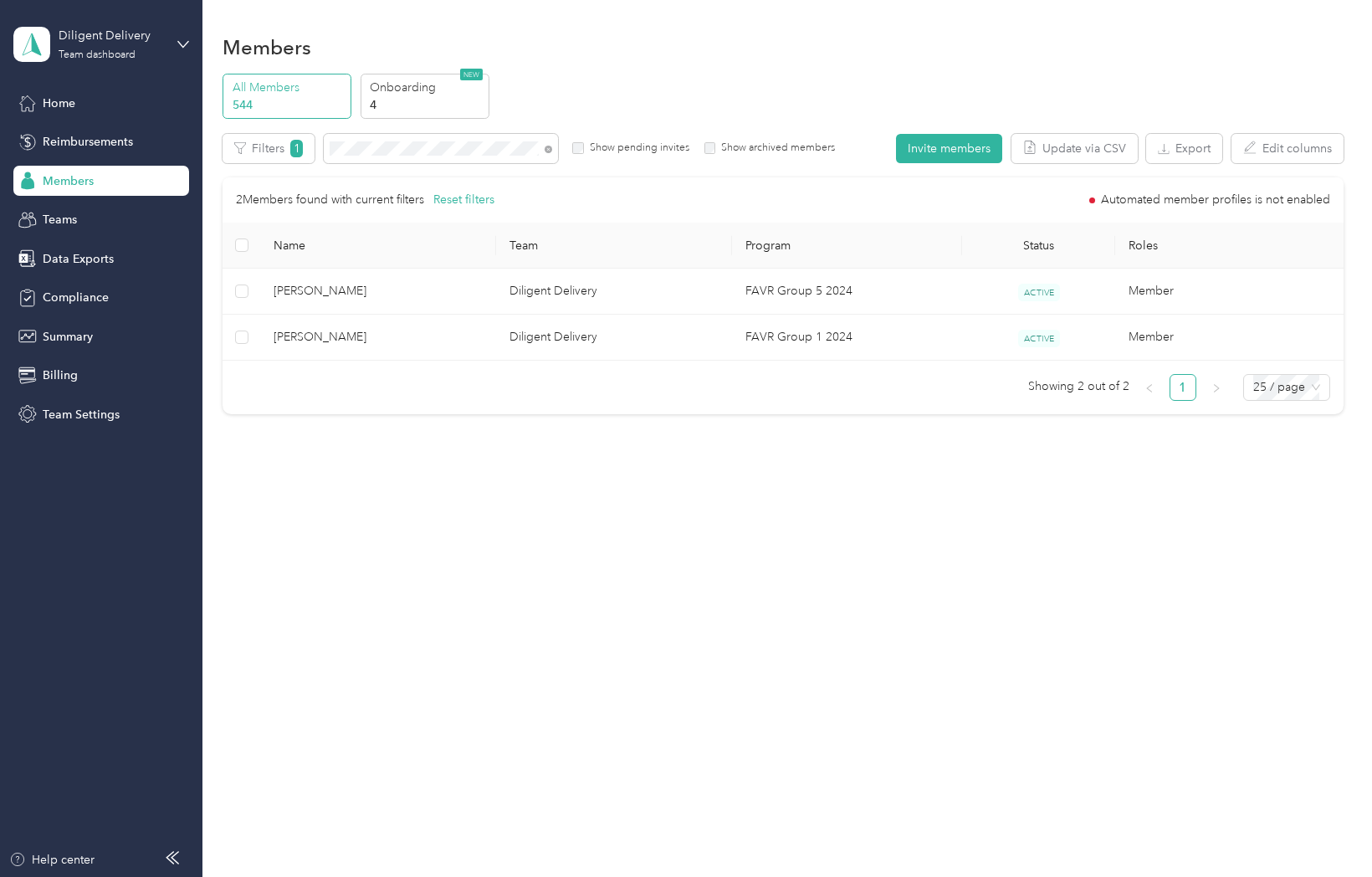
click at [551, 152] on span at bounding box center [545, 149] width 13 height 18
click at [547, 151] on icon at bounding box center [548, 149] width 8 height 8
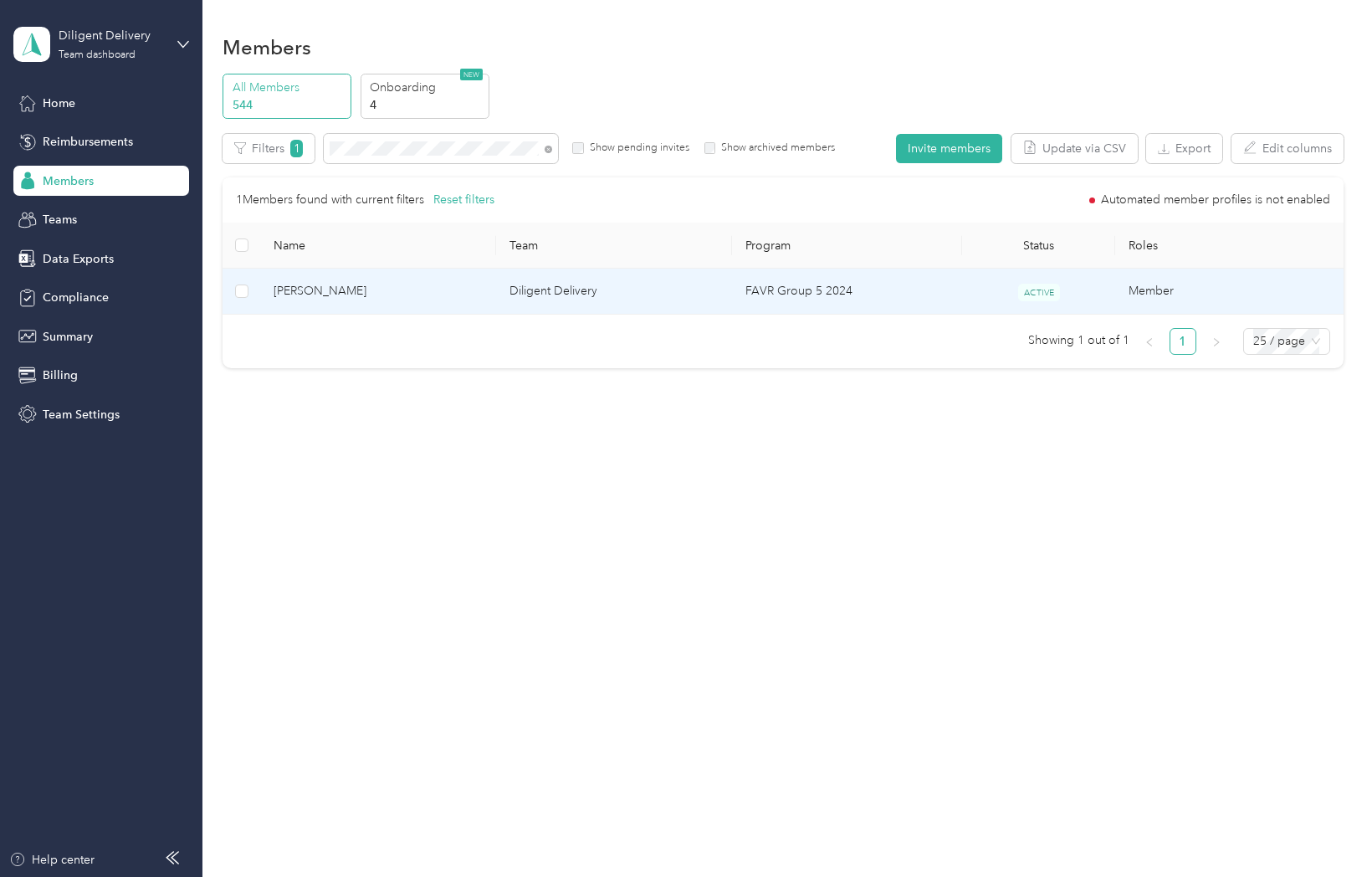
click at [300, 290] on span "Laura Benitez" at bounding box center [377, 291] width 209 height 19
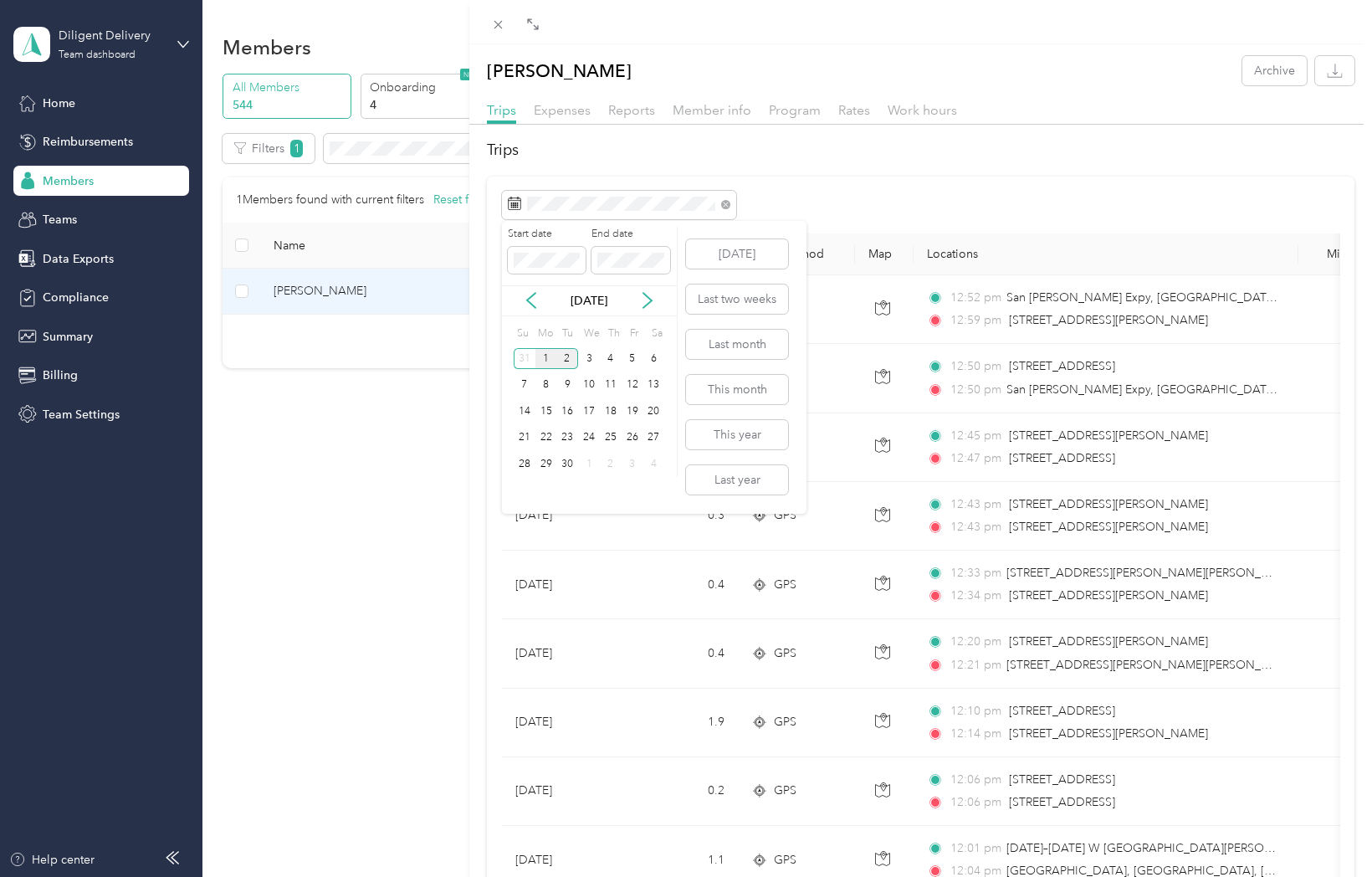
click at [549, 356] on div "1" at bounding box center [546, 359] width 22 height 21
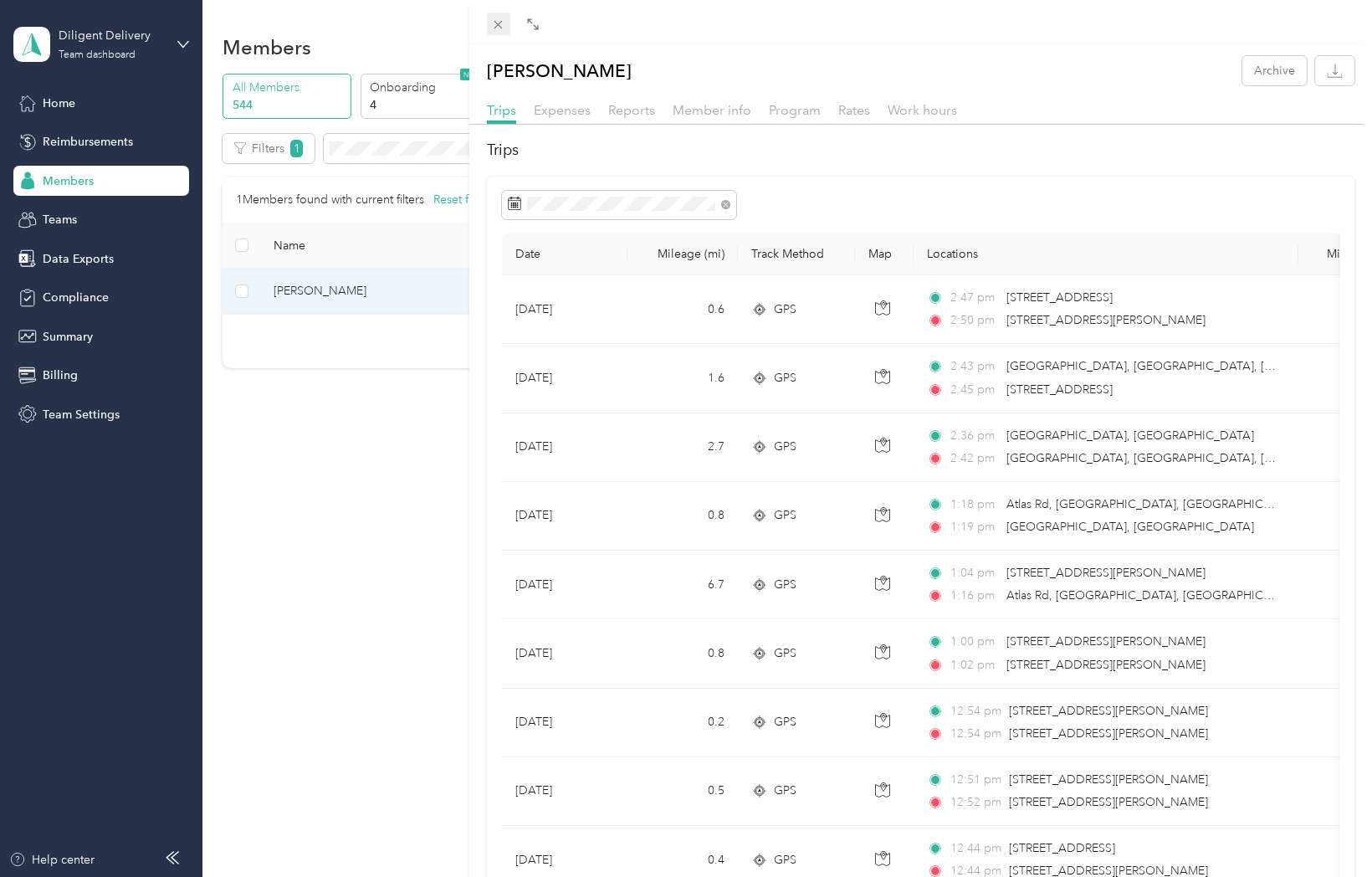
click at [499, 20] on icon at bounding box center [498, 25] width 14 height 14
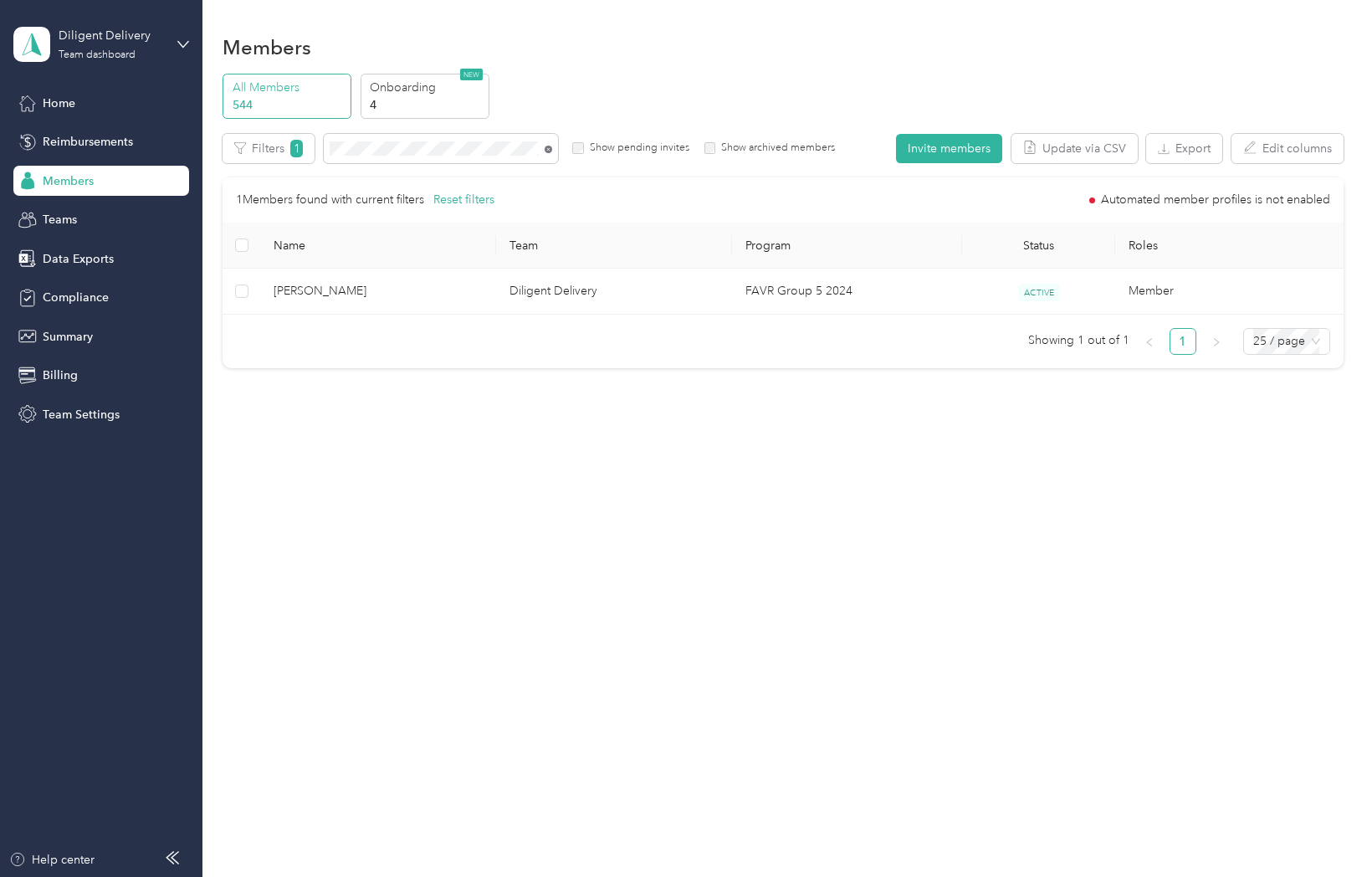
click at [545, 148] on icon at bounding box center [548, 149] width 8 height 8
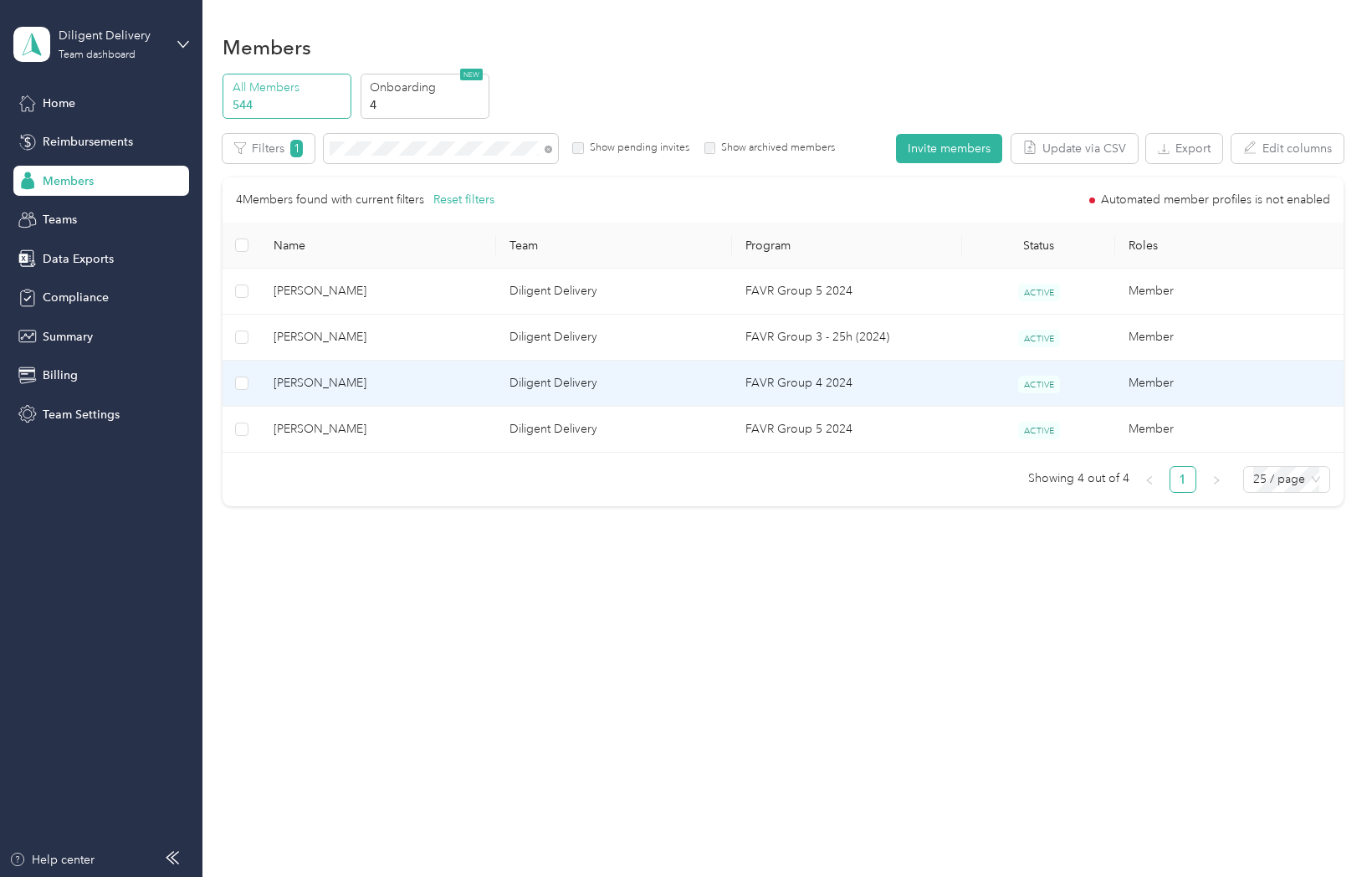
click at [343, 387] on span "Lida Londoño" at bounding box center [377, 383] width 209 height 19
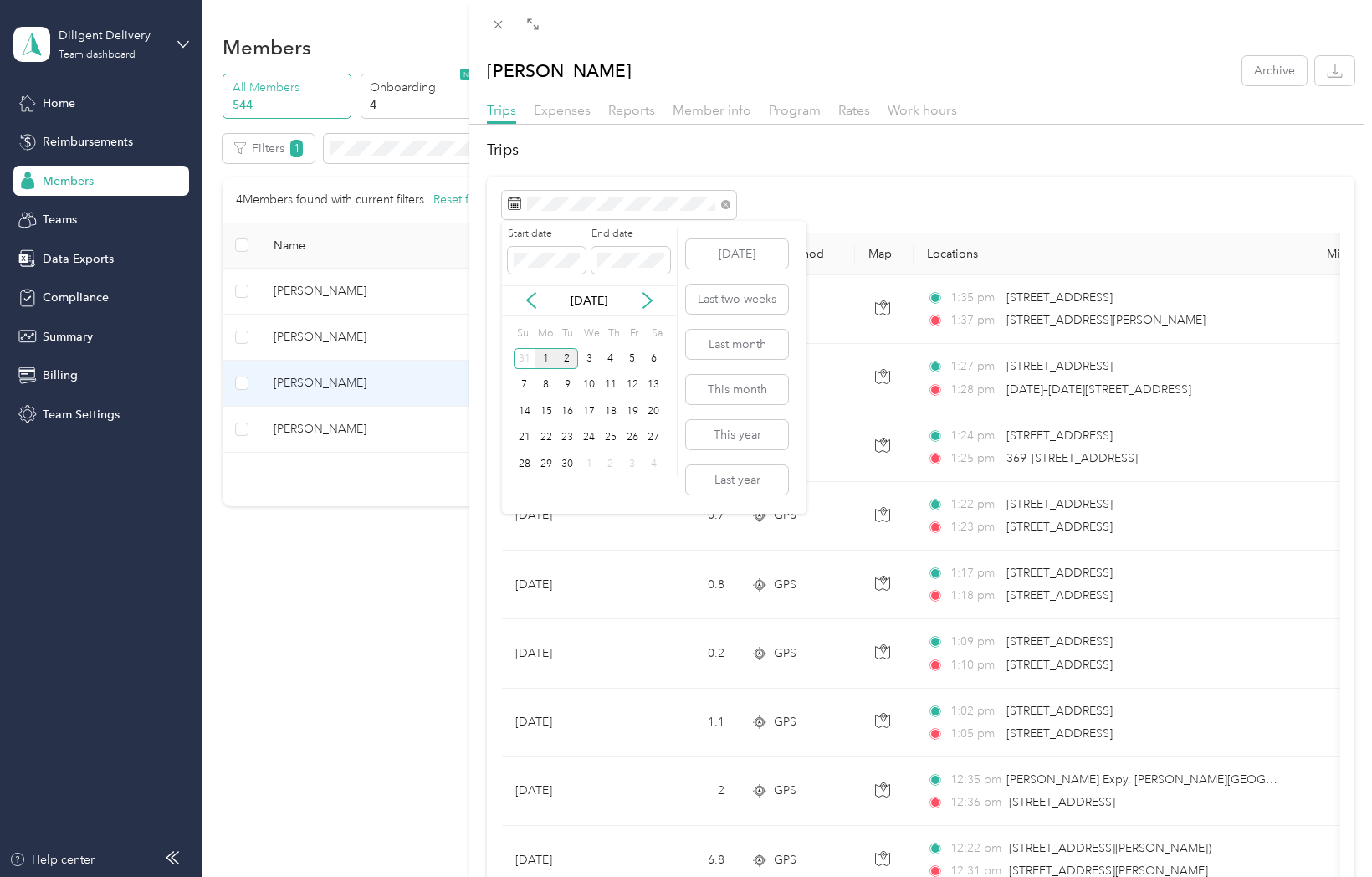
click at [545, 355] on div "1" at bounding box center [546, 359] width 22 height 21
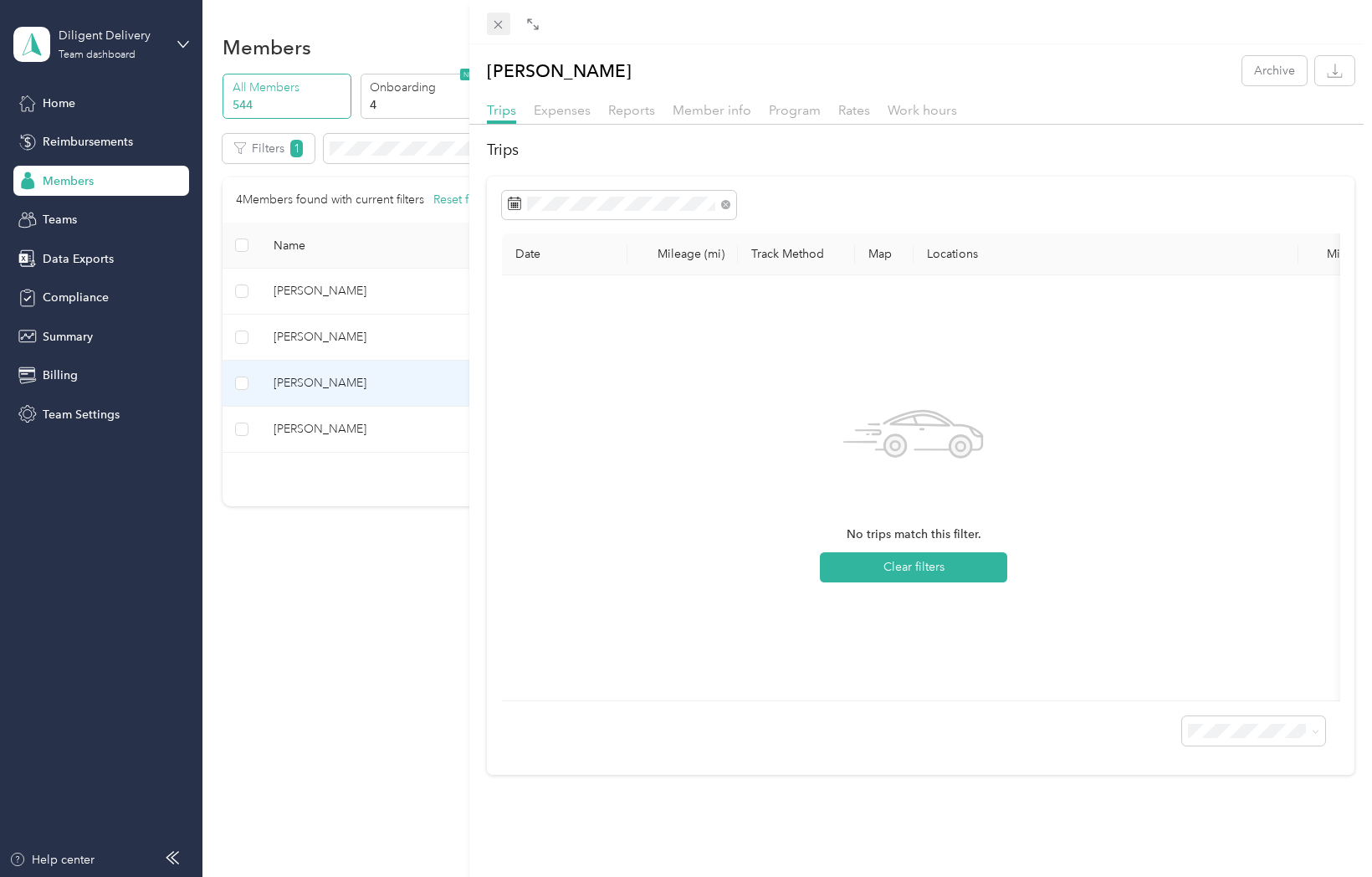
click at [499, 21] on icon at bounding box center [498, 25] width 14 height 14
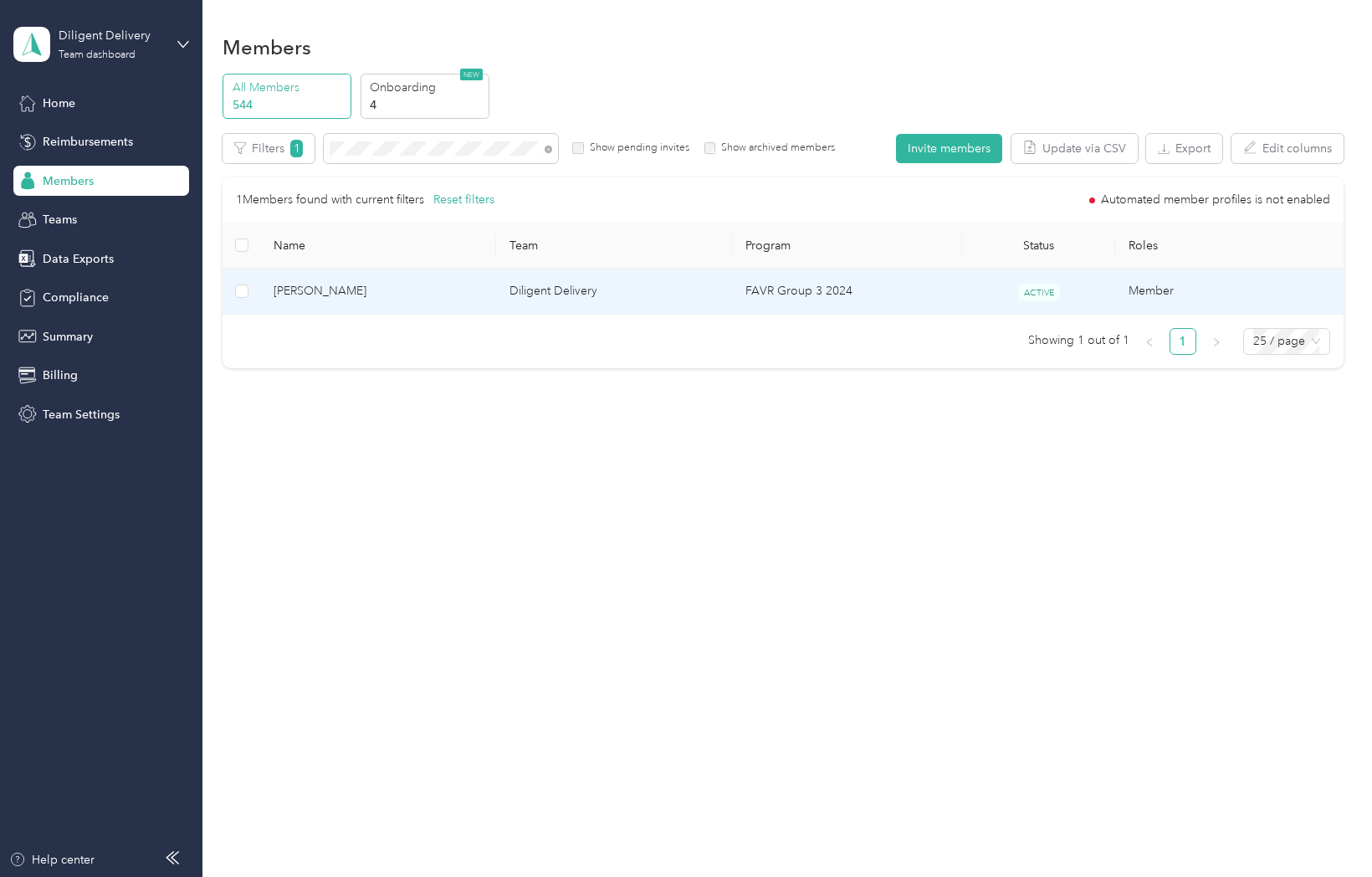
click at [300, 290] on span "Nahun Martinez" at bounding box center [377, 291] width 209 height 19
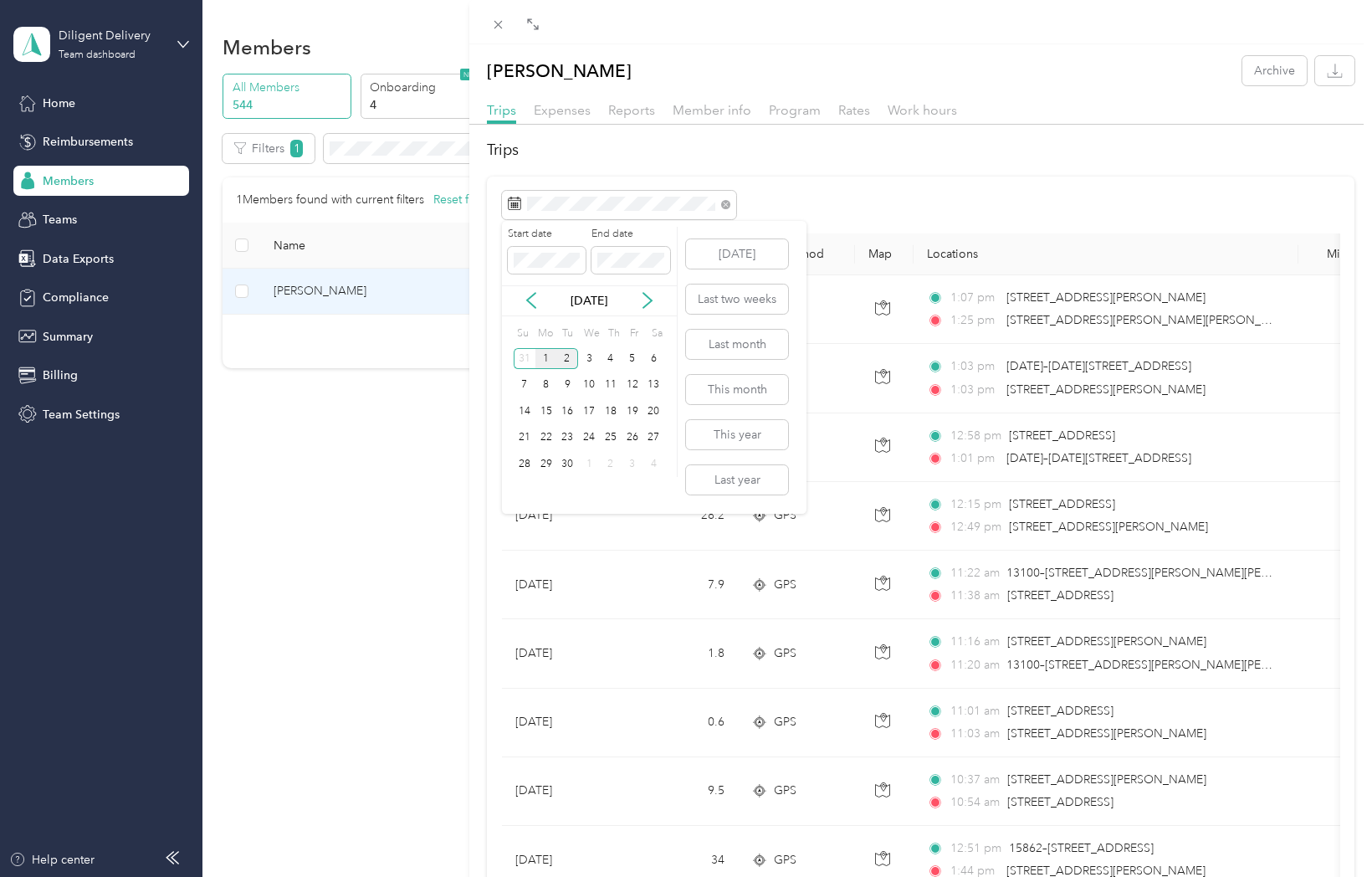
click at [545, 357] on div "1" at bounding box center [546, 359] width 22 height 21
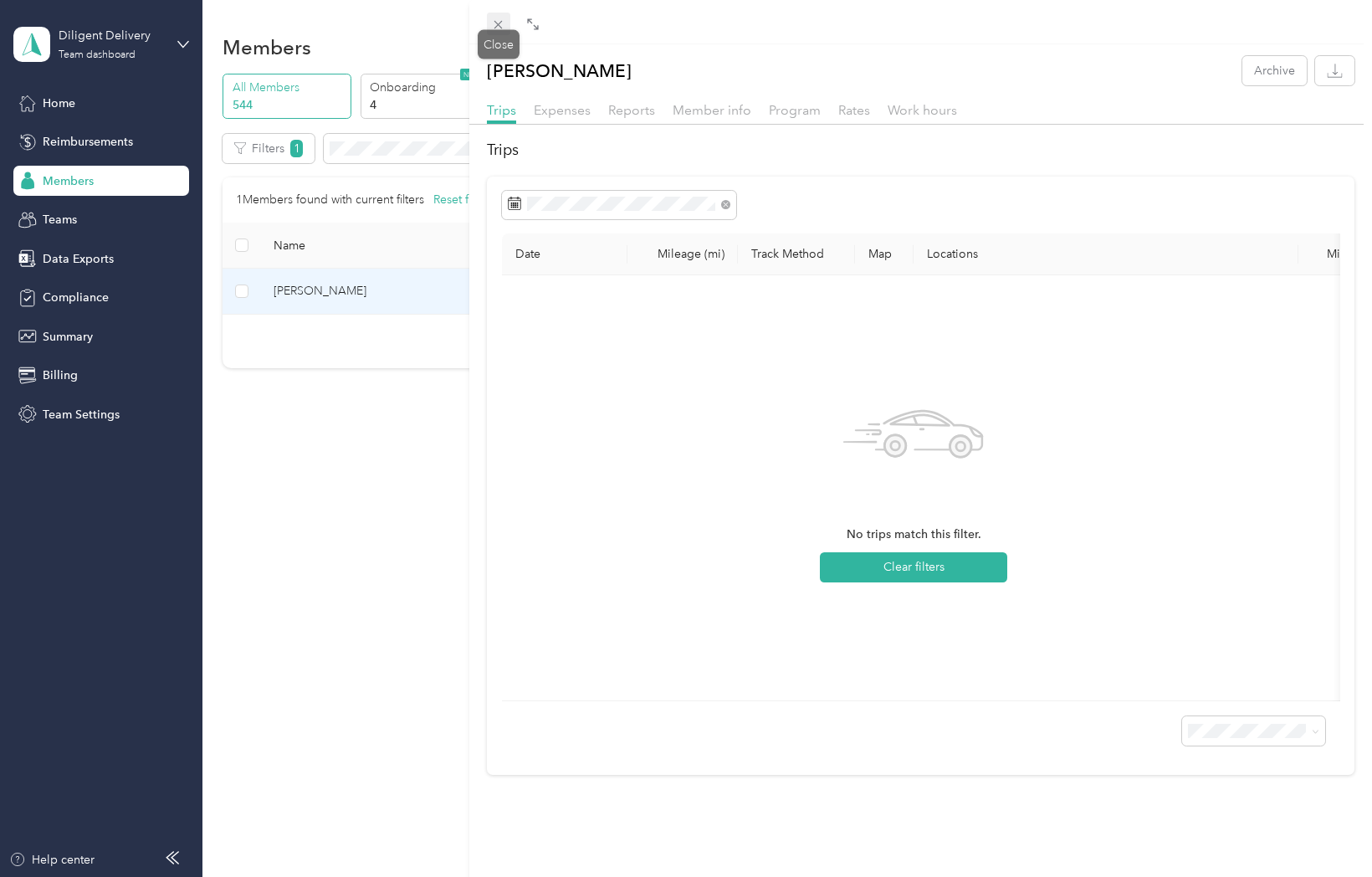
click at [502, 19] on icon at bounding box center [498, 25] width 14 height 14
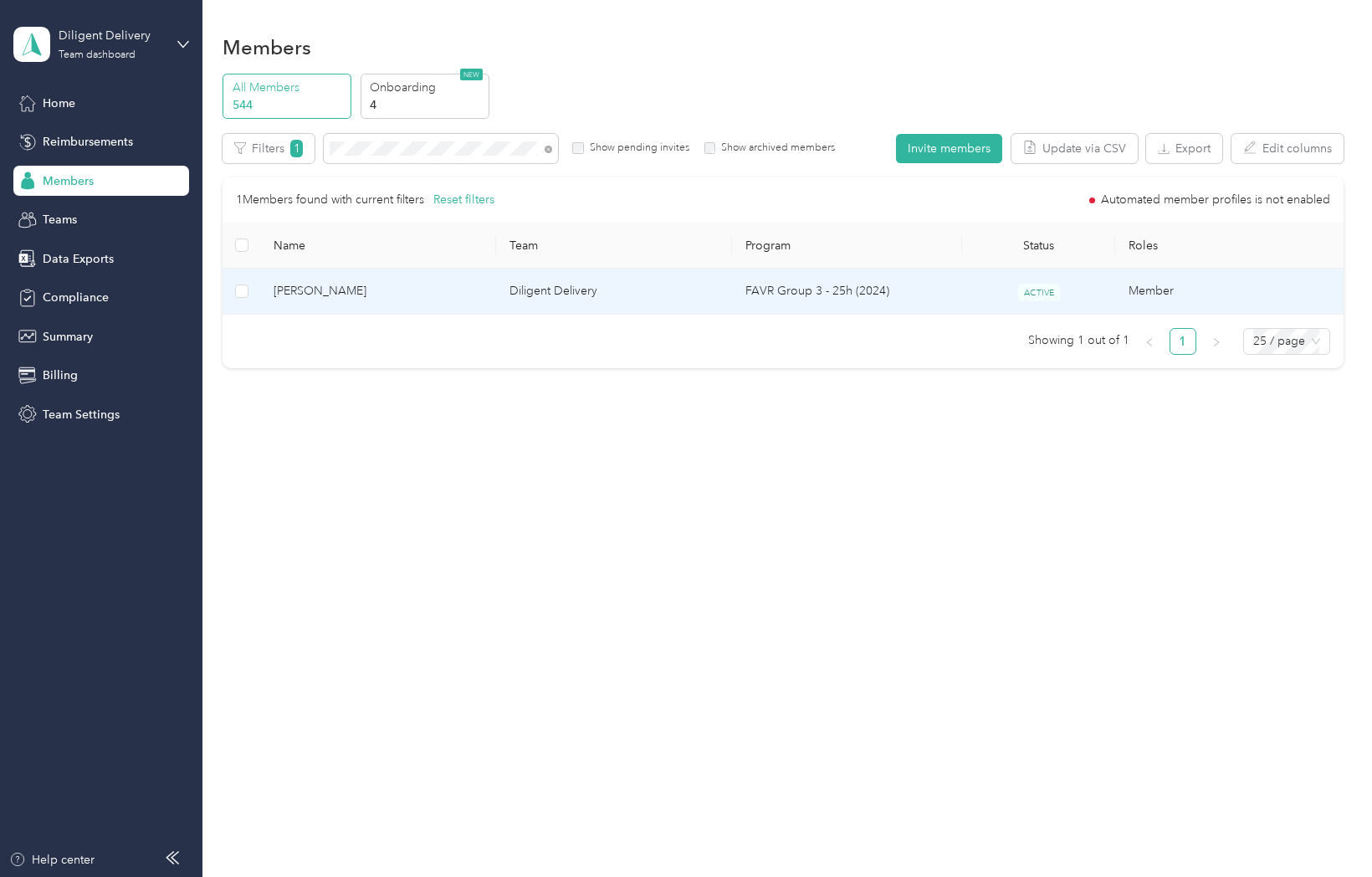
click at [302, 289] on span "Norman Aguilar" at bounding box center [377, 291] width 209 height 19
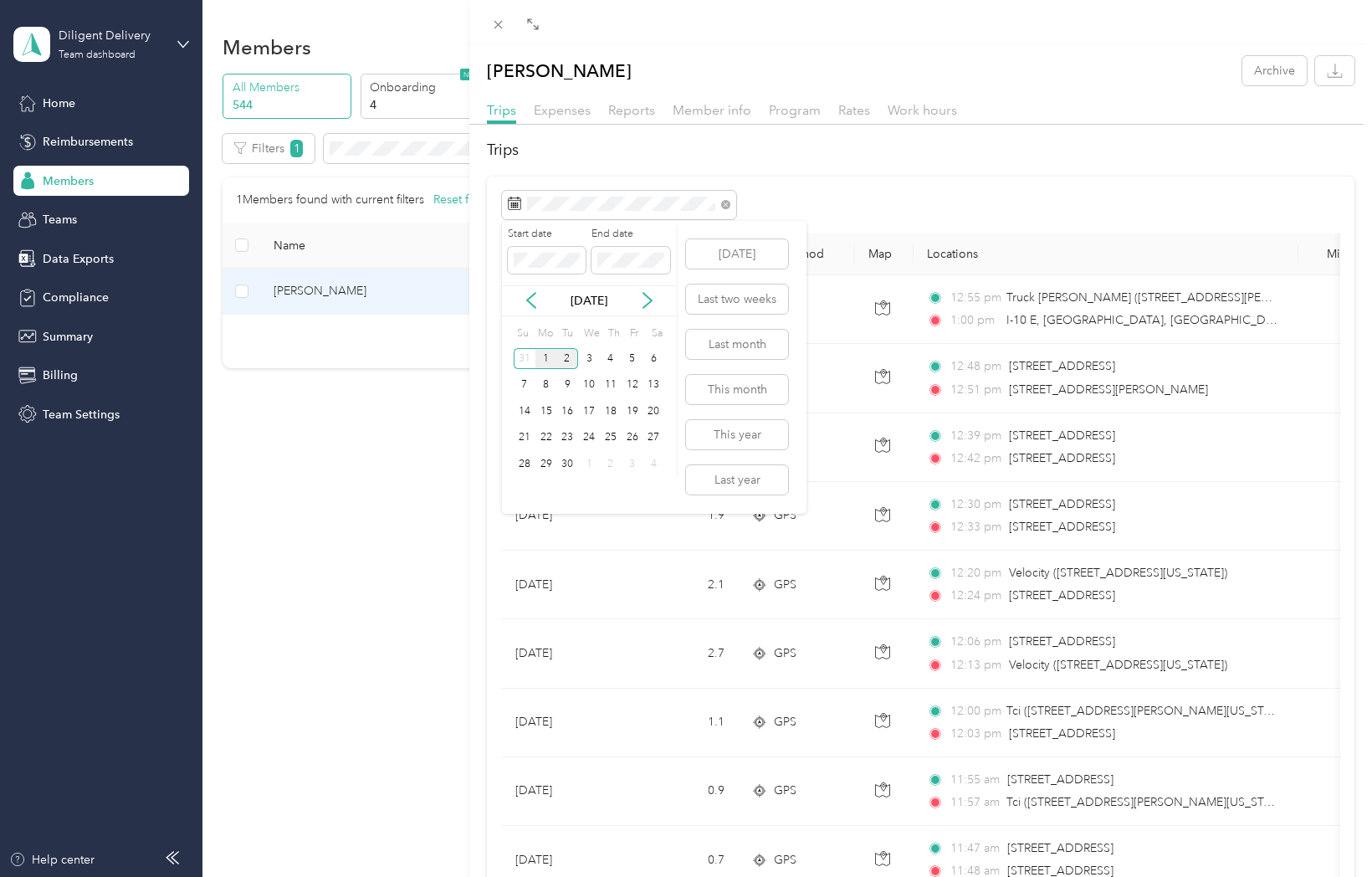
click at [548, 354] on div "1" at bounding box center [546, 359] width 22 height 21
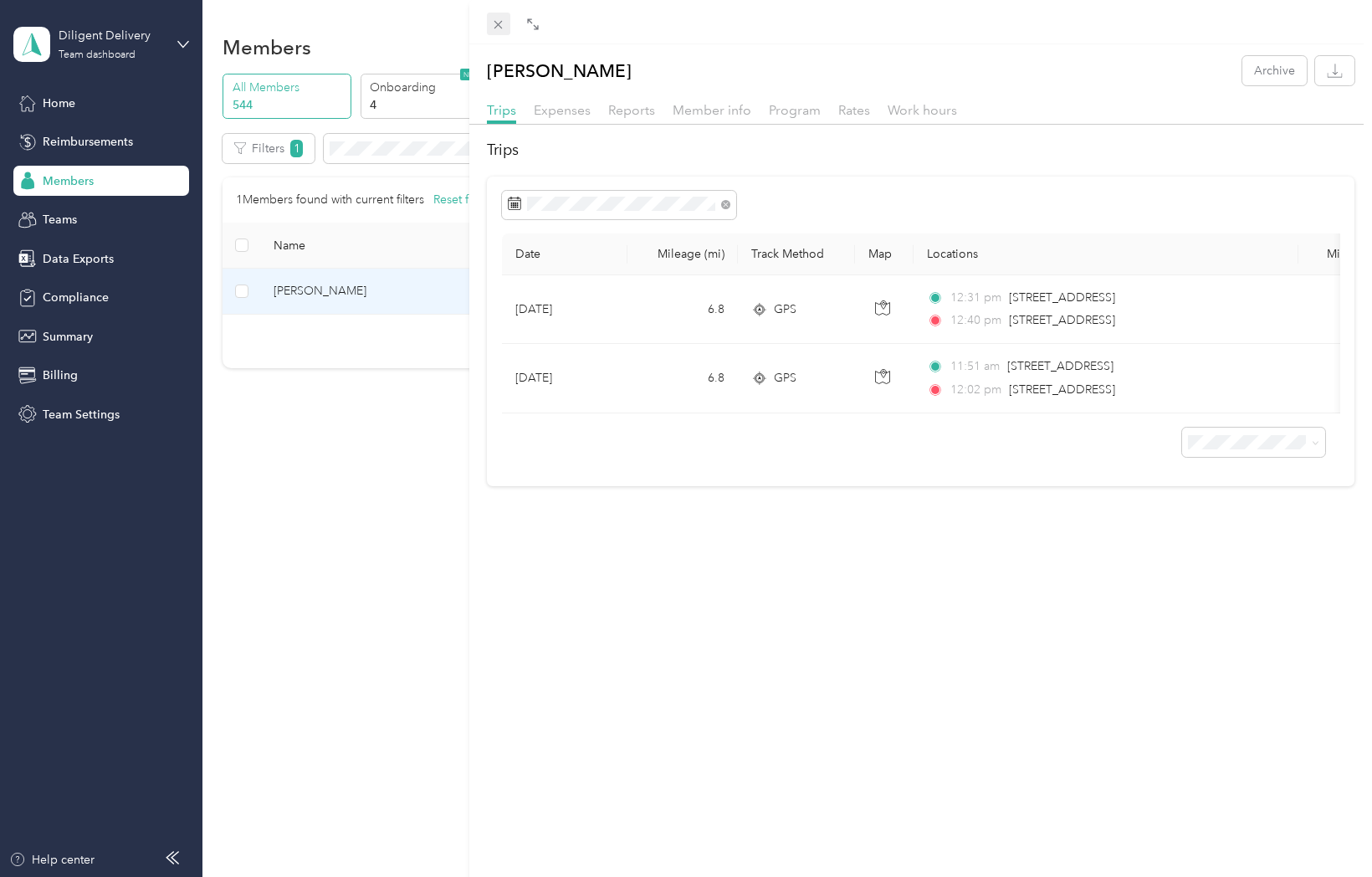
click at [497, 26] on icon at bounding box center [498, 25] width 8 height 8
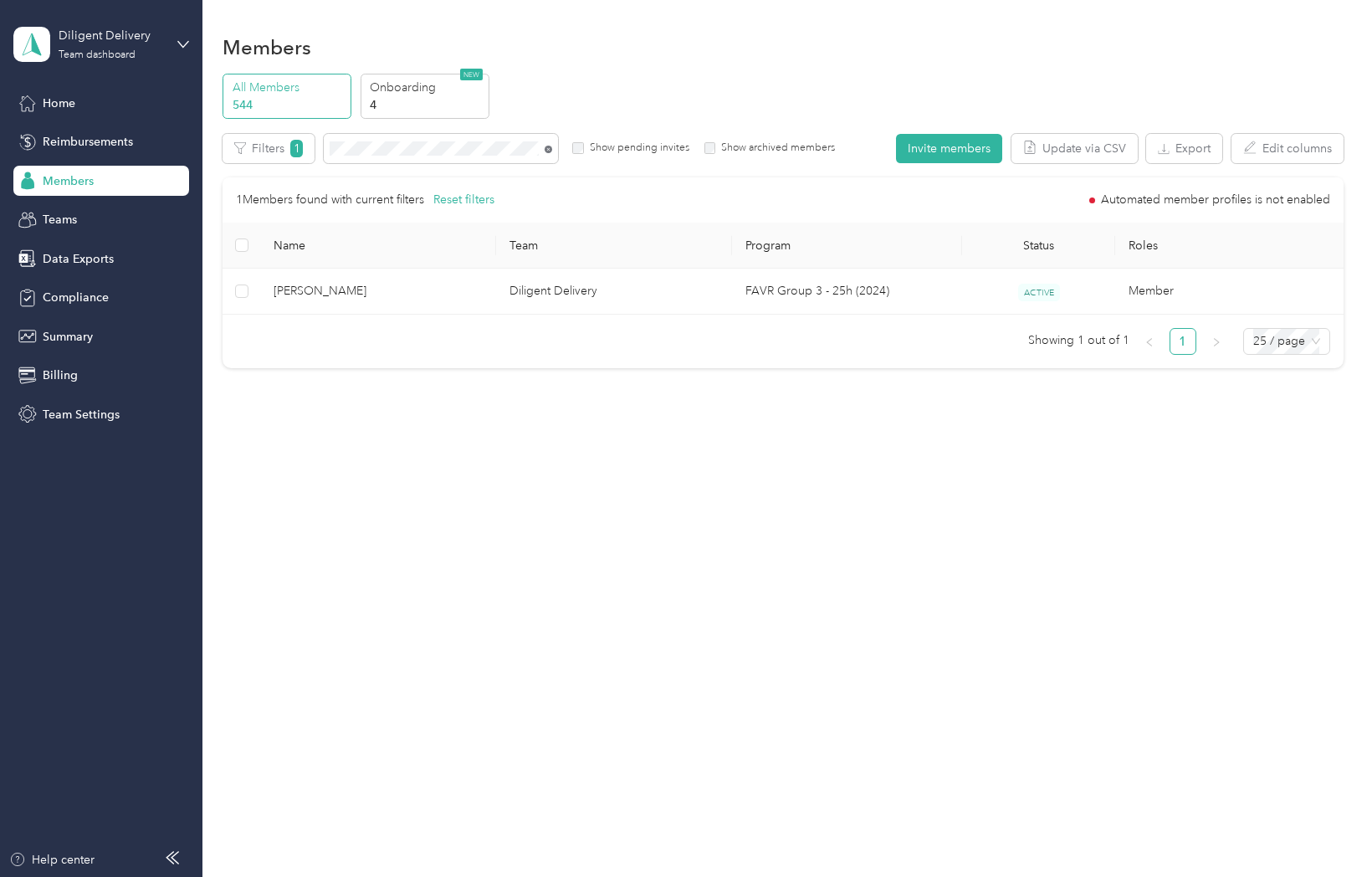
click at [550, 146] on icon at bounding box center [548, 149] width 8 height 8
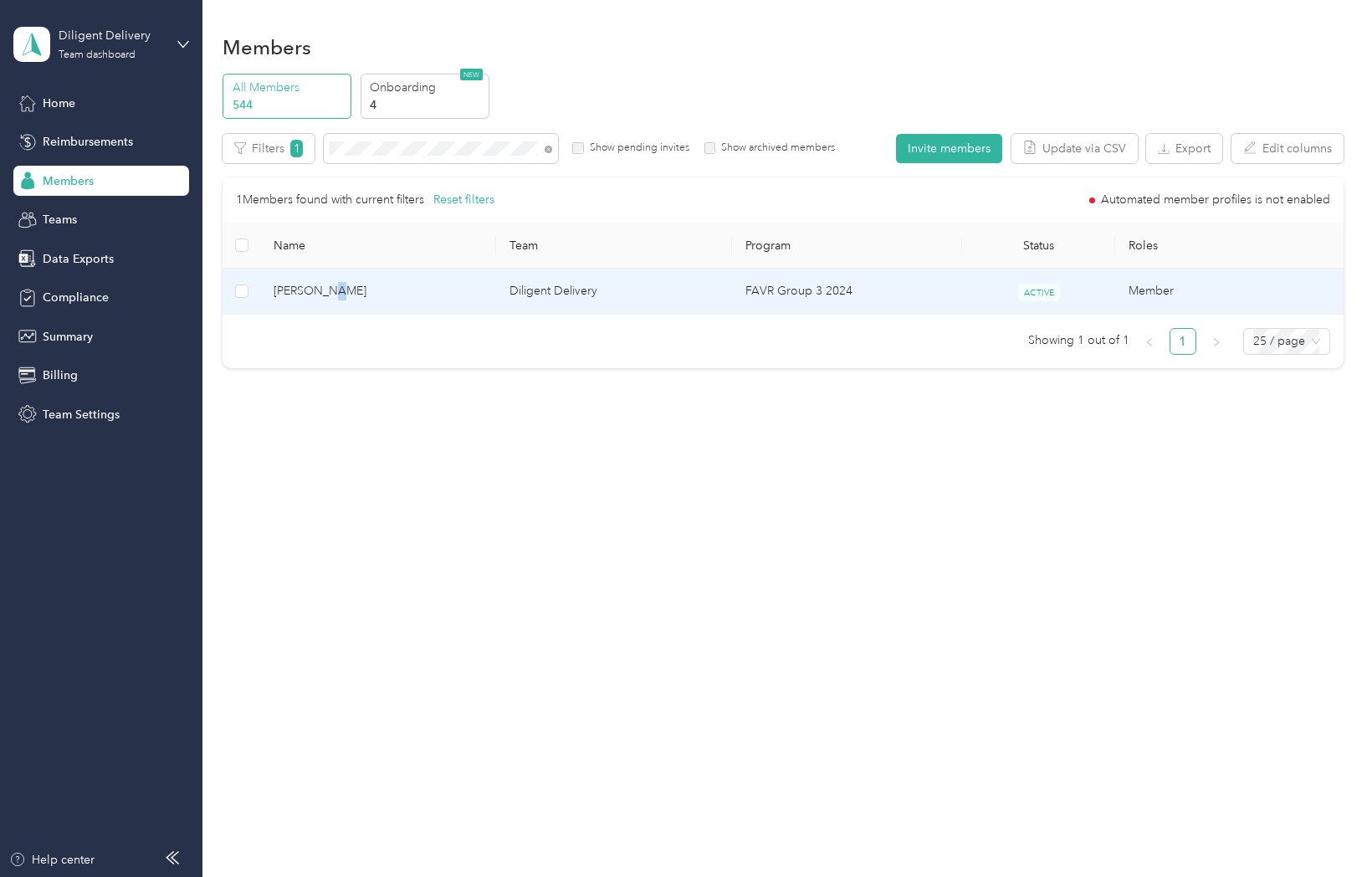
click at [328, 287] on span "[PERSON_NAME]" at bounding box center [377, 291] width 209 height 19
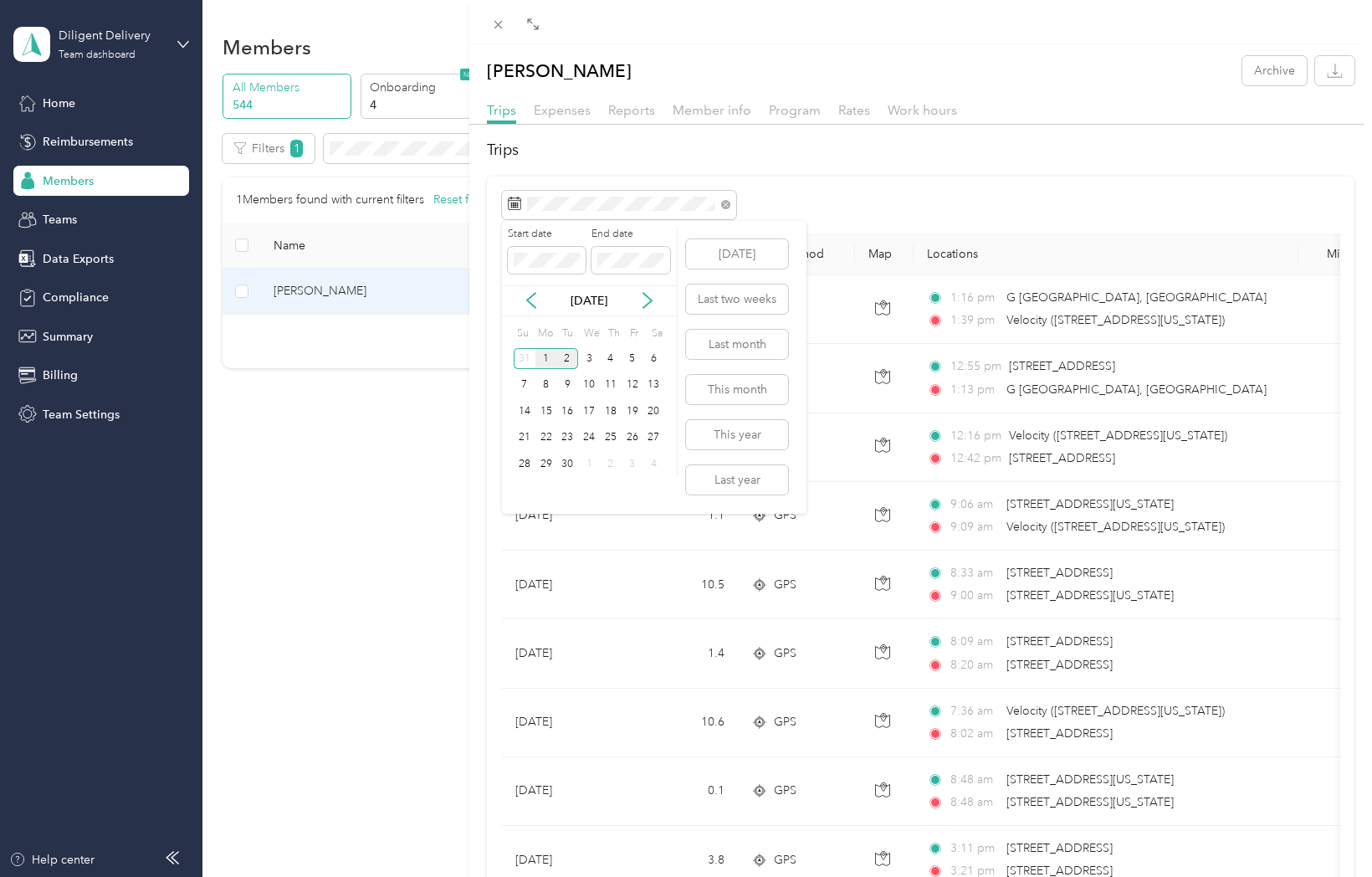
click at [541, 360] on div "1" at bounding box center [546, 359] width 22 height 21
click at [542, 360] on div "1" at bounding box center [546, 359] width 22 height 21
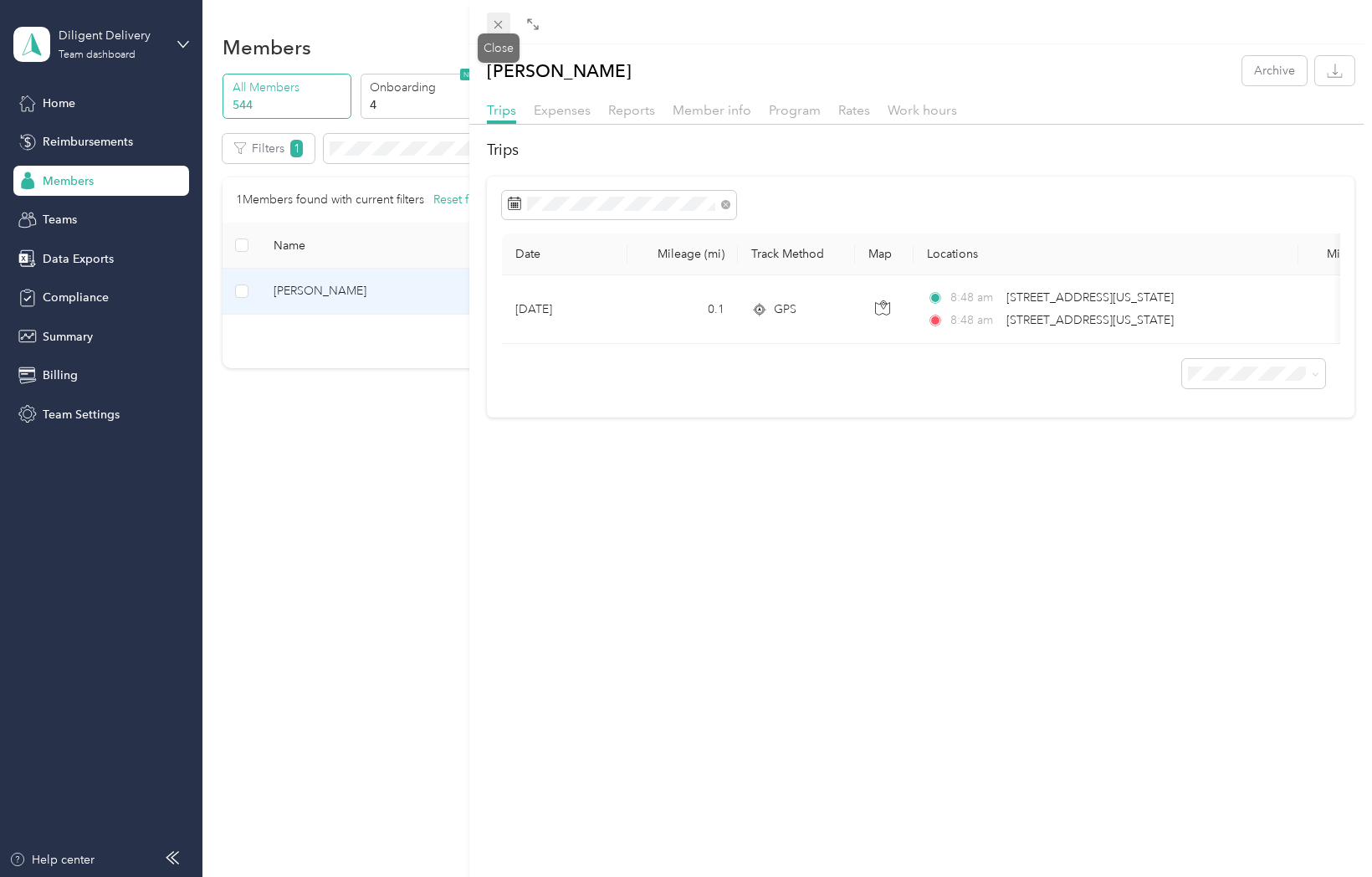
click at [497, 22] on icon at bounding box center [498, 25] width 14 height 14
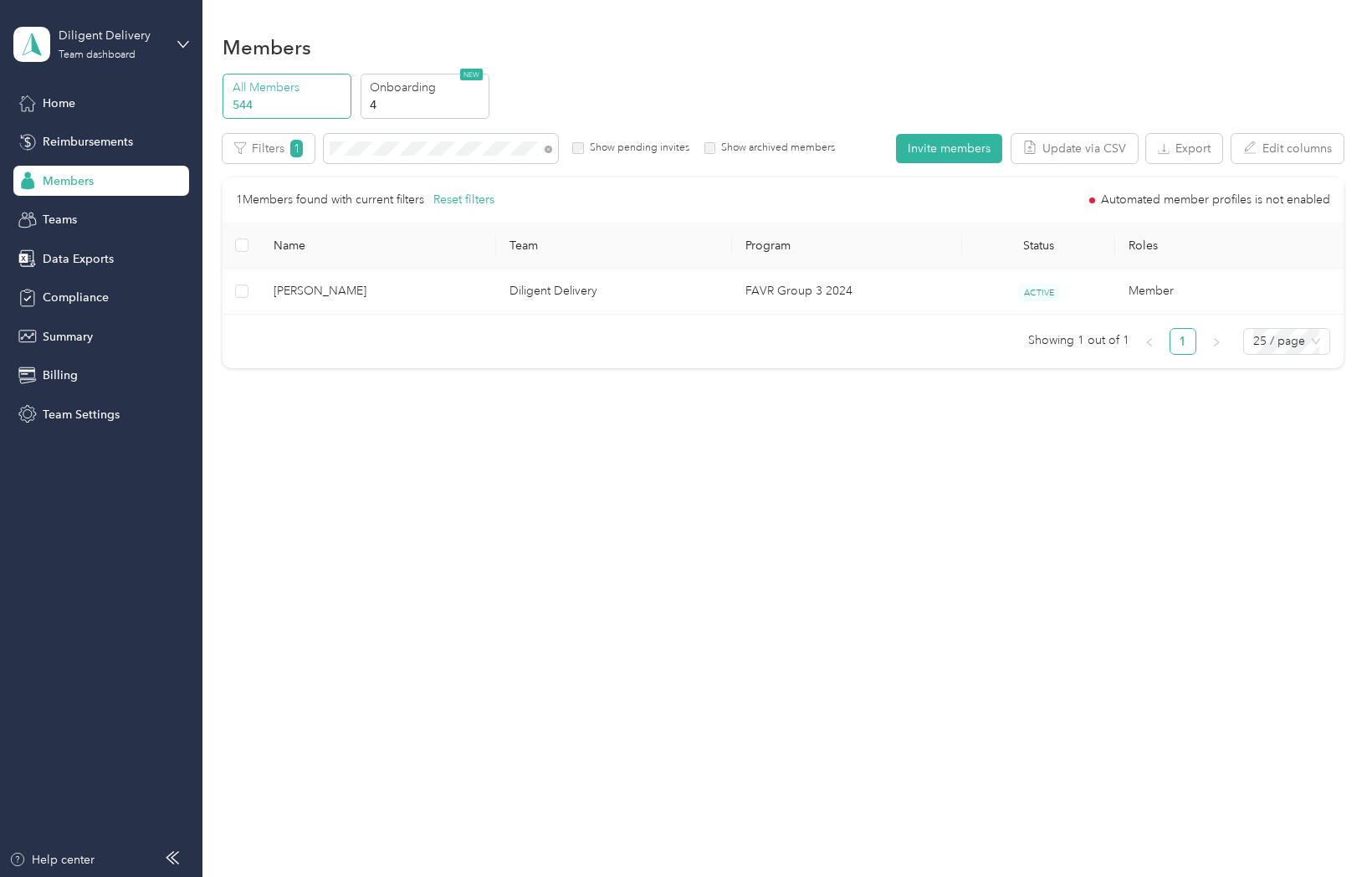
click at [549, 144] on span at bounding box center [548, 148] width 8 height 14
click at [546, 146] on icon at bounding box center [548, 149] width 8 height 8
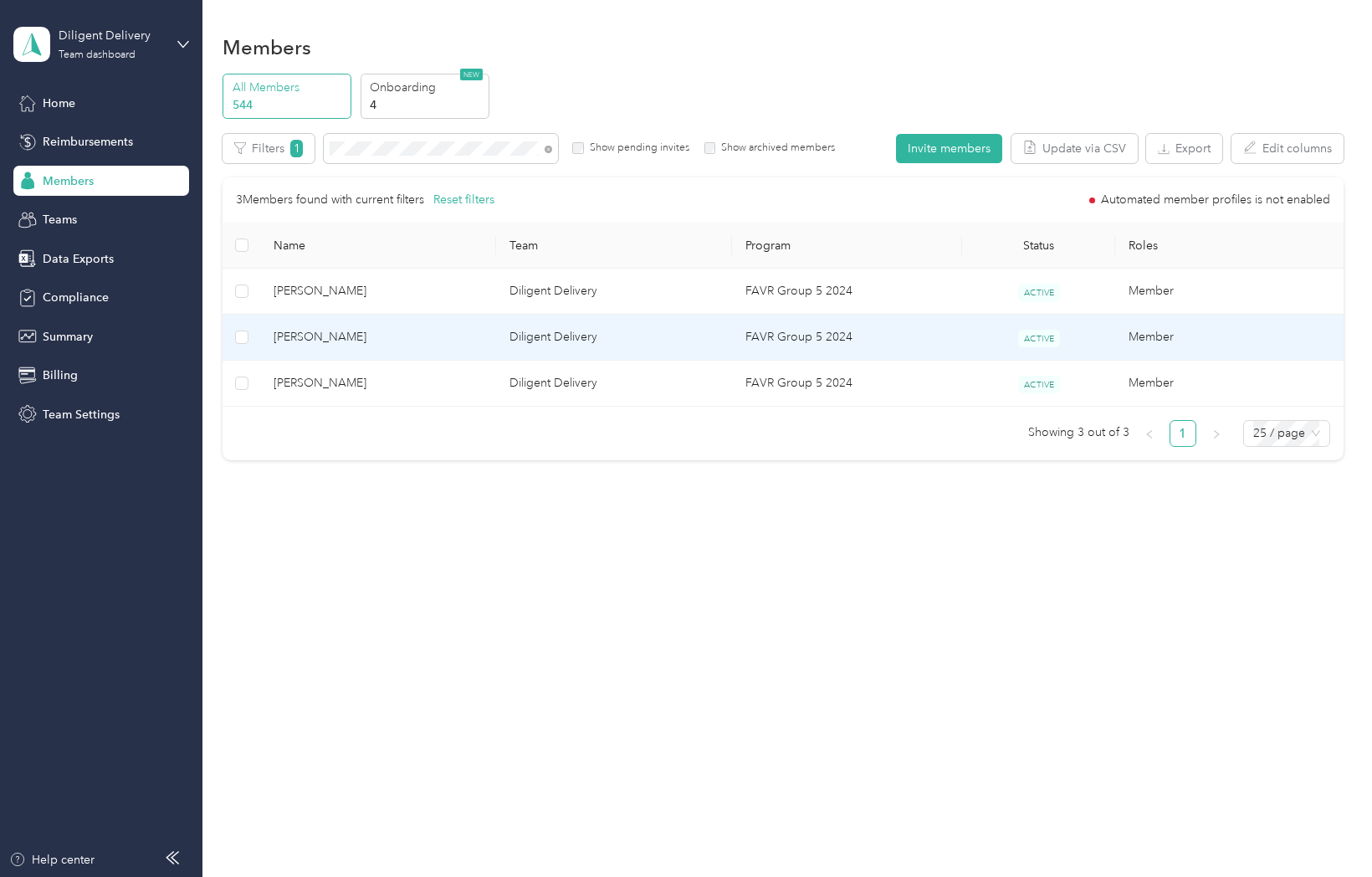
click at [310, 340] on span "Ryan Bloesch" at bounding box center [377, 337] width 209 height 19
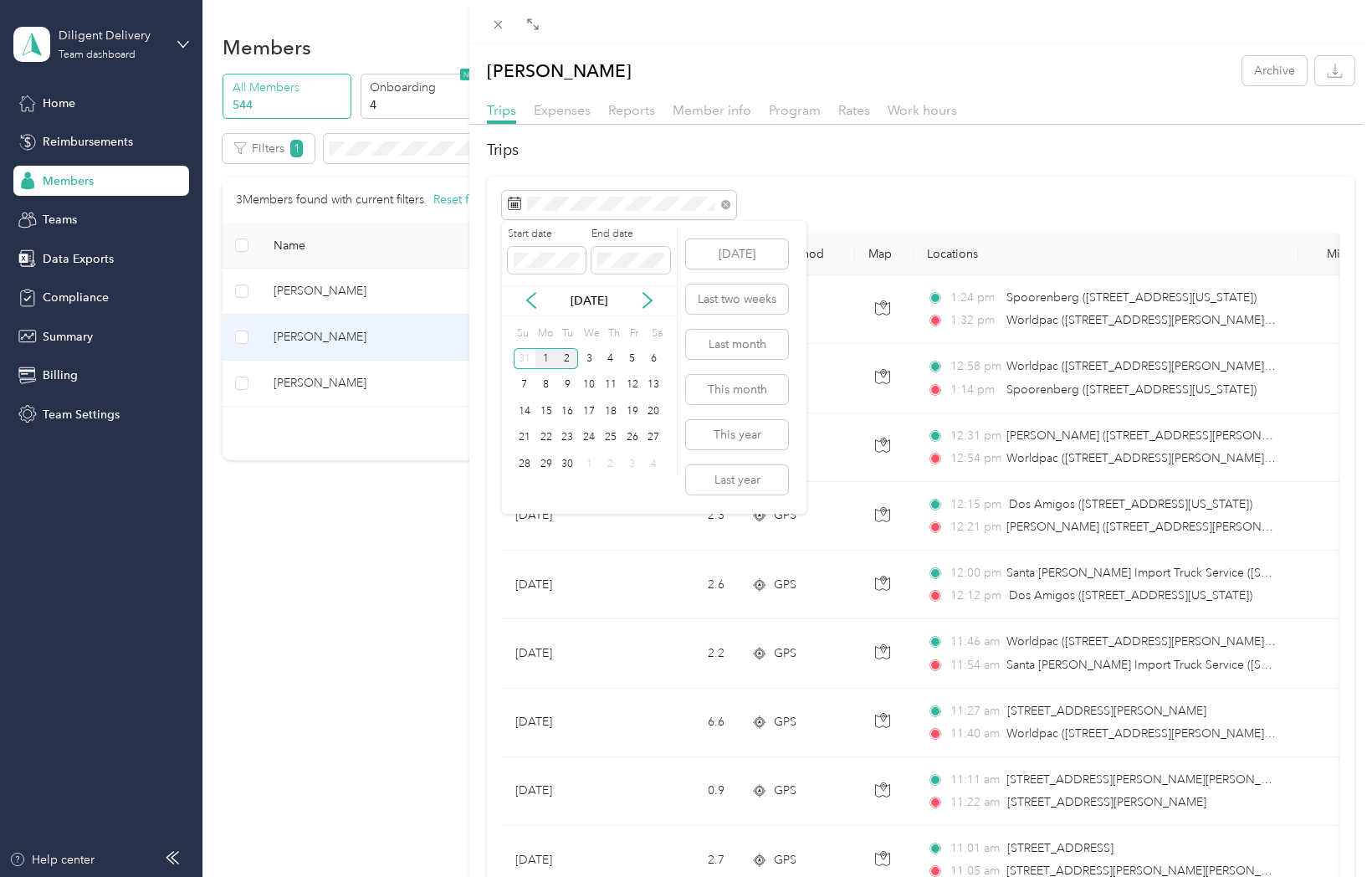
click at [538, 355] on div "1" at bounding box center [546, 359] width 22 height 21
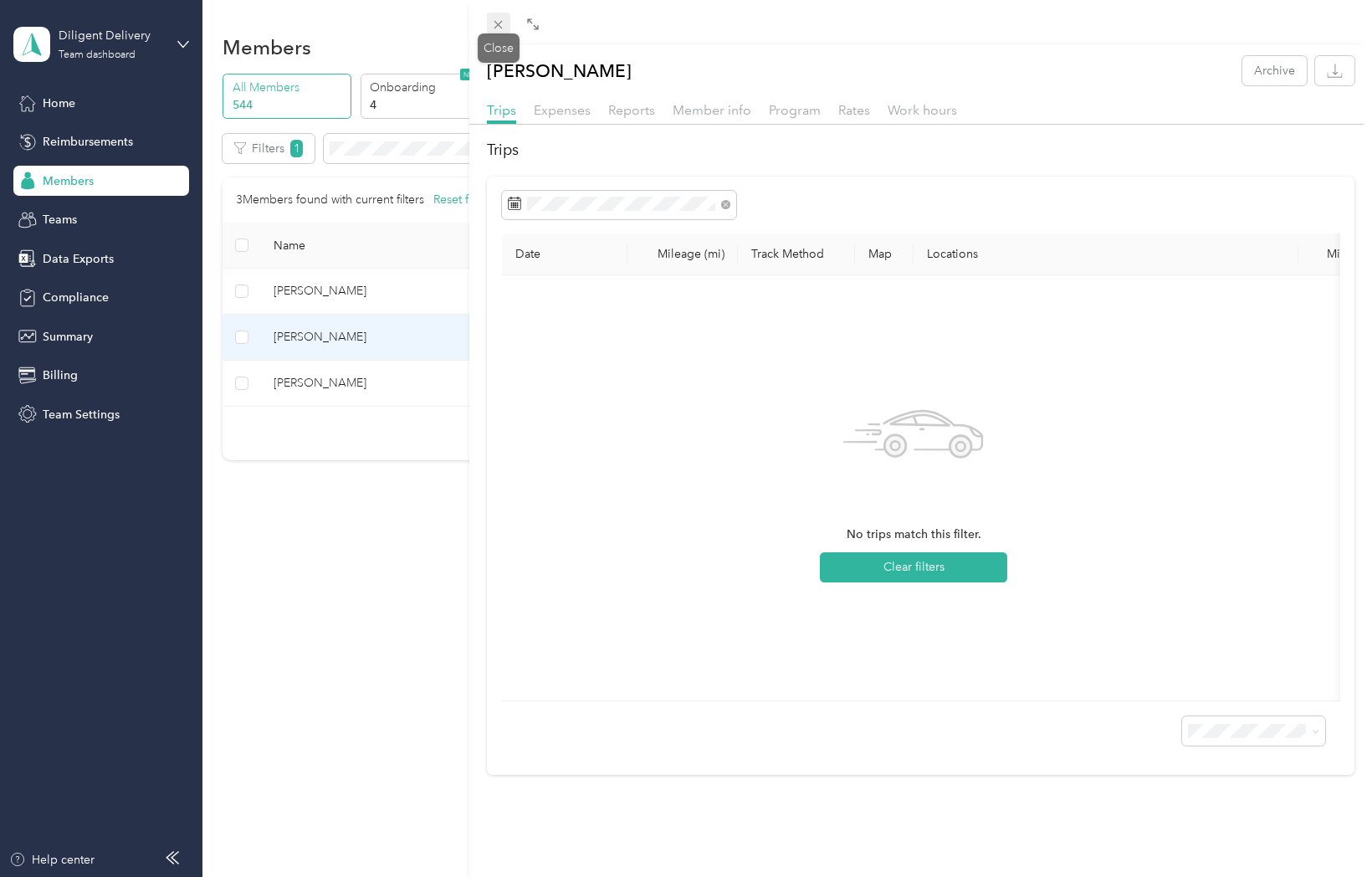
click at [498, 26] on icon at bounding box center [498, 25] width 14 height 14
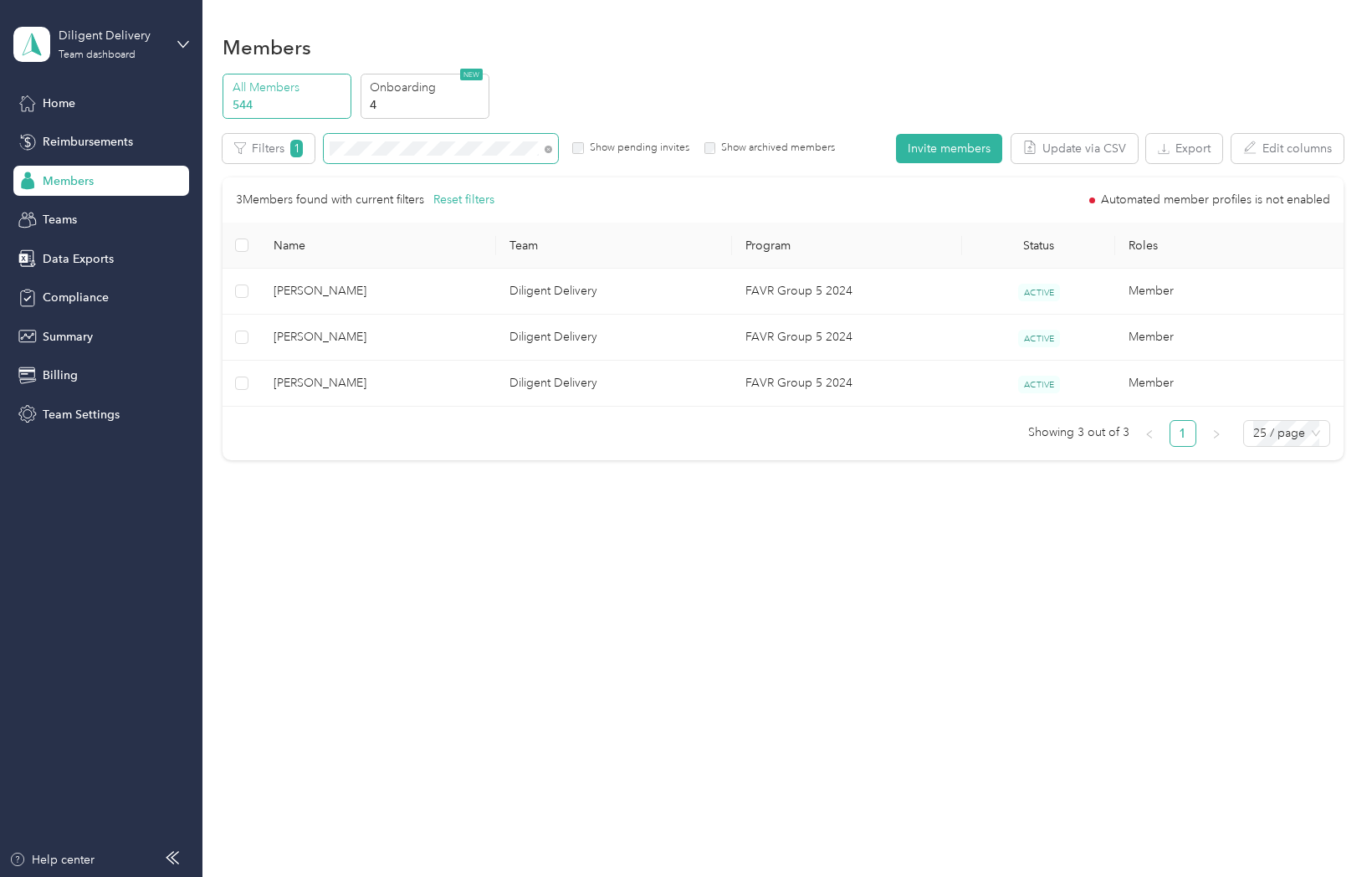
click at [542, 145] on span at bounding box center [545, 149] width 13 height 18
click at [545, 148] on icon at bounding box center [548, 149] width 8 height 8
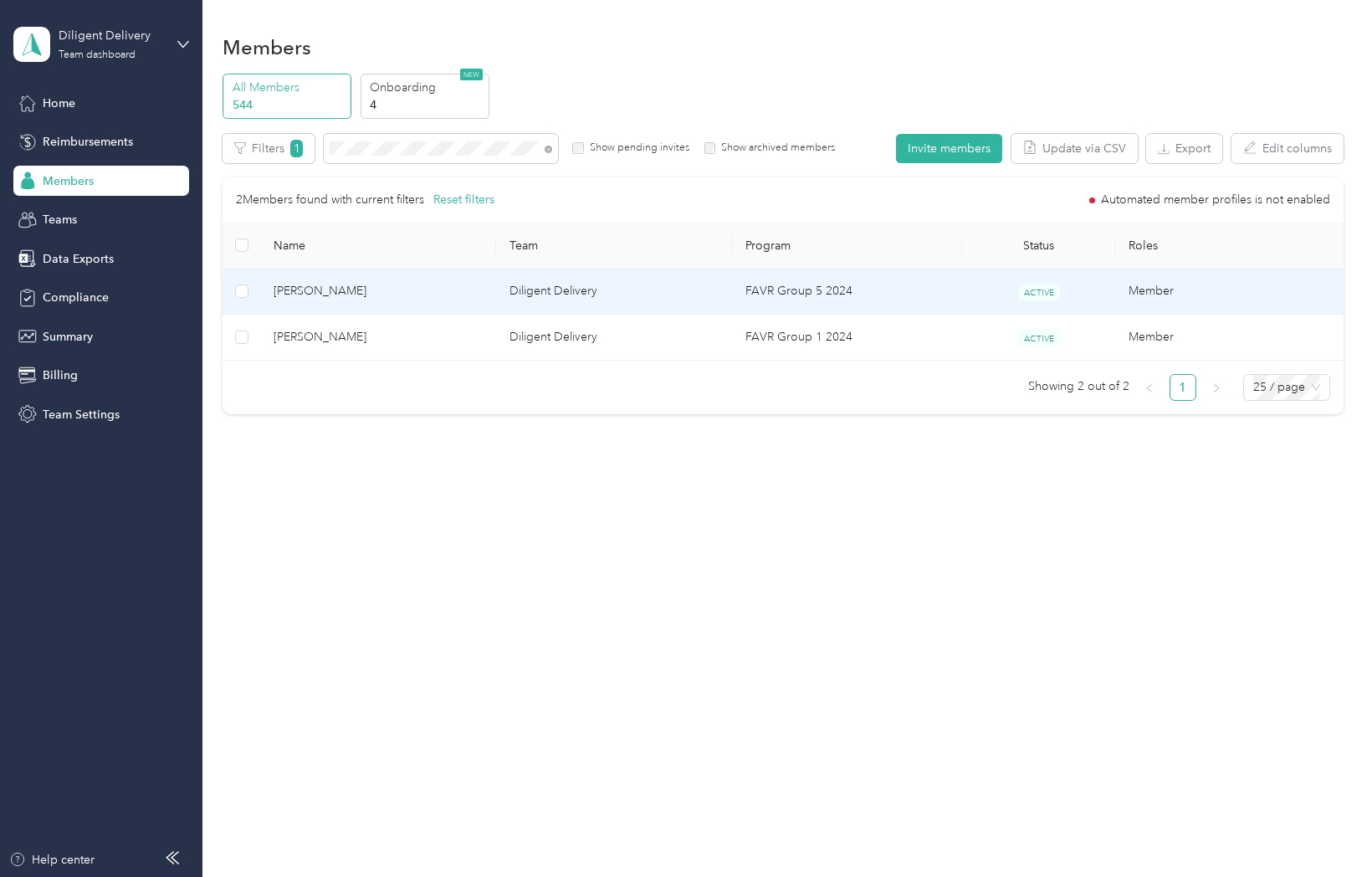
click at [322, 286] on span "Kevin Romero" at bounding box center [377, 291] width 209 height 19
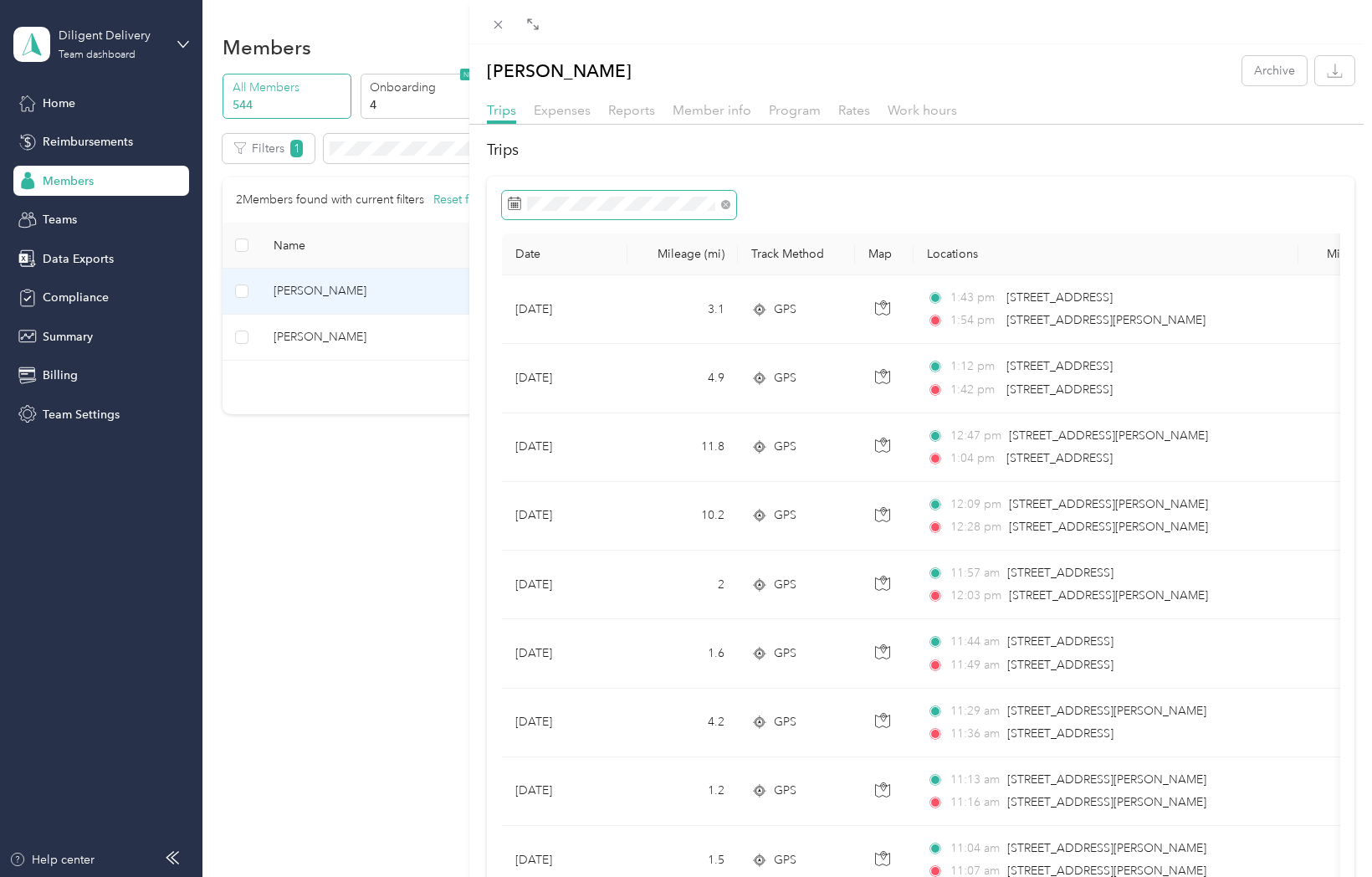
click at [534, 195] on span at bounding box center [619, 204] width 234 height 28
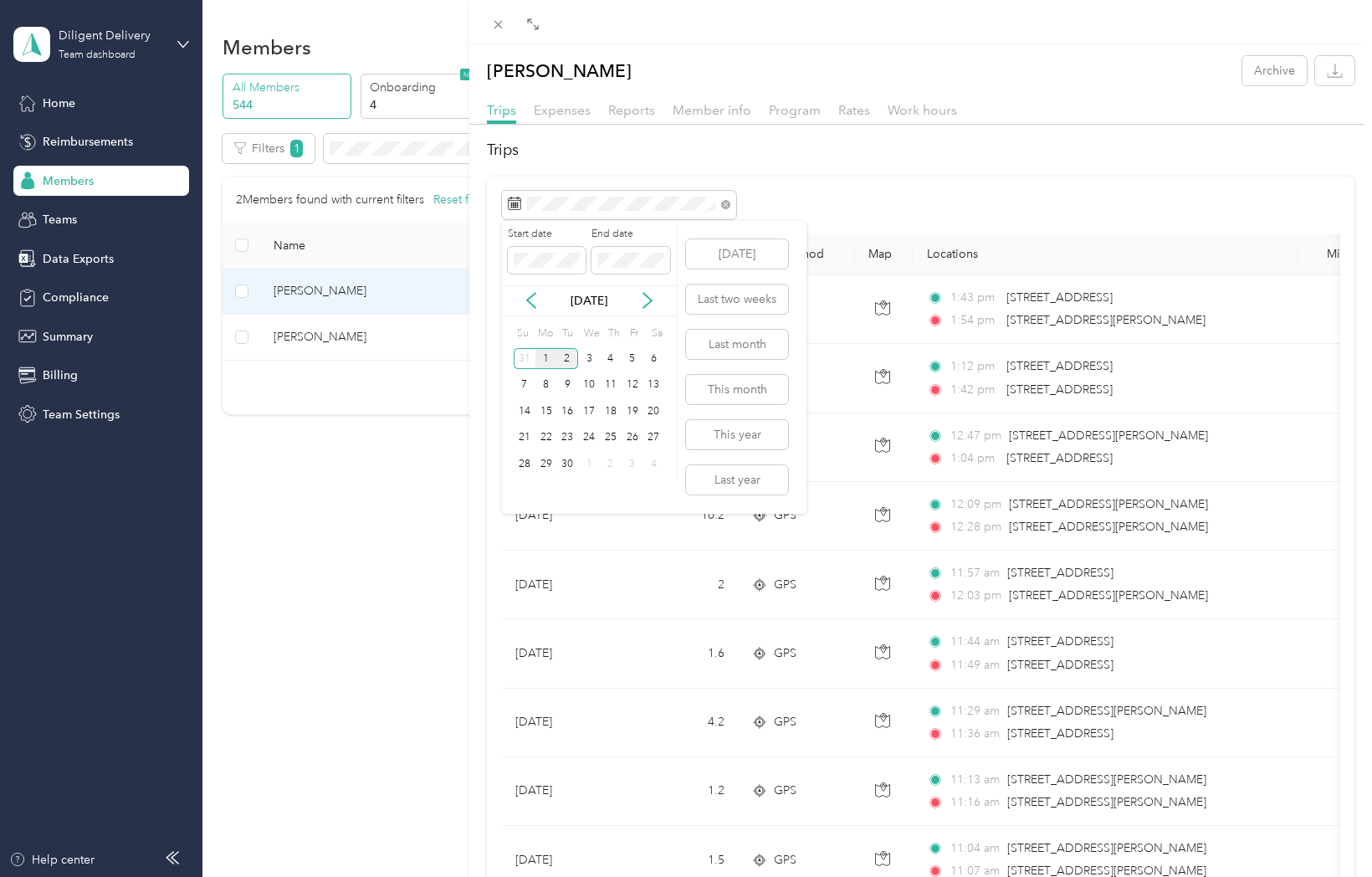
click at [547, 364] on div "1" at bounding box center [546, 359] width 22 height 21
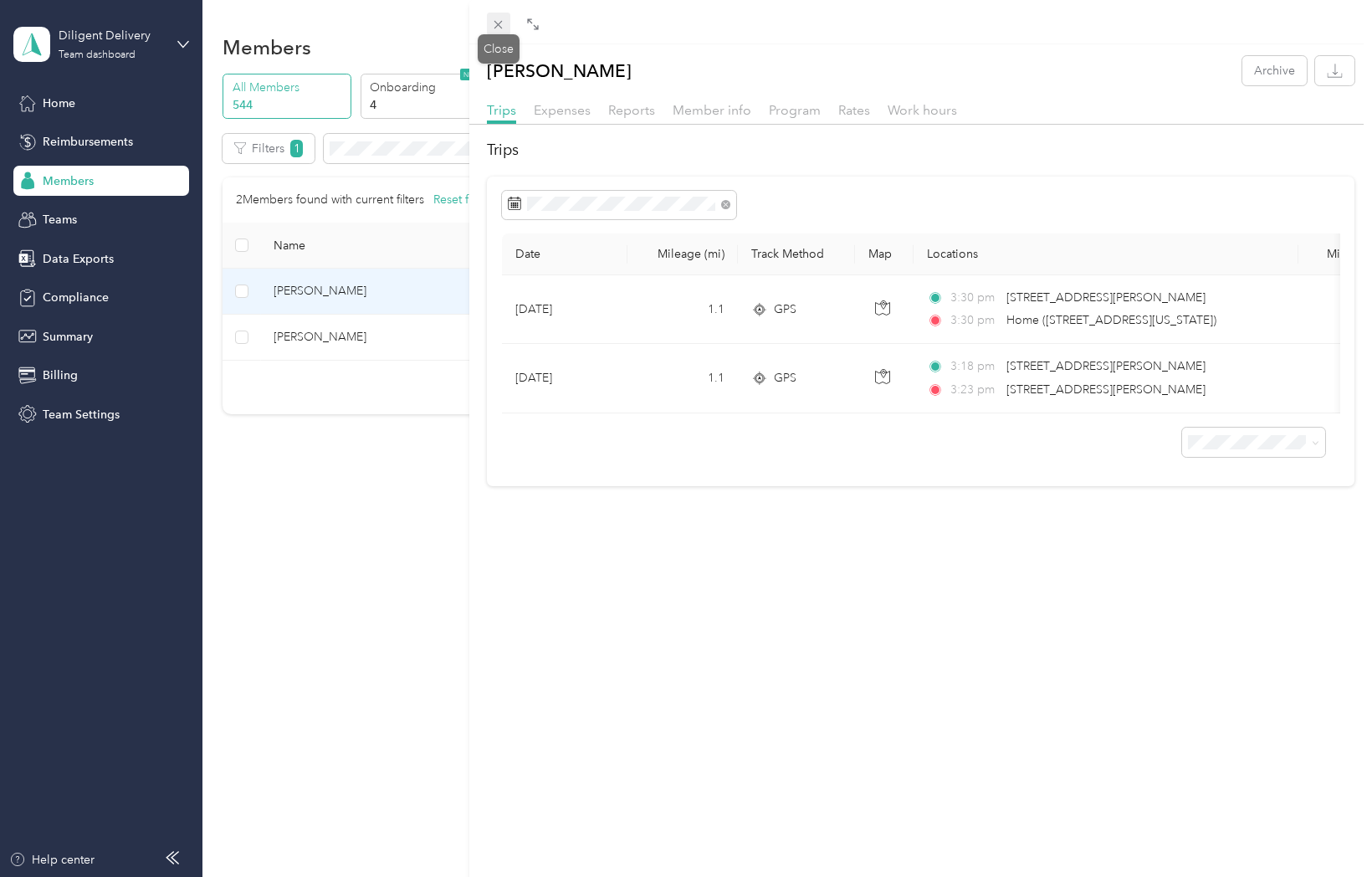
click at [501, 26] on icon at bounding box center [498, 25] width 8 height 8
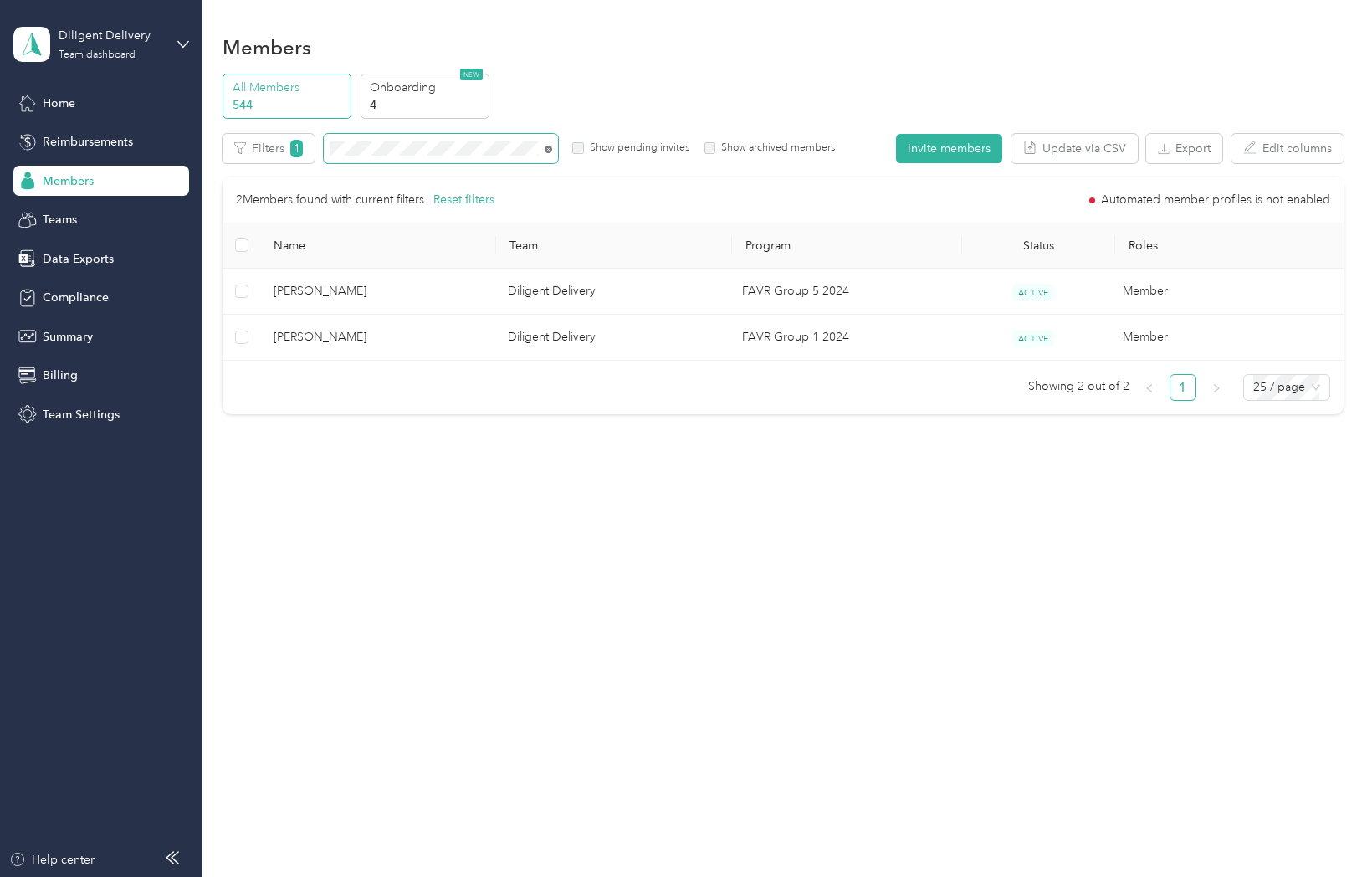
click at [547, 149] on icon at bounding box center [548, 149] width 8 height 8
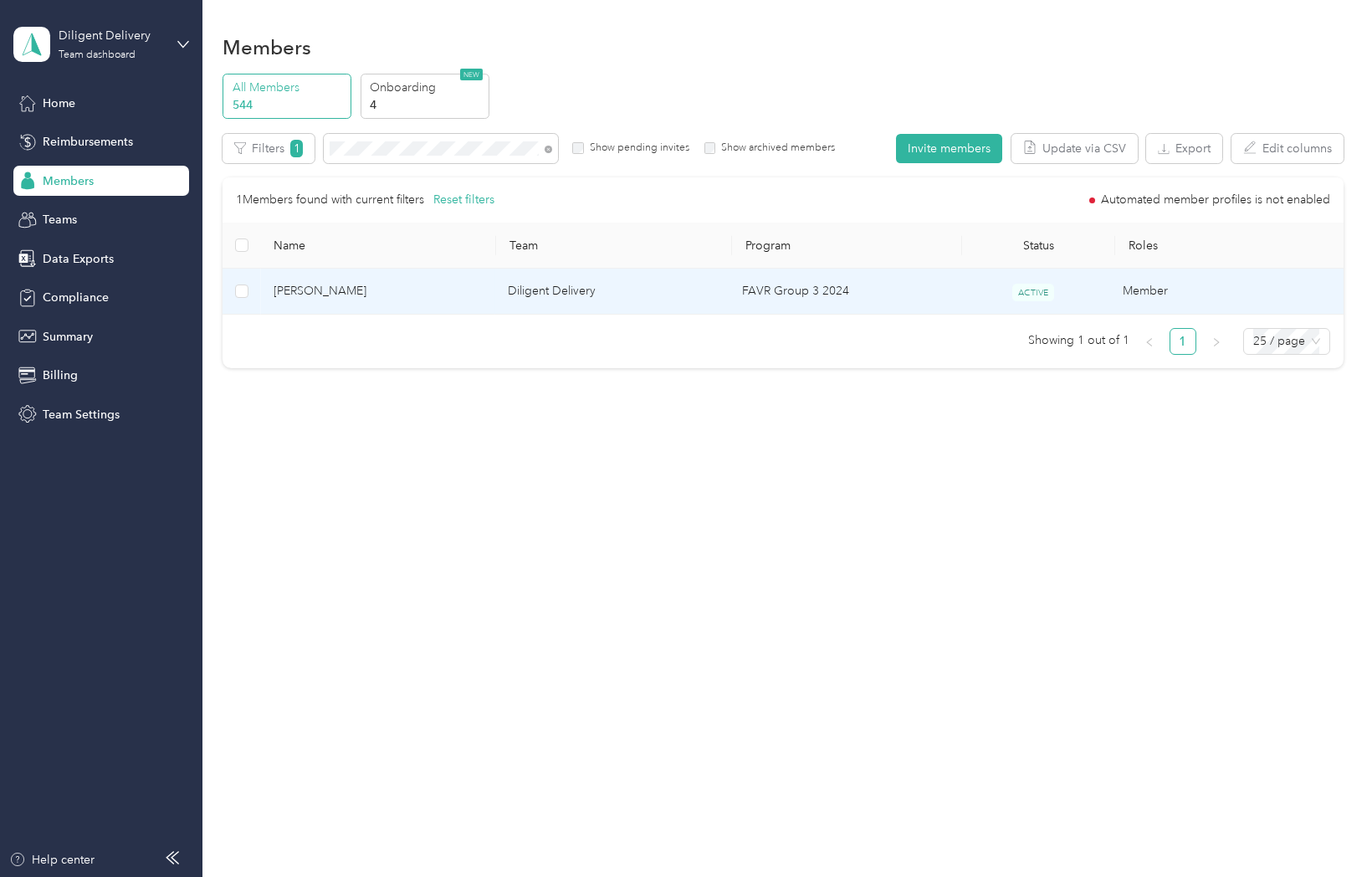
click at [300, 294] on span "Aspul Anwar" at bounding box center [376, 291] width 207 height 19
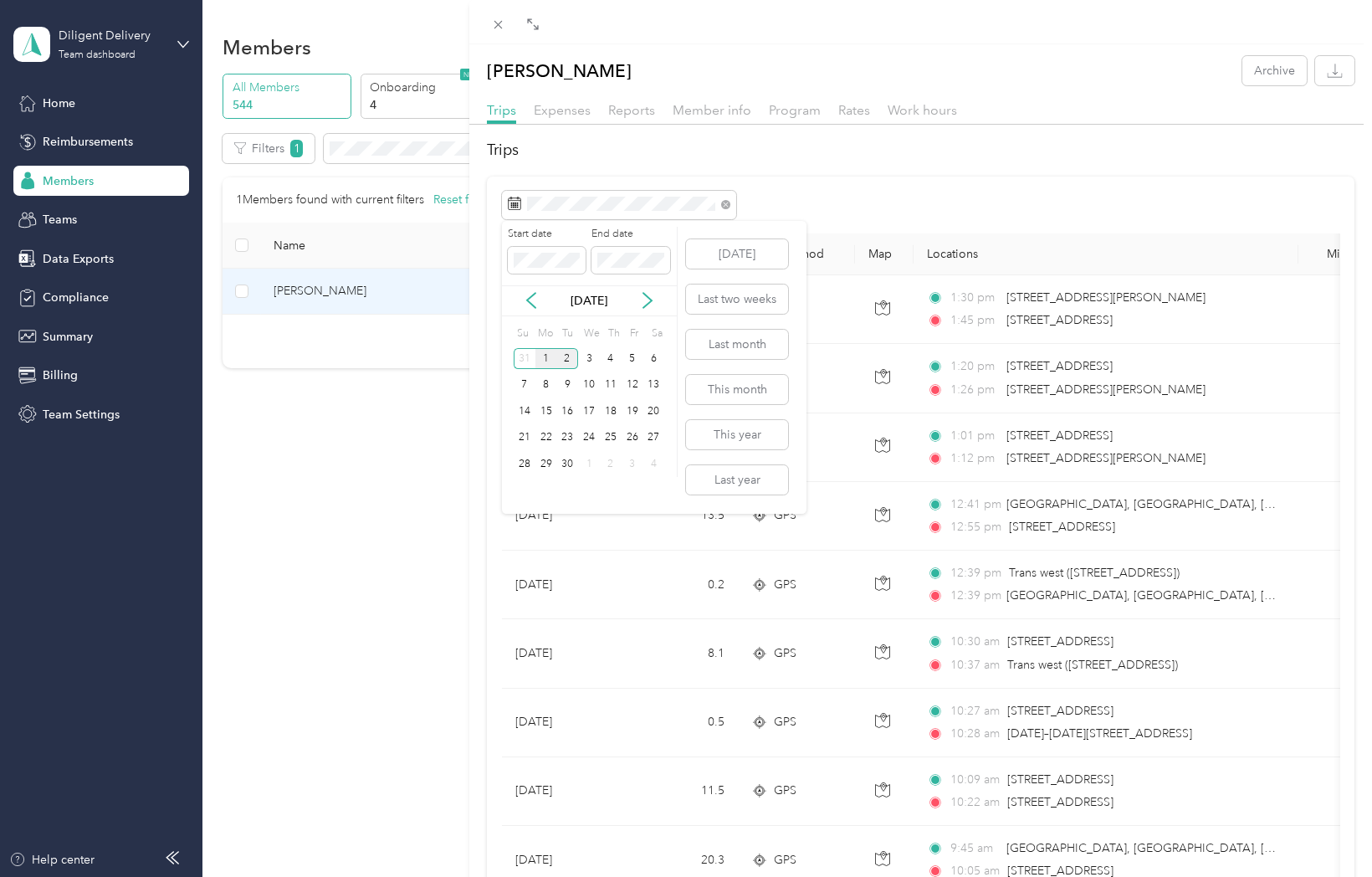
click at [538, 355] on div "1" at bounding box center [546, 359] width 22 height 21
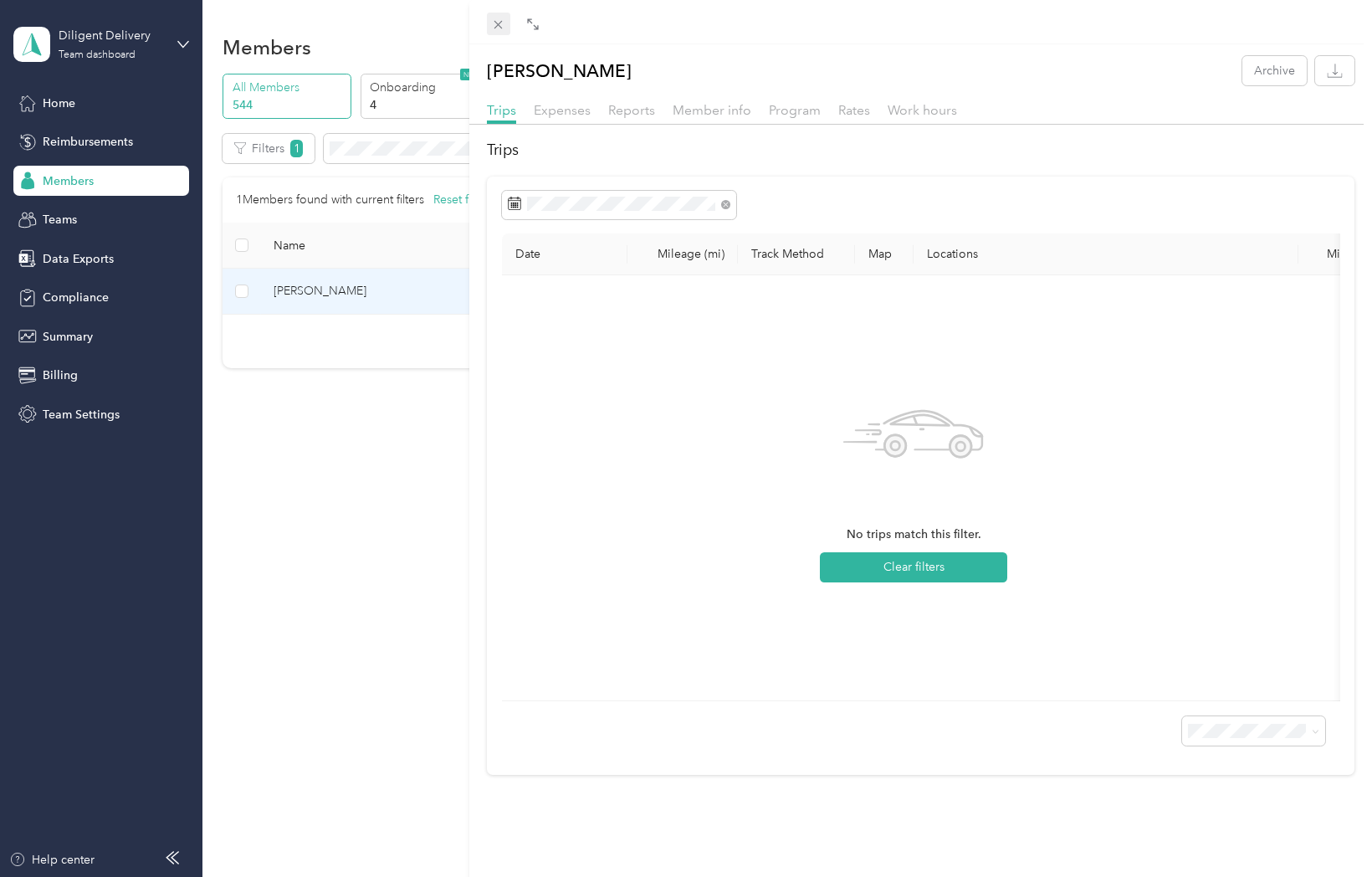
click at [495, 21] on icon at bounding box center [498, 25] width 8 height 8
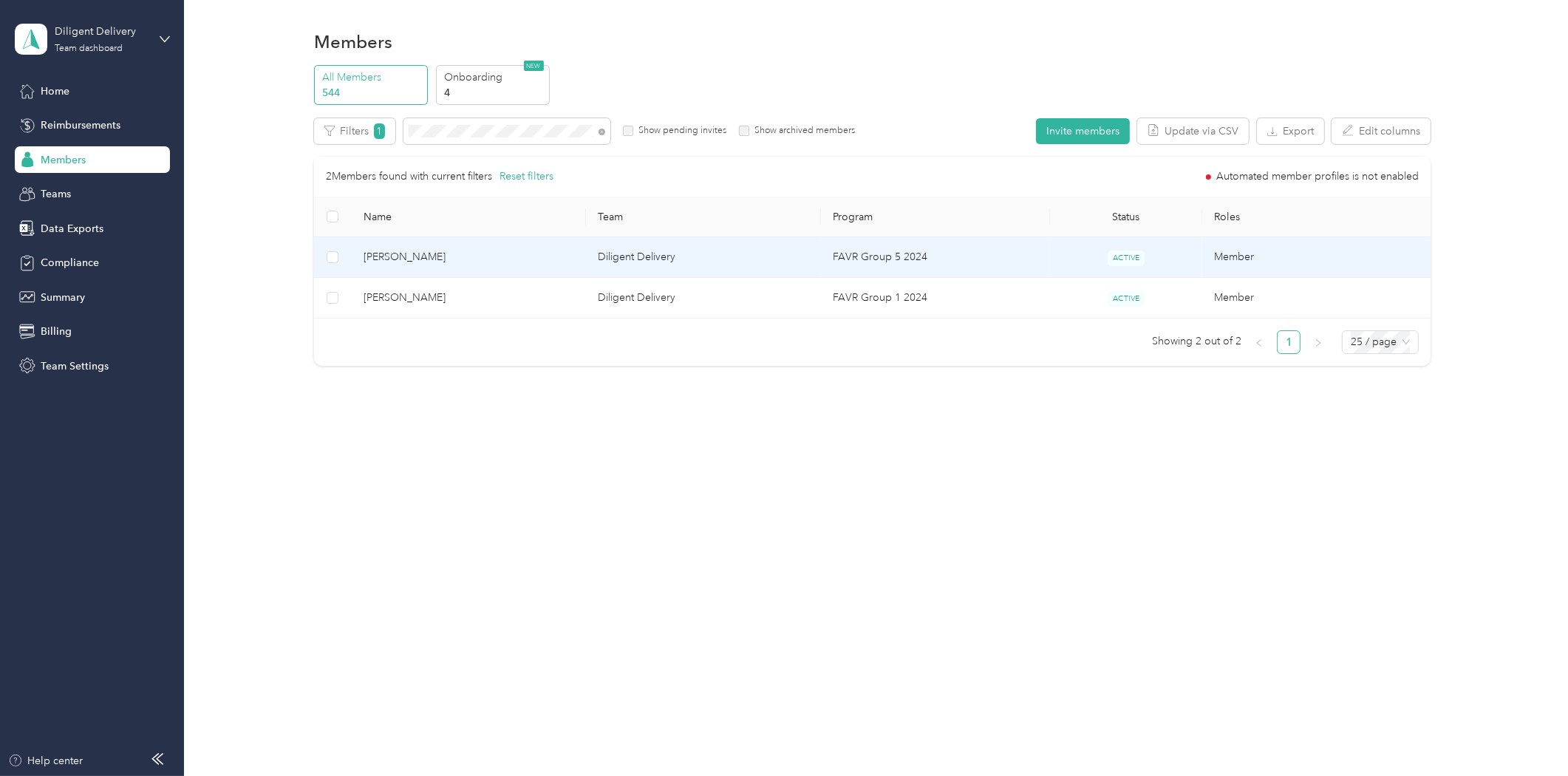
click at [367, 263] on span "Kevin Romero" at bounding box center [469, 257] width 211 height 16
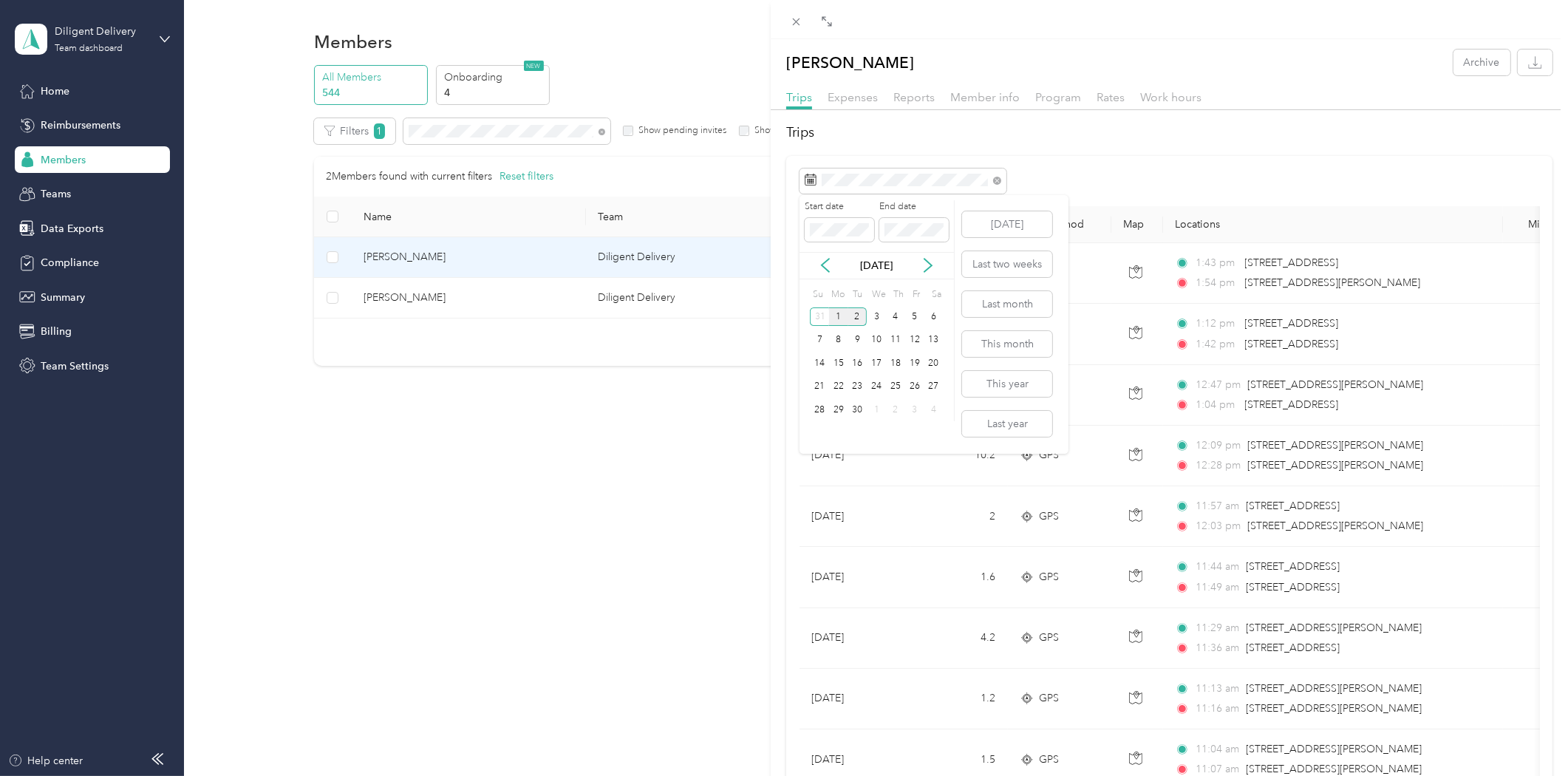
click at [838, 309] on div "1" at bounding box center [838, 317] width 19 height 19
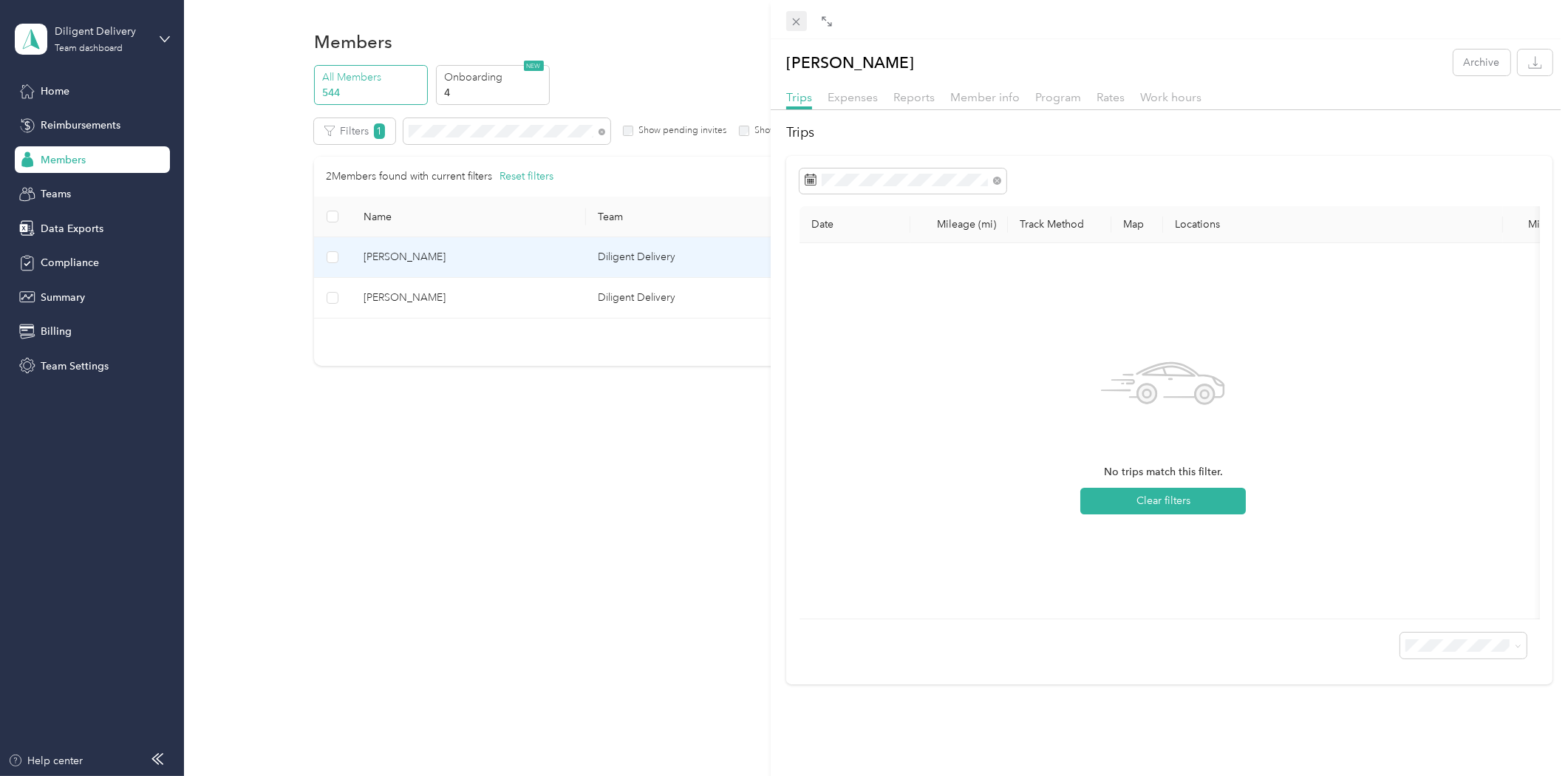
click at [798, 22] on icon at bounding box center [796, 22] width 12 height 12
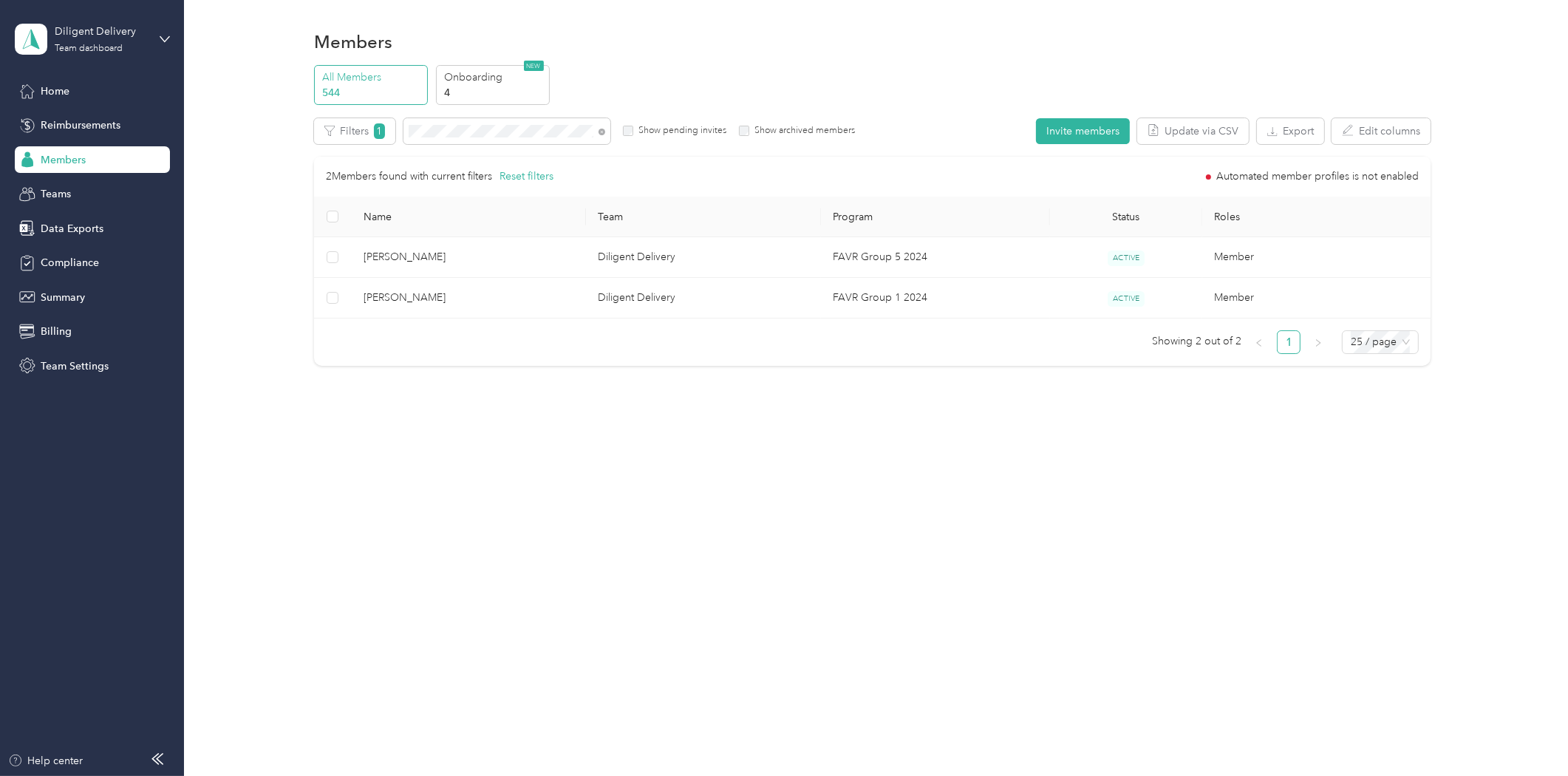
click at [601, 134] on icon at bounding box center [602, 132] width 7 height 7
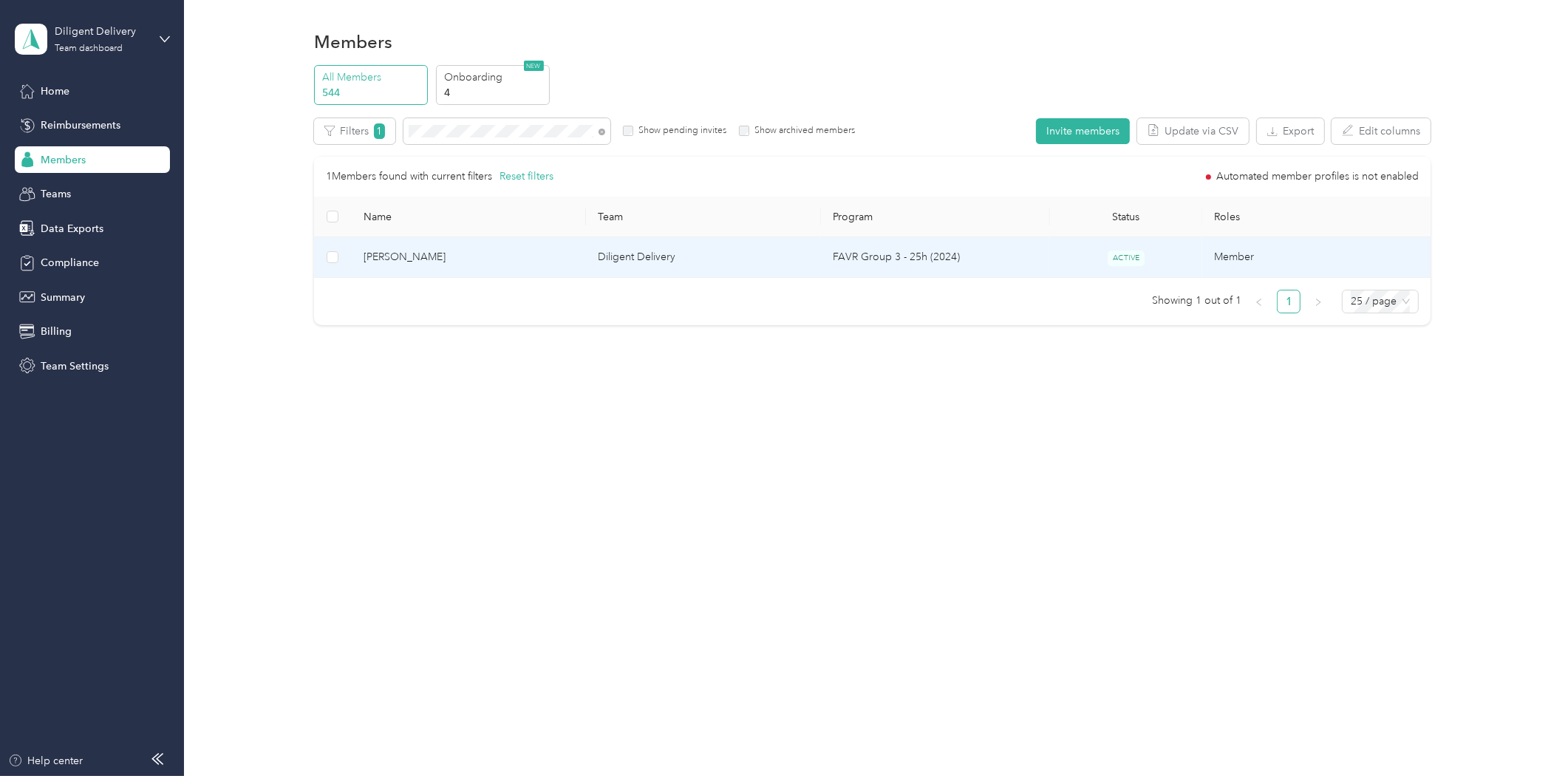
click at [434, 248] on td "Norman Aguilar" at bounding box center [469, 258] width 235 height 40
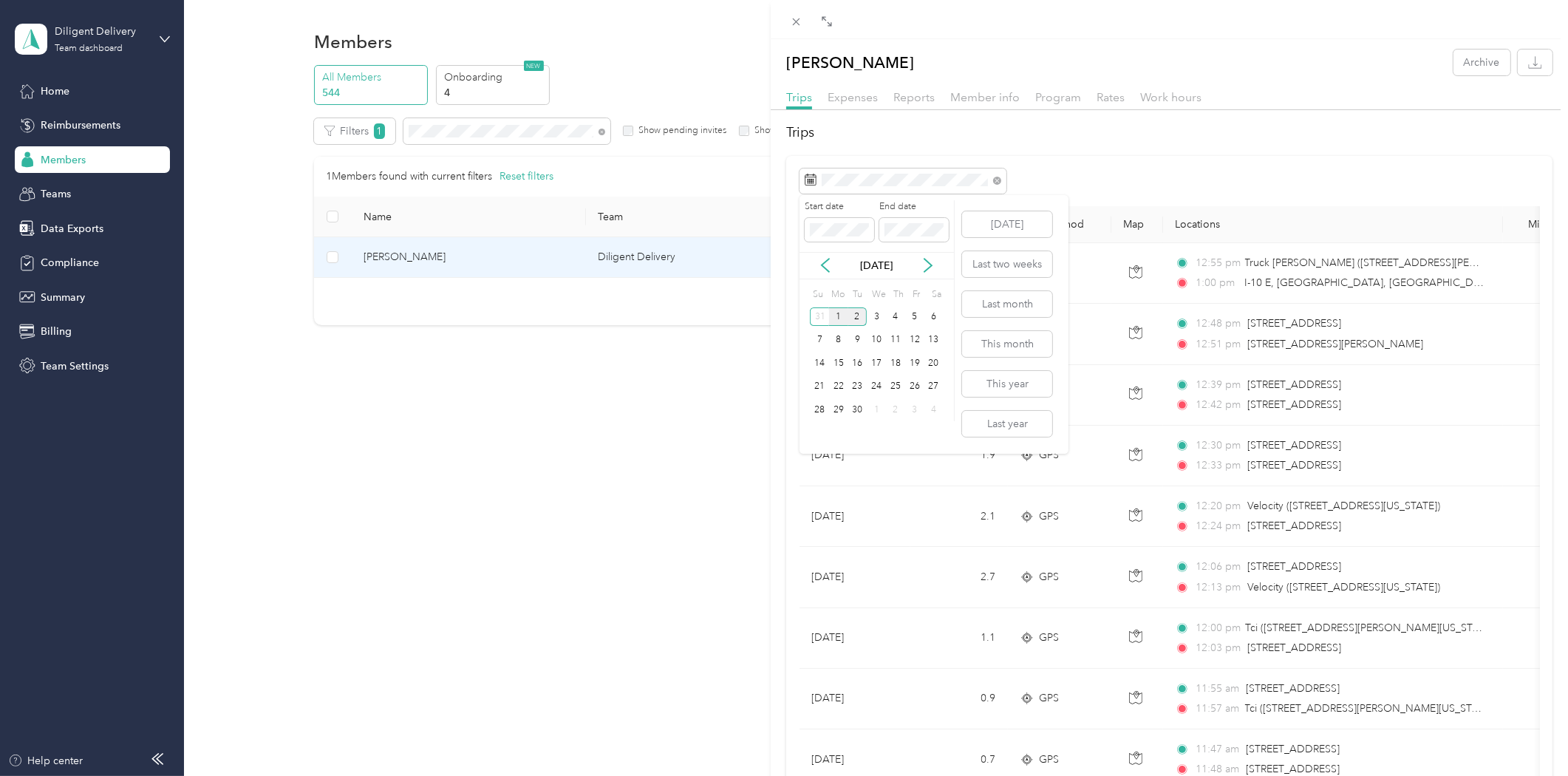
click at [840, 318] on div "1" at bounding box center [838, 317] width 19 height 19
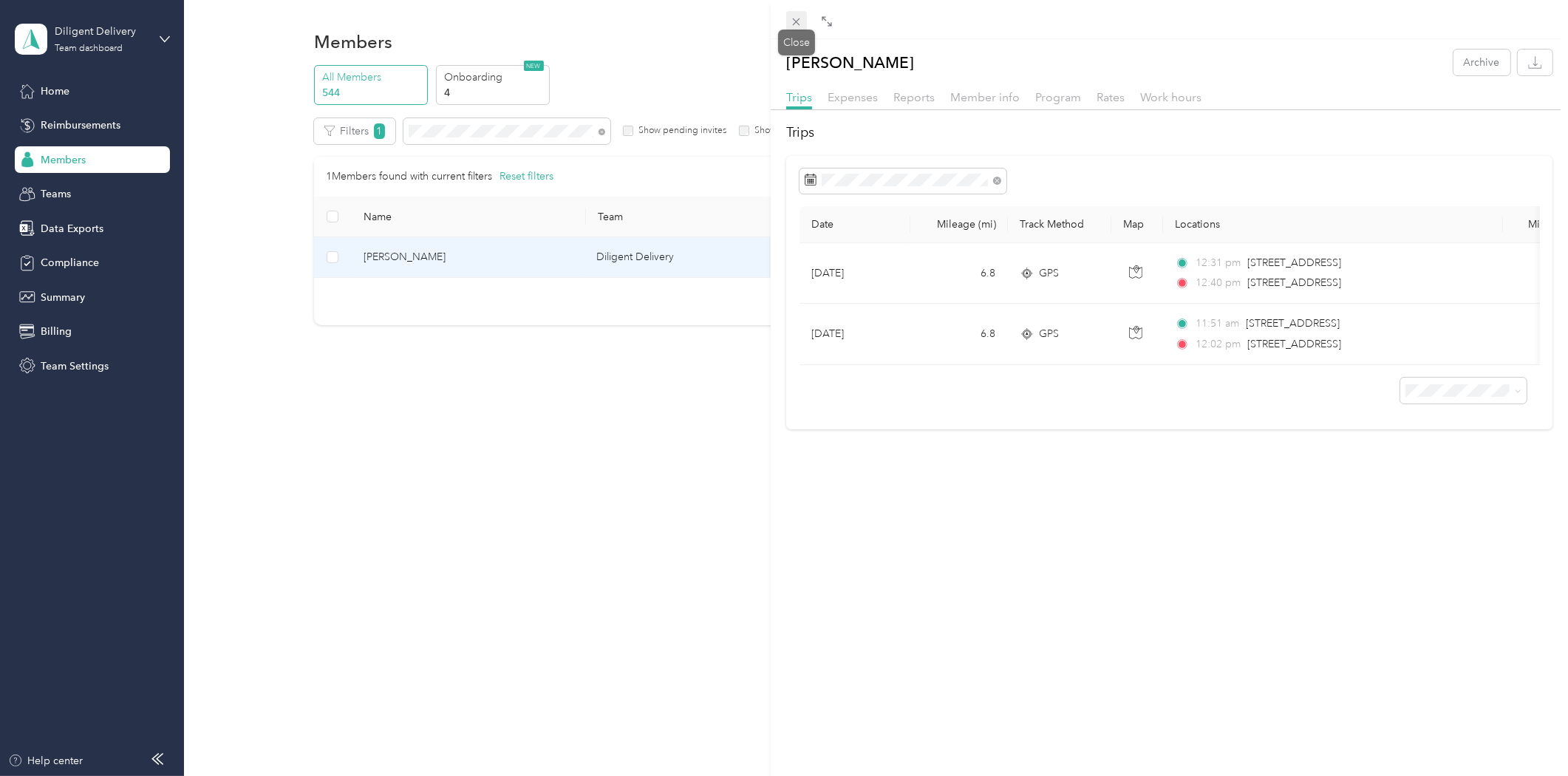
click at [800, 18] on icon at bounding box center [796, 22] width 12 height 12
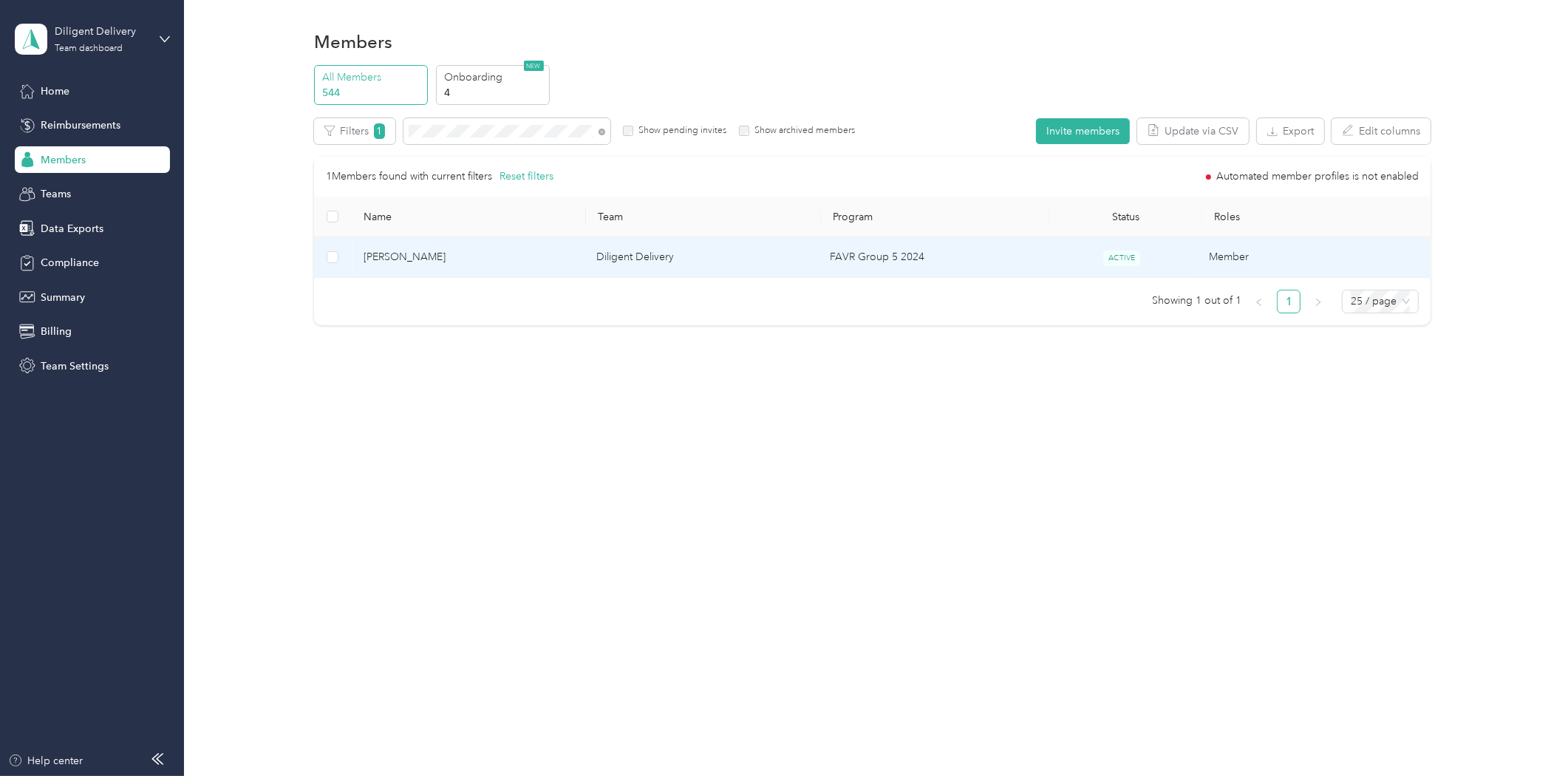
click at [434, 252] on span "Arthur Valenzuela" at bounding box center [469, 257] width 210 height 16
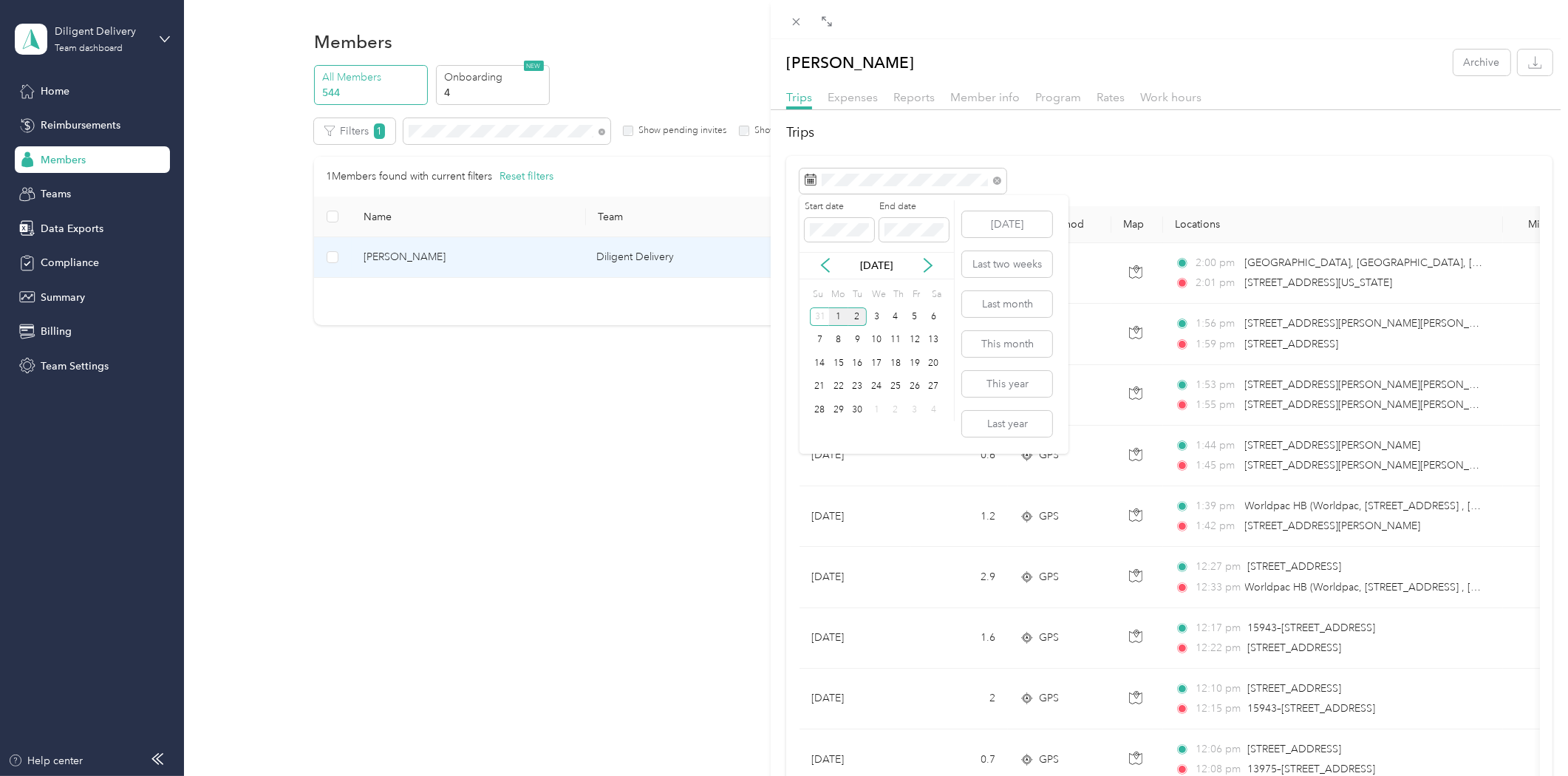
click at [836, 314] on div "1" at bounding box center [838, 317] width 19 height 19
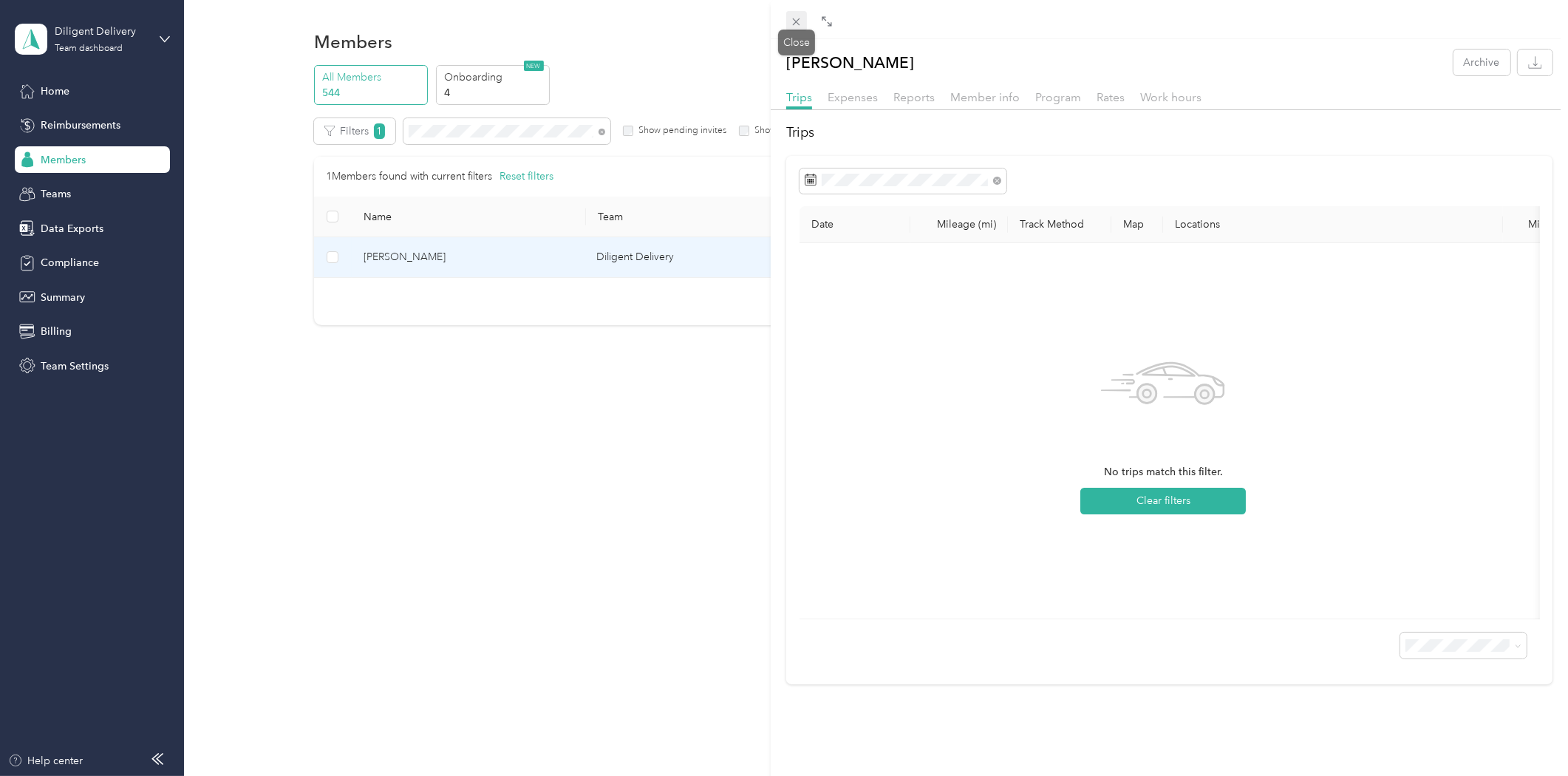
click at [795, 18] on icon at bounding box center [796, 22] width 12 height 12
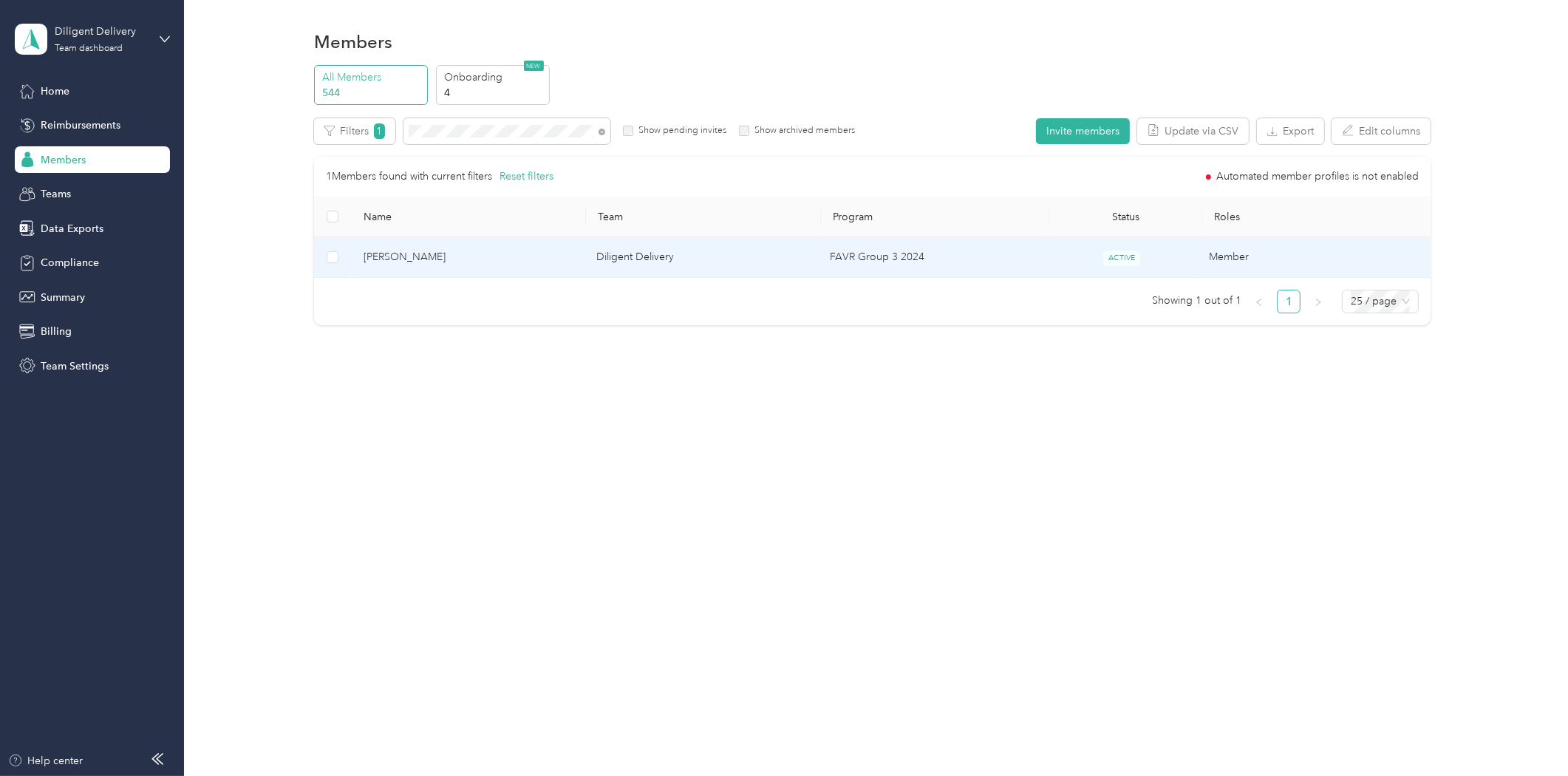
click at [371, 251] on span "[PERSON_NAME]" at bounding box center [469, 257] width 210 height 16
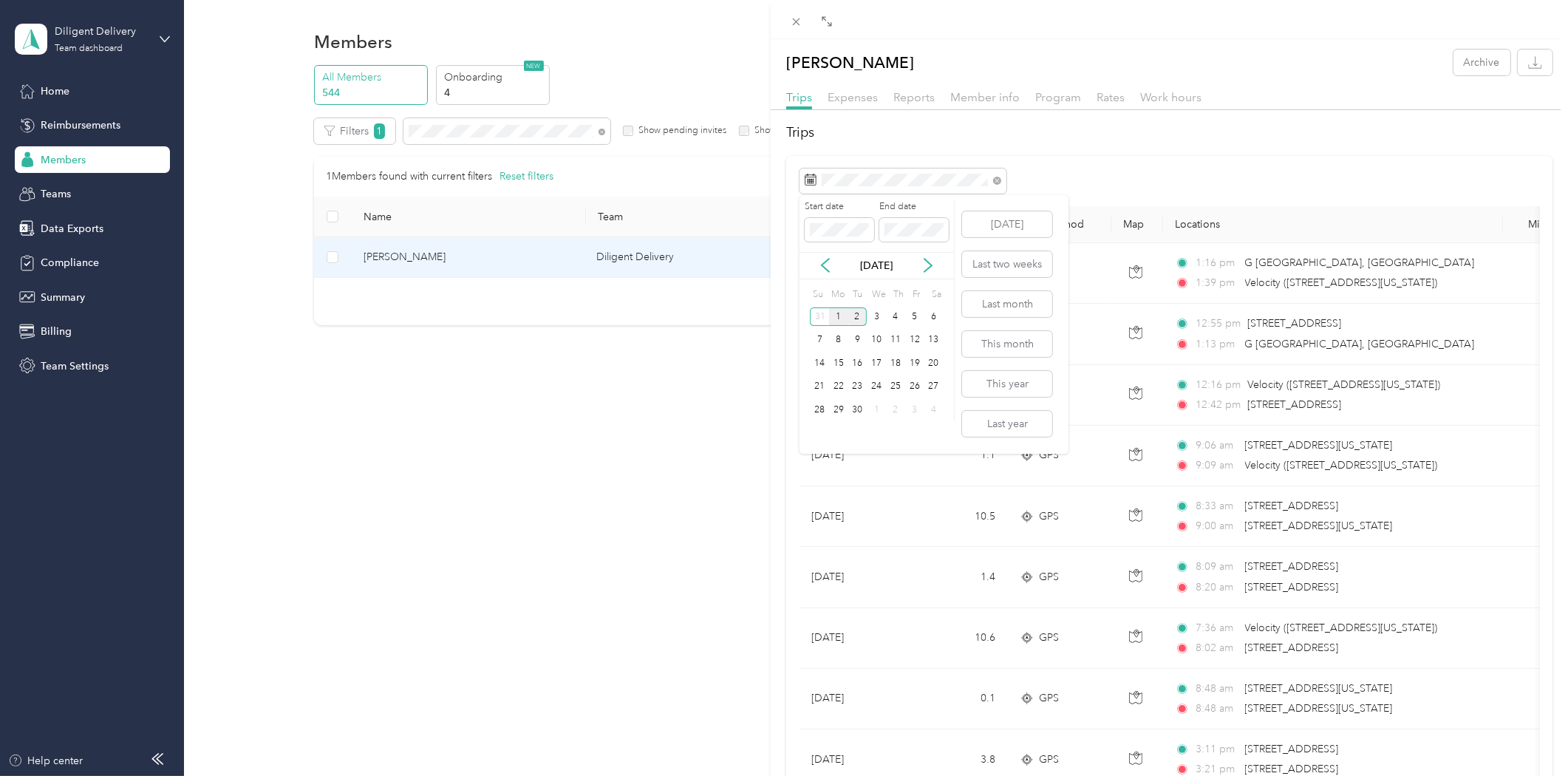
click at [837, 308] on div "1" at bounding box center [838, 317] width 19 height 19
